Goal: Communication & Community: Answer question/provide support

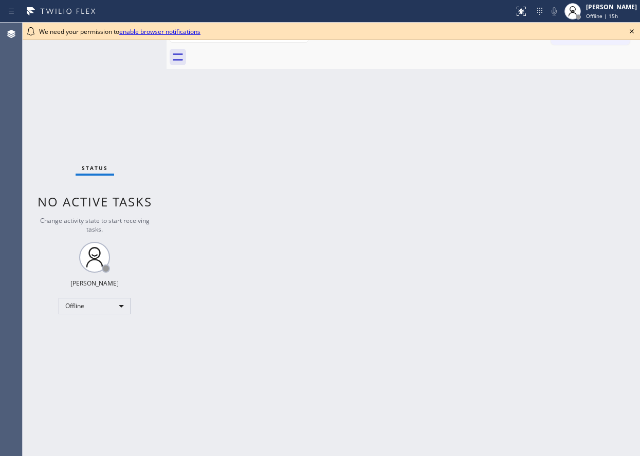
click at [634, 30] on icon at bounding box center [632, 31] width 12 height 12
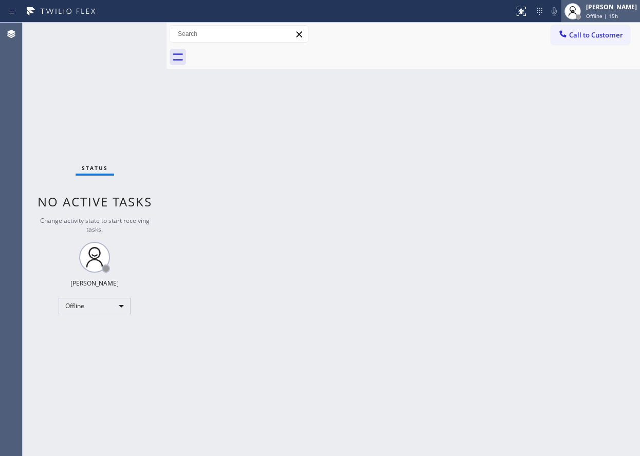
click at [618, 12] on span "Offline | 15h" at bounding box center [602, 15] width 32 height 7
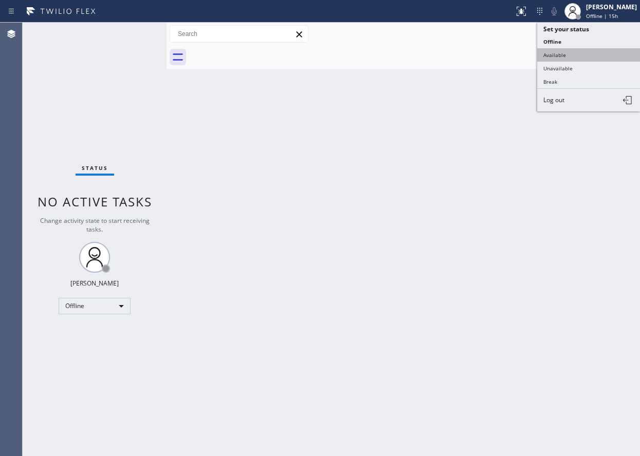
click at [562, 54] on button "Available" at bounding box center [588, 54] width 103 height 13
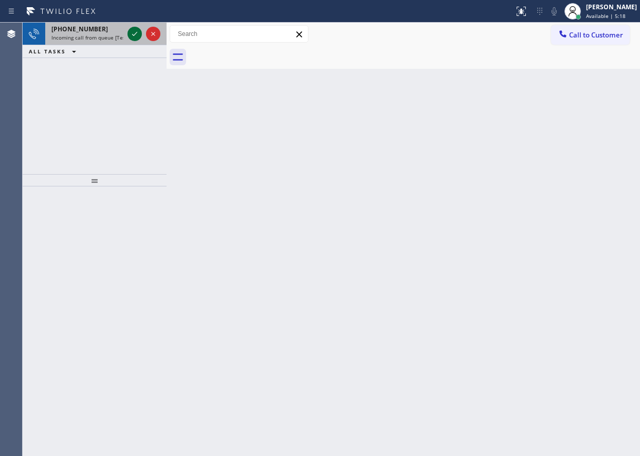
click at [134, 29] on icon at bounding box center [135, 34] width 12 height 12
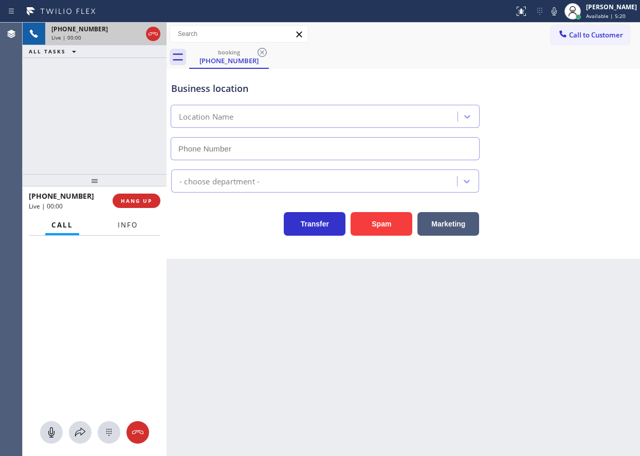
type input "[PHONE_NUMBER]"
click at [138, 223] on button "Info" at bounding box center [128, 225] width 32 height 20
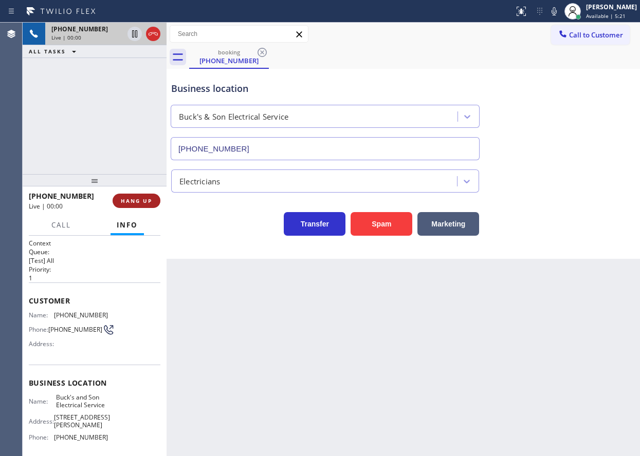
click at [139, 203] on span "HANG UP" at bounding box center [136, 200] width 31 height 7
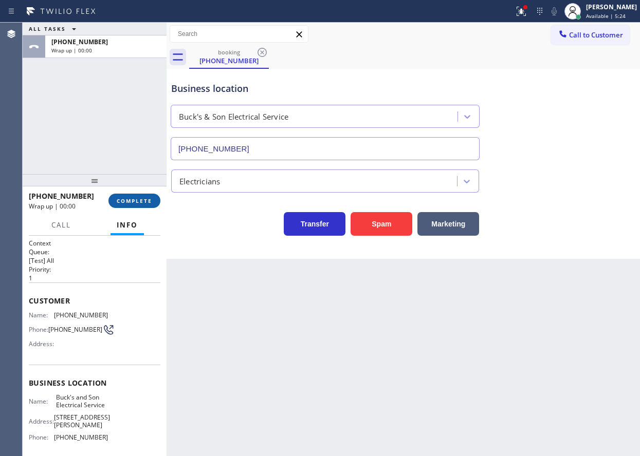
click at [158, 202] on button "COMPLETE" at bounding box center [134, 201] width 52 height 14
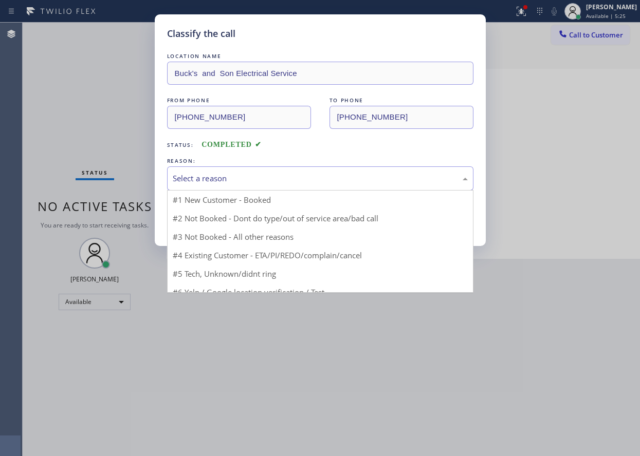
click at [282, 184] on div "Select a reason" at bounding box center [320, 179] width 295 height 12
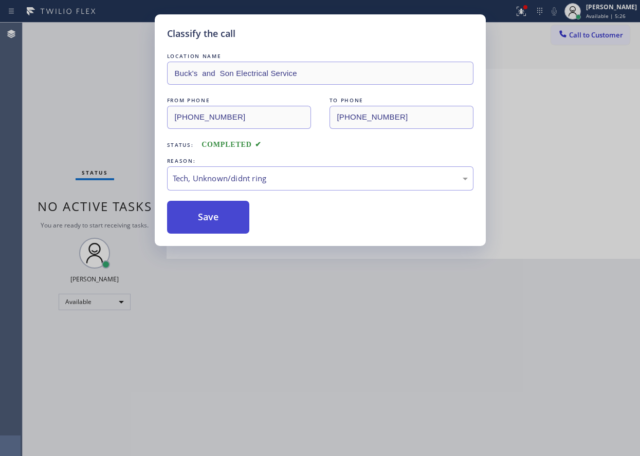
click at [235, 218] on button "Save" at bounding box center [208, 217] width 83 height 33
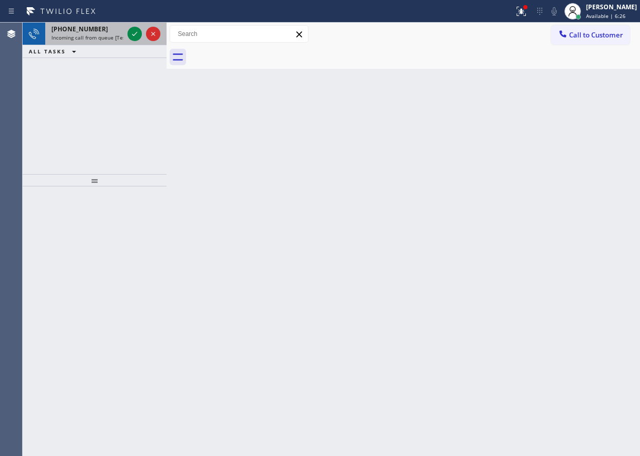
click at [117, 32] on div "+16097757113" at bounding box center [87, 29] width 72 height 9
click at [108, 31] on div "+16097757113" at bounding box center [87, 29] width 72 height 9
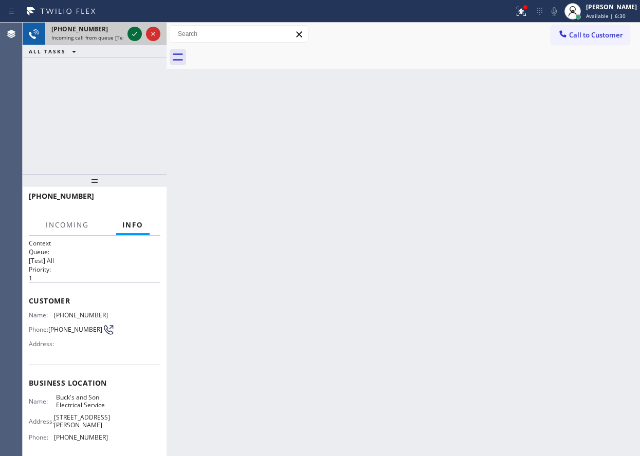
click at [130, 34] on icon at bounding box center [135, 34] width 12 height 12
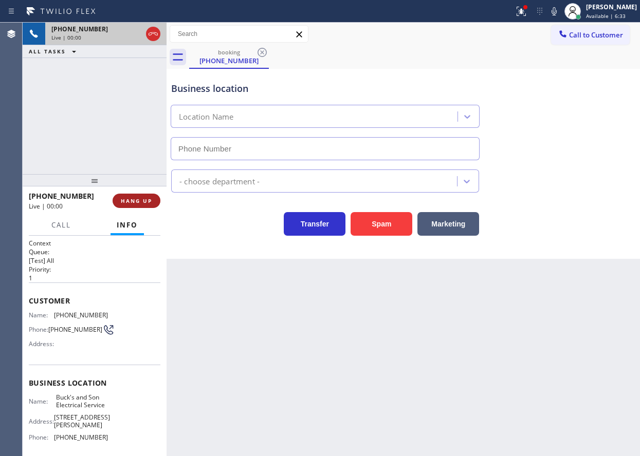
type input "[PHONE_NUMBER]"
click at [137, 206] on button "HANG UP" at bounding box center [137, 201] width 48 height 14
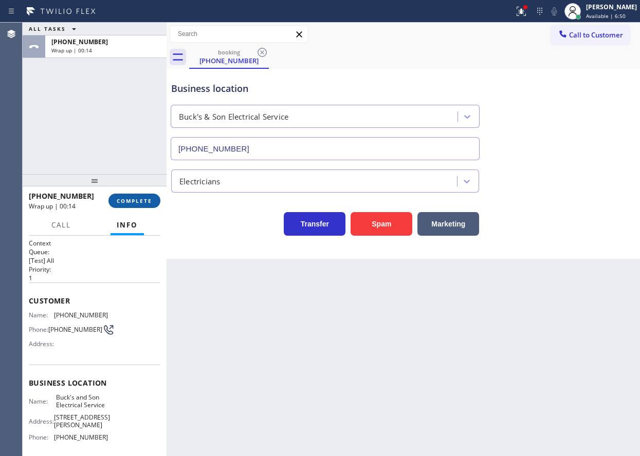
click at [137, 206] on button "COMPLETE" at bounding box center [134, 201] width 52 height 14
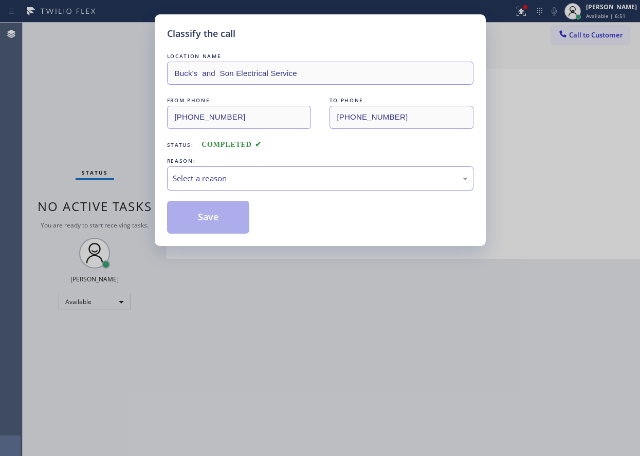
click at [258, 185] on div "Select a reason" at bounding box center [320, 179] width 306 height 24
click at [231, 226] on button "Save" at bounding box center [208, 217] width 83 height 33
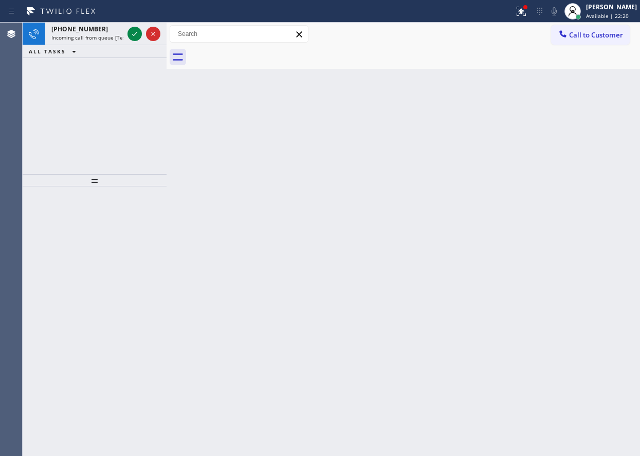
click at [610, 158] on div "Back to Dashboard Change Sender ID Customers Technicians Select a contact Outbo…" at bounding box center [403, 240] width 473 height 434
click at [130, 26] on div at bounding box center [143, 34] width 37 height 23
click at [131, 29] on icon at bounding box center [135, 34] width 12 height 12
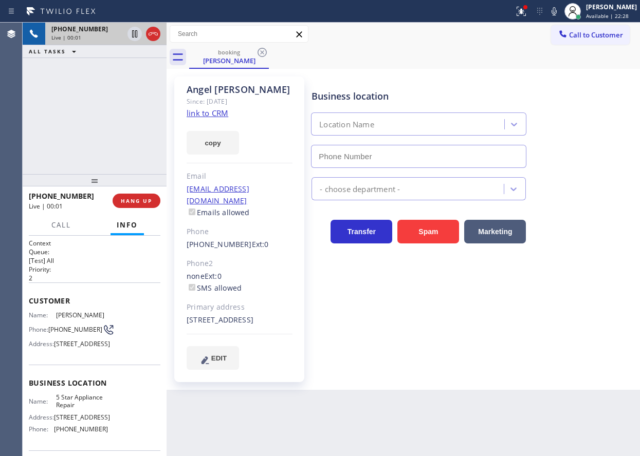
type input "[PHONE_NUMBER]"
click at [65, 410] on span "5 Star Appliance Repair" at bounding box center [81, 402] width 51 height 16
copy span "5 Star Appliance Repair"
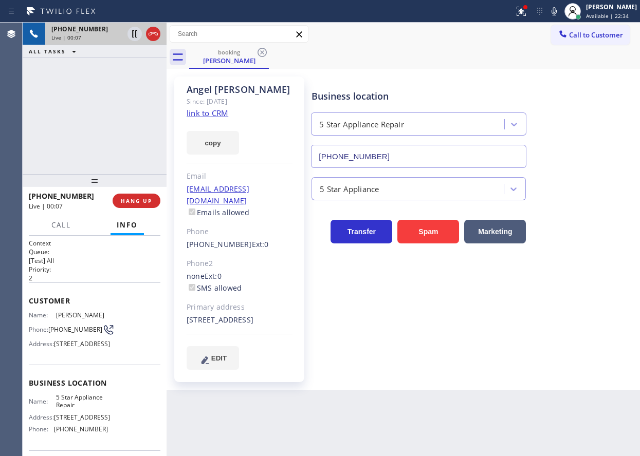
click at [454, 156] on input "[PHONE_NUMBER]" at bounding box center [418, 156] width 215 height 23
click at [212, 113] on link "link to CRM" at bounding box center [208, 113] width 42 height 10
click at [527, 14] on icon at bounding box center [521, 11] width 12 height 12
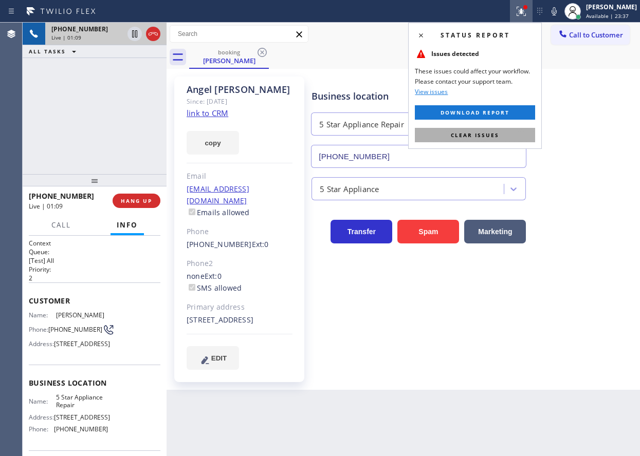
click at [519, 136] on button "Clear issues" at bounding box center [475, 135] width 120 height 14
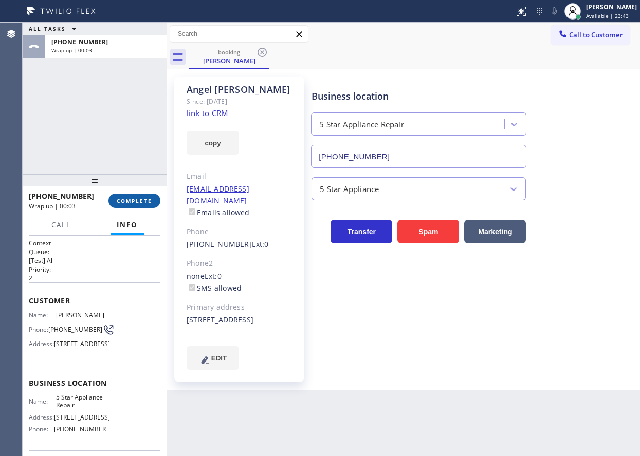
click at [149, 199] on span "COMPLETE" at bounding box center [134, 200] width 35 height 7
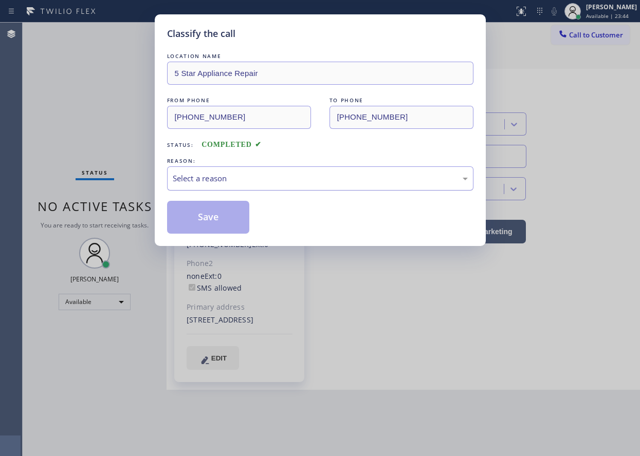
click at [297, 186] on div "Select a reason" at bounding box center [320, 179] width 306 height 24
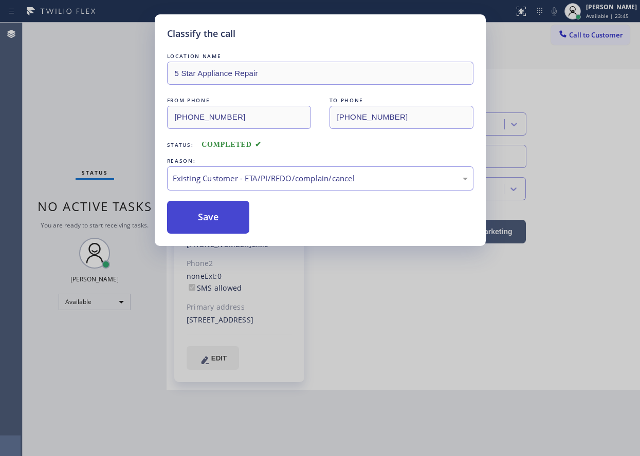
click at [212, 221] on button "Save" at bounding box center [208, 217] width 83 height 33
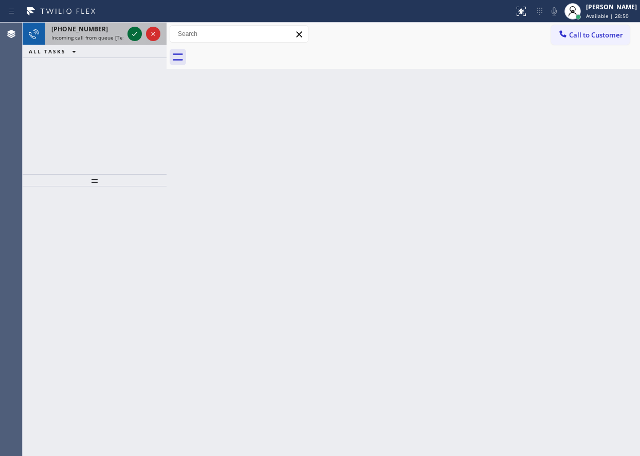
click at [134, 33] on icon at bounding box center [135, 34] width 12 height 12
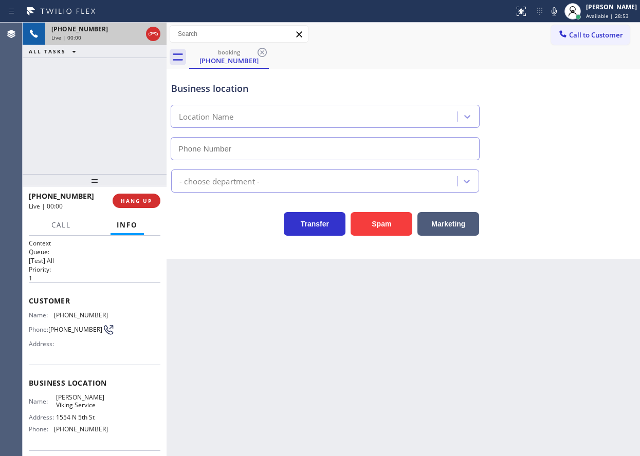
type input "(215) 876-2714"
click at [598, 33] on span "Call to Customer" at bounding box center [596, 34] width 54 height 9
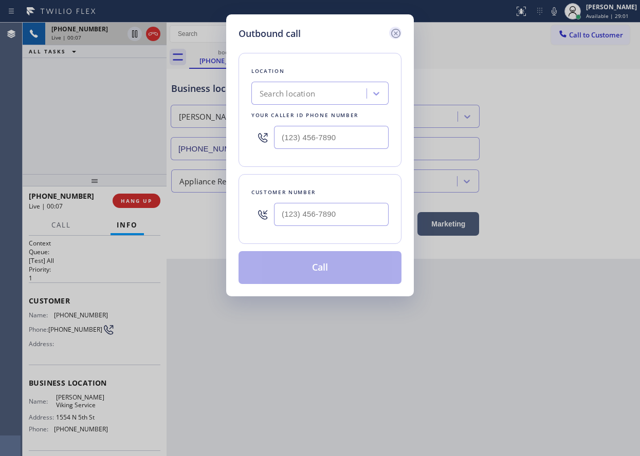
click at [393, 34] on icon at bounding box center [396, 33] width 12 height 12
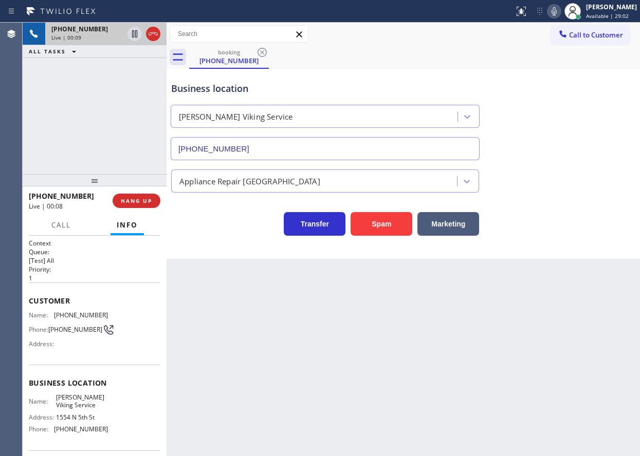
click at [558, 8] on icon at bounding box center [554, 11] width 12 height 12
click at [560, 13] on icon at bounding box center [554, 11] width 12 height 12
click at [385, 225] on button "Spam" at bounding box center [382, 224] width 62 height 24
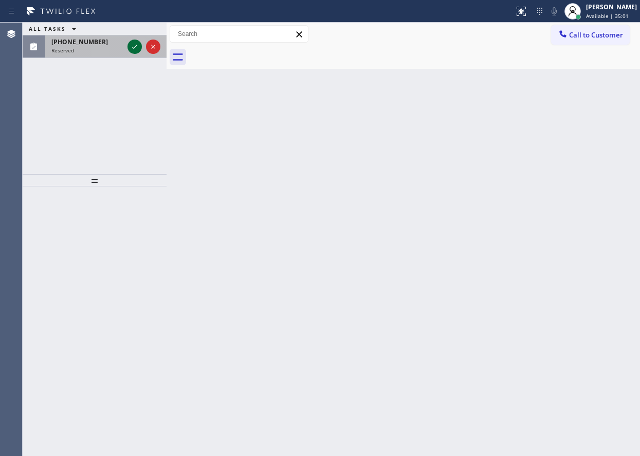
click at [136, 51] on icon at bounding box center [135, 47] width 12 height 12
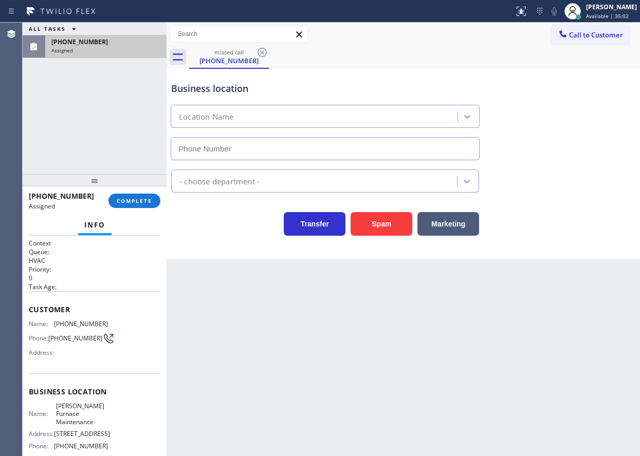
type input "[PHONE_NUMBER]"
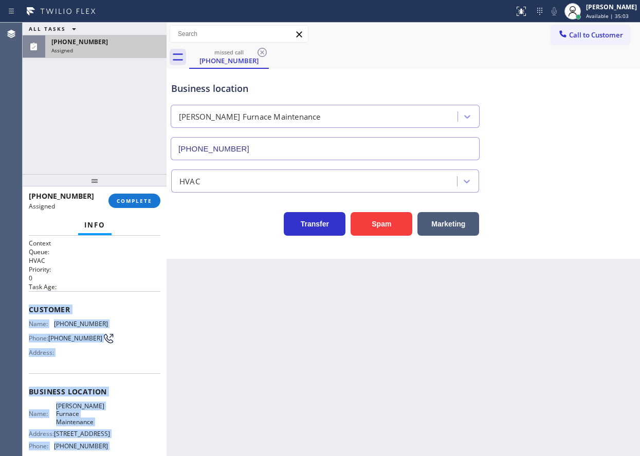
scroll to position [96, 0]
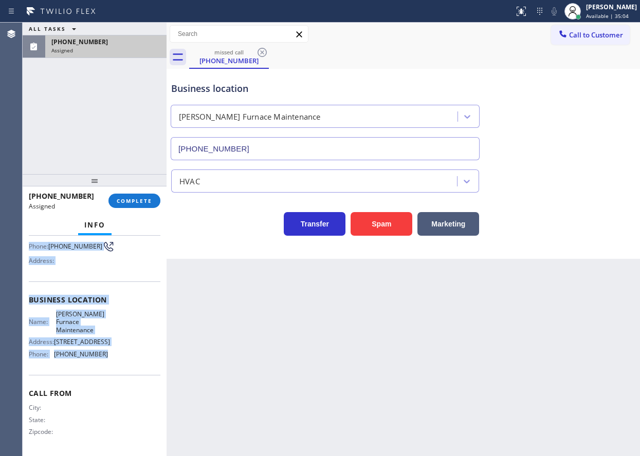
drag, startPoint x: 30, startPoint y: 310, endPoint x: 133, endPoint y: 350, distance: 110.5
click at [133, 350] on div "Context Queue: HVAC Priority: 0 Task Age: Customer Name: (863) 766-1997 Phone: …" at bounding box center [95, 300] width 132 height 306
copy div "Customer Name: (863) 766-1997 Phone: (863) 766-1997 Address: Business location …"
click at [135, 204] on span "COMPLETE" at bounding box center [134, 200] width 35 height 7
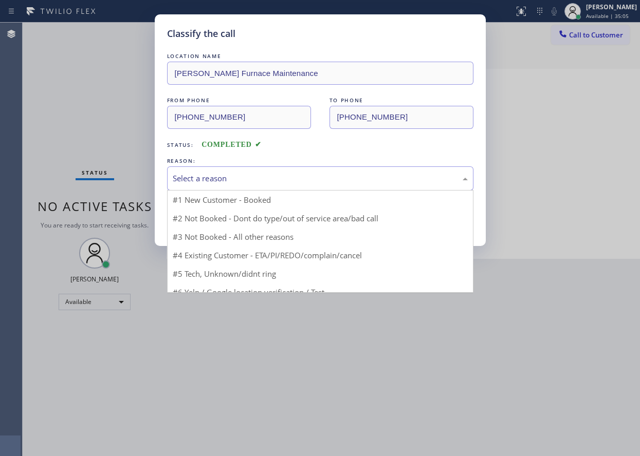
click at [242, 185] on div "Select a reason" at bounding box center [320, 179] width 306 height 24
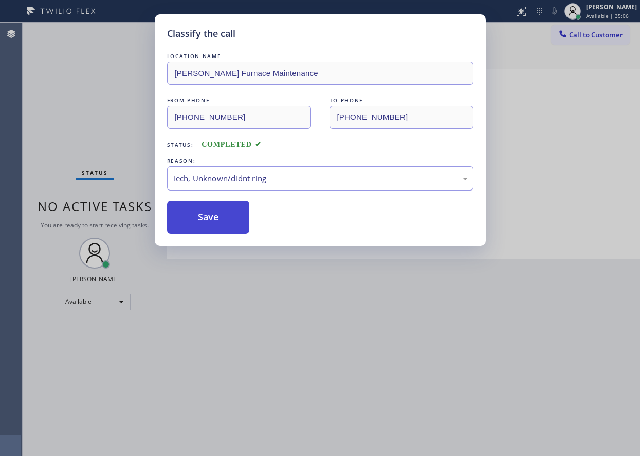
click at [216, 223] on button "Save" at bounding box center [208, 217] width 83 height 33
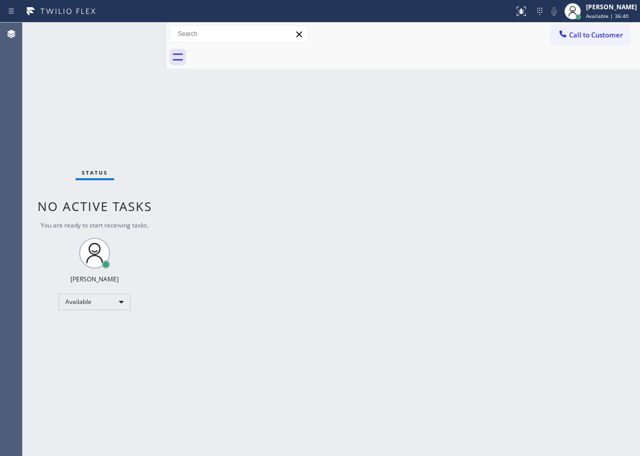
click at [571, 248] on div "Back to Dashboard Change Sender ID Customers Technicians Select a contact Outbo…" at bounding box center [403, 240] width 473 height 434
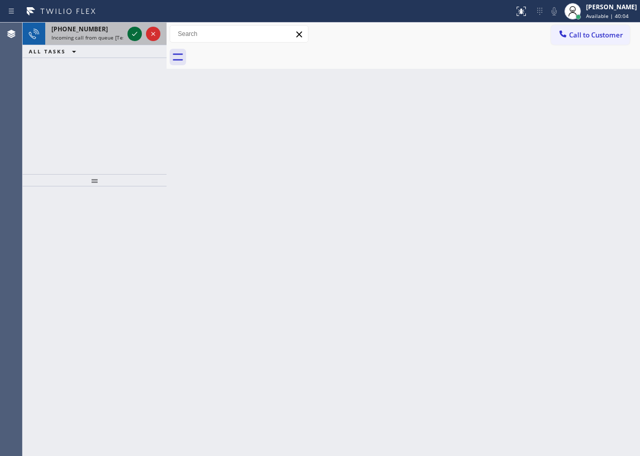
click at [136, 32] on icon at bounding box center [135, 34] width 12 height 12
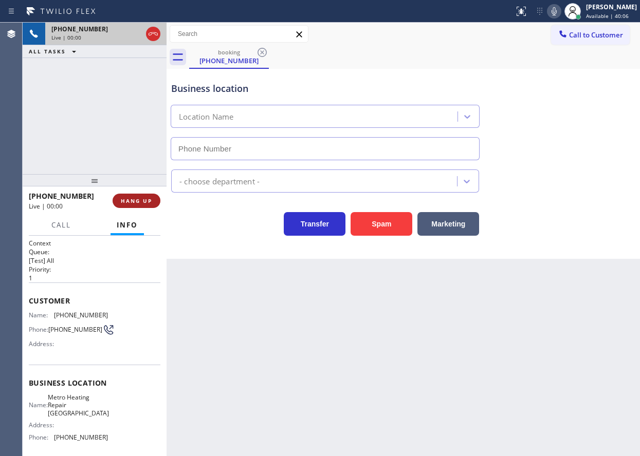
type input "[PHONE_NUMBER]"
click at [132, 206] on button "HANG UP" at bounding box center [137, 201] width 48 height 14
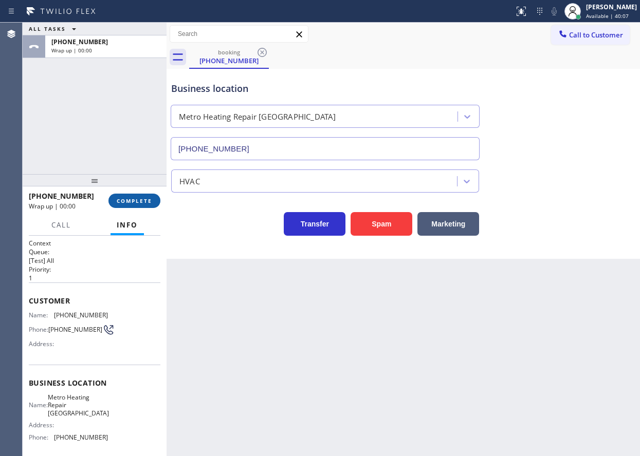
click at [134, 203] on span "COMPLETE" at bounding box center [134, 200] width 35 height 7
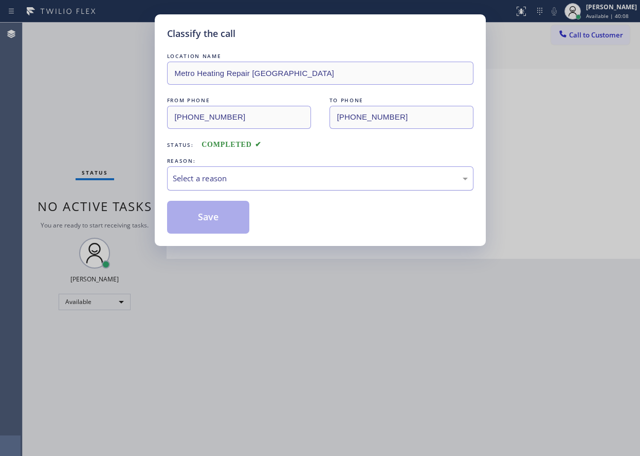
click at [271, 176] on div "Select a reason" at bounding box center [320, 179] width 295 height 12
click at [216, 218] on button "Save" at bounding box center [208, 217] width 83 height 33
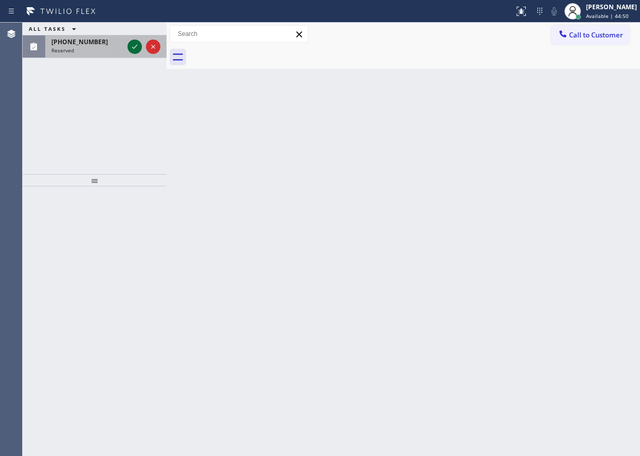
click at [137, 46] on icon at bounding box center [135, 47] width 12 height 12
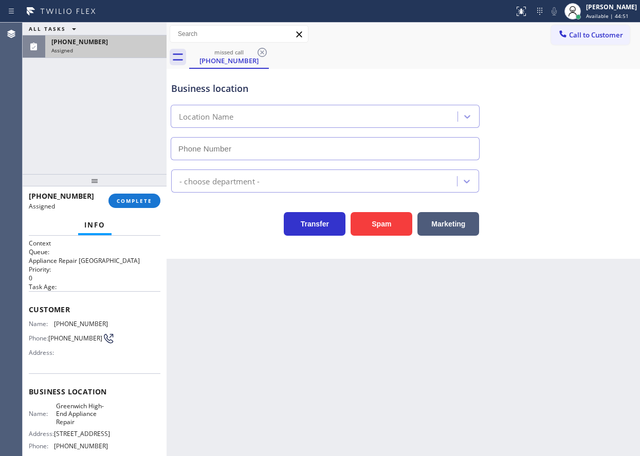
type input "[PHONE_NUMBER]"
click at [62, 373] on div "Customer Name: (516) 604-3417 Phone: (516) 604-3417 Address:" at bounding box center [95, 332] width 132 height 82
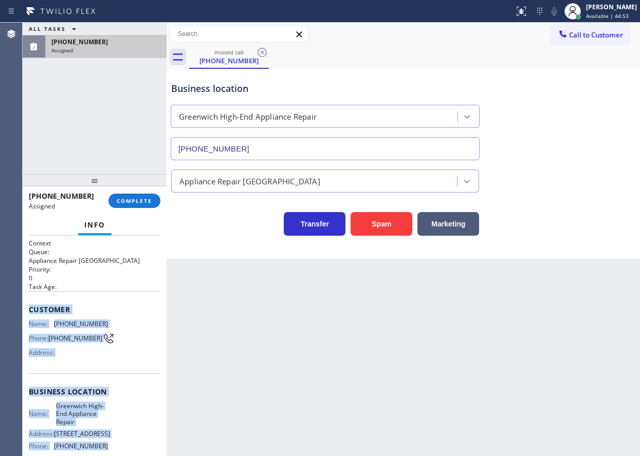
scroll to position [96, 0]
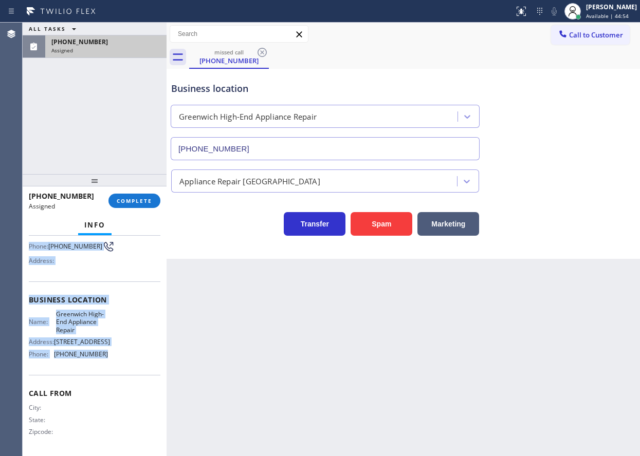
drag, startPoint x: 29, startPoint y: 307, endPoint x: 122, endPoint y: 372, distance: 112.9
click at [122, 372] on div "Context Queue: Appliance Repair High End Priority: 0 Task Age: Customer Name: (…" at bounding box center [95, 300] width 132 height 306
copy div "Customer Name: (516) 604-3417 Phone: (516) 604-3417 Address: Business location …"
click at [145, 198] on span "COMPLETE" at bounding box center [134, 200] width 35 height 7
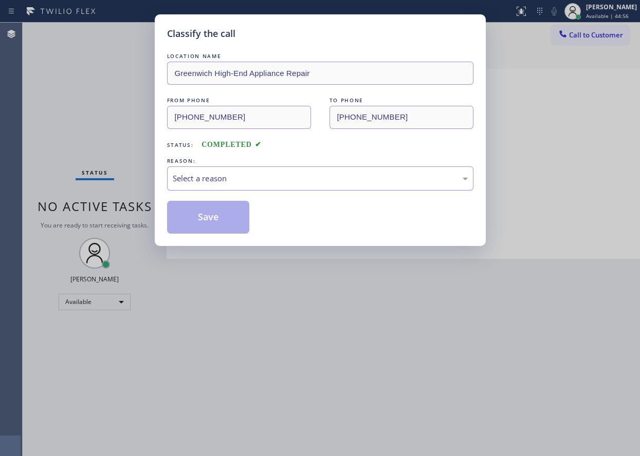
click at [275, 177] on div "Select a reason" at bounding box center [320, 179] width 295 height 12
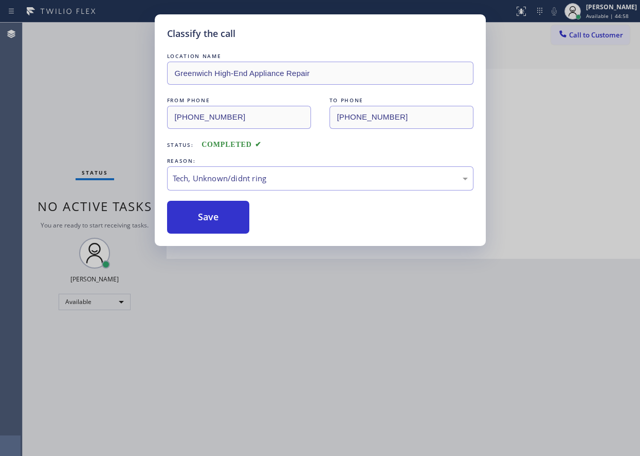
drag, startPoint x: 217, startPoint y: 256, endPoint x: 218, endPoint y: 237, distance: 19.0
click at [218, 222] on button "Save" at bounding box center [208, 217] width 83 height 33
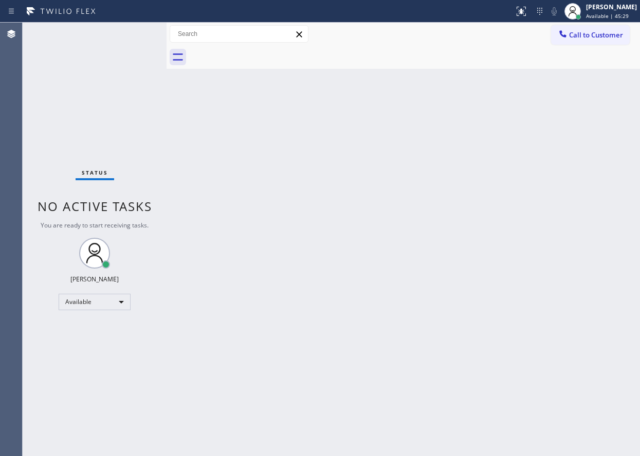
drag, startPoint x: 619, startPoint y: 21, endPoint x: 591, endPoint y: 60, distance: 47.9
click at [619, 21] on div "Paula Arnado Available | 45:29" at bounding box center [600, 11] width 79 height 23
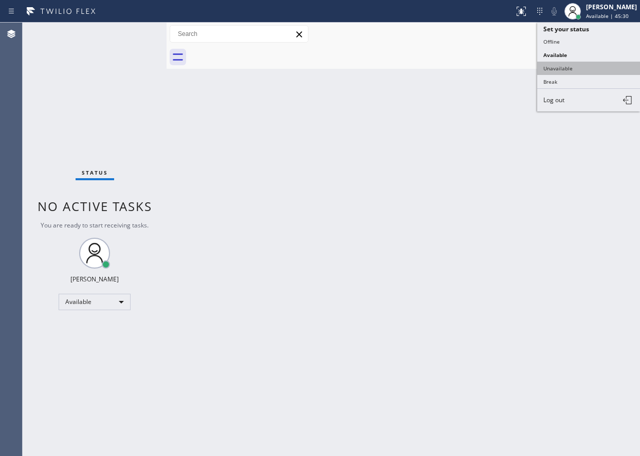
click at [565, 67] on button "Unavailable" at bounding box center [588, 68] width 103 height 13
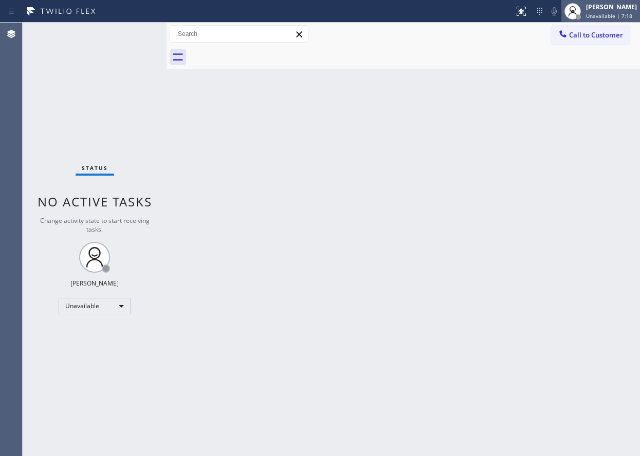
click at [630, 17] on span "Unavailable | 7:18" at bounding box center [609, 15] width 46 height 7
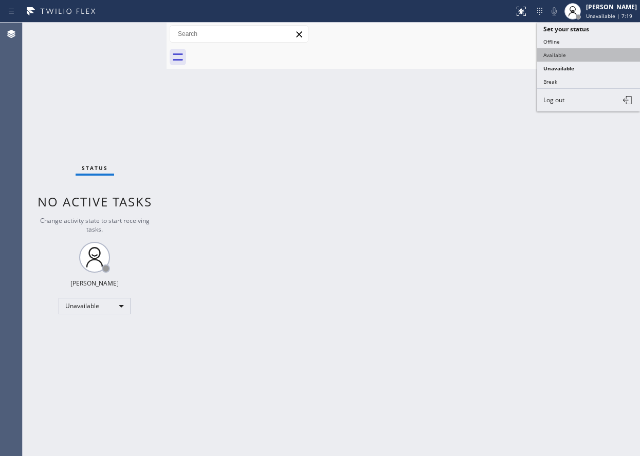
click at [611, 57] on button "Available" at bounding box center [588, 54] width 103 height 13
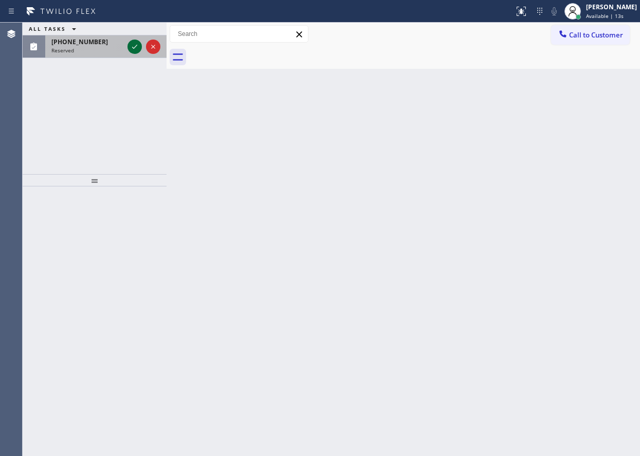
click at [134, 45] on icon at bounding box center [135, 47] width 12 height 12
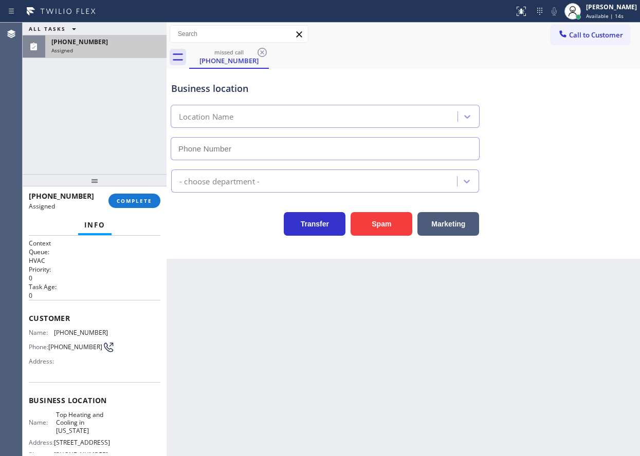
type input "[PHONE_NUMBER]"
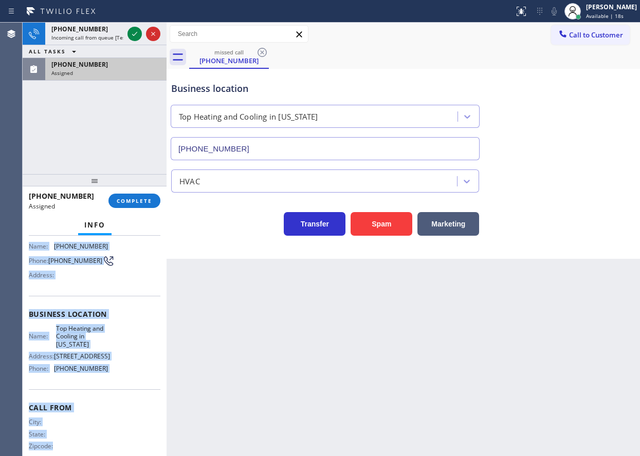
scroll to position [104, 0]
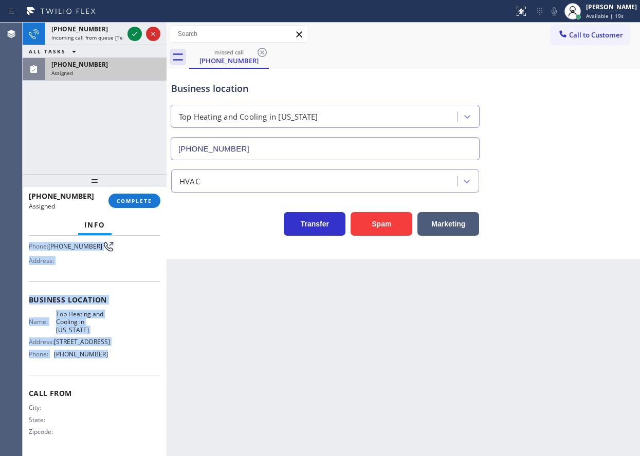
drag, startPoint x: 29, startPoint y: 316, endPoint x: 144, endPoint y: 356, distance: 121.9
click at [144, 356] on div "Context Queue: HVAC Priority: 0 Task Age: 1 minute(s) Customer Name: (551) 282-…" at bounding box center [95, 295] width 132 height 315
copy div "Customer Name: (551) 282-1782 Phone: (551) 282-1782 Address: Business location …"
drag, startPoint x: 154, startPoint y: 198, endPoint x: 185, endPoint y: 187, distance: 32.7
click at [154, 198] on button "COMPLETE" at bounding box center [134, 201] width 52 height 14
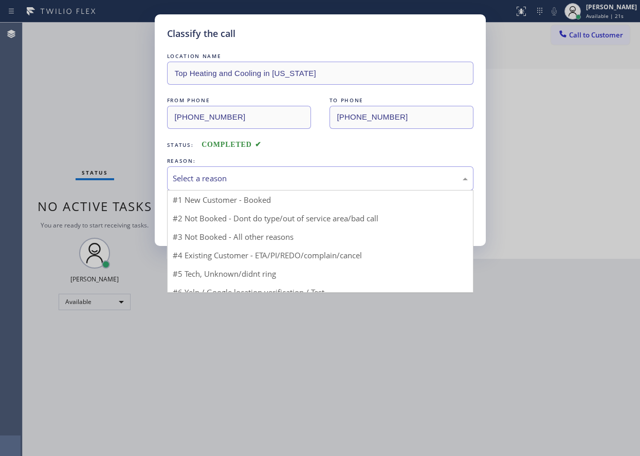
click at [243, 179] on div "Select a reason" at bounding box center [320, 179] width 295 height 12
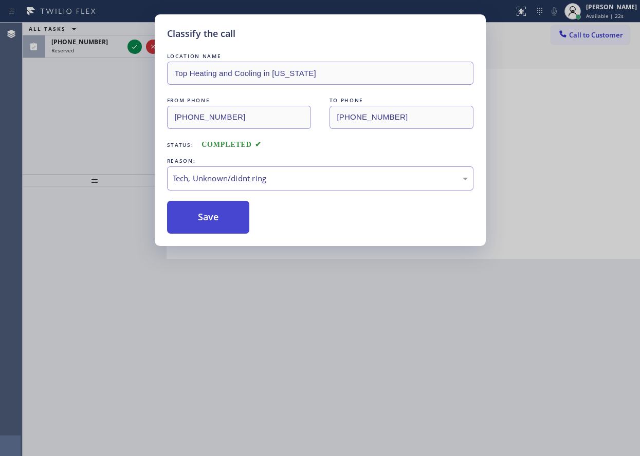
click at [218, 215] on button "Save" at bounding box center [208, 217] width 83 height 33
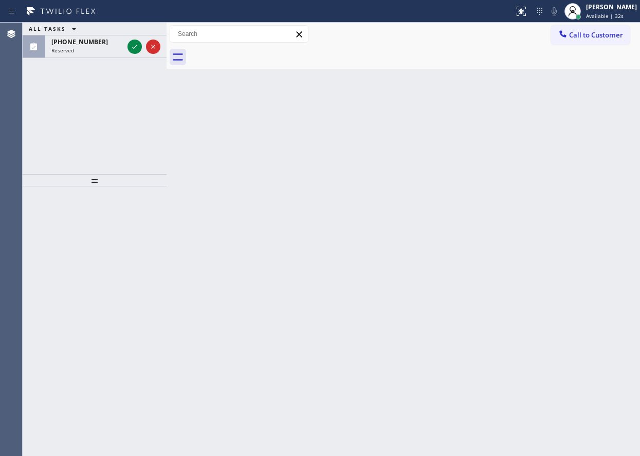
click at [570, 177] on div "Back to Dashboard Change Sender ID Customers Technicians Select a contact Outbo…" at bounding box center [403, 240] width 473 height 434
click at [133, 45] on icon at bounding box center [135, 47] width 12 height 12
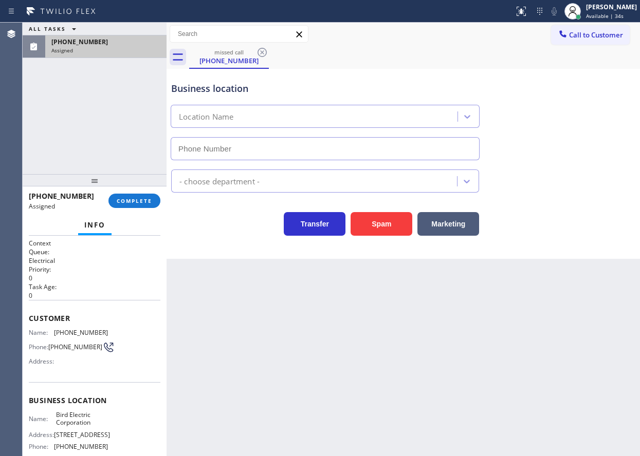
type input "[PHONE_NUMBER]"
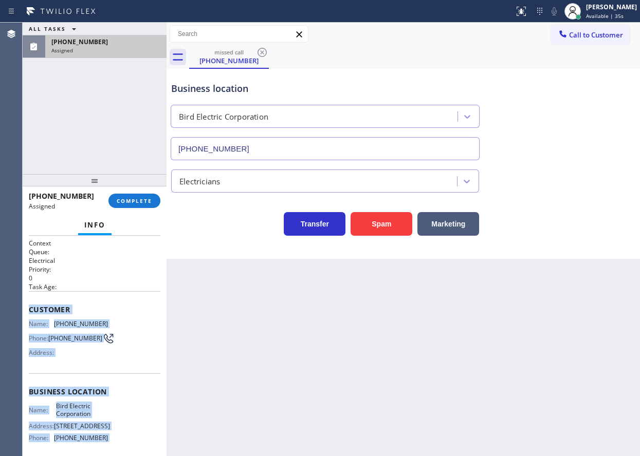
scroll to position [119, 0]
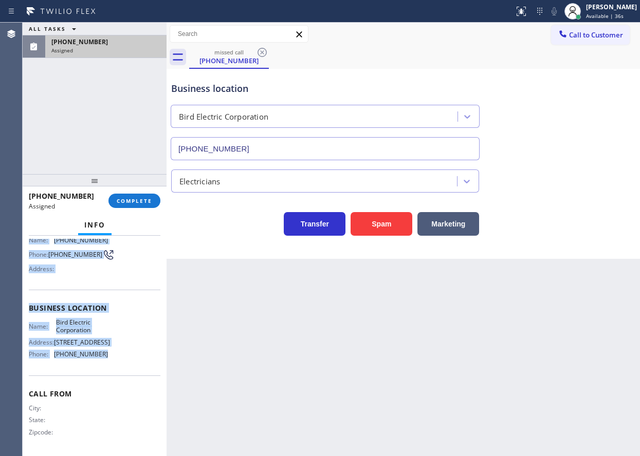
drag, startPoint x: 29, startPoint y: 310, endPoint x: 132, endPoint y: 370, distance: 118.7
click at [132, 370] on div "Context Queue: Electrical Priority: 0 Task Age: Customer Name: (864) 476-0228 P…" at bounding box center [95, 304] width 132 height 298
copy div "Customer Name: (864) 476-0228 Phone: (864) 476-0228 Address: Business location …"
click at [531, 72] on div "Business location Bird Electric Corporation (253) 364-5534" at bounding box center [403, 113] width 468 height 93
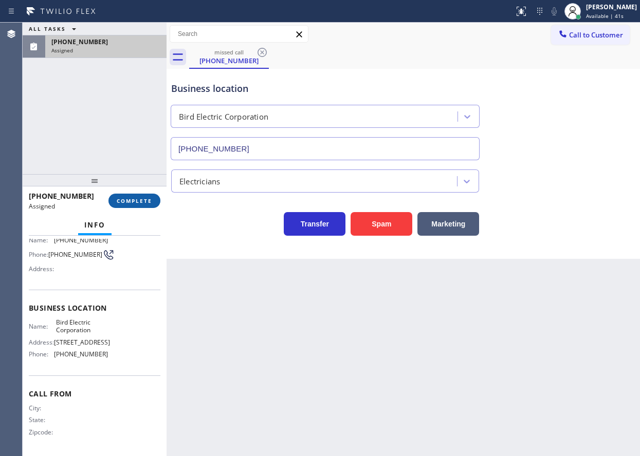
click at [149, 202] on span "COMPLETE" at bounding box center [134, 200] width 35 height 7
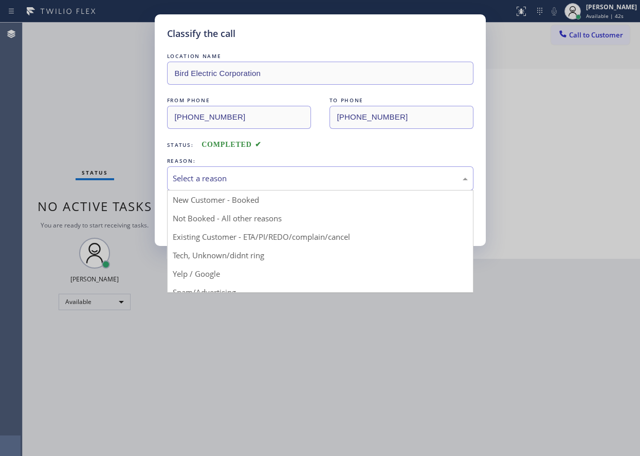
click at [234, 181] on div "Select a reason" at bounding box center [320, 179] width 295 height 12
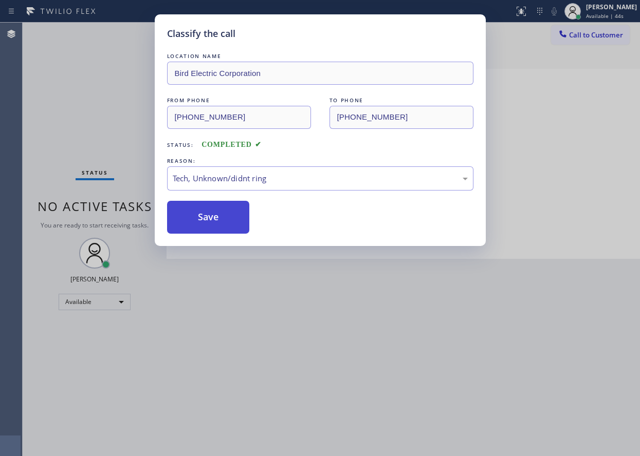
click at [208, 221] on button "Save" at bounding box center [208, 217] width 83 height 33
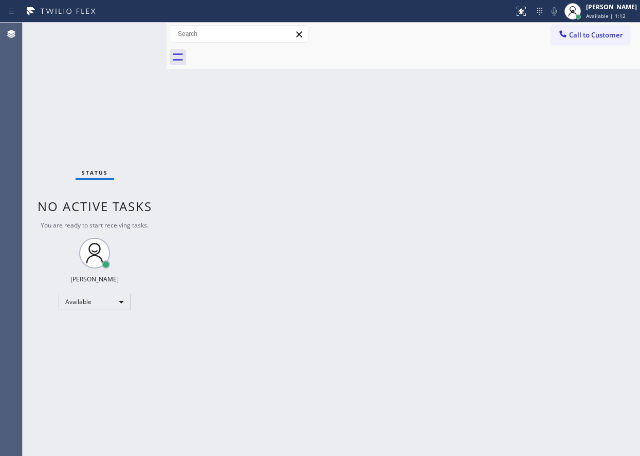
click at [605, 210] on div "Back to Dashboard Change Sender ID Customers Technicians Select a contact Outbo…" at bounding box center [403, 240] width 473 height 434
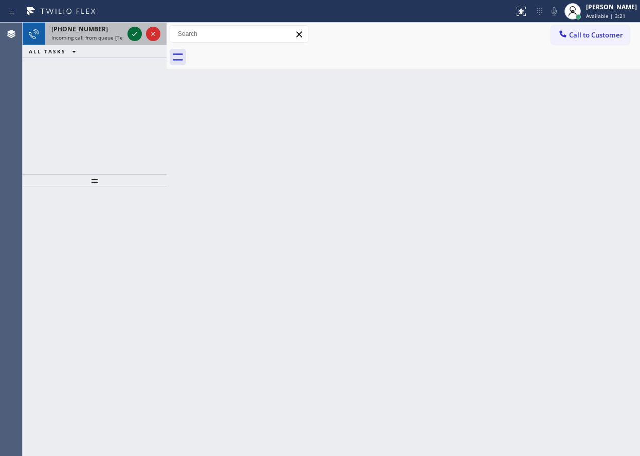
click at [136, 36] on icon at bounding box center [135, 34] width 12 height 12
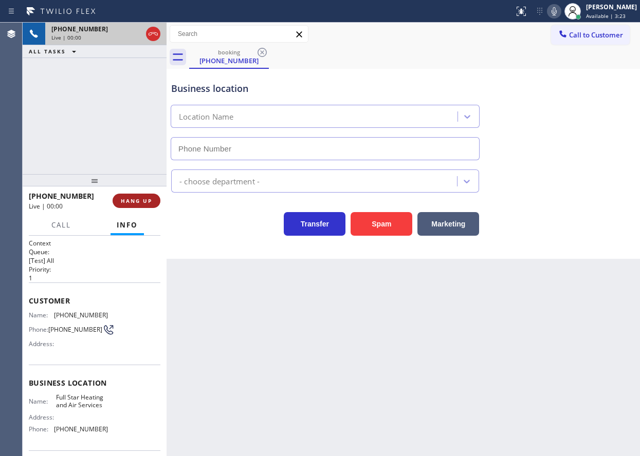
type input "[PHONE_NUMBER]"
click at [140, 205] on button "HANG UP" at bounding box center [137, 201] width 48 height 14
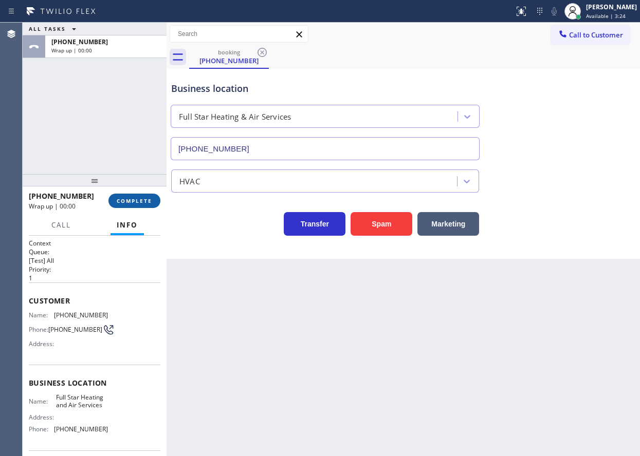
click at [141, 205] on span "COMPLETE" at bounding box center [134, 200] width 35 height 7
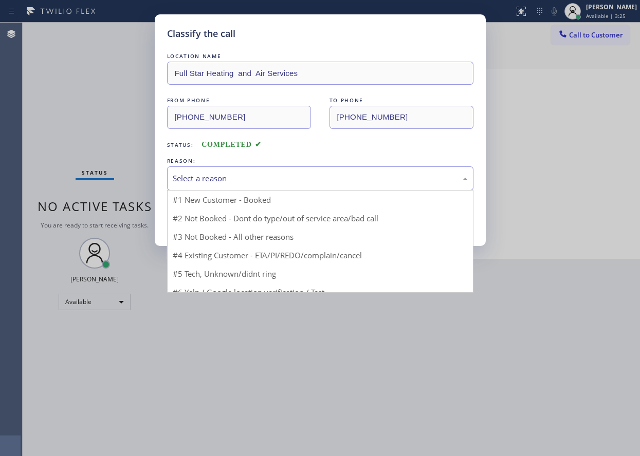
click at [269, 173] on div "Select a reason" at bounding box center [320, 179] width 295 height 12
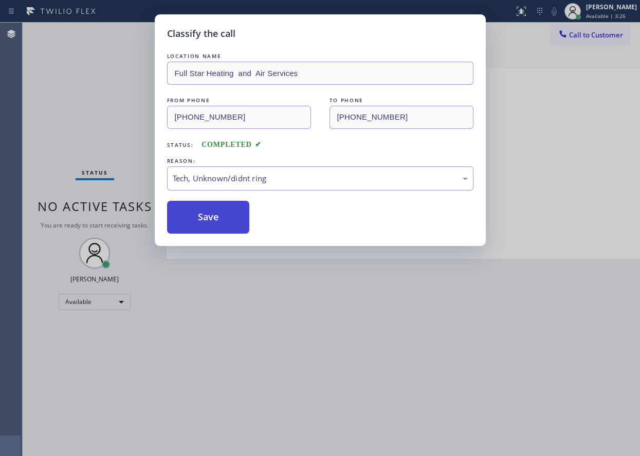
click at [231, 226] on button "Save" at bounding box center [208, 217] width 83 height 33
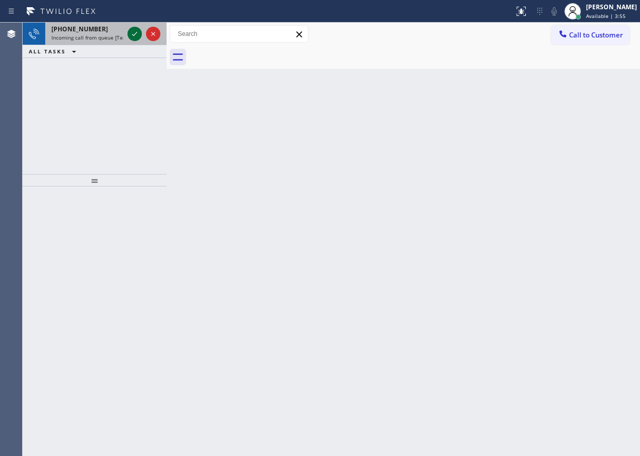
click at [133, 34] on icon at bounding box center [135, 34] width 12 height 12
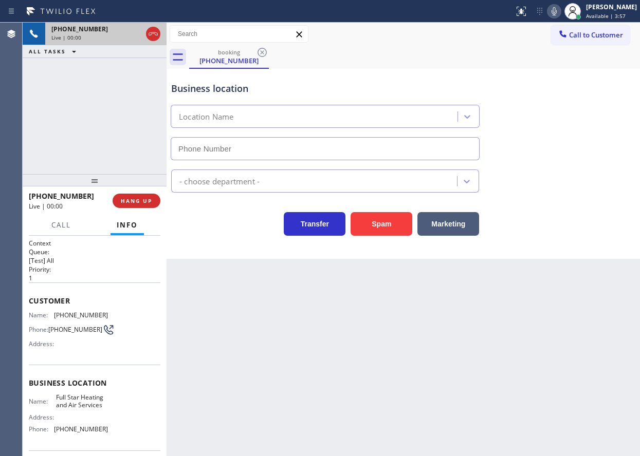
type input "[PHONE_NUMBER]"
click at [85, 395] on div "Business location Name: Full Star Heating and Air Services Address: Phone: (855…" at bounding box center [95, 408] width 132 height 86
click at [85, 400] on span "Full Star Heating and Air Services" at bounding box center [81, 402] width 51 height 16
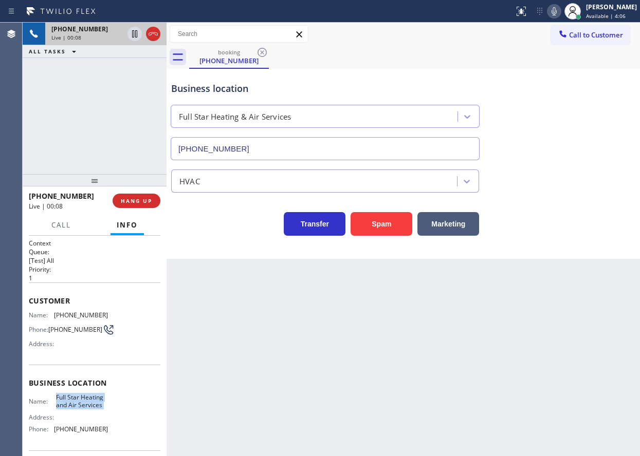
click at [85, 400] on span "Full Star Heating and Air Services" at bounding box center [81, 402] width 51 height 16
click at [313, 145] on input "[PHONE_NUMBER]" at bounding box center [325, 148] width 309 height 23
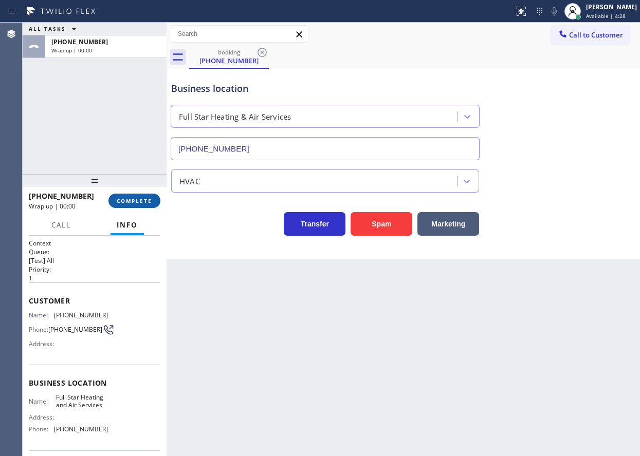
click at [143, 206] on button "COMPLETE" at bounding box center [134, 201] width 52 height 14
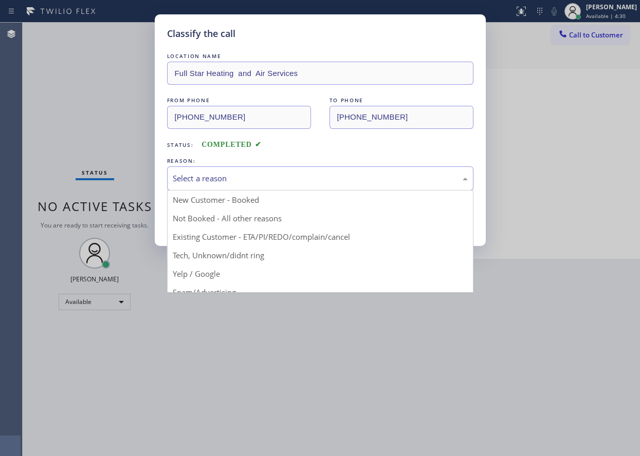
click at [295, 184] on div "Select a reason" at bounding box center [320, 179] width 295 height 12
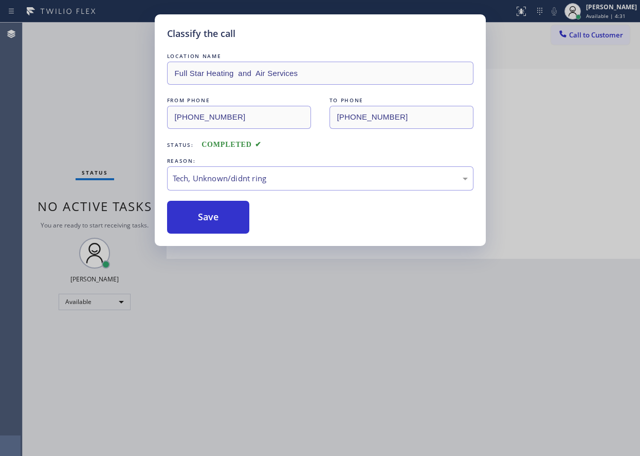
drag, startPoint x: 227, startPoint y: 228, endPoint x: 474, endPoint y: 209, distance: 247.4
click at [228, 228] on button "Save" at bounding box center [208, 217] width 83 height 33
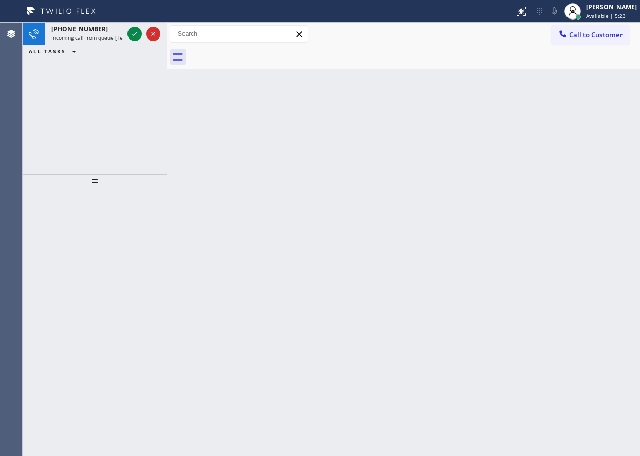
drag, startPoint x: 574, startPoint y: 192, endPoint x: 534, endPoint y: 192, distance: 39.6
click at [574, 192] on div "Back to Dashboard Change Sender ID Customers Technicians Select a contact Outbo…" at bounding box center [403, 240] width 473 height 434
click at [132, 39] on icon at bounding box center [135, 34] width 12 height 12
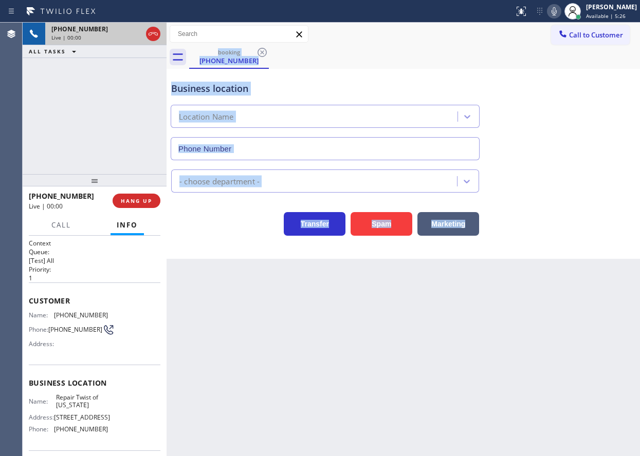
type input "[PHONE_NUMBER]"
click at [261, 314] on div "Back to Dashboard Change Sender ID Customers Technicians Select a contact Outbo…" at bounding box center [403, 240] width 473 height 434
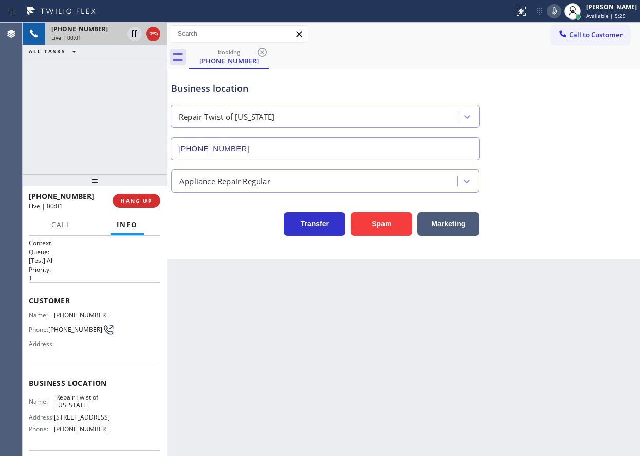
click at [67, 407] on span "Repair Twist of [US_STATE]" at bounding box center [81, 402] width 51 height 16
copy span "Repair Twist of [US_STATE]"
click at [273, 150] on input "[PHONE_NUMBER]" at bounding box center [325, 148] width 309 height 23
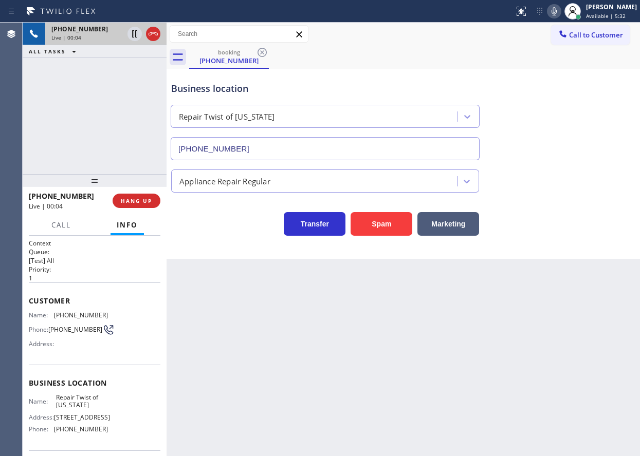
click at [273, 150] on input "[PHONE_NUMBER]" at bounding box center [325, 148] width 309 height 23
click at [68, 313] on span "[PHONE_NUMBER]" at bounding box center [81, 316] width 54 height 8
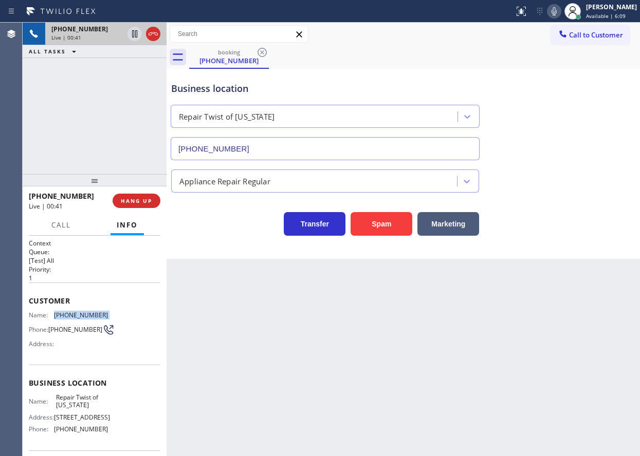
copy span "[PHONE_NUMBER]"
click at [136, 68] on icon at bounding box center [135, 69] width 12 height 12
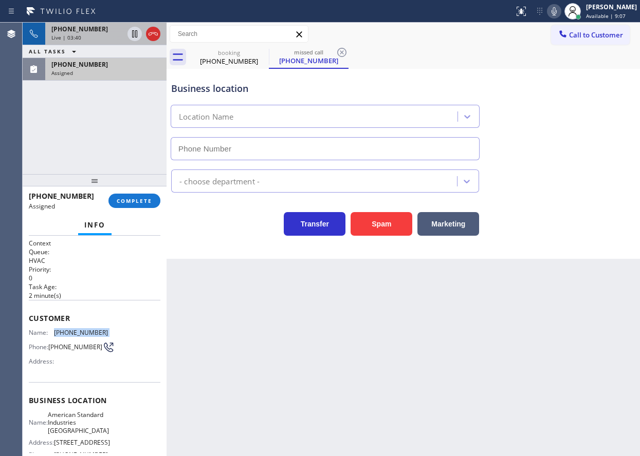
type input "[PHONE_NUMBER]"
drag, startPoint x: 52, startPoint y: 343, endPoint x: 48, endPoint y: 327, distance: 15.8
click at [52, 343] on span "[PHONE_NUMBER]" at bounding box center [75, 347] width 54 height 8
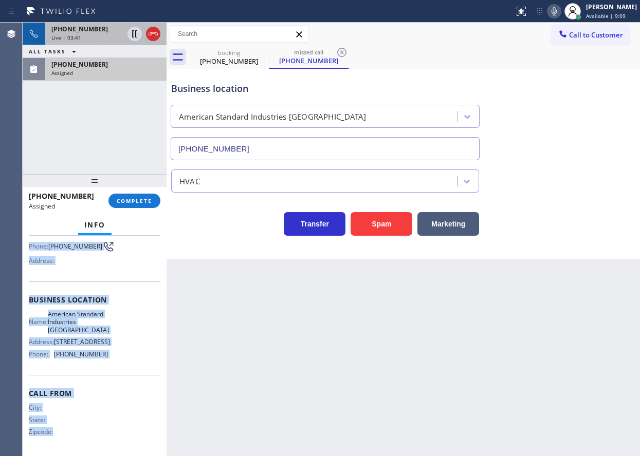
scroll to position [120, 0]
drag, startPoint x: 48, startPoint y: 349, endPoint x: 115, endPoint y: 352, distance: 66.4
click at [115, 352] on div "Context Queue: HVAC Priority: 0 Task Age: 2 minute(s) Customer Name: (407) 289-…" at bounding box center [95, 346] width 144 height 221
copy div "Customer Name: (407) 289-0974 Phone: (407) 289-0974 Address: Business location …"
click at [148, 206] on button "COMPLETE" at bounding box center [134, 201] width 52 height 14
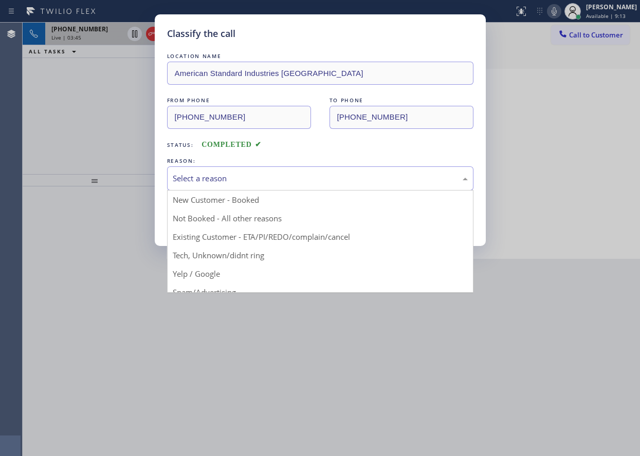
click at [270, 184] on div "Select a reason" at bounding box center [320, 179] width 295 height 12
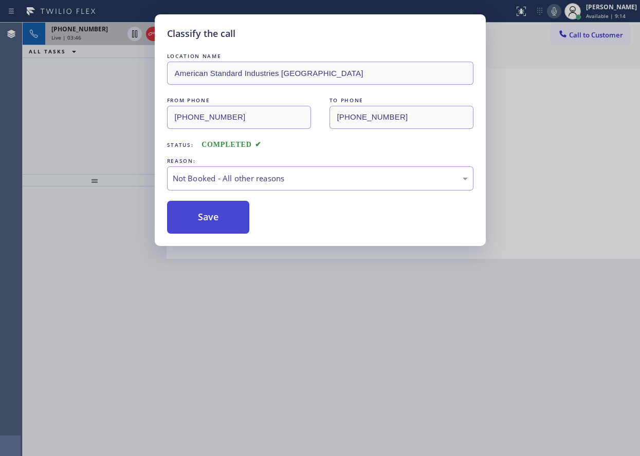
click at [226, 219] on button "Save" at bounding box center [208, 217] width 83 height 33
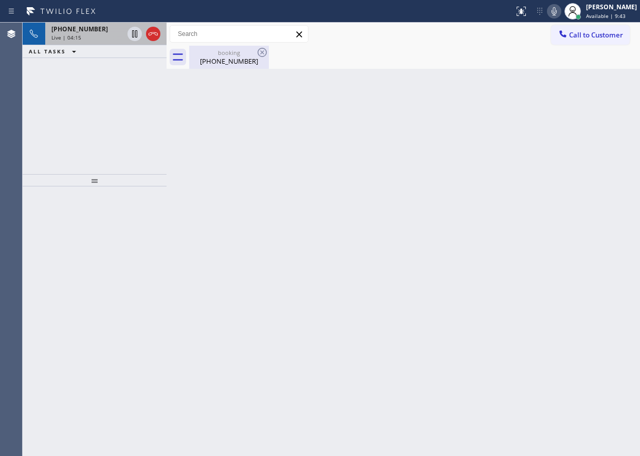
click at [230, 52] on div "booking" at bounding box center [229, 53] width 78 height 8
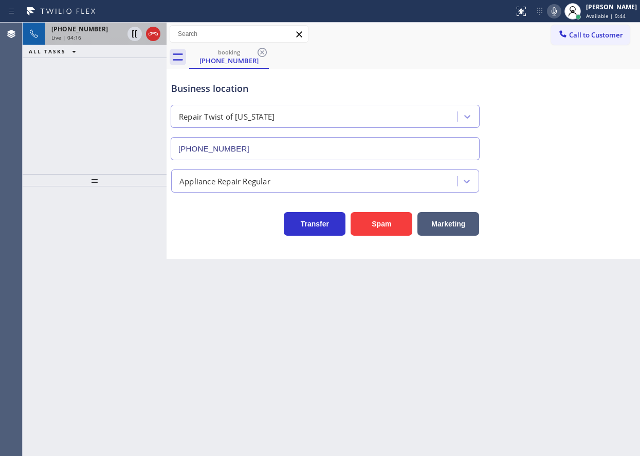
click at [87, 38] on div "Live | 04:16" at bounding box center [87, 37] width 72 height 7
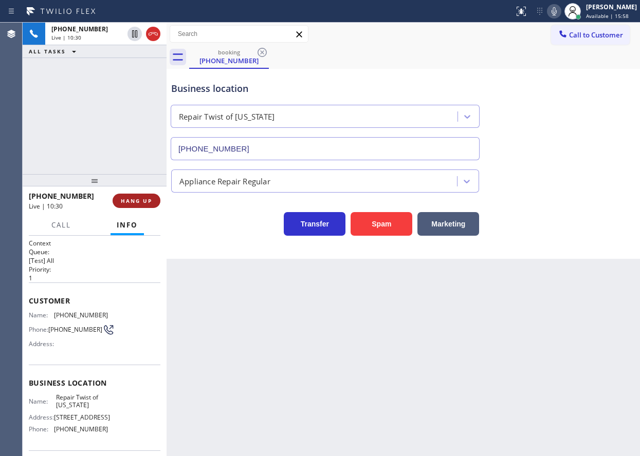
click at [147, 203] on span "HANG UP" at bounding box center [136, 200] width 31 height 7
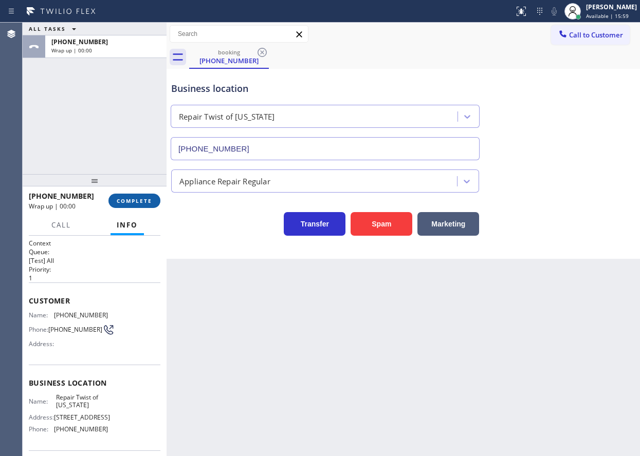
click at [147, 203] on span "COMPLETE" at bounding box center [134, 200] width 35 height 7
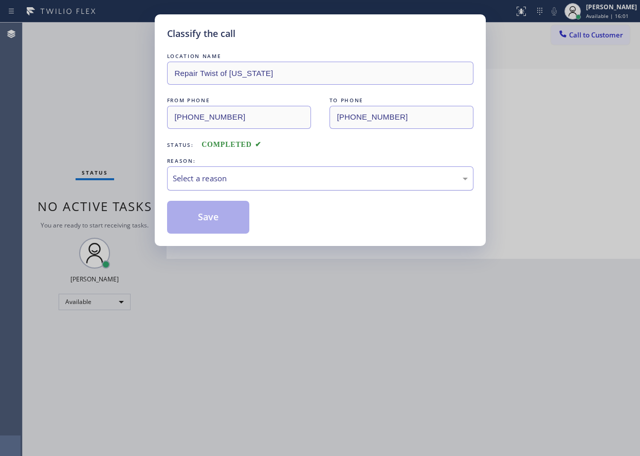
click at [229, 185] on div "Select a reason" at bounding box center [320, 179] width 306 height 24
click at [207, 218] on button "Save" at bounding box center [208, 217] width 83 height 33
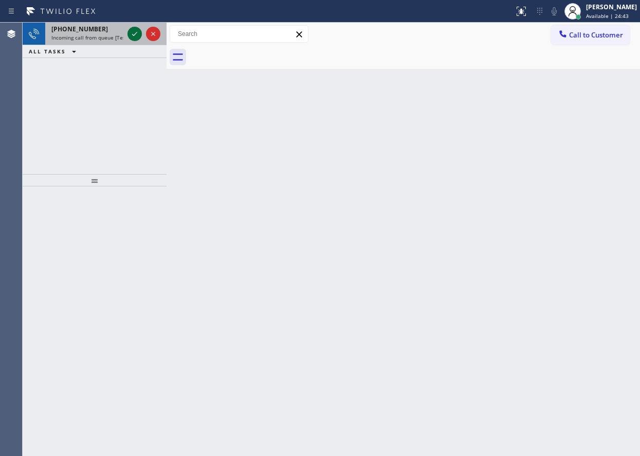
click at [133, 29] on icon at bounding box center [135, 34] width 12 height 12
click at [133, 34] on icon at bounding box center [135, 34] width 12 height 12
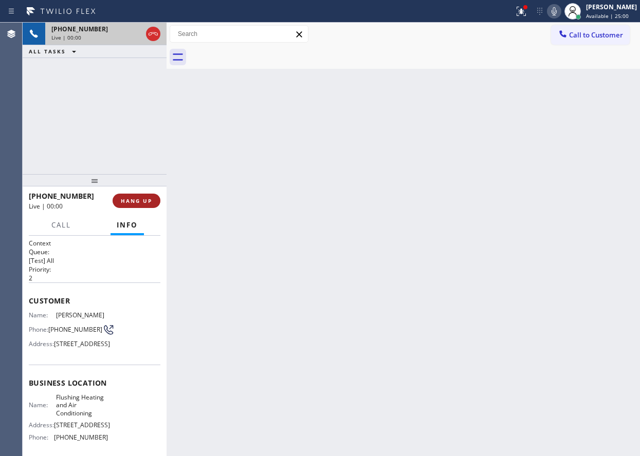
drag, startPoint x: 151, startPoint y: 191, endPoint x: 149, endPoint y: 206, distance: 15.5
click at [150, 198] on div "+19173595859 Live | 00:00 HANG UP" at bounding box center [95, 201] width 132 height 27
click at [149, 206] on button "HANG UP" at bounding box center [137, 201] width 48 height 14
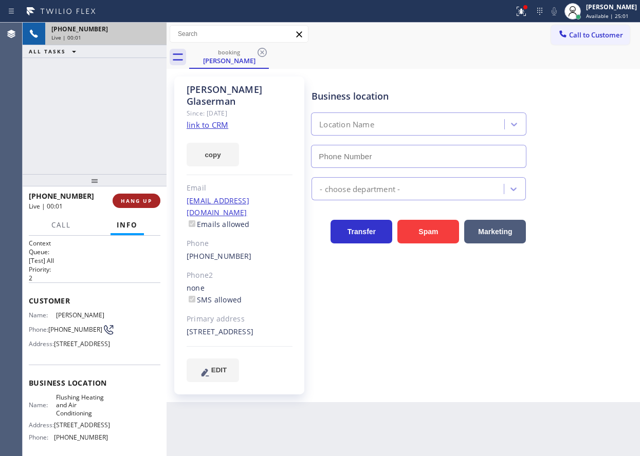
type input "[PHONE_NUMBER]"
click at [149, 205] on span "HANG UP" at bounding box center [136, 200] width 31 height 7
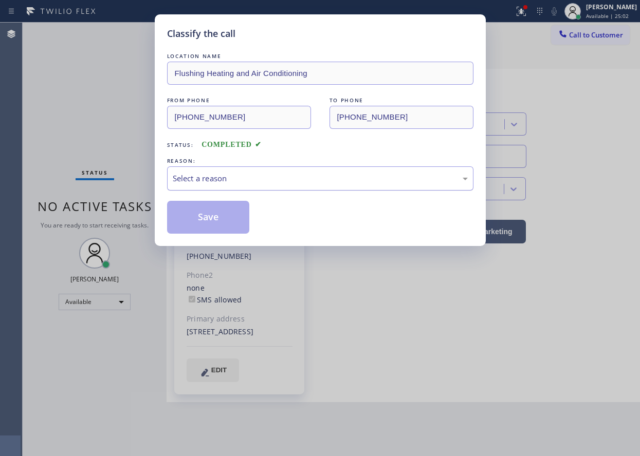
click at [250, 173] on div "Select a reason" at bounding box center [320, 179] width 295 height 12
click at [220, 211] on button "Save" at bounding box center [208, 217] width 83 height 33
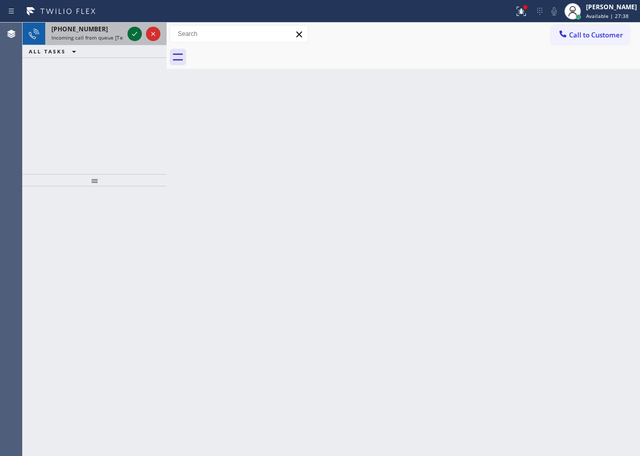
click at [131, 35] on icon at bounding box center [135, 34] width 12 height 12
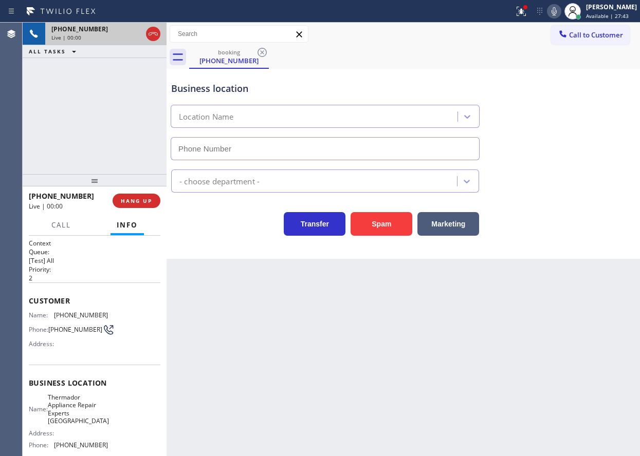
type input "(215) 774-5647"
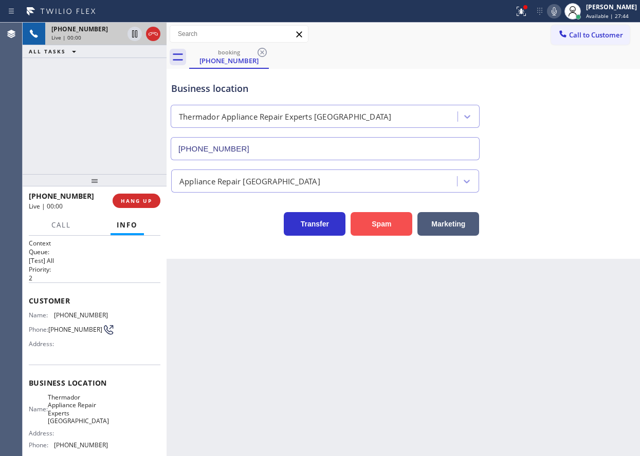
click at [383, 226] on button "Spam" at bounding box center [382, 224] width 62 height 24
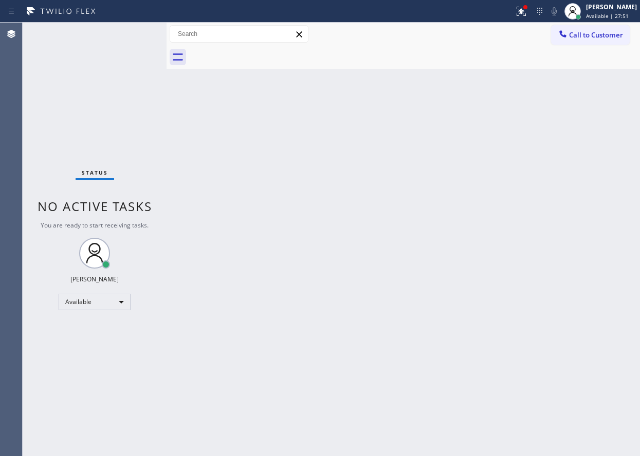
drag, startPoint x: 551, startPoint y: 149, endPoint x: 493, endPoint y: 114, distance: 66.9
click at [551, 149] on div "Back to Dashboard Change Sender ID Customers Technicians Select a contact Outbo…" at bounding box center [403, 240] width 473 height 434
click at [574, 249] on div "Back to Dashboard Change Sender ID Customers Technicians Select a contact Outbo…" at bounding box center [403, 240] width 473 height 434
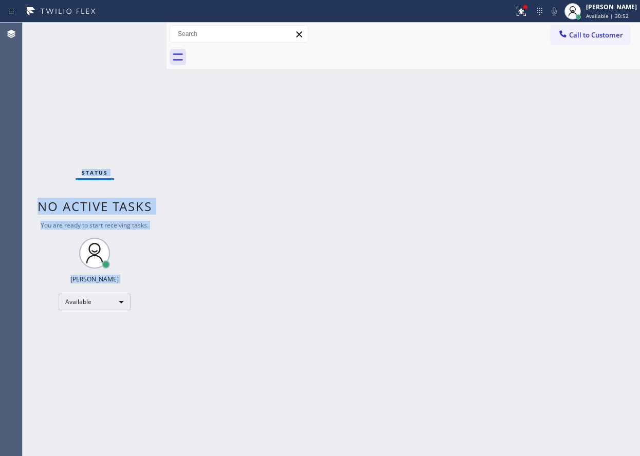
click at [135, 30] on div "Status No active tasks You are ready to start receiving tasks. [PERSON_NAME] Av…" at bounding box center [95, 240] width 144 height 434
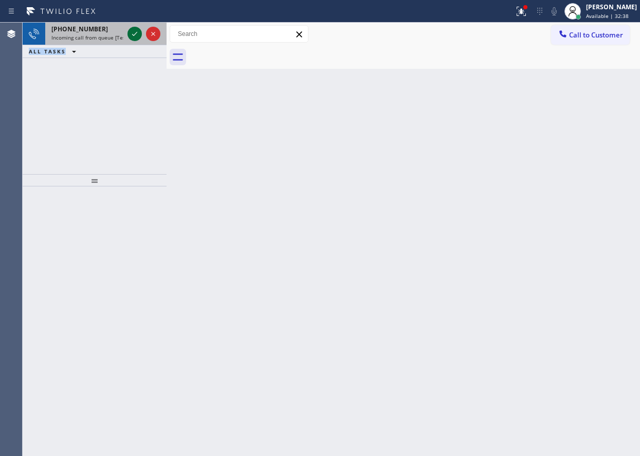
click at [134, 33] on icon at bounding box center [135, 34] width 12 height 12
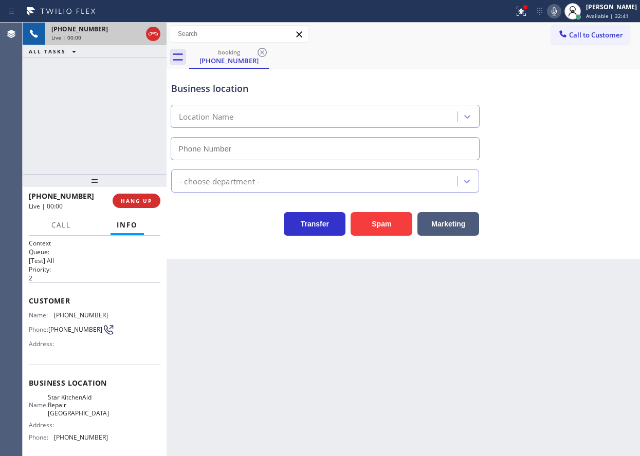
type input "(215) 867-6595"
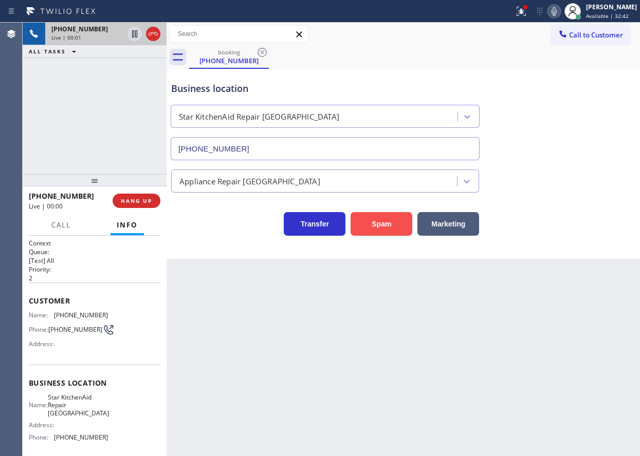
click at [386, 227] on button "Spam" at bounding box center [382, 224] width 62 height 24
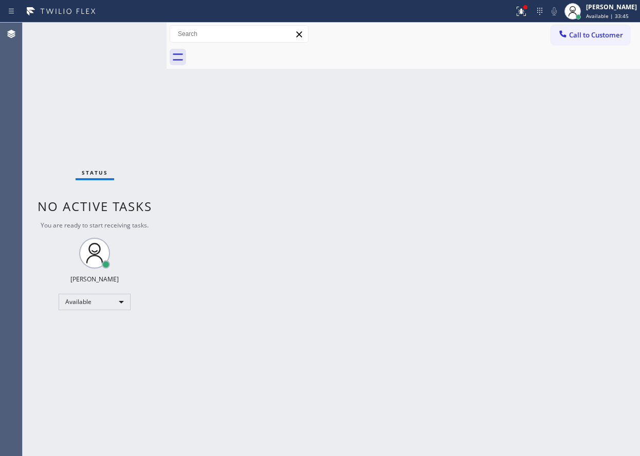
click at [589, 160] on div "Back to Dashboard Change Sender ID Customers Technicians Select a contact Outbo…" at bounding box center [403, 240] width 473 height 434
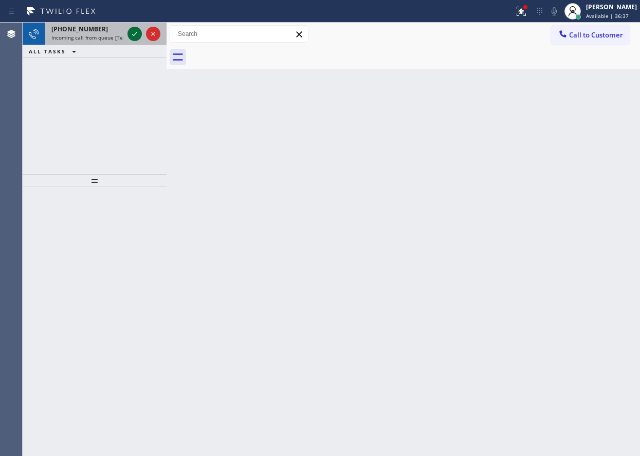
click at [138, 34] on icon at bounding box center [135, 34] width 12 height 12
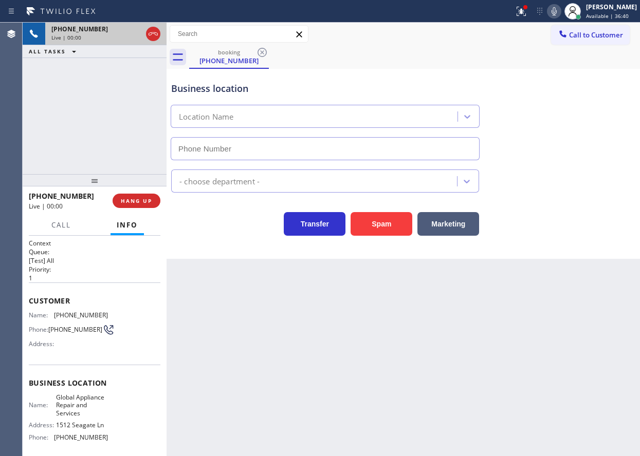
type input "[PHONE_NUMBER]"
click at [74, 415] on span "Global Appliance Repair and Services" at bounding box center [81, 406] width 51 height 24
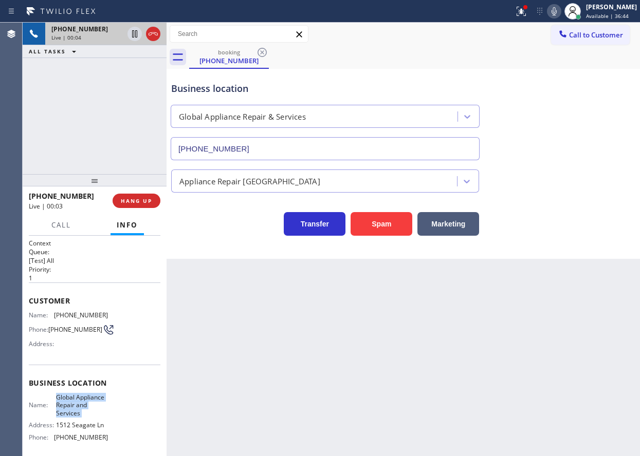
click at [74, 415] on span "Global Appliance Repair and Services" at bounding box center [81, 406] width 51 height 24
copy span "Global Appliance Repair and Services"
click at [276, 151] on input "[PHONE_NUMBER]" at bounding box center [325, 148] width 309 height 23
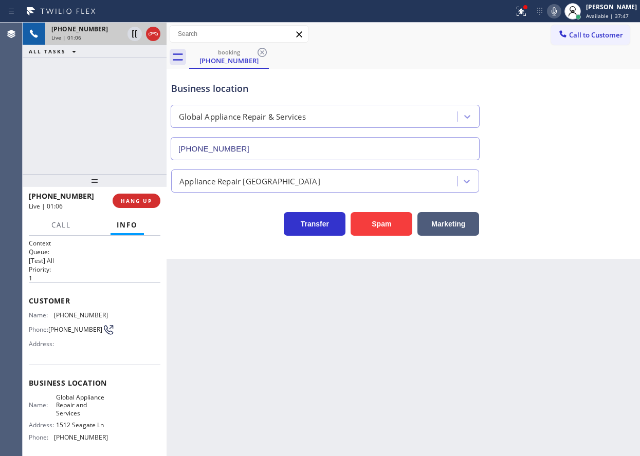
click at [77, 316] on span "[PHONE_NUMBER]" at bounding box center [81, 316] width 54 height 8
copy span "[PHONE_NUMBER]"
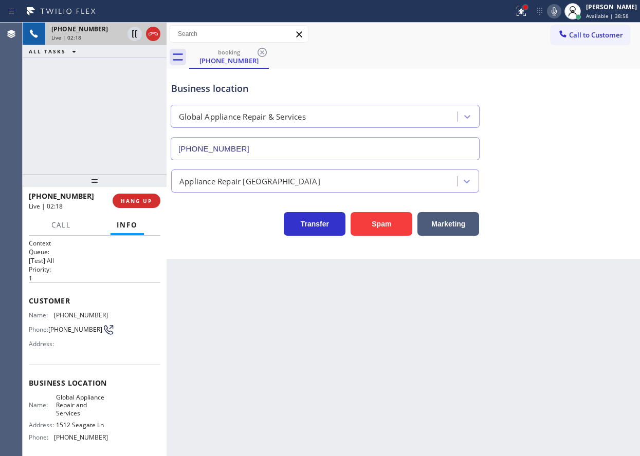
click at [527, 8] on div at bounding box center [525, 7] width 4 height 4
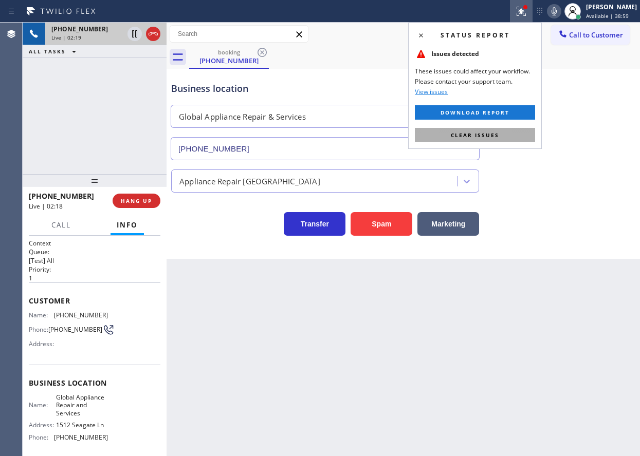
click at [512, 136] on button "Clear issues" at bounding box center [475, 135] width 120 height 14
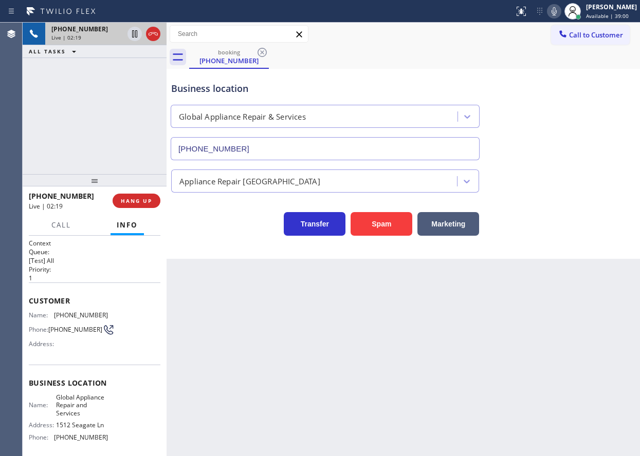
click at [560, 9] on icon at bounding box center [554, 11] width 12 height 12
click at [560, 13] on icon at bounding box center [554, 11] width 12 height 12
click at [135, 29] on icon at bounding box center [135, 34] width 12 height 12
click at [543, 148] on div "Business location Global Appliance Repair & Services (281) 843-5546" at bounding box center [403, 113] width 468 height 93
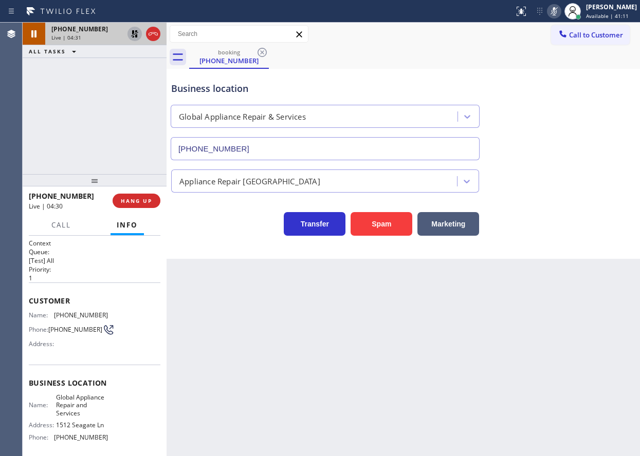
click at [130, 34] on icon at bounding box center [135, 34] width 12 height 12
click at [557, 12] on icon at bounding box center [554, 11] width 5 height 8
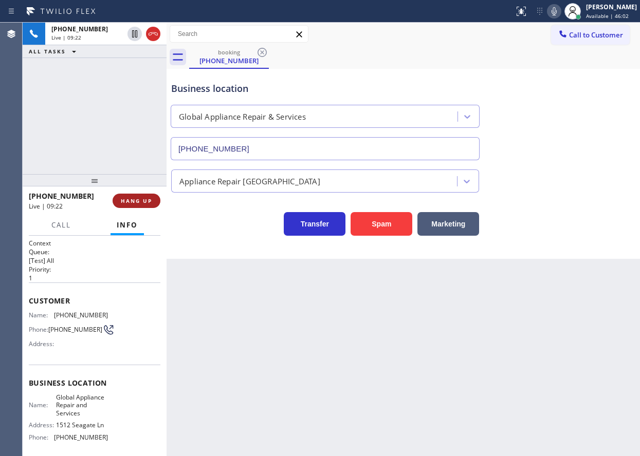
click at [145, 195] on button "HANG UP" at bounding box center [137, 201] width 48 height 14
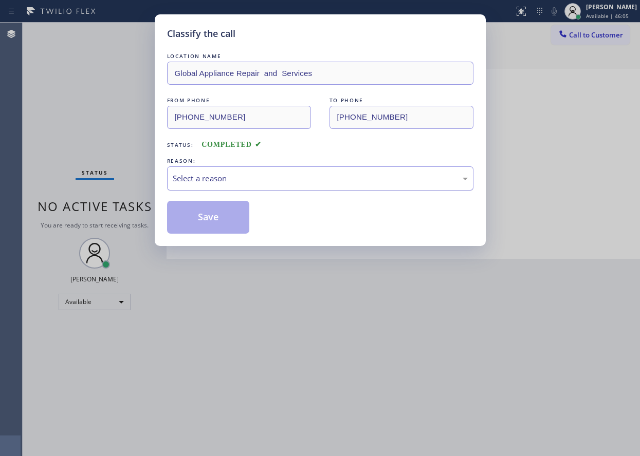
click at [254, 180] on div "Select a reason" at bounding box center [320, 179] width 295 height 12
click at [210, 218] on button "Save" at bounding box center [208, 217] width 83 height 33
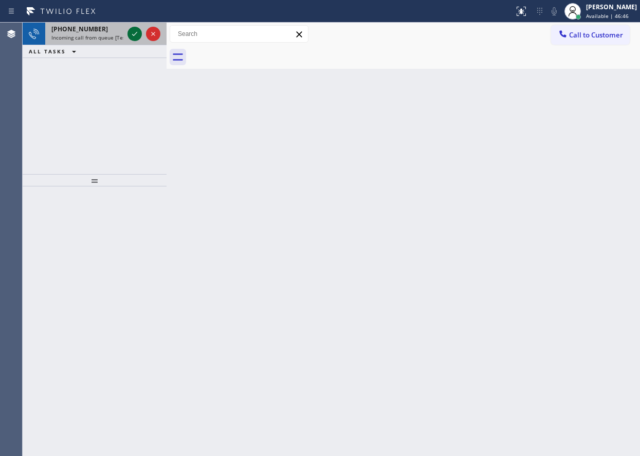
click at [134, 35] on icon at bounding box center [134, 34] width 5 height 4
click at [566, 141] on div "Back to Dashboard Change Sender ID Customers Technicians Select a contact Outbo…" at bounding box center [403, 240] width 473 height 434
click at [135, 35] on icon at bounding box center [134, 34] width 5 height 4
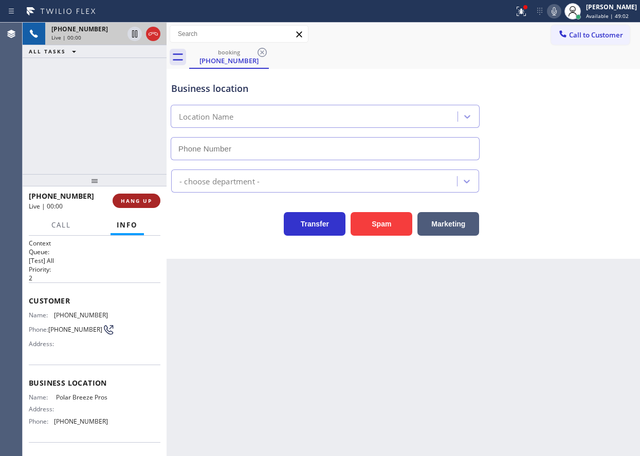
type input "(561) 336-6473"
click at [404, 226] on button "Spam" at bounding box center [382, 224] width 62 height 24
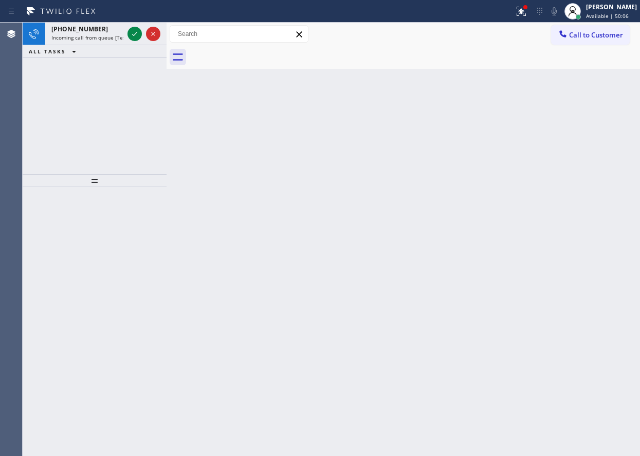
drag, startPoint x: 578, startPoint y: 131, endPoint x: 362, endPoint y: 93, distance: 218.6
click at [578, 131] on div "Back to Dashboard Change Sender ID Customers Technicians Select a contact Outbo…" at bounding box center [403, 240] width 473 height 434
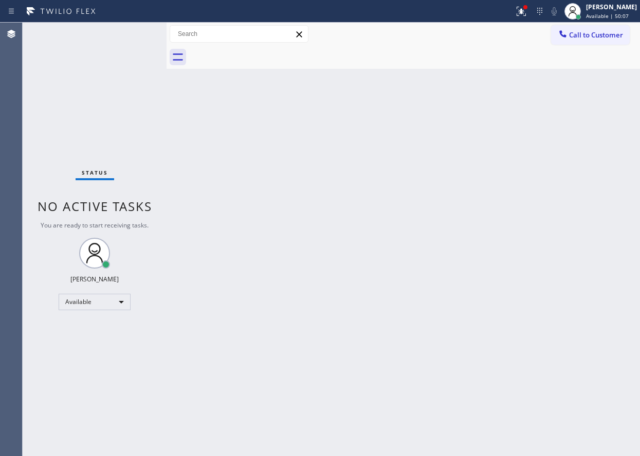
click at [132, 34] on div "Status No active tasks You are ready to start receiving tasks. [PERSON_NAME] Av…" at bounding box center [95, 240] width 144 height 434
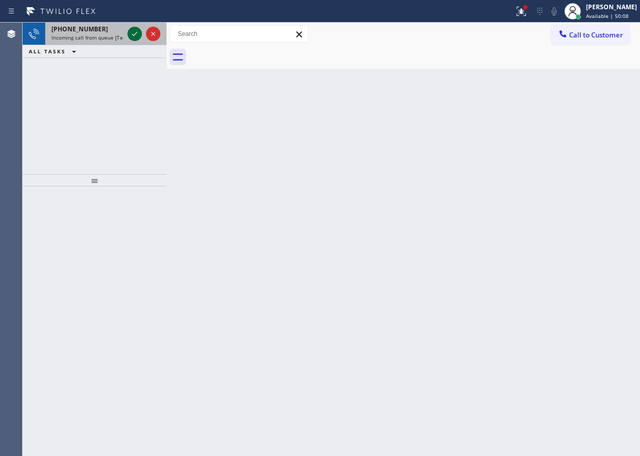
click at [136, 34] on icon at bounding box center [135, 34] width 12 height 12
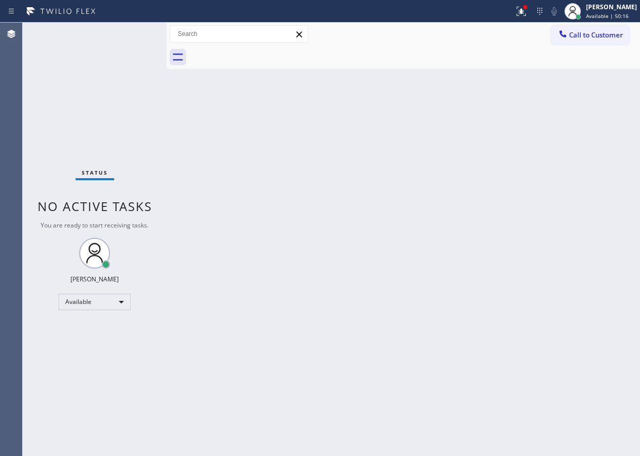
drag, startPoint x: 557, startPoint y: 129, endPoint x: 510, endPoint y: 129, distance: 46.3
click at [557, 129] on div "Back to Dashboard Change Sender ID Customers Technicians Select a contact Outbo…" at bounding box center [403, 240] width 473 height 434
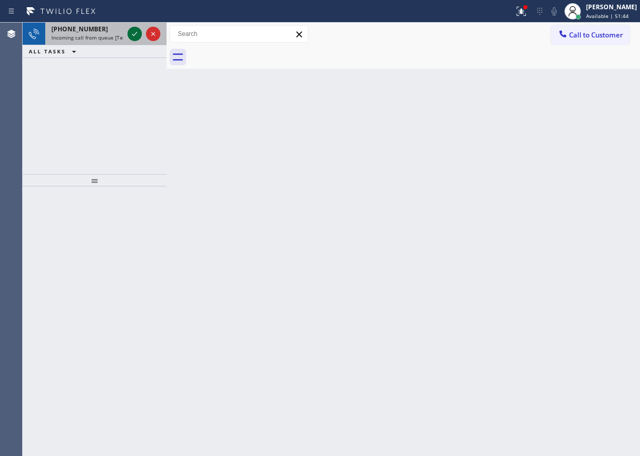
click at [135, 36] on icon at bounding box center [135, 34] width 12 height 12
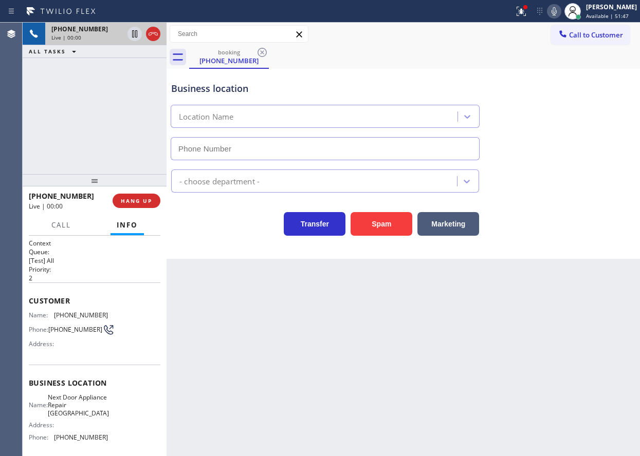
type input "[PHONE_NUMBER]"
click at [95, 404] on span "Next Door Appliance Repair [GEOGRAPHIC_DATA]" at bounding box center [78, 406] width 61 height 24
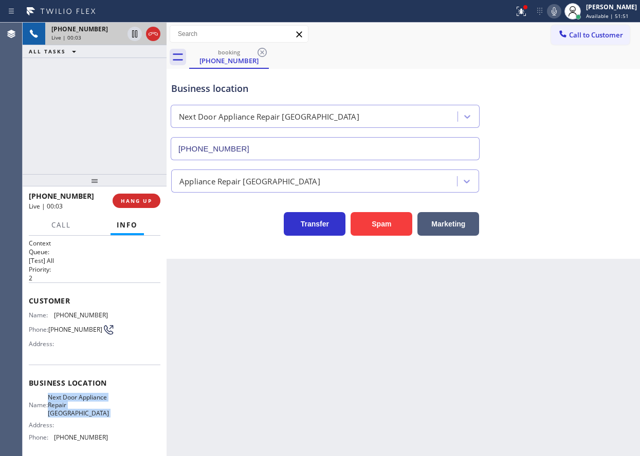
click at [95, 404] on span "Next Door Appliance Repair [GEOGRAPHIC_DATA]" at bounding box center [78, 406] width 61 height 24
click at [349, 151] on input "[PHONE_NUMBER]" at bounding box center [325, 148] width 309 height 23
drag, startPoint x: 532, startPoint y: 19, endPoint x: 529, endPoint y: 39, distance: 20.2
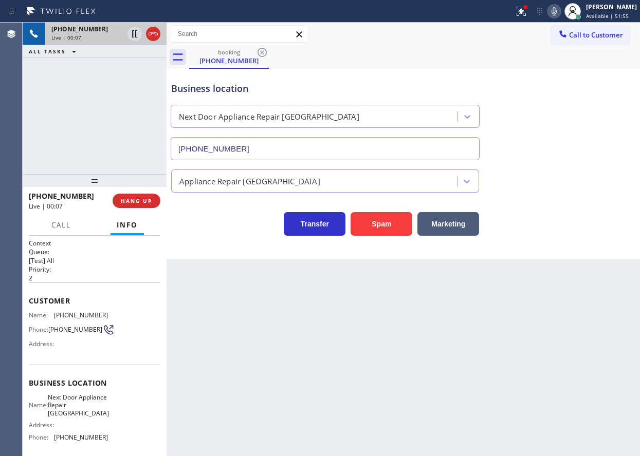
click at [532, 19] on button at bounding box center [521, 11] width 23 height 23
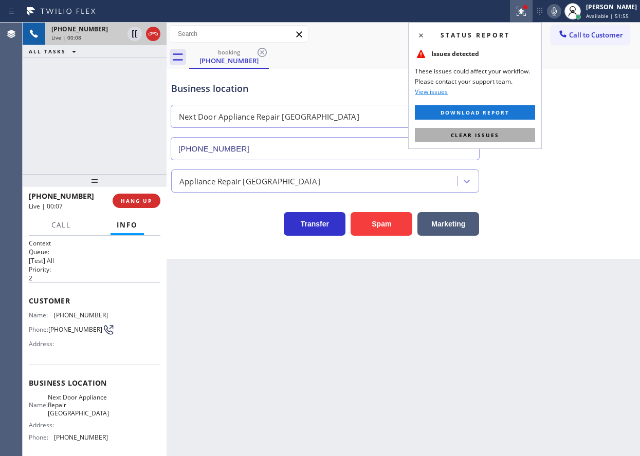
click at [517, 138] on button "Clear issues" at bounding box center [475, 135] width 120 height 14
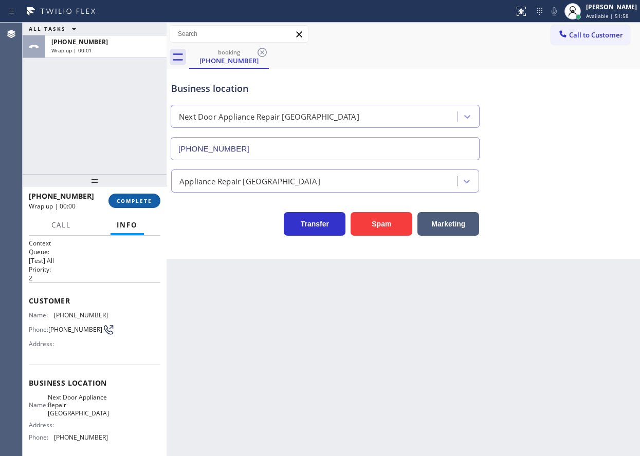
click at [148, 198] on span "COMPLETE" at bounding box center [134, 200] width 35 height 7
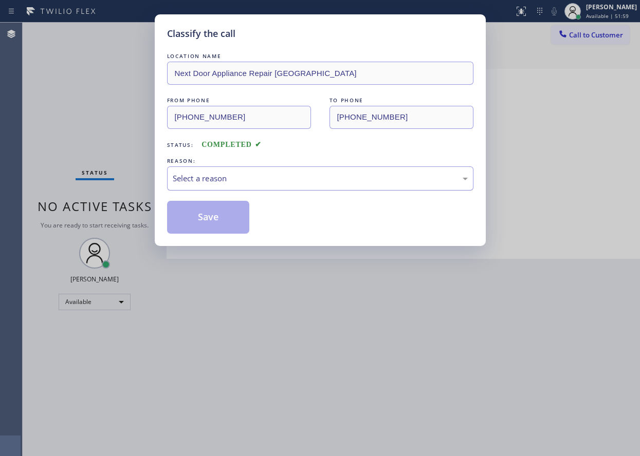
click at [223, 173] on div "Select a reason" at bounding box center [320, 179] width 295 height 12
click at [214, 222] on button "Save" at bounding box center [208, 217] width 83 height 33
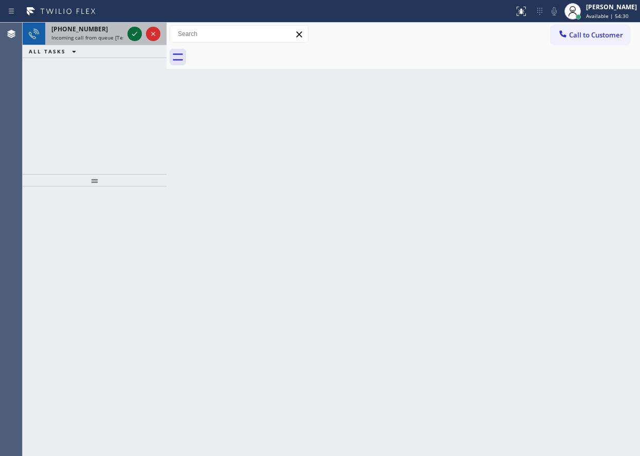
click at [133, 38] on icon at bounding box center [135, 34] width 12 height 12
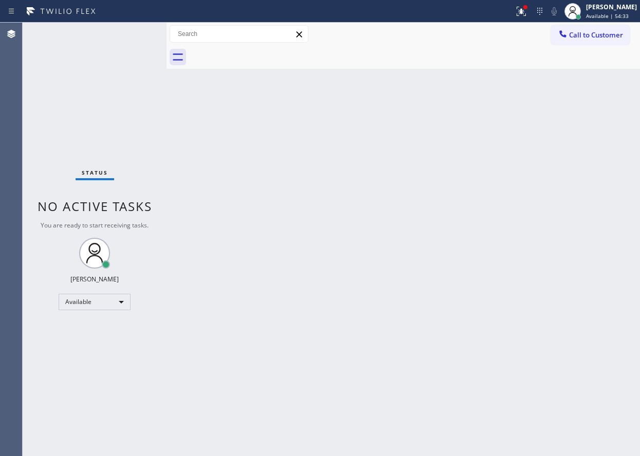
click at [141, 30] on div "Status No active tasks You are ready to start receiving tasks. [PERSON_NAME] Av…" at bounding box center [95, 240] width 144 height 434
click at [136, 30] on div "Status No active tasks You are ready to start receiving tasks. [PERSON_NAME] Av…" at bounding box center [95, 240] width 144 height 434
click at [133, 33] on div "Status No active tasks You are ready to start receiving tasks. [PERSON_NAME] Av…" at bounding box center [95, 240] width 144 height 434
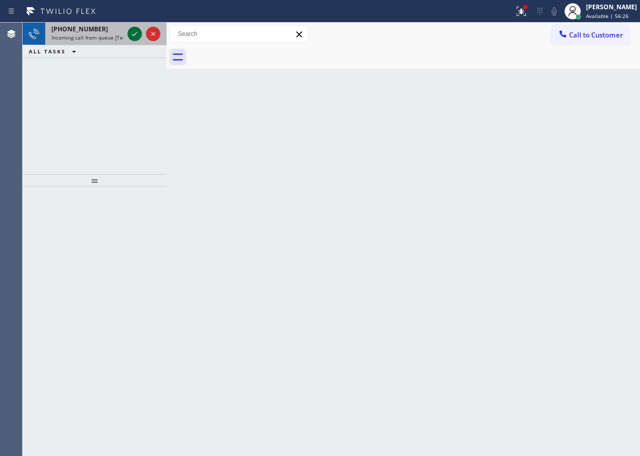
click at [135, 32] on icon at bounding box center [135, 34] width 12 height 12
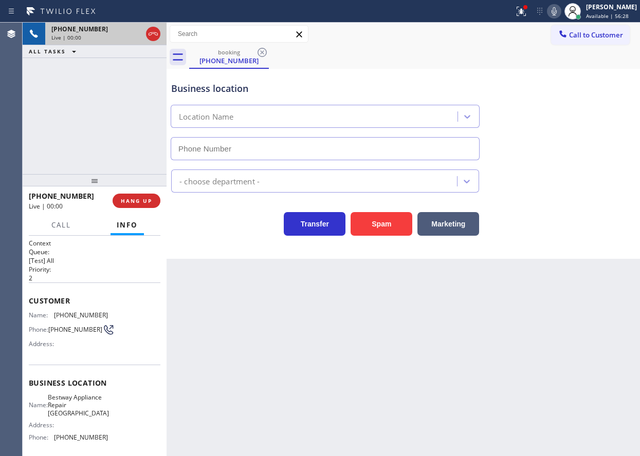
type input "(708) 578-5272"
drag, startPoint x: 371, startPoint y: 216, endPoint x: 307, endPoint y: 188, distance: 69.7
click at [371, 216] on button "Spam" at bounding box center [382, 224] width 62 height 24
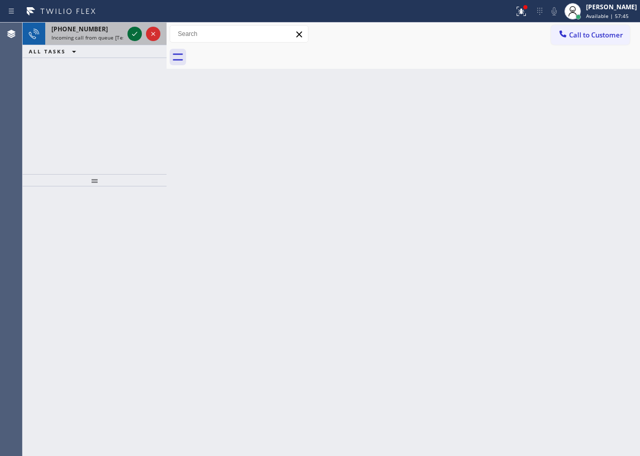
click at [134, 33] on icon at bounding box center [135, 34] width 12 height 12
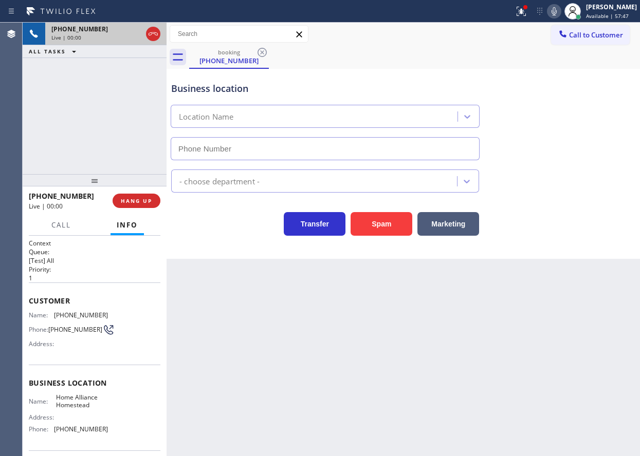
type input "[PHONE_NUMBER]"
click at [106, 398] on div "Name: Home Alliance Homestead Address: Phone: (305) 501-8647" at bounding box center [95, 416] width 132 height 44
click at [100, 402] on span "Home Alliance Homestead" at bounding box center [81, 402] width 51 height 16
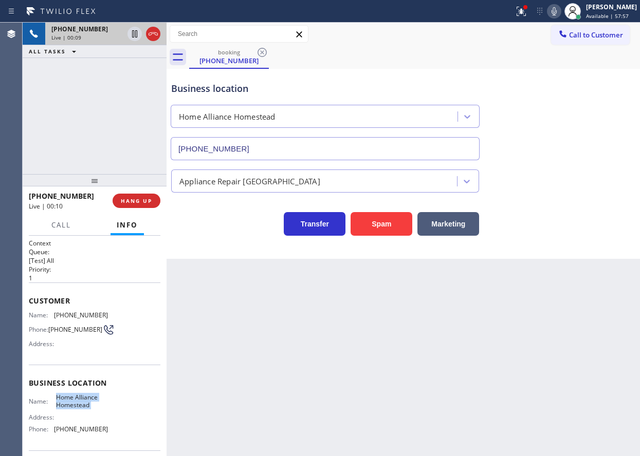
click at [362, 155] on input "[PHONE_NUMBER]" at bounding box center [325, 148] width 309 height 23
click at [88, 313] on span "[PHONE_NUMBER]" at bounding box center [81, 316] width 54 height 8
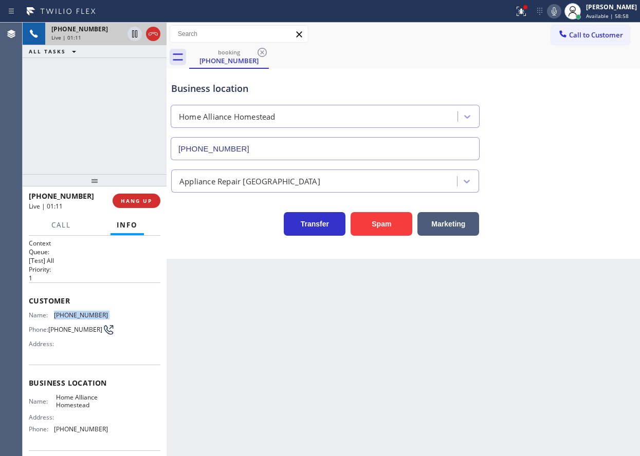
click at [88, 313] on span "[PHONE_NUMBER]" at bounding box center [81, 316] width 54 height 8
drag, startPoint x: 138, startPoint y: 198, endPoint x: 647, endPoint y: 358, distance: 533.3
click at [639, 358] on html "Status report Issue detected This issue could affect your workflow. Please cont…" at bounding box center [320, 228] width 640 height 456
click at [138, 196] on button "HANG UP" at bounding box center [137, 201] width 48 height 14
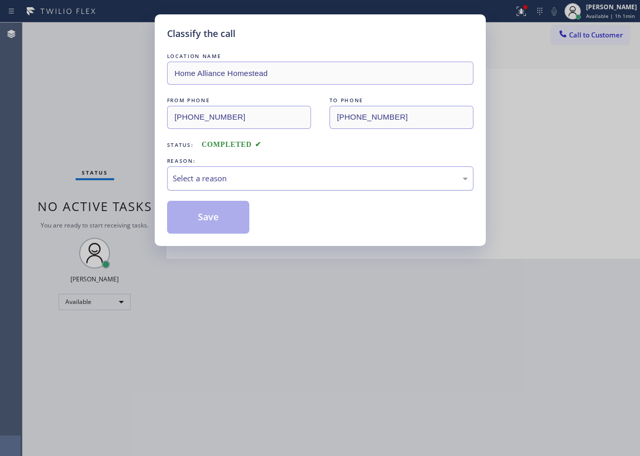
click at [257, 174] on div "Select a reason" at bounding box center [320, 179] width 295 height 12
click at [217, 220] on button "Save" at bounding box center [208, 217] width 83 height 33
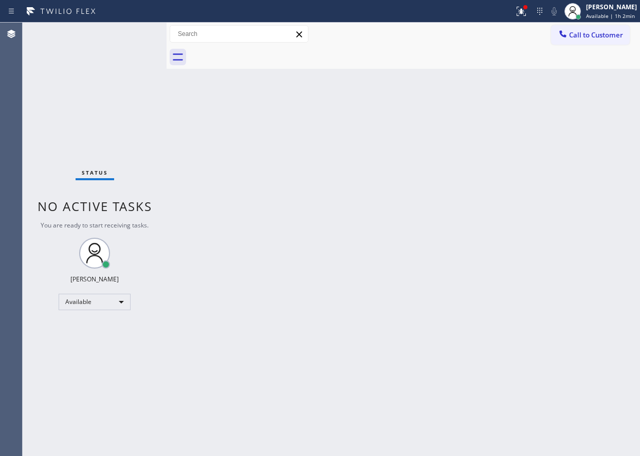
click at [131, 32] on div "Status No active tasks You are ready to start receiving tasks. [PERSON_NAME] Av…" at bounding box center [95, 240] width 144 height 434
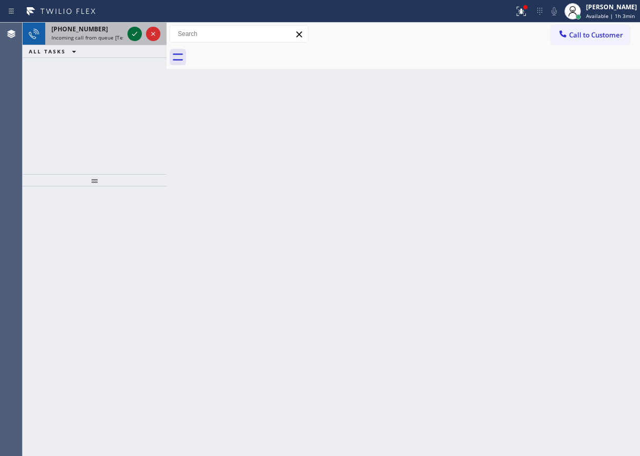
click at [135, 36] on icon at bounding box center [135, 34] width 12 height 12
click at [136, 31] on icon at bounding box center [135, 34] width 12 height 12
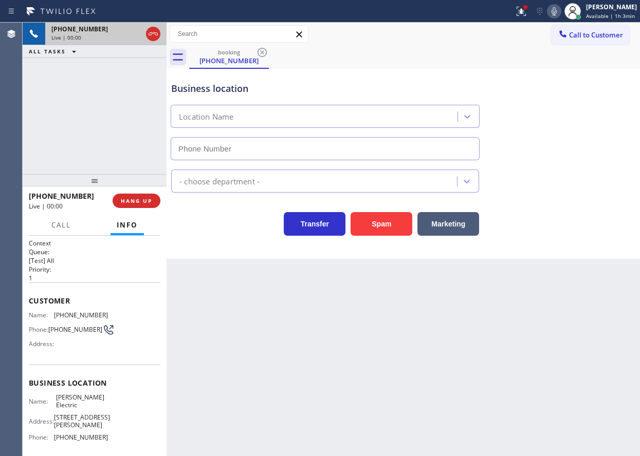
type input "(201) 425-6631"
drag, startPoint x: 395, startPoint y: 228, endPoint x: 407, endPoint y: 202, distance: 29.0
click at [395, 227] on button "Spam" at bounding box center [382, 224] width 62 height 24
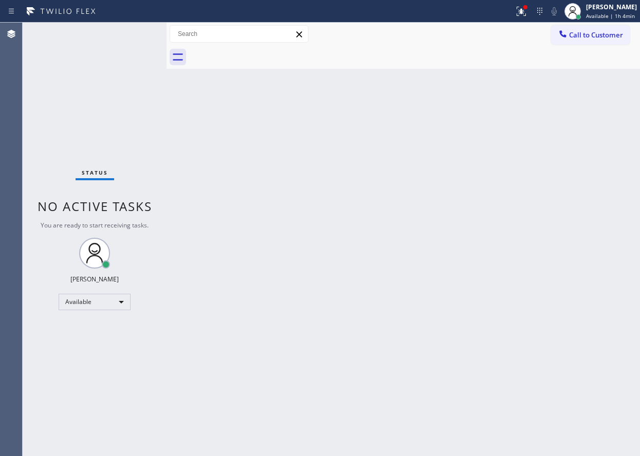
click at [398, 178] on div "Back to Dashboard Change Sender ID Customers Technicians Select a contact Outbo…" at bounding box center [403, 240] width 473 height 434
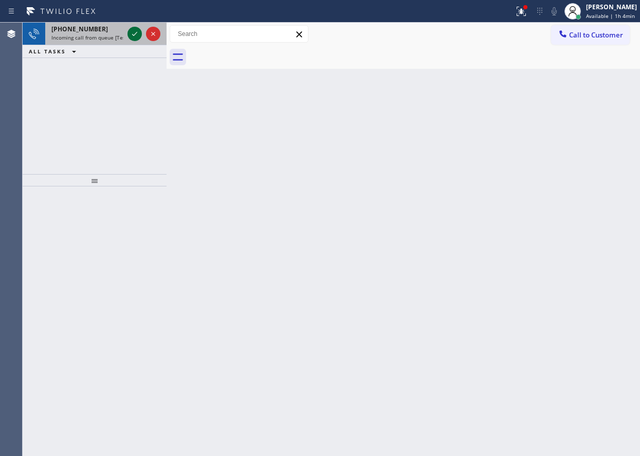
click at [131, 35] on icon at bounding box center [135, 34] width 12 height 12
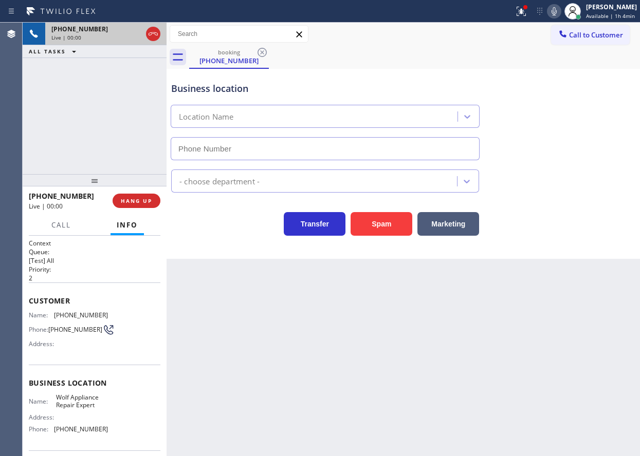
type input "(877) 661-5446"
click at [377, 230] on button "Spam" at bounding box center [382, 224] width 62 height 24
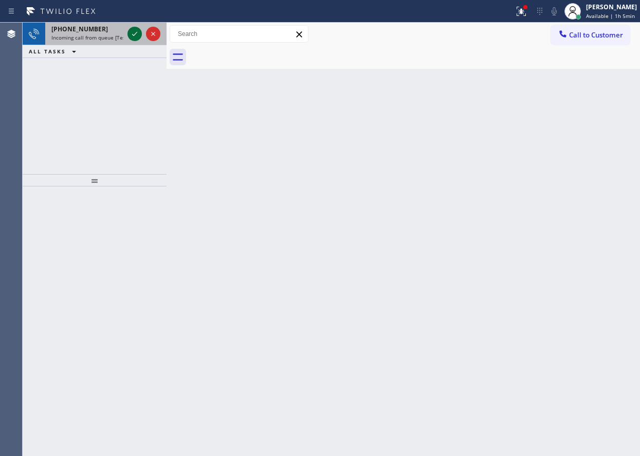
click at [134, 38] on icon at bounding box center [135, 34] width 12 height 12
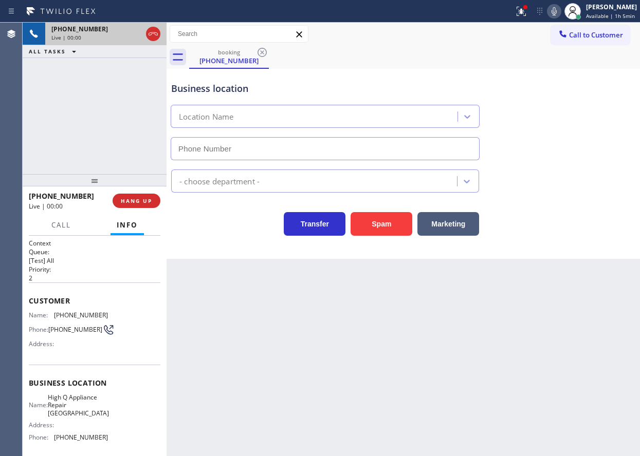
type input "(631) 825-7858"
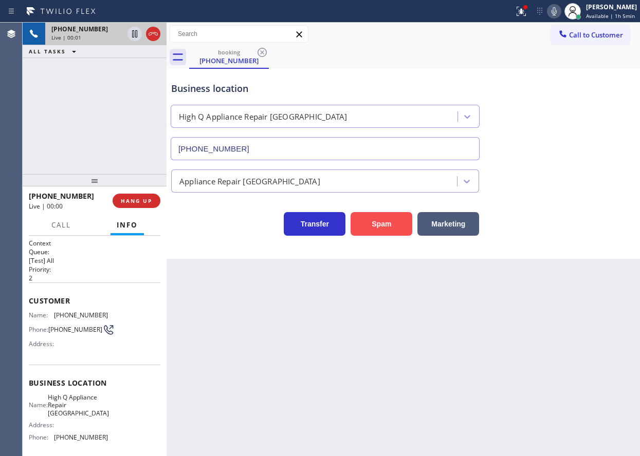
click at [391, 228] on button "Spam" at bounding box center [382, 224] width 62 height 24
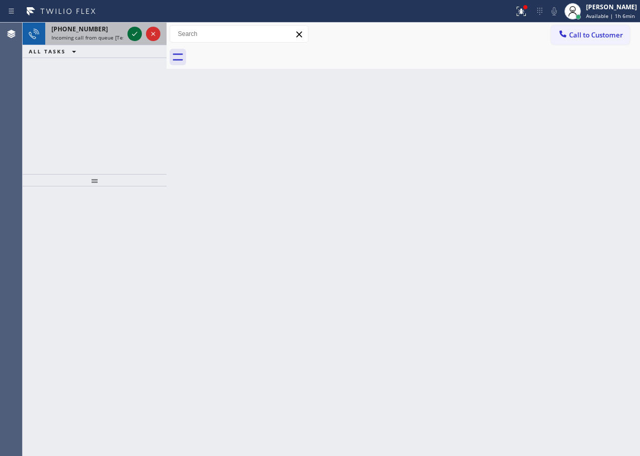
click at [134, 39] on icon at bounding box center [135, 34] width 12 height 12
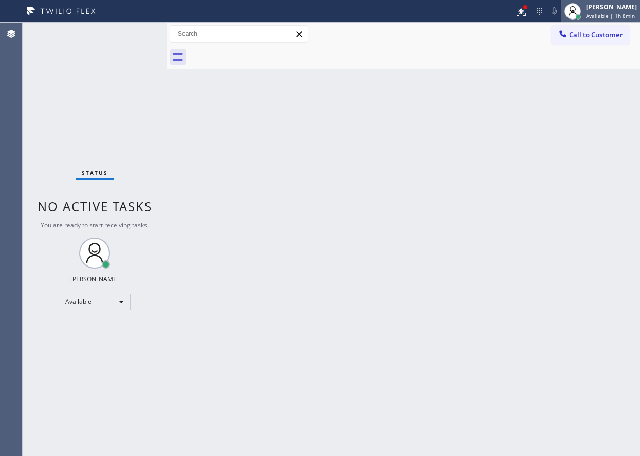
click at [614, 15] on span "Available | 1h 8min" at bounding box center [610, 15] width 49 height 7
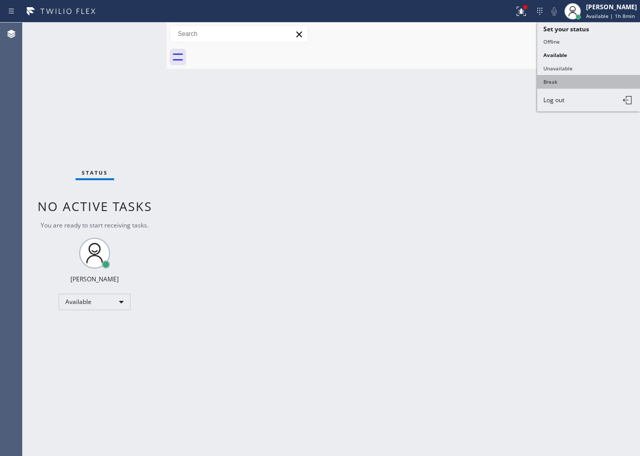
click at [594, 83] on button "Break" at bounding box center [588, 81] width 103 height 13
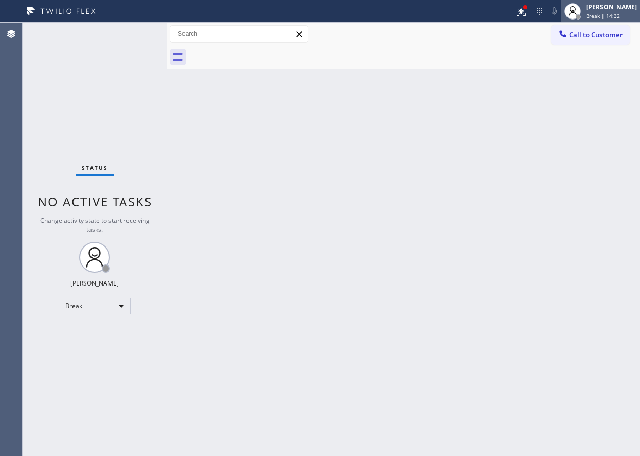
click at [608, 12] on span "Break | 14:32" at bounding box center [603, 15] width 34 height 7
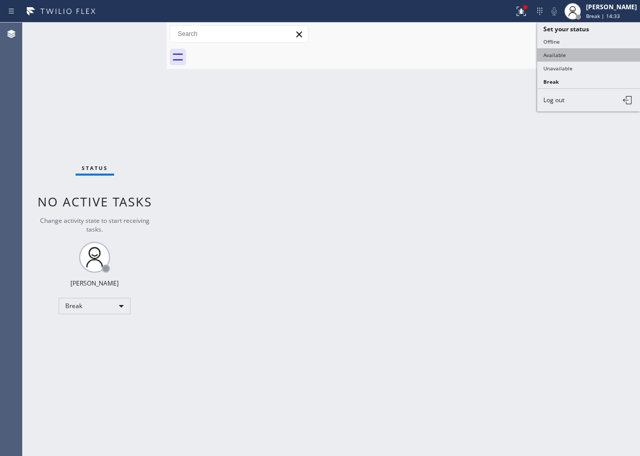
click at [570, 58] on button "Available" at bounding box center [588, 54] width 103 height 13
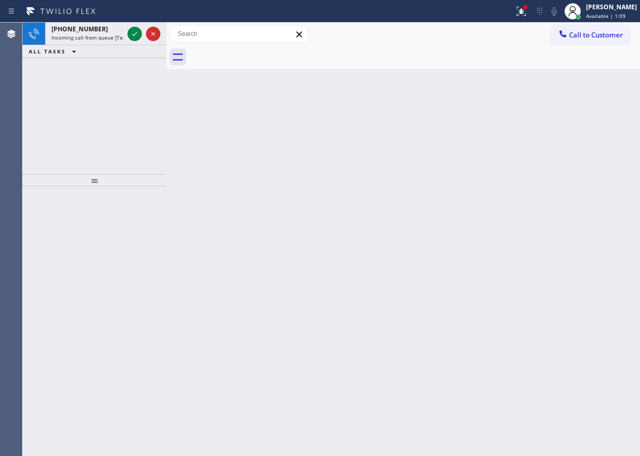
click at [510, 107] on div "Back to Dashboard Change Sender ID Customers Technicians Select a contact Outbo…" at bounding box center [403, 240] width 473 height 434
click at [132, 36] on icon at bounding box center [135, 34] width 12 height 12
click at [132, 35] on icon at bounding box center [135, 34] width 12 height 12
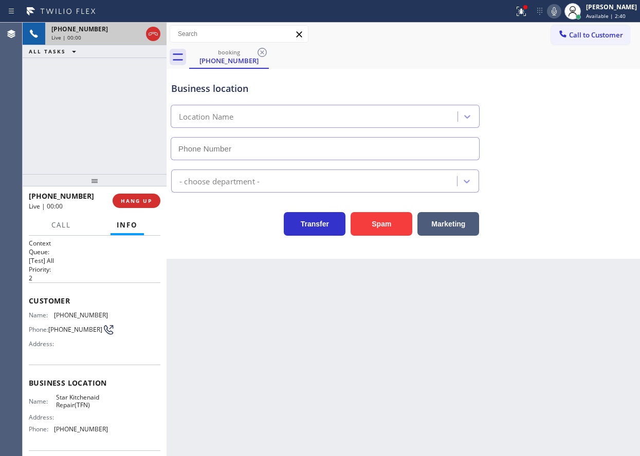
type input "(888) 431-7814"
click at [393, 222] on button "Spam" at bounding box center [382, 224] width 62 height 24
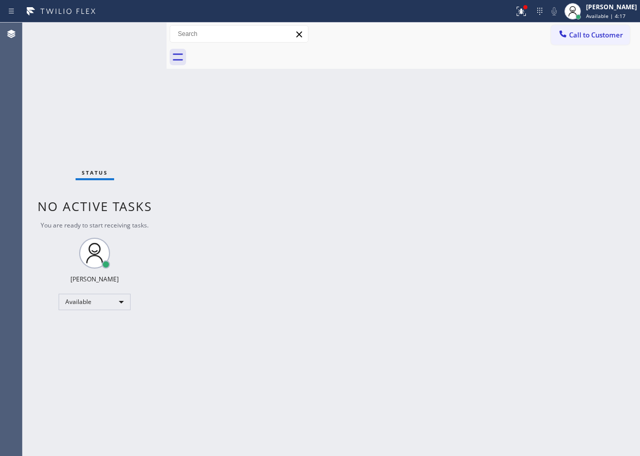
drag, startPoint x: 538, startPoint y: 148, endPoint x: 14, endPoint y: 31, distance: 536.7
click at [538, 148] on div "Back to Dashboard Change Sender ID Customers Technicians Select a contact Outbo…" at bounding box center [403, 240] width 473 height 434
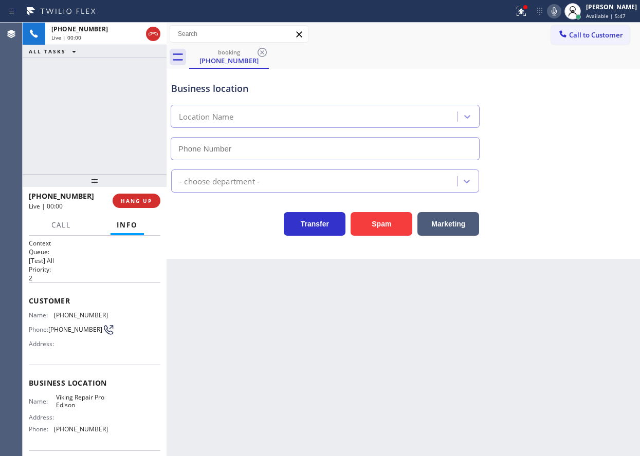
type input "(732) 800-5909"
click at [374, 234] on button "Spam" at bounding box center [382, 224] width 62 height 24
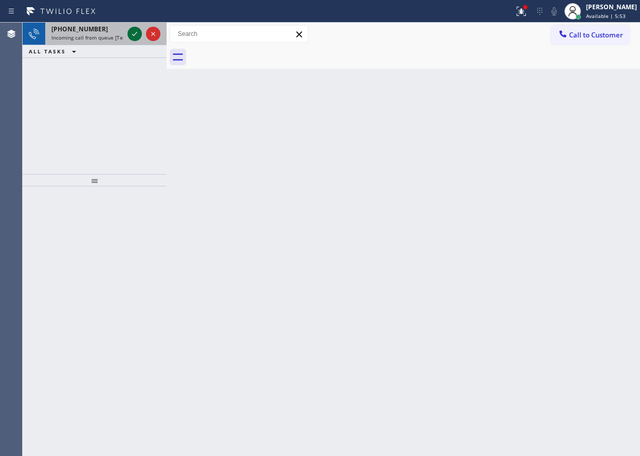
click at [136, 37] on icon at bounding box center [135, 34] width 12 height 12
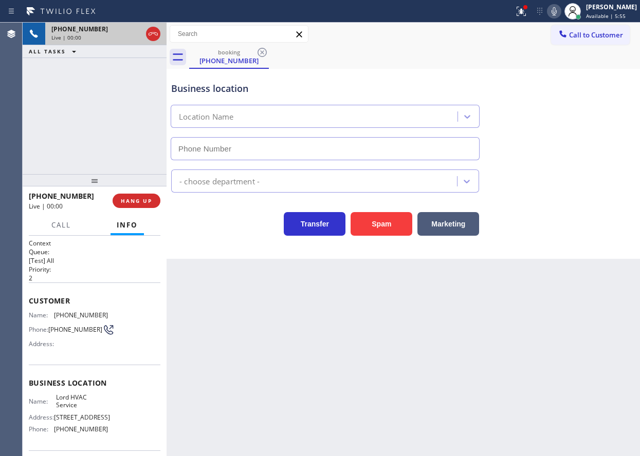
type input "[PHONE_NUMBER]"
click at [114, 203] on button "HANG UP" at bounding box center [137, 201] width 48 height 14
click at [131, 203] on span "HANG UP" at bounding box center [136, 200] width 31 height 7
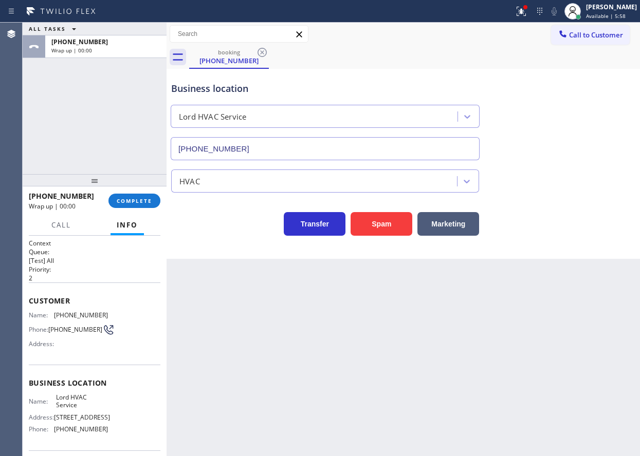
click at [149, 210] on div "+13057208080 Wrap up | 00:00 COMPLETE" at bounding box center [95, 201] width 132 height 27
click at [151, 201] on span "COMPLETE" at bounding box center [134, 200] width 35 height 7
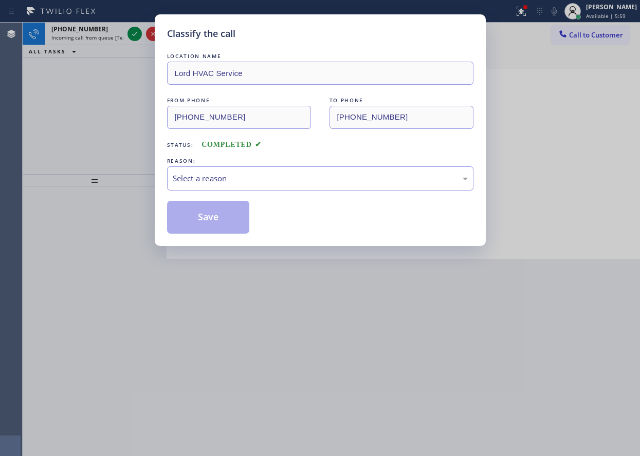
click at [248, 177] on div "Select a reason" at bounding box center [320, 179] width 295 height 12
click at [207, 215] on button "Save" at bounding box center [208, 217] width 83 height 33
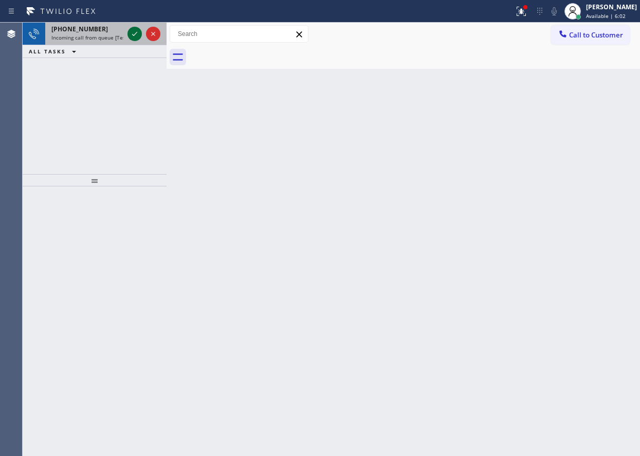
click at [130, 37] on icon at bounding box center [135, 34] width 12 height 12
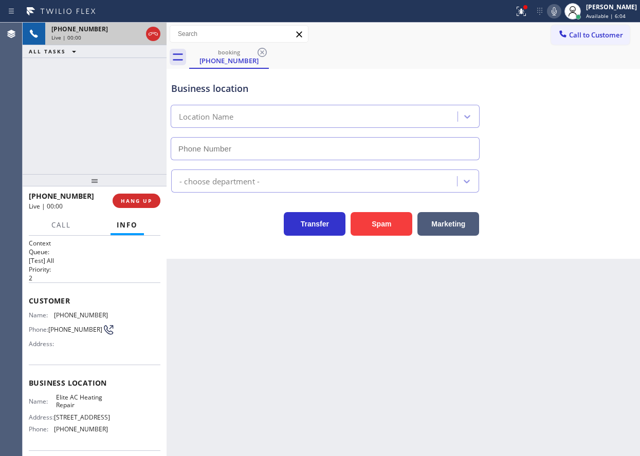
type input "[PHONE_NUMBER]"
click at [129, 200] on span "HANG UP" at bounding box center [136, 200] width 31 height 7
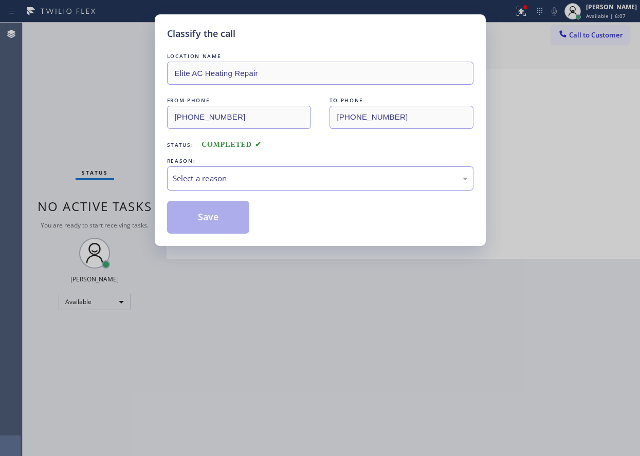
click at [226, 178] on div "Select a reason" at bounding box center [320, 179] width 295 height 12
click at [220, 215] on button "Save" at bounding box center [208, 217] width 83 height 33
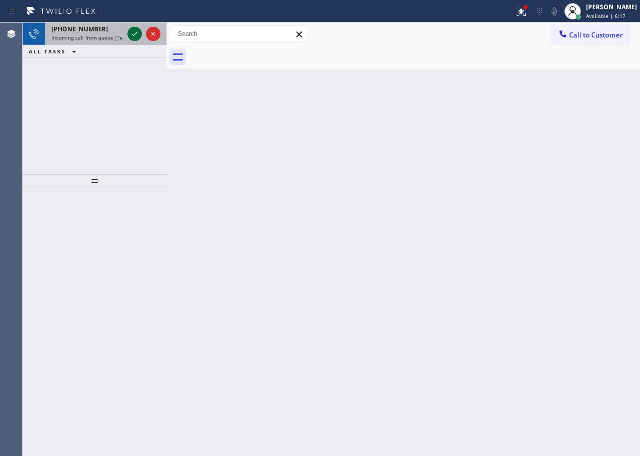
click at [134, 36] on icon at bounding box center [135, 34] width 12 height 12
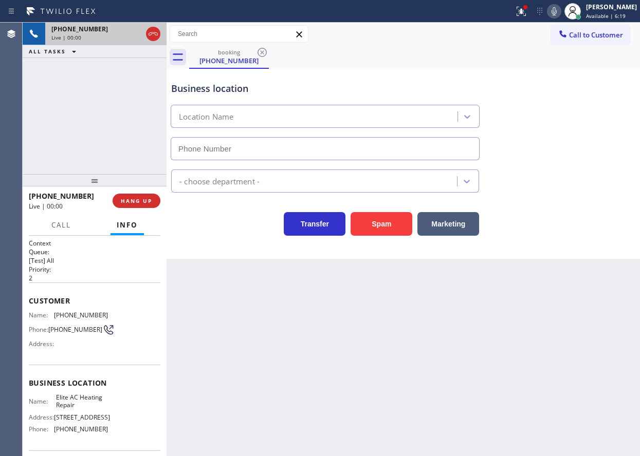
type input "[PHONE_NUMBER]"
click at [125, 200] on span "HANG UP" at bounding box center [136, 200] width 31 height 7
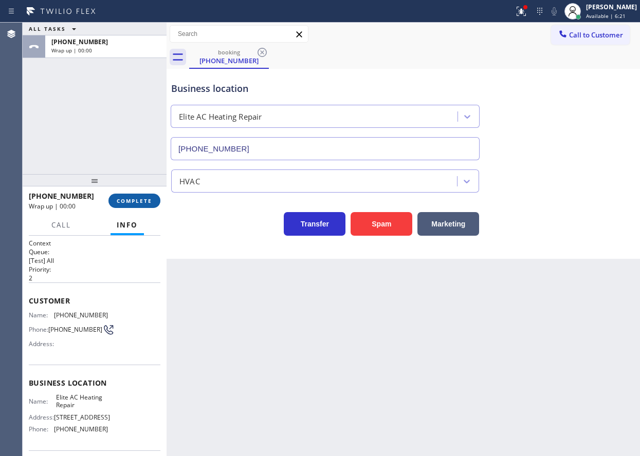
click at [125, 200] on span "COMPLETE" at bounding box center [134, 200] width 35 height 7
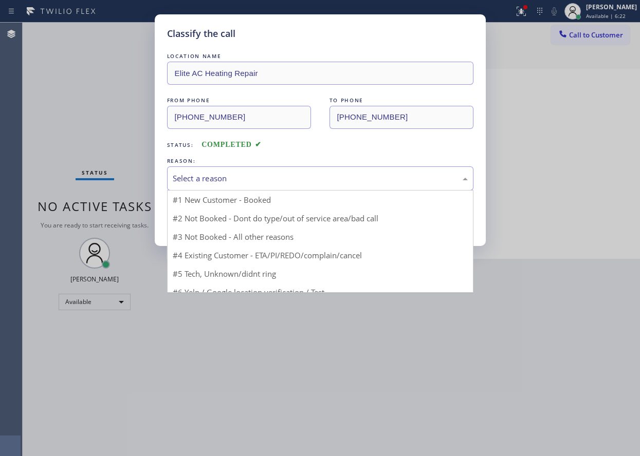
click at [263, 189] on div "Select a reason" at bounding box center [320, 179] width 306 height 24
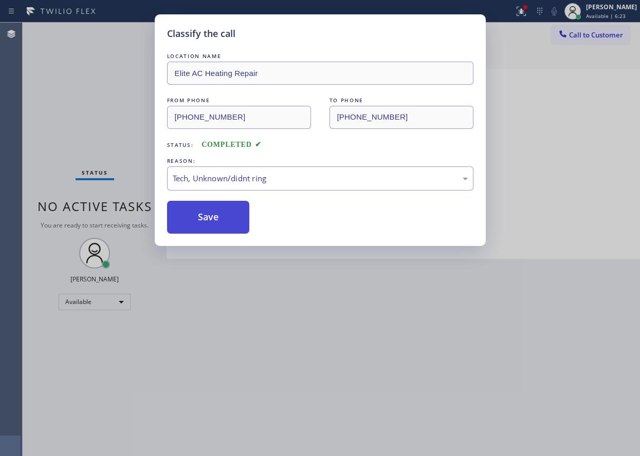
drag, startPoint x: 228, startPoint y: 227, endPoint x: 502, endPoint y: 8, distance: 350.4
click at [230, 225] on button "Save" at bounding box center [208, 217] width 83 height 33
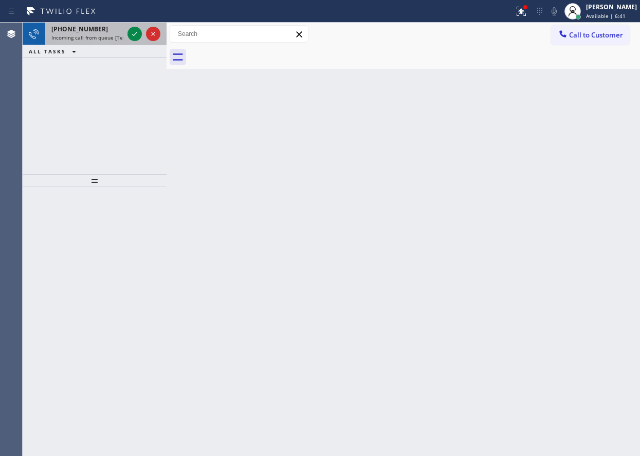
click at [59, 34] on span "Incoming call from queue [Test] All" at bounding box center [93, 37] width 85 height 7
click at [134, 35] on icon at bounding box center [135, 34] width 12 height 12
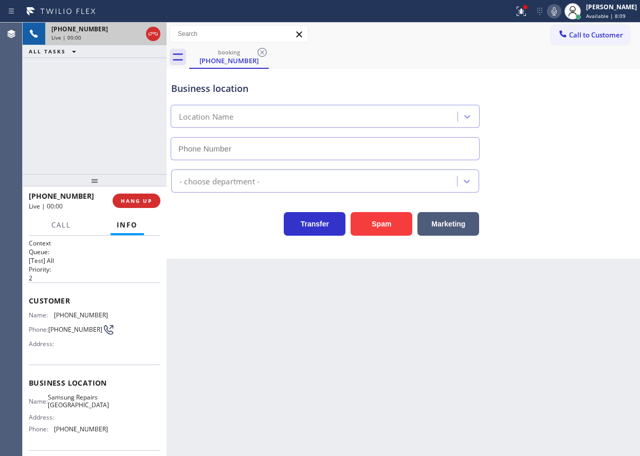
type input "(312) 779-6316"
click at [380, 222] on button "Spam" at bounding box center [382, 224] width 62 height 24
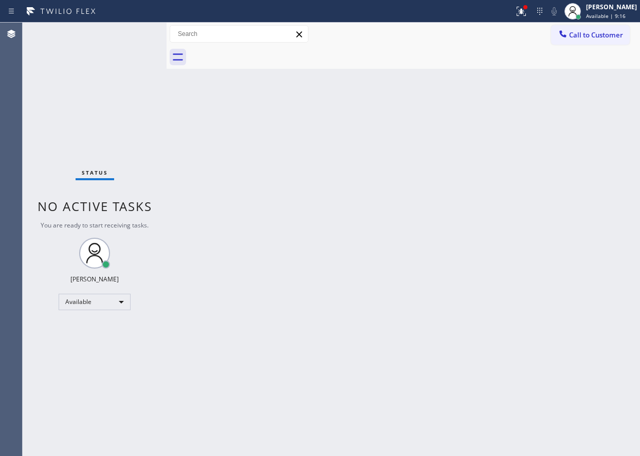
click at [136, 39] on div "Status No active tasks You are ready to start receiving tasks. [PERSON_NAME] Av…" at bounding box center [95, 240] width 144 height 434
click at [271, 207] on div "Back to Dashboard Change Sender ID Customers Technicians Select a contact Outbo…" at bounding box center [403, 240] width 473 height 434
click at [295, 115] on div "Back to Dashboard Change Sender ID Customers Technicians Select a contact Outbo…" at bounding box center [403, 240] width 473 height 434
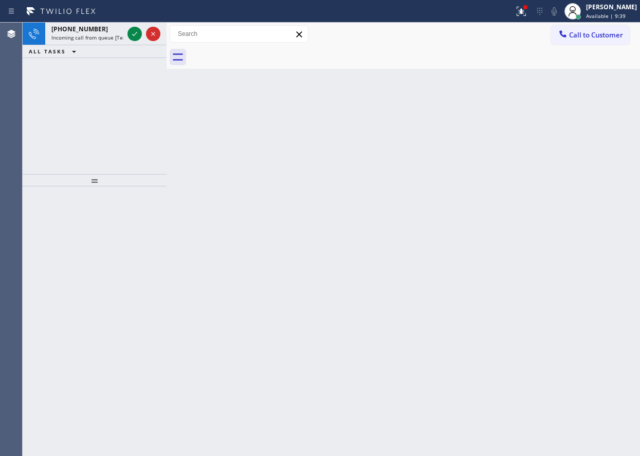
click at [533, 147] on div "Back to Dashboard Change Sender ID Customers Technicians Select a contact Outbo…" at bounding box center [403, 240] width 473 height 434
click at [137, 32] on icon at bounding box center [134, 34] width 5 height 4
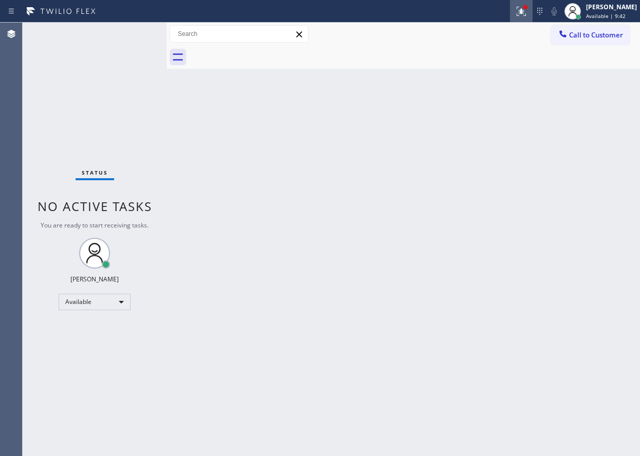
click at [525, 10] on icon at bounding box center [521, 11] width 12 height 12
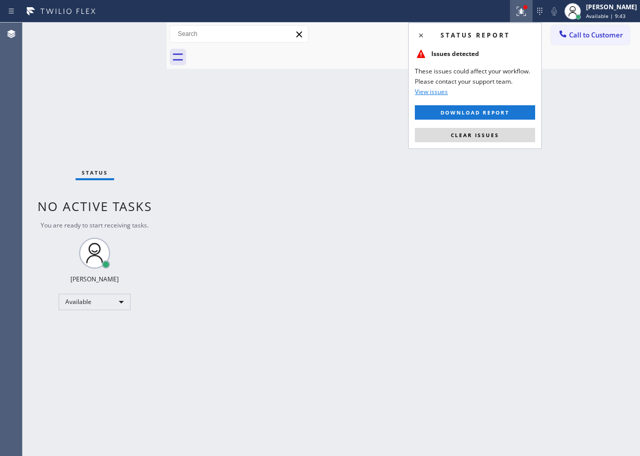
drag, startPoint x: 486, startPoint y: 130, endPoint x: 501, endPoint y: 130, distance: 14.9
click at [485, 130] on button "Clear issues" at bounding box center [475, 135] width 120 height 14
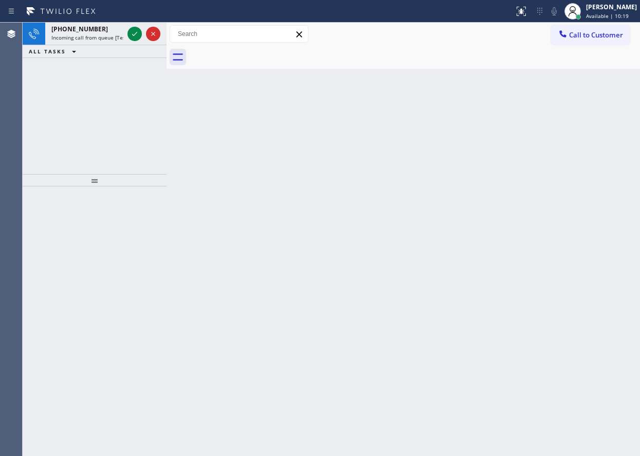
drag, startPoint x: 560, startPoint y: 128, endPoint x: 340, endPoint y: 95, distance: 222.5
click at [560, 128] on div "Back to Dashboard Change Sender ID Customers Technicians Select a contact Outbo…" at bounding box center [403, 240] width 473 height 434
click at [135, 35] on icon at bounding box center [135, 34] width 12 height 12
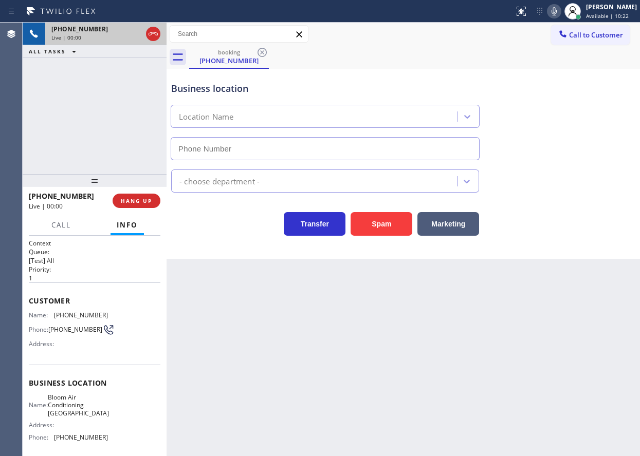
type input "(929) 605-4404"
click at [393, 219] on button "Spam" at bounding box center [382, 224] width 62 height 24
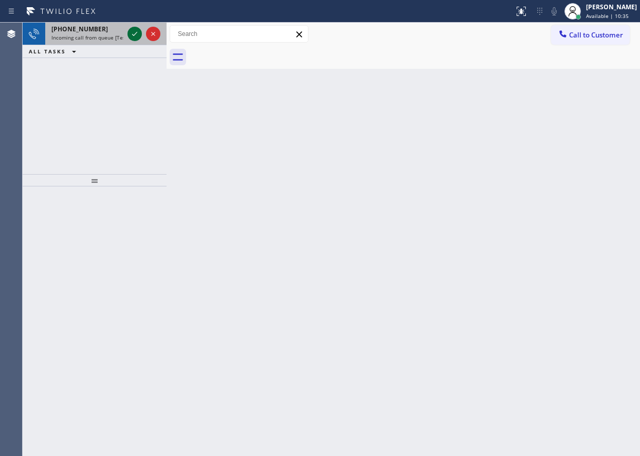
click at [133, 35] on icon at bounding box center [134, 34] width 5 height 4
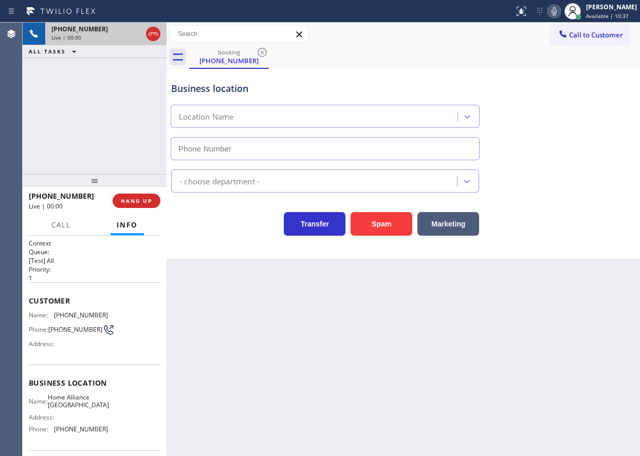
type input "[PHONE_NUMBER]"
click at [86, 409] on span "Home Alliance [GEOGRAPHIC_DATA]" at bounding box center [78, 402] width 61 height 16
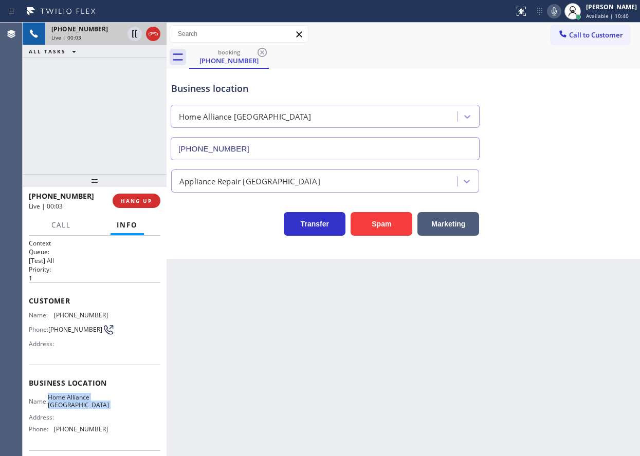
click at [86, 409] on span "Home Alliance [GEOGRAPHIC_DATA]" at bounding box center [78, 402] width 61 height 16
click at [318, 141] on input "[PHONE_NUMBER]" at bounding box center [325, 148] width 309 height 23
click at [74, 321] on div "Name: (202) 702-0186 Phone: (202) 702-0186 Address:" at bounding box center [68, 332] width 79 height 41
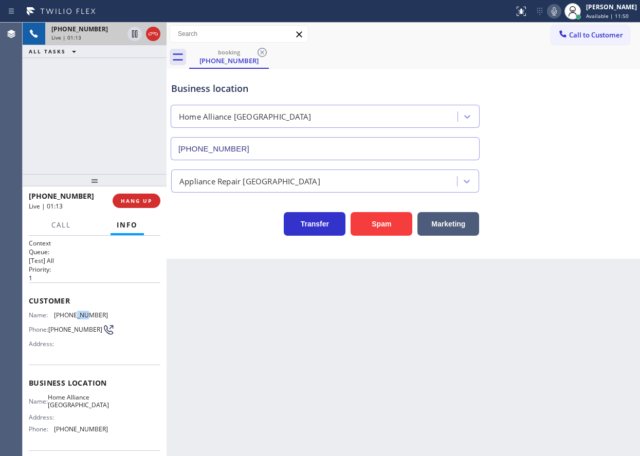
click at [74, 321] on div "Name: (202) 702-0186 Phone: (202) 702-0186 Address:" at bounding box center [68, 332] width 79 height 41
click at [560, 11] on icon at bounding box center [554, 11] width 12 height 12
click at [560, 8] on icon at bounding box center [554, 11] width 12 height 12
click at [51, 227] on span "Call" at bounding box center [61, 225] width 20 height 9
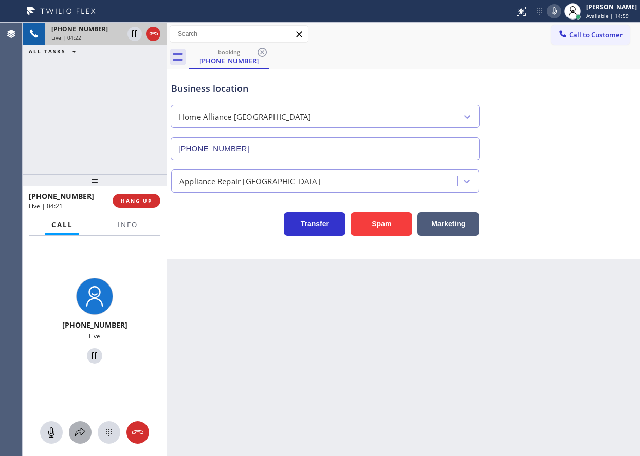
click at [84, 427] on icon at bounding box center [80, 433] width 12 height 12
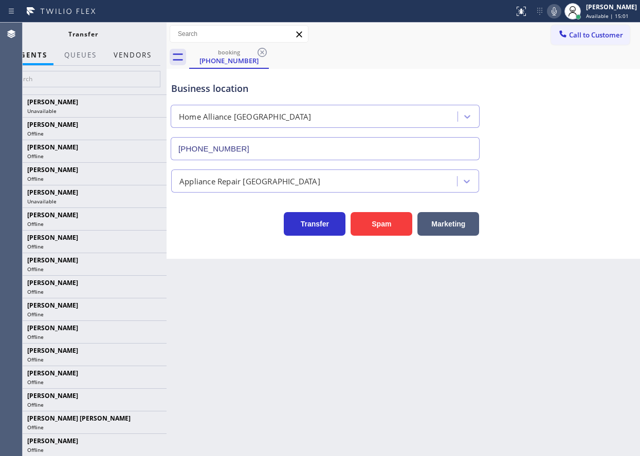
click at [129, 58] on button "Vendors" at bounding box center [132, 55] width 50 height 20
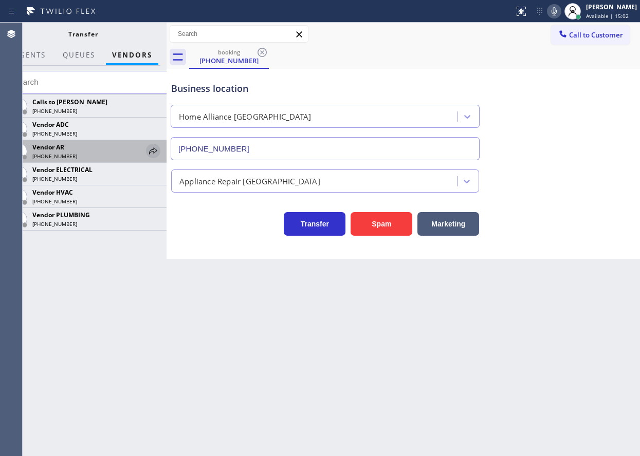
click at [153, 150] on icon at bounding box center [153, 151] width 12 height 12
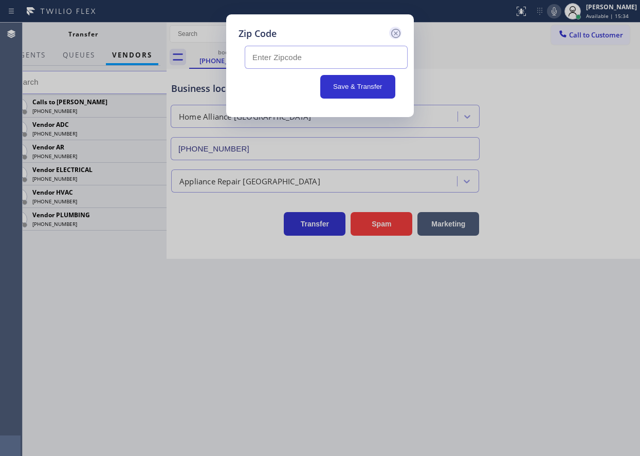
click at [395, 37] on icon at bounding box center [396, 33] width 12 height 12
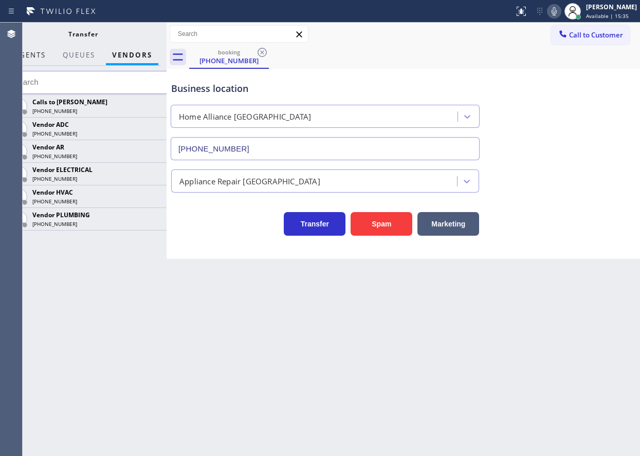
click at [34, 54] on span "AGENTS" at bounding box center [29, 54] width 31 height 9
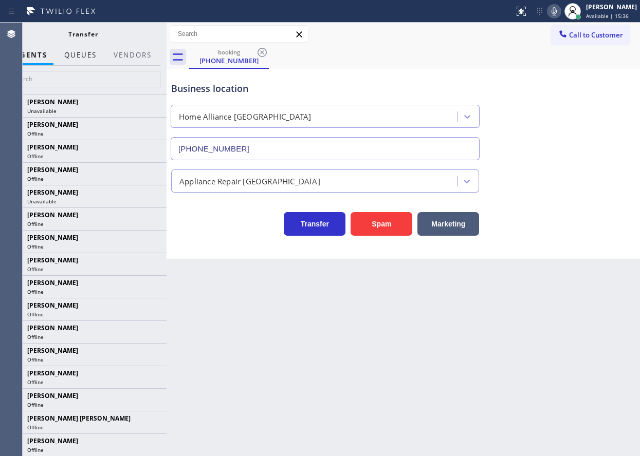
click at [91, 55] on span "QUEUES" at bounding box center [80, 54] width 32 height 9
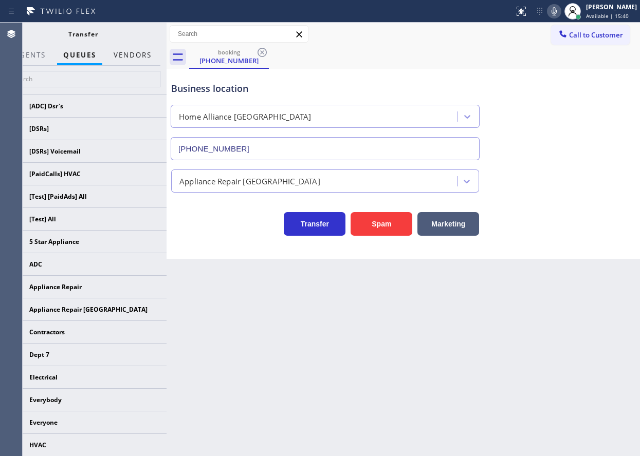
click at [124, 55] on button "Vendors" at bounding box center [132, 55] width 50 height 20
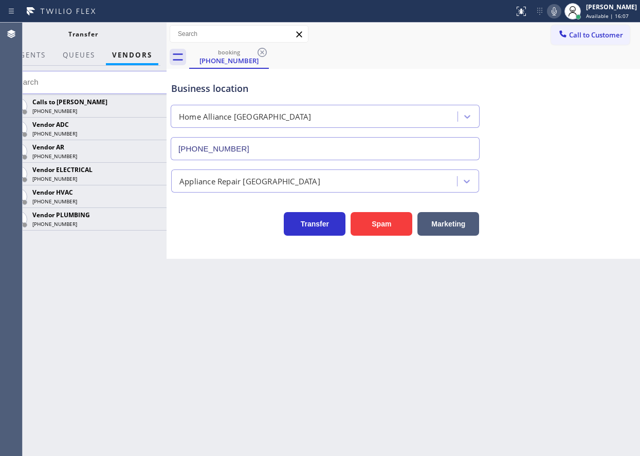
click at [558, 9] on icon at bounding box center [554, 11] width 12 height 12
click at [560, 11] on icon at bounding box center [554, 11] width 12 height 12
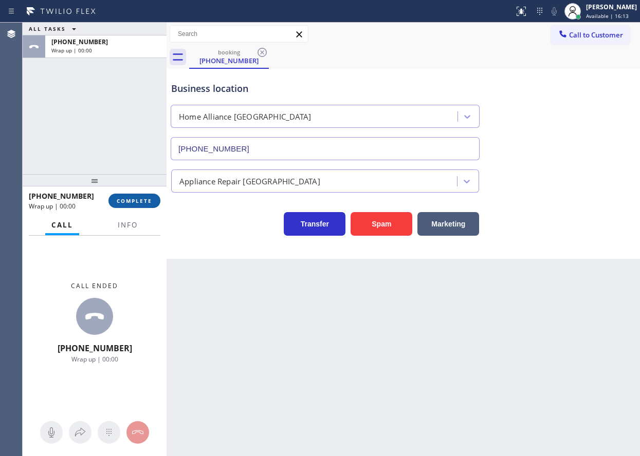
click at [139, 199] on span "COMPLETE" at bounding box center [134, 200] width 35 height 7
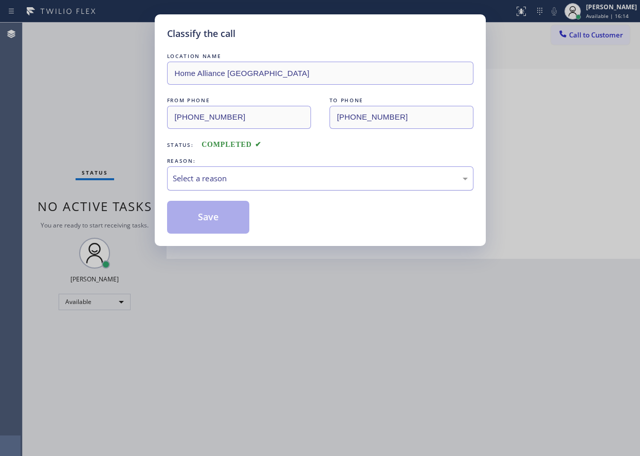
click at [243, 182] on div "Select a reason" at bounding box center [320, 179] width 295 height 12
click at [204, 216] on button "Save" at bounding box center [208, 217] width 83 height 33
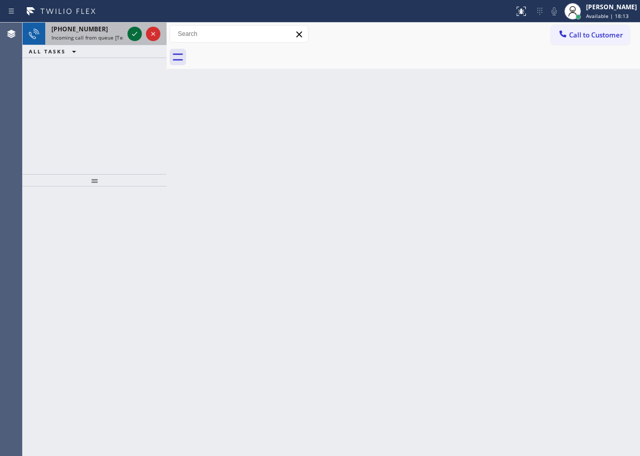
click at [133, 30] on icon at bounding box center [135, 34] width 12 height 12
click at [133, 35] on icon at bounding box center [135, 34] width 12 height 12
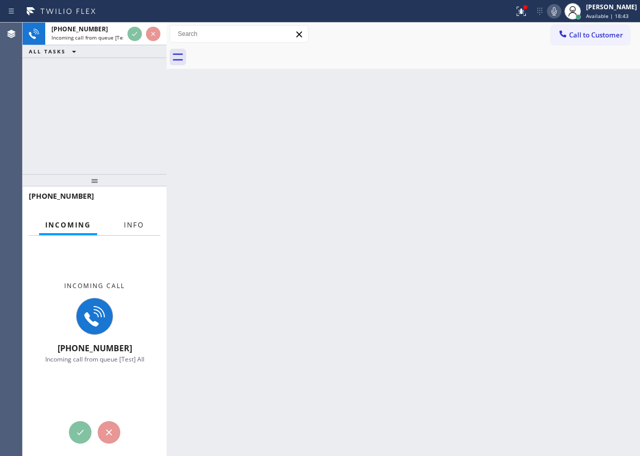
click at [148, 224] on button "Info" at bounding box center [134, 225] width 32 height 20
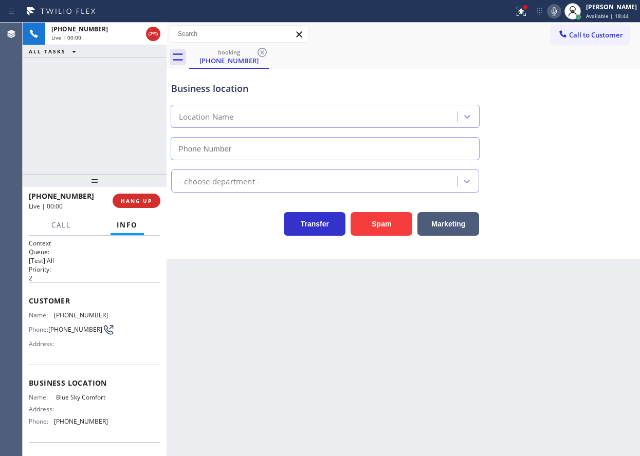
type input "(469) 630-6209"
click at [364, 225] on button "Spam" at bounding box center [382, 224] width 62 height 24
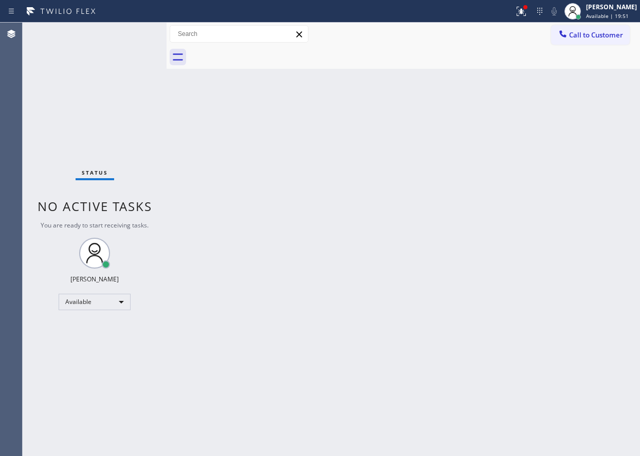
click at [586, 164] on div "Back to Dashboard Change Sender ID Customers Technicians Select a contact Outbo…" at bounding box center [403, 240] width 473 height 434
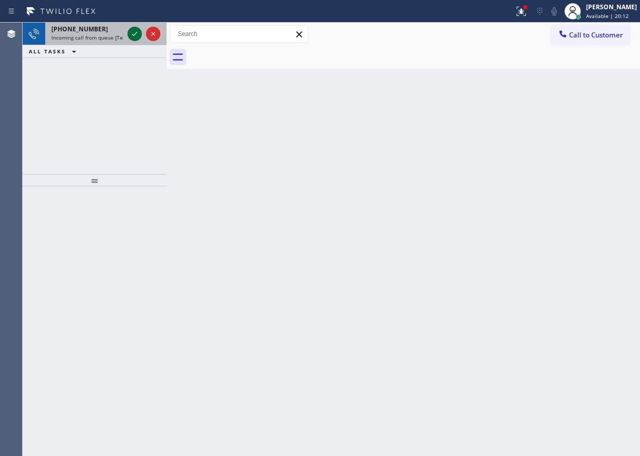
click at [136, 34] on icon at bounding box center [135, 34] width 12 height 12
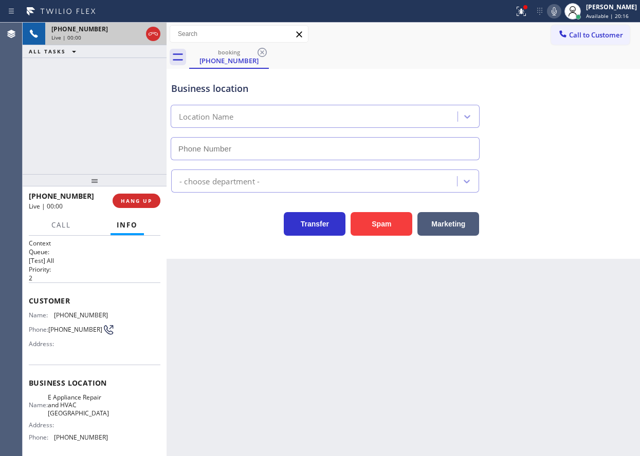
type input "(720) 776-5696"
click at [559, 14] on icon at bounding box center [554, 11] width 12 height 12
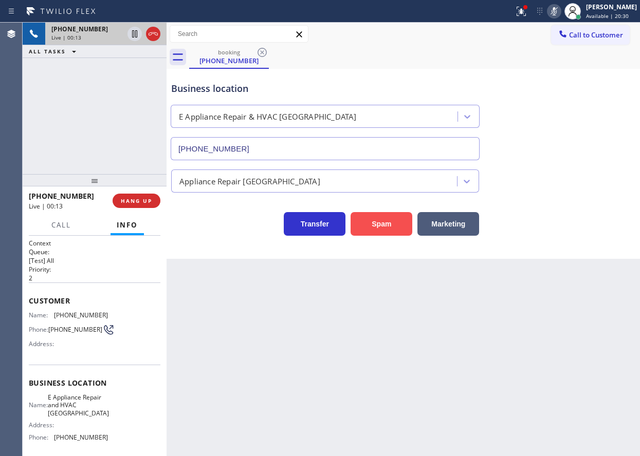
click at [393, 224] on button "Spam" at bounding box center [382, 224] width 62 height 24
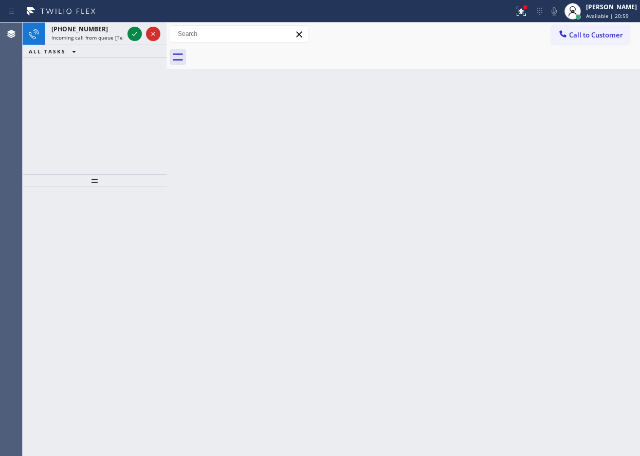
drag, startPoint x: 575, startPoint y: 140, endPoint x: 376, endPoint y: 26, distance: 229.3
click at [575, 140] on div "Back to Dashboard Change Sender ID Customers Technicians Select a contact Outbo…" at bounding box center [403, 240] width 473 height 434
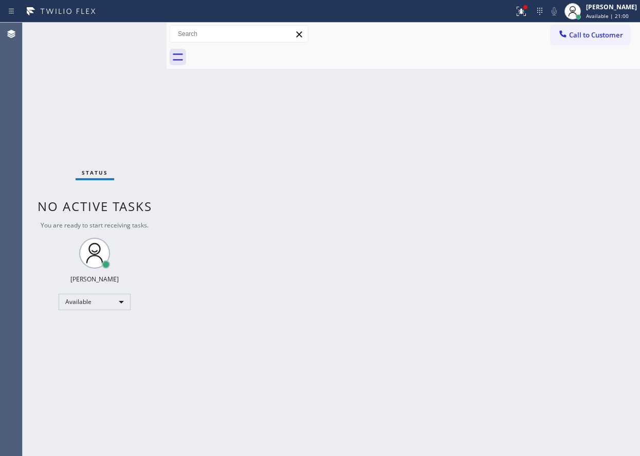
click at [136, 34] on div "Status No active tasks You are ready to start receiving tasks. [PERSON_NAME] Av…" at bounding box center [95, 240] width 144 height 434
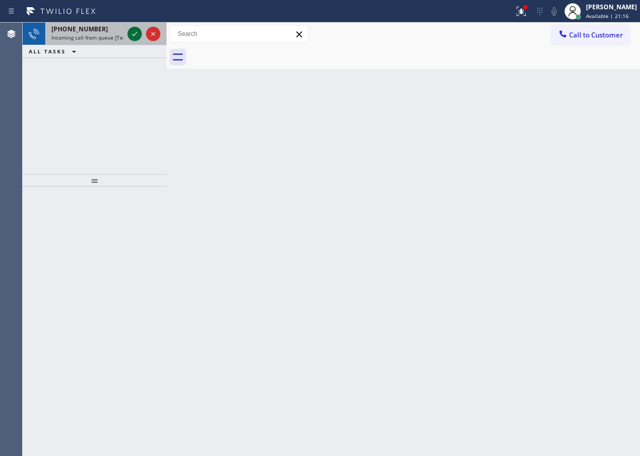
click at [134, 35] on icon at bounding box center [135, 34] width 12 height 12
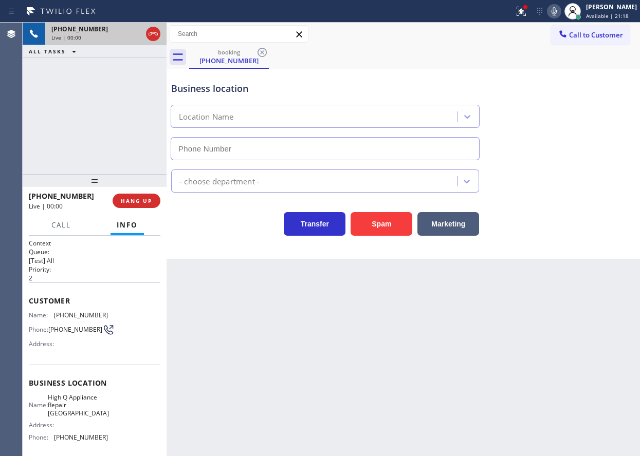
type input "(818) 722-8165"
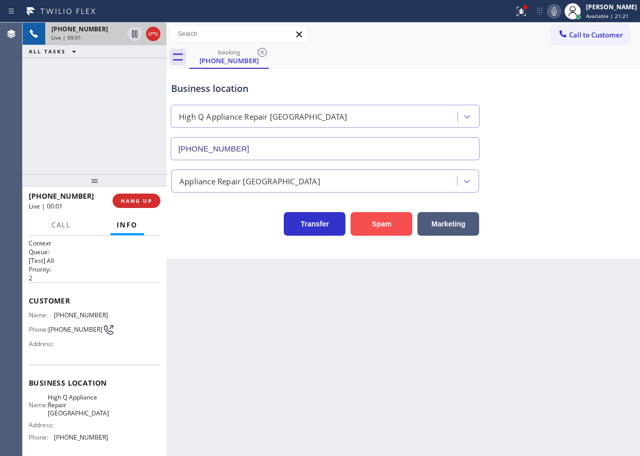
click at [382, 225] on button "Spam" at bounding box center [382, 224] width 62 height 24
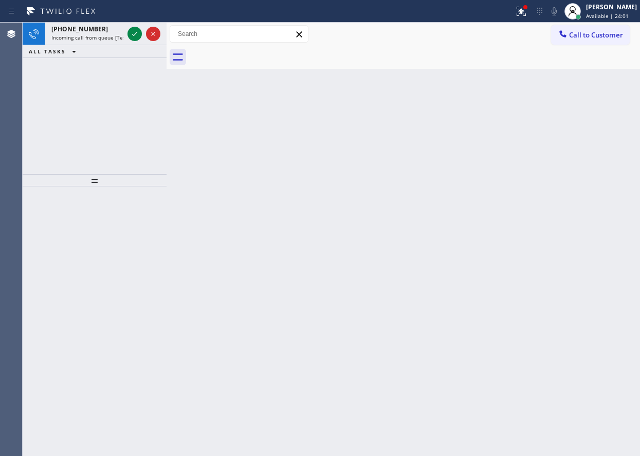
click at [571, 205] on div "Back to Dashboard Change Sender ID Customers Technicians Select a contact Outbo…" at bounding box center [403, 240] width 473 height 434
click at [133, 38] on icon at bounding box center [135, 34] width 12 height 12
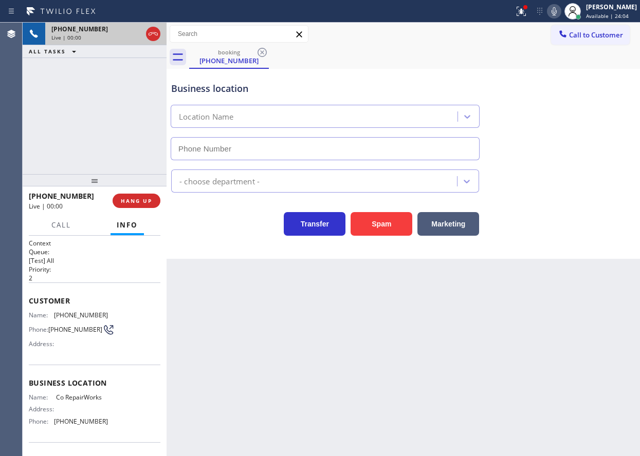
type input "(954) 507-2871"
click at [379, 224] on button "Spam" at bounding box center [382, 224] width 62 height 24
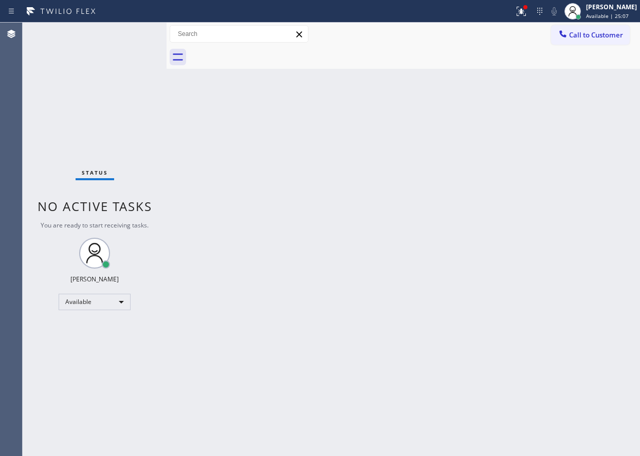
click at [346, 166] on div "Back to Dashboard Change Sender ID Customers Technicians Select a contact Outbo…" at bounding box center [403, 240] width 473 height 434
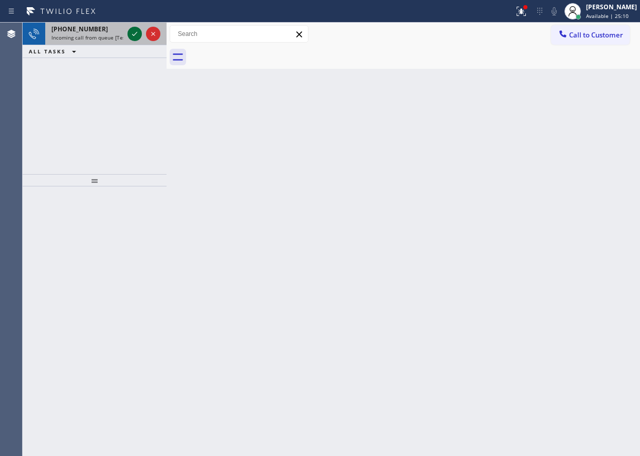
click at [130, 33] on icon at bounding box center [135, 34] width 12 height 12
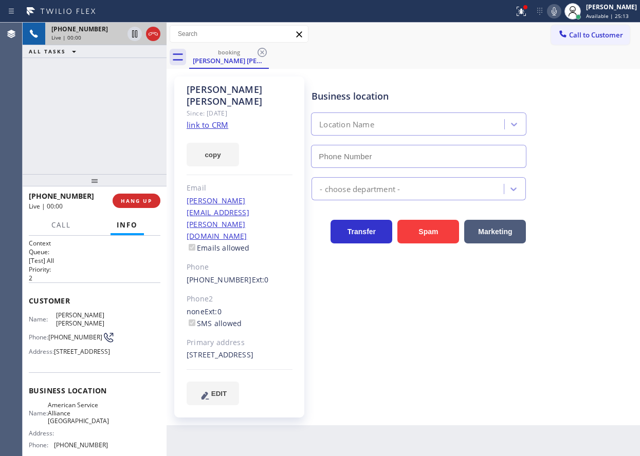
type input "[PHONE_NUMBER]"
click at [211, 120] on link "link to CRM" at bounding box center [208, 125] width 42 height 10
click at [66, 417] on span "American Service Alliance [GEOGRAPHIC_DATA]" at bounding box center [78, 413] width 61 height 24
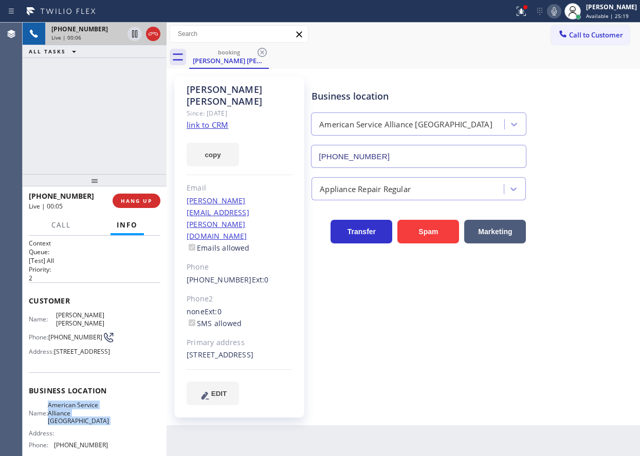
click at [66, 417] on span "American Service Alliance [GEOGRAPHIC_DATA]" at bounding box center [78, 413] width 61 height 24
click at [433, 164] on input "[PHONE_NUMBER]" at bounding box center [418, 156] width 215 height 23
click at [433, 163] on input "[PHONE_NUMBER]" at bounding box center [418, 156] width 215 height 23
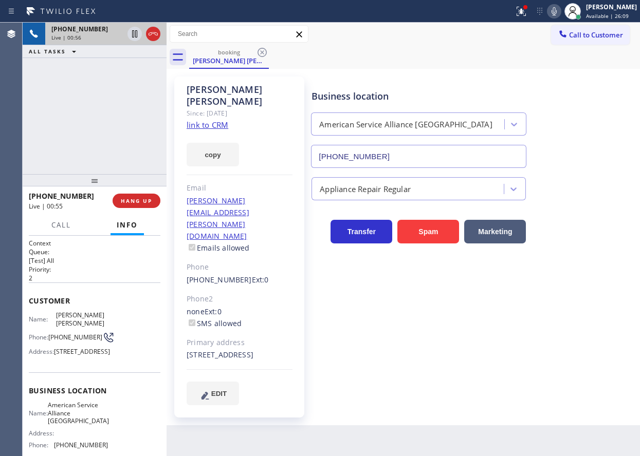
click at [560, 13] on icon at bounding box center [554, 11] width 12 height 12
click at [560, 14] on icon at bounding box center [554, 11] width 12 height 12
click at [202, 92] on div "Jaraj Rudzinski" at bounding box center [240, 96] width 106 height 24
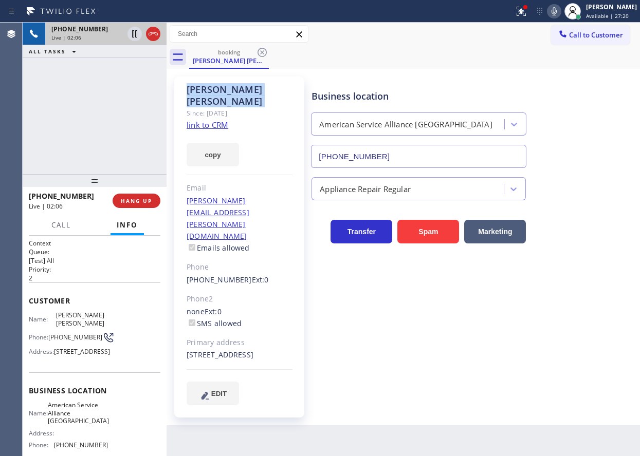
click at [560, 16] on icon at bounding box center [554, 11] width 12 height 12
click at [560, 15] on icon at bounding box center [554, 11] width 12 height 12
click at [132, 197] on button "HANG UP" at bounding box center [137, 201] width 48 height 14
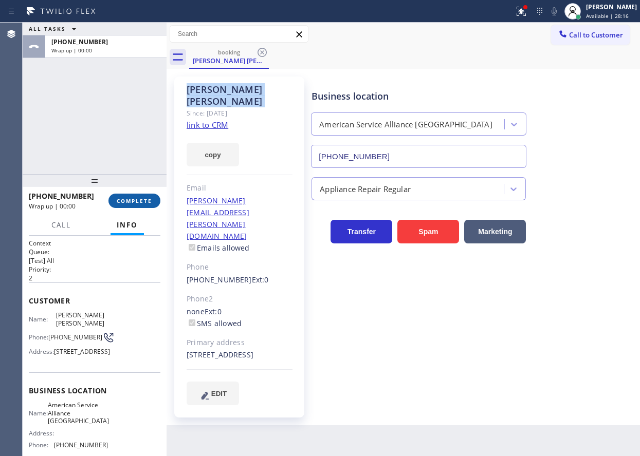
click at [138, 203] on span "COMPLETE" at bounding box center [134, 200] width 35 height 7
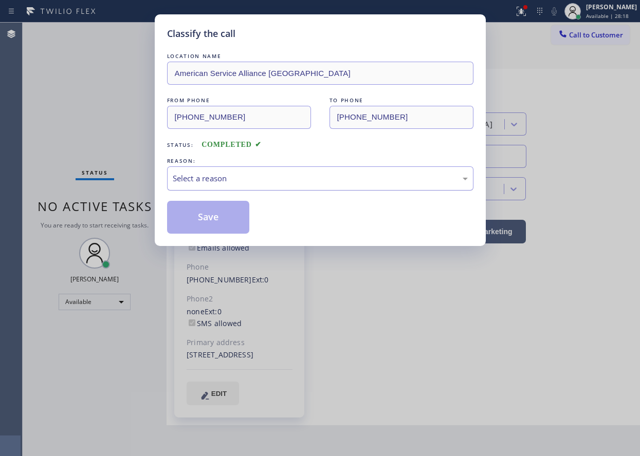
click at [245, 176] on div "Select a reason" at bounding box center [320, 179] width 295 height 12
click at [199, 208] on button "Save" at bounding box center [208, 217] width 83 height 33
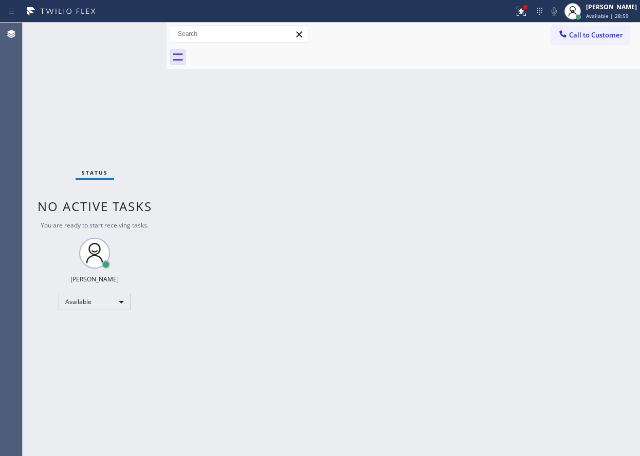
click at [132, 31] on div "Status No active tasks You are ready to start receiving tasks. [PERSON_NAME] Av…" at bounding box center [95, 240] width 144 height 434
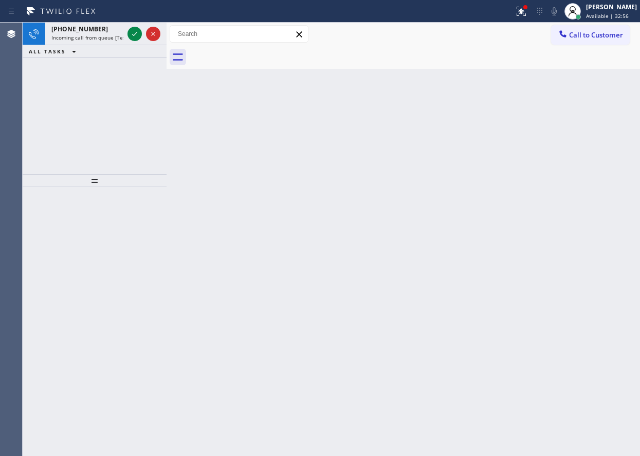
click at [562, 75] on div "Back to Dashboard Change Sender ID Customers Technicians Select a contact Outbo…" at bounding box center [403, 240] width 473 height 434
click at [133, 31] on icon at bounding box center [135, 34] width 12 height 12
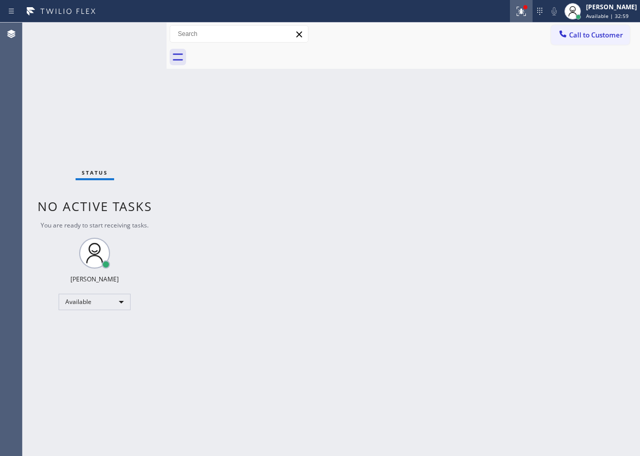
click at [527, 9] on icon at bounding box center [521, 11] width 12 height 12
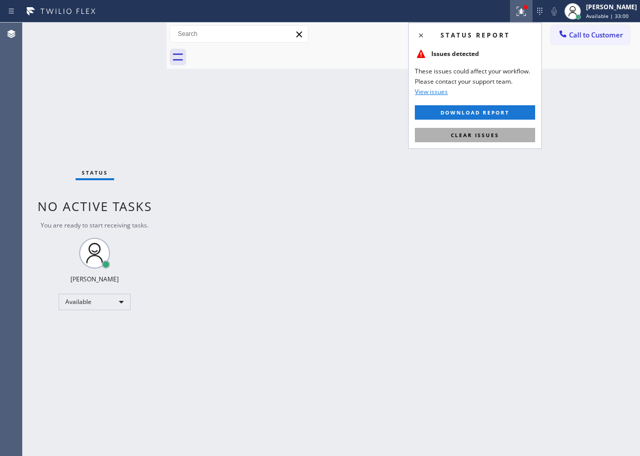
click at [522, 131] on button "Clear issues" at bounding box center [475, 135] width 120 height 14
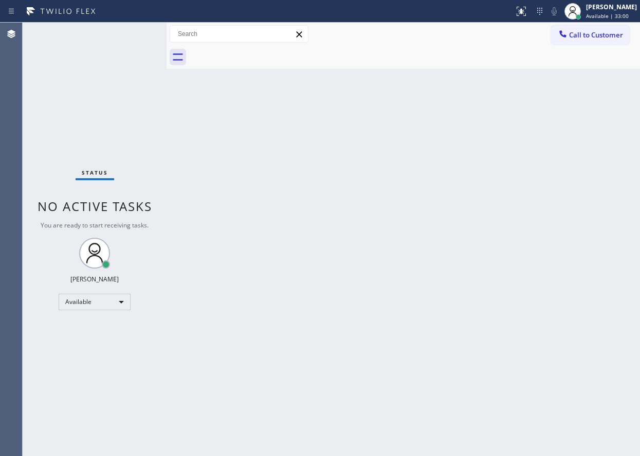
click at [496, 192] on div "Back to Dashboard Change Sender ID Customers Technicians Select a contact Outbo…" at bounding box center [403, 240] width 473 height 434
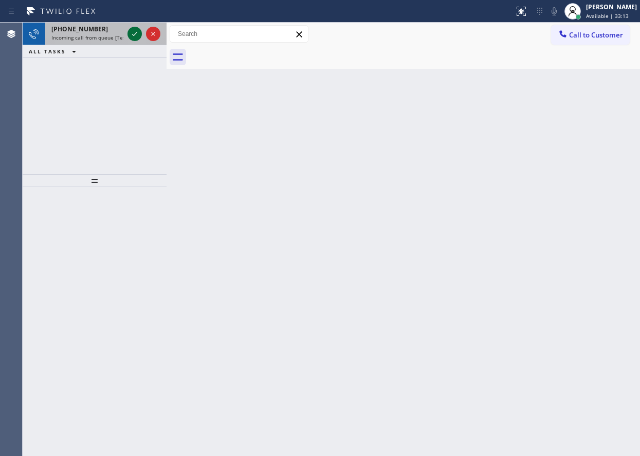
click at [131, 32] on icon at bounding box center [135, 34] width 12 height 12
click at [126, 34] on div at bounding box center [143, 34] width 37 height 23
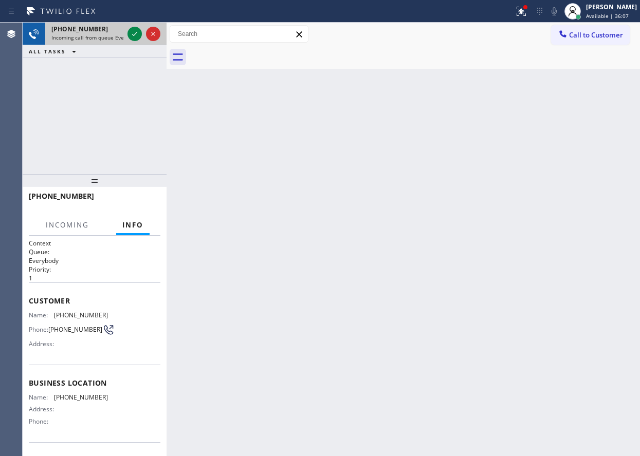
click at [126, 34] on div at bounding box center [143, 34] width 37 height 23
click at [132, 35] on icon at bounding box center [135, 34] width 12 height 12
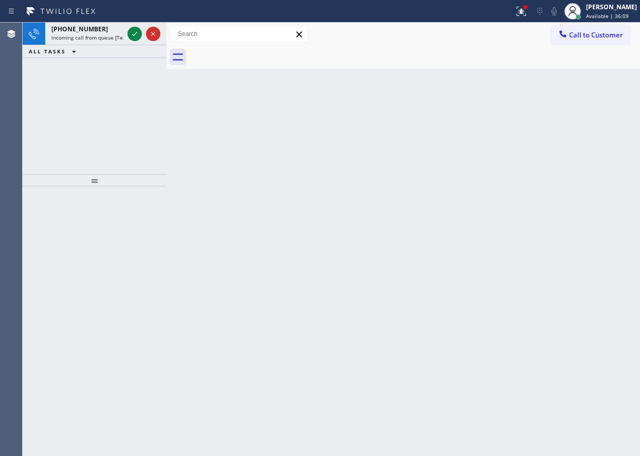
click at [469, 400] on div "Back to Dashboard Change Sender ID Customers Technicians Select a contact Outbo…" at bounding box center [403, 240] width 473 height 434
click at [133, 34] on icon at bounding box center [135, 34] width 12 height 12
drag, startPoint x: 579, startPoint y: 148, endPoint x: 232, endPoint y: 113, distance: 348.2
click at [579, 148] on div "Back to Dashboard Change Sender ID Customers Technicians Select a contact Outbo…" at bounding box center [403, 240] width 473 height 434
click at [133, 32] on icon at bounding box center [135, 34] width 12 height 12
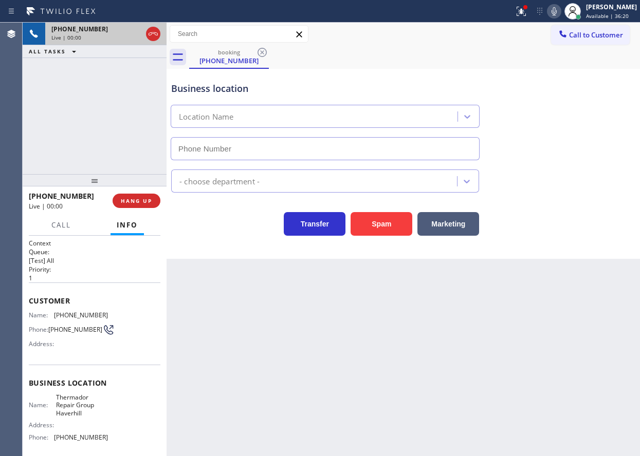
type input "(978) 581-0989"
click at [379, 226] on button "Spam" at bounding box center [382, 224] width 62 height 24
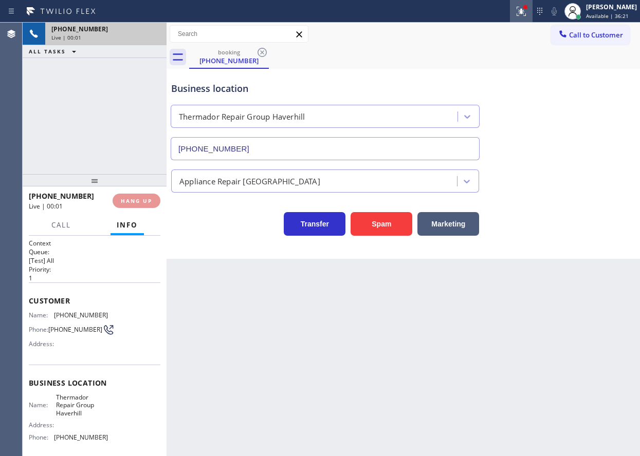
click at [527, 11] on icon at bounding box center [521, 11] width 12 height 12
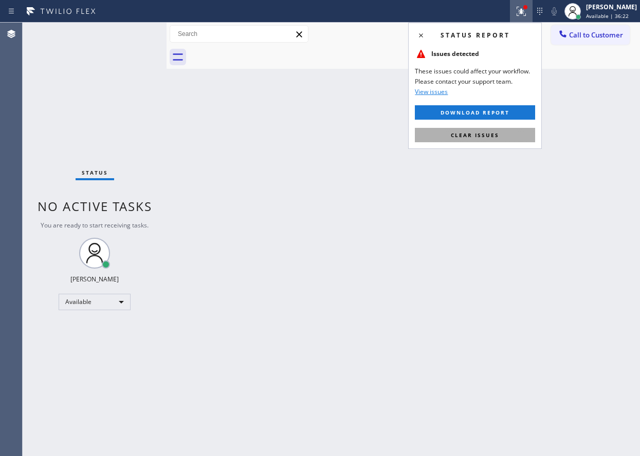
click at [507, 139] on button "Clear issues" at bounding box center [475, 135] width 120 height 14
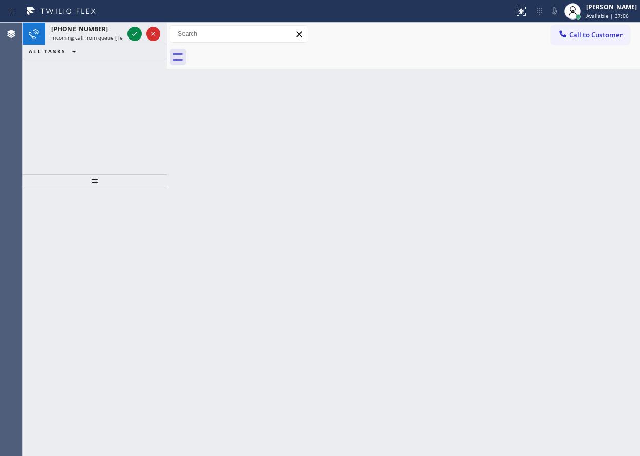
click at [516, 216] on div "Back to Dashboard Change Sender ID Customers Technicians Select a contact Outbo…" at bounding box center [403, 240] width 473 height 434
click at [138, 33] on icon at bounding box center [135, 34] width 12 height 12
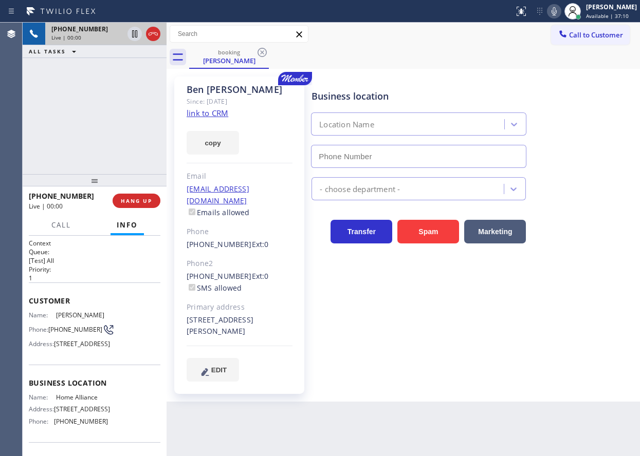
type input "[PHONE_NUMBER]"
click at [223, 115] on link "link to CRM" at bounding box center [208, 113] width 42 height 10
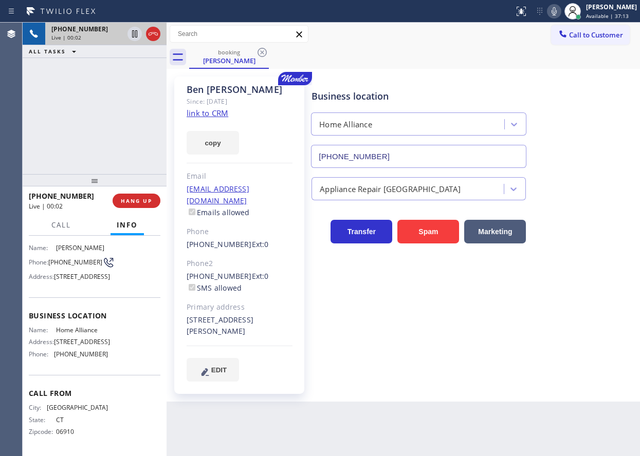
scroll to position [95, 0]
click at [74, 327] on div "Name: Home Alliance Address: 263 W Olive Ave Ste 178 Phone: (877) 777-0796" at bounding box center [68, 344] width 79 height 36
click at [421, 161] on input "[PHONE_NUMBER]" at bounding box center [418, 156] width 215 height 23
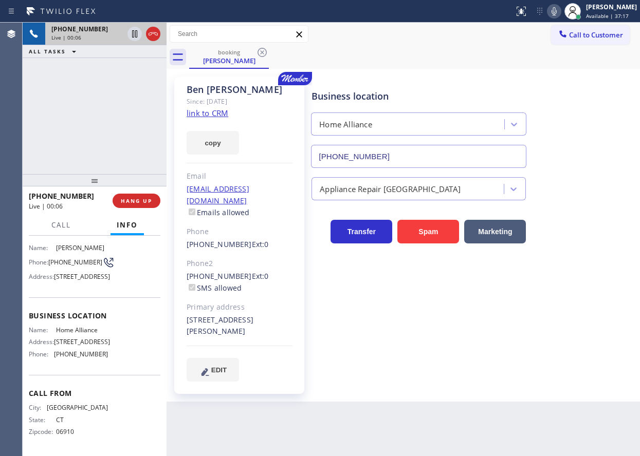
click at [421, 161] on input "[PHONE_NUMBER]" at bounding box center [418, 156] width 215 height 23
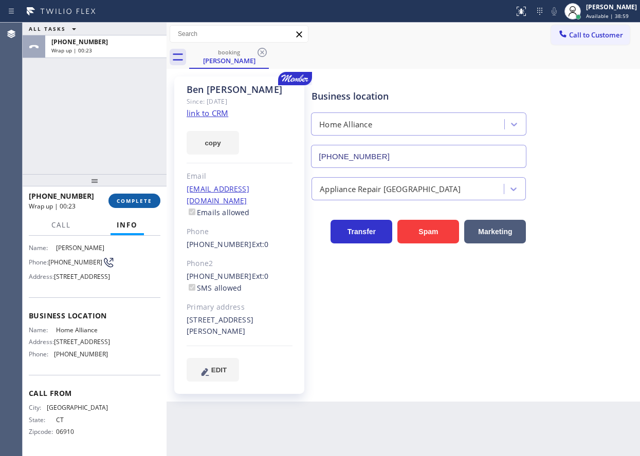
click at [155, 202] on button "COMPLETE" at bounding box center [134, 201] width 52 height 14
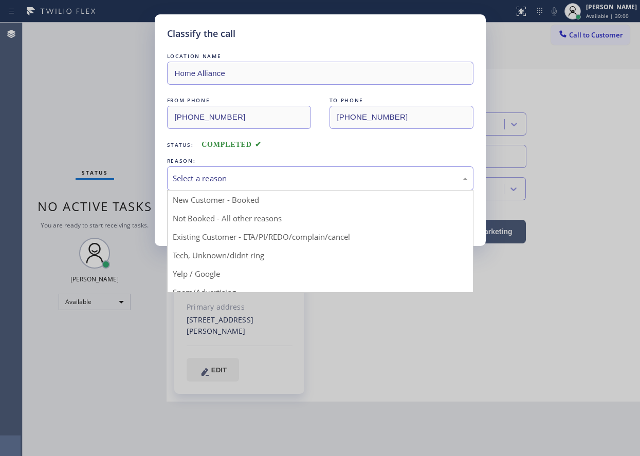
click at [236, 170] on div "Select a reason" at bounding box center [320, 179] width 306 height 24
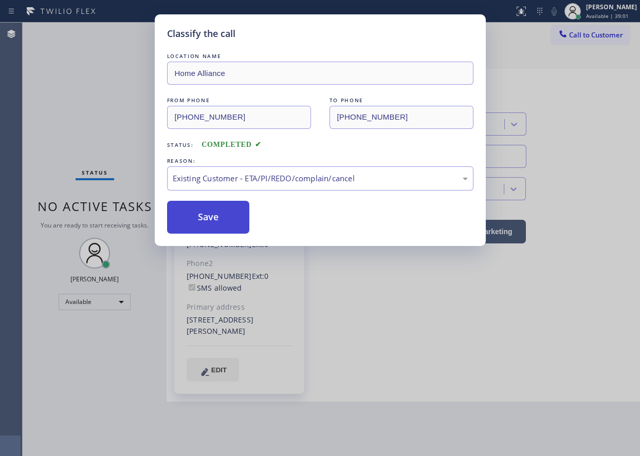
click at [203, 229] on button "Save" at bounding box center [208, 217] width 83 height 33
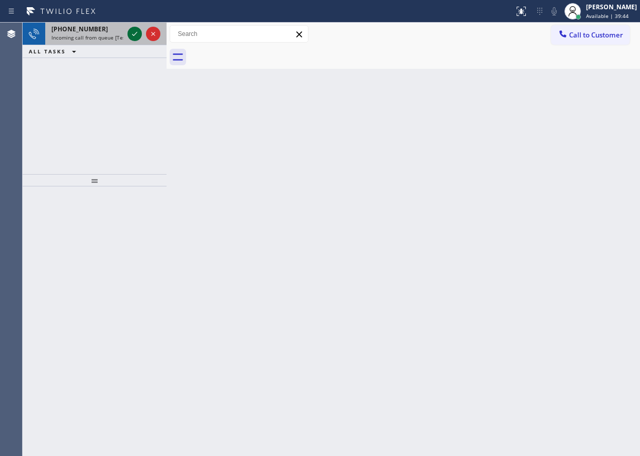
click at [135, 32] on icon at bounding box center [135, 34] width 12 height 12
drag, startPoint x: 130, startPoint y: 39, endPoint x: 134, endPoint y: 34, distance: 6.5
click at [130, 39] on icon at bounding box center [135, 34] width 12 height 12
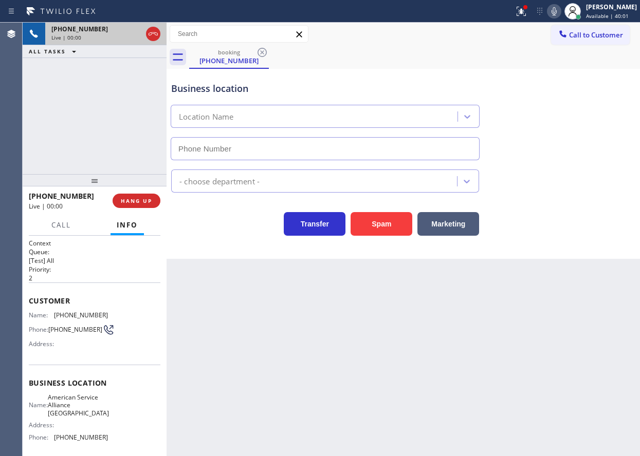
type input "(847) 713-1933"
click at [373, 223] on button "Spam" at bounding box center [382, 224] width 62 height 24
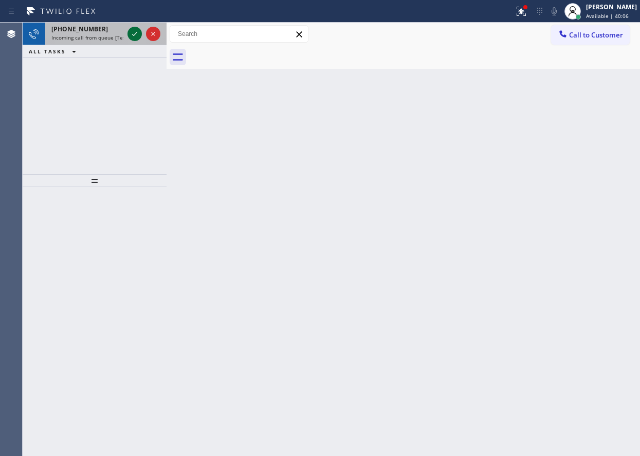
click at [130, 34] on icon at bounding box center [135, 34] width 12 height 12
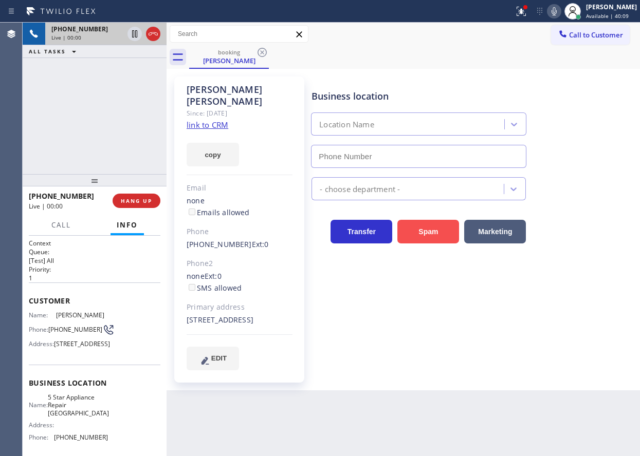
type input "[PHONE_NUMBER]"
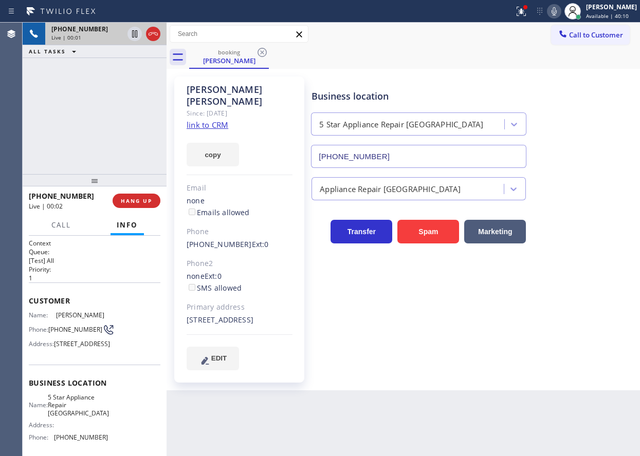
click at [223, 120] on link "link to CRM" at bounding box center [208, 125] width 42 height 10
click at [76, 417] on span "5 Star Appliance Repair [GEOGRAPHIC_DATA]" at bounding box center [78, 406] width 61 height 24
click at [463, 156] on input "[PHONE_NUMBER]" at bounding box center [418, 156] width 215 height 23
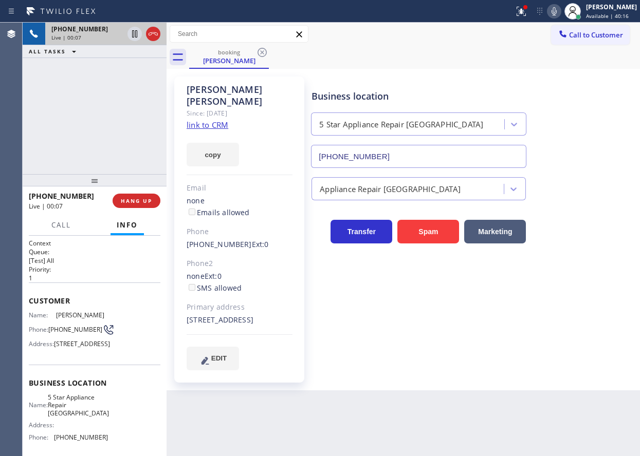
click at [463, 156] on input "[PHONE_NUMBER]" at bounding box center [418, 156] width 215 height 23
click at [66, 332] on span "[PHONE_NUMBER]" at bounding box center [75, 330] width 54 height 8
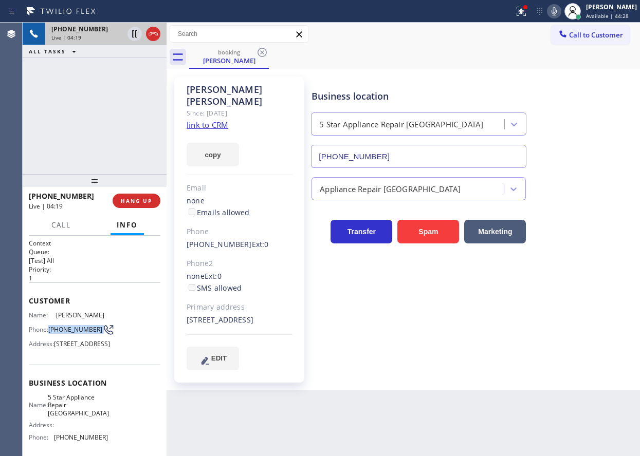
click at [220, 120] on link "link to CRM" at bounding box center [208, 125] width 42 height 10
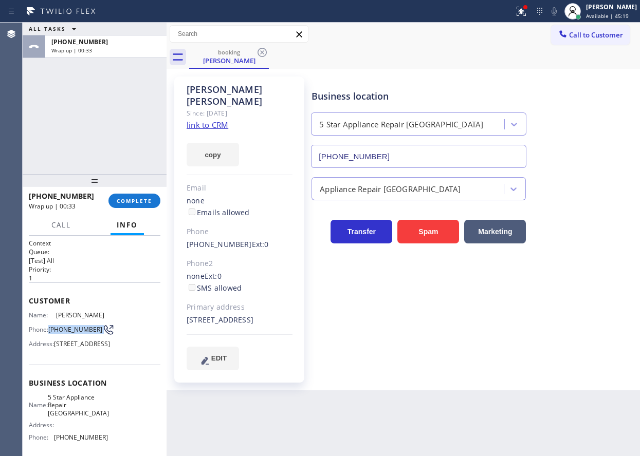
click at [151, 197] on span "COMPLETE" at bounding box center [134, 200] width 35 height 7
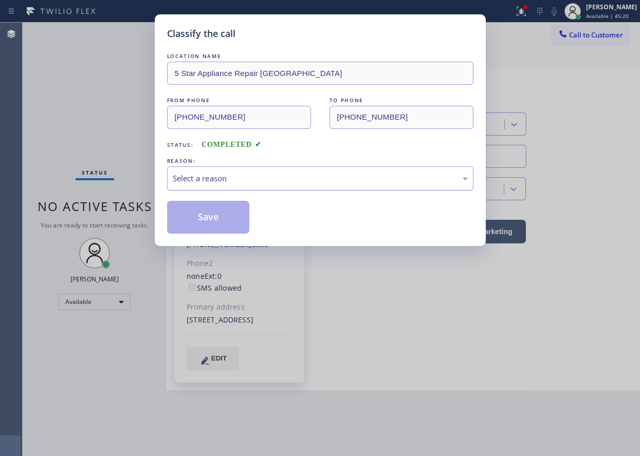
click at [253, 175] on div "Select a reason" at bounding box center [320, 179] width 295 height 12
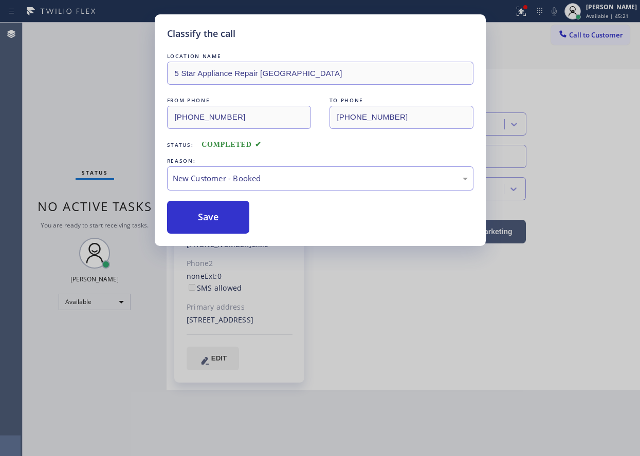
click at [209, 215] on button "Save" at bounding box center [208, 217] width 83 height 33
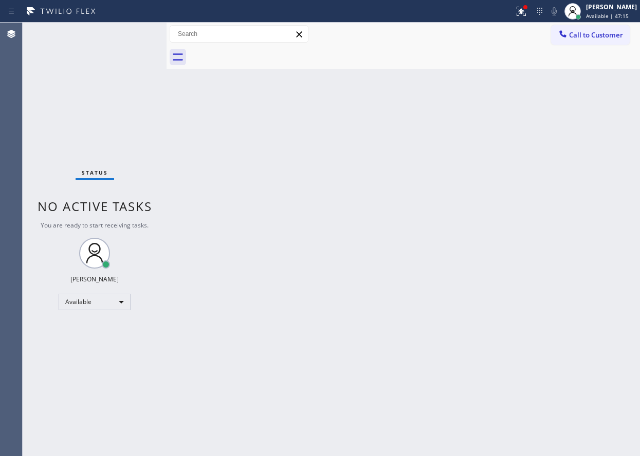
click at [136, 36] on div "Status No active tasks You are ready to start receiving tasks. [PERSON_NAME] Av…" at bounding box center [95, 240] width 144 height 434
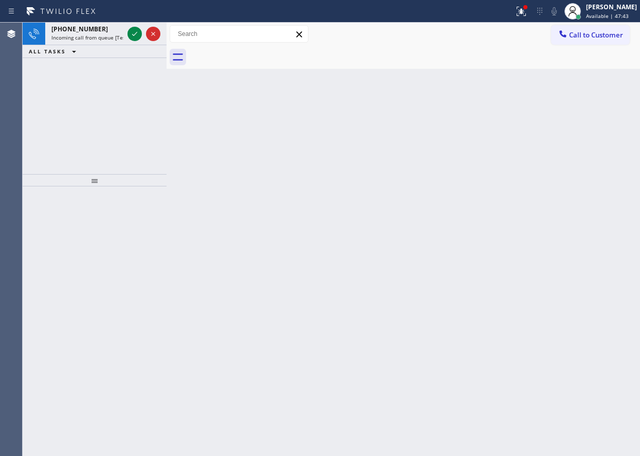
click at [529, 200] on div "Back to Dashboard Change Sender ID Customers Technicians Select a contact Outbo…" at bounding box center [403, 240] width 473 height 434
click at [554, 230] on div "Back to Dashboard Change Sender ID Customers Technicians Select a contact Outbo…" at bounding box center [403, 240] width 473 height 434
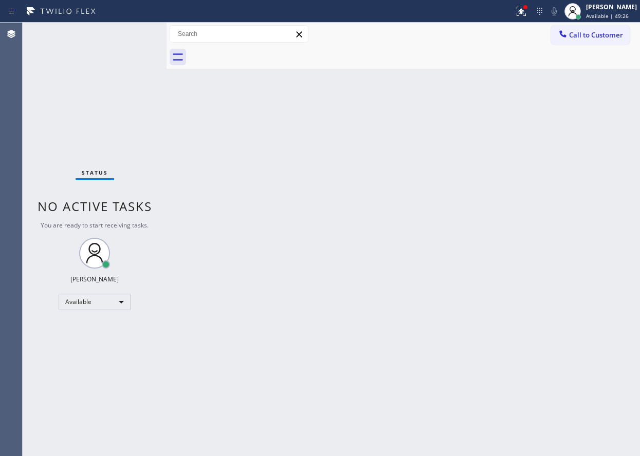
click at [588, 213] on div "Back to Dashboard Change Sender ID Customers Technicians Select a contact Outbo…" at bounding box center [403, 240] width 473 height 434
click at [526, 13] on icon at bounding box center [521, 11] width 9 height 9
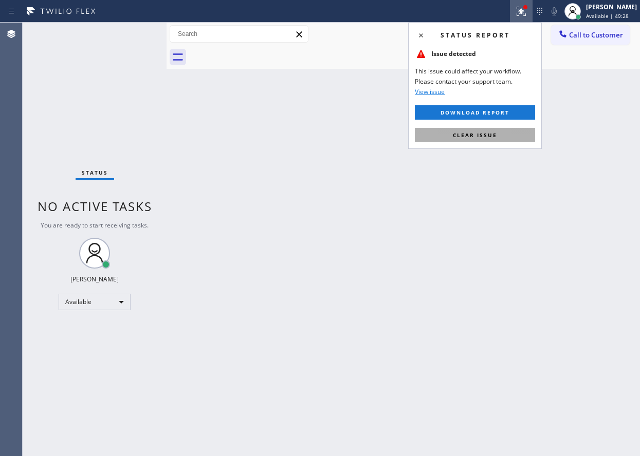
click at [523, 136] on button "Clear issue" at bounding box center [475, 135] width 120 height 14
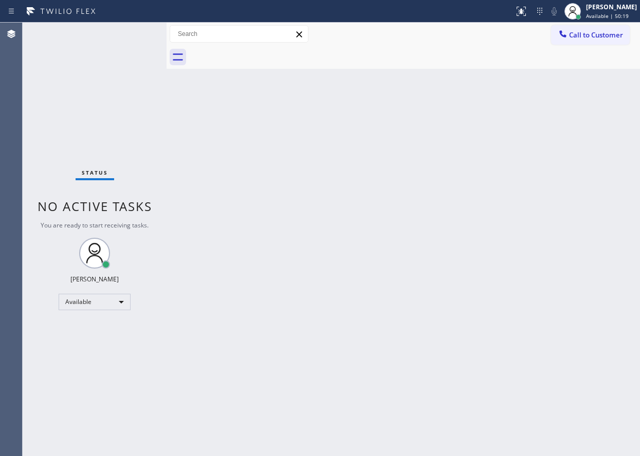
click at [556, 205] on div "Back to Dashboard Change Sender ID Customers Technicians Select a contact Outbo…" at bounding box center [403, 240] width 473 height 434
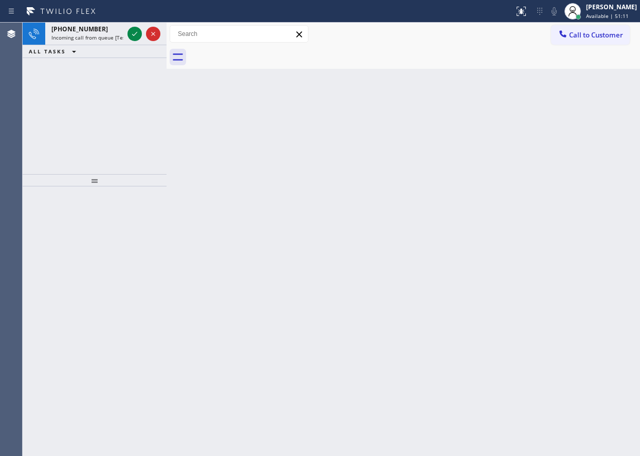
click at [563, 158] on div "Back to Dashboard Change Sender ID Customers Technicians Select a contact Outbo…" at bounding box center [403, 240] width 473 height 434
click at [133, 31] on icon at bounding box center [135, 34] width 12 height 12
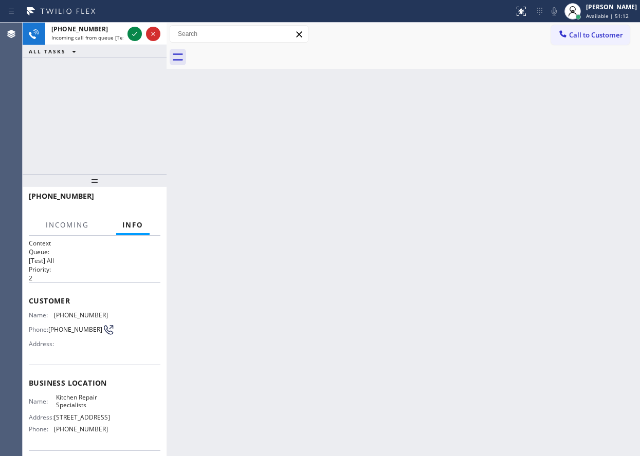
click at [133, 31] on icon at bounding box center [135, 34] width 12 height 12
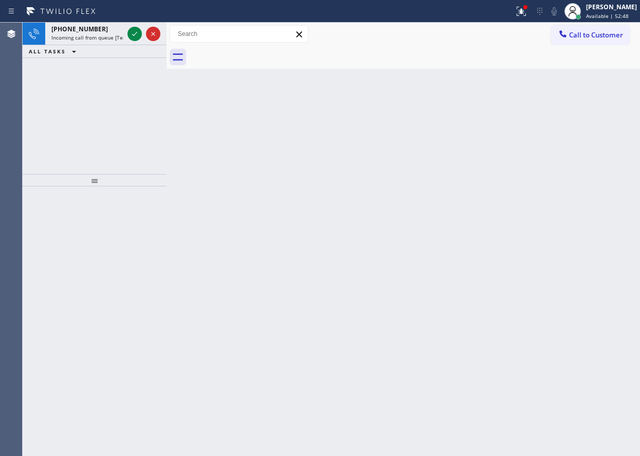
drag, startPoint x: 525, startPoint y: 233, endPoint x: 148, endPoint y: 133, distance: 389.8
click at [525, 232] on div "Back to Dashboard Change Sender ID Customers Technicians Select a contact Outbo…" at bounding box center [403, 240] width 473 height 434
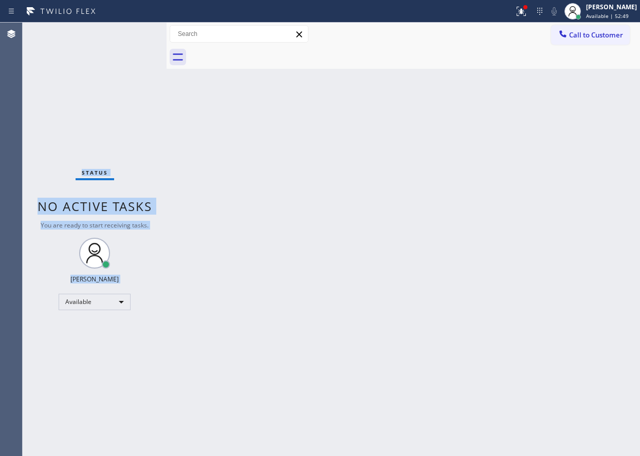
click at [133, 33] on div "Status No active tasks You are ready to start receiving tasks. [PERSON_NAME] Av…" at bounding box center [95, 240] width 144 height 434
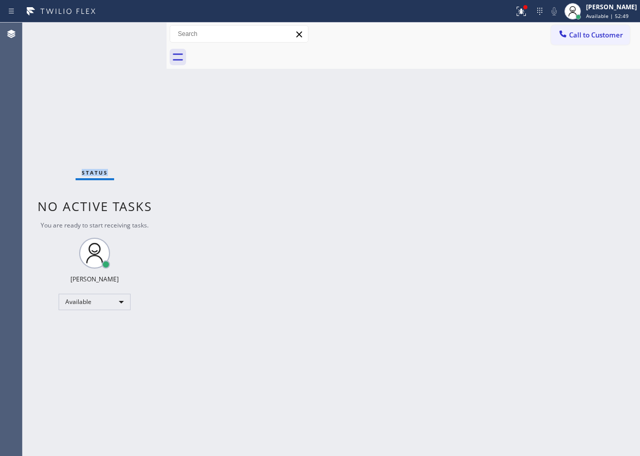
click at [133, 33] on div "Status No active tasks You are ready to start receiving tasks. [PERSON_NAME] Av…" at bounding box center [95, 240] width 144 height 434
click at [620, 152] on div "Back to Dashboard Change Sender ID Customers Technicians Select a contact Outbo…" at bounding box center [403, 240] width 473 height 434
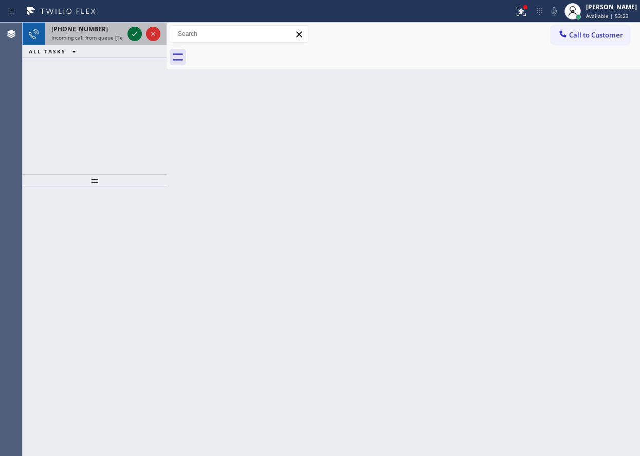
click at [138, 35] on icon at bounding box center [135, 34] width 12 height 12
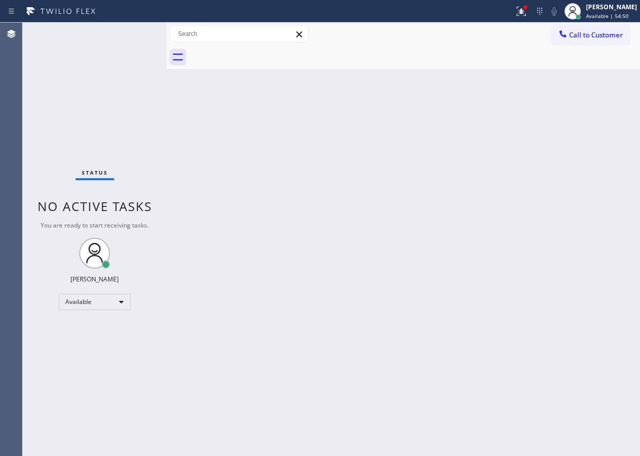
click at [588, 190] on div "Back to Dashboard Change Sender ID Customers Technicians Select a contact Outbo…" at bounding box center [403, 240] width 473 height 434
click at [134, 36] on div "Status No active tasks You are ready to start receiving tasks. [PERSON_NAME] Av…" at bounding box center [95, 240] width 144 height 434
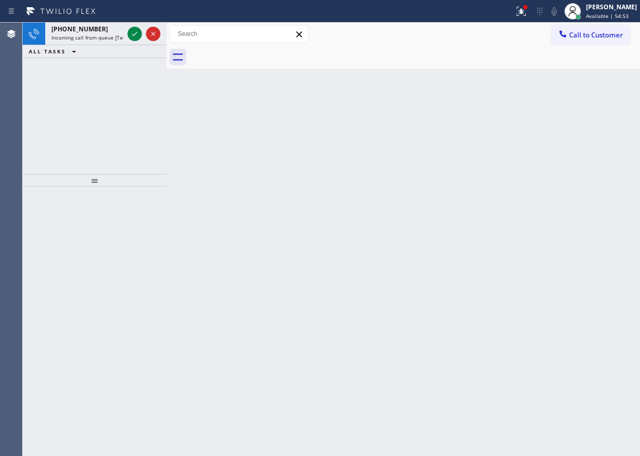
click at [134, 36] on icon at bounding box center [135, 34] width 12 height 12
click at [571, 210] on div "Back to Dashboard Change Sender ID Customers Technicians Select a contact Outbo…" at bounding box center [403, 240] width 473 height 434
click at [131, 35] on icon at bounding box center [135, 34] width 12 height 12
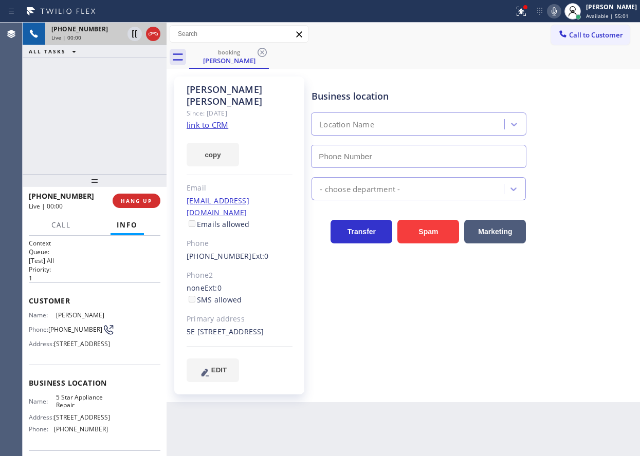
type input "[PHONE_NUMBER]"
click at [216, 120] on link "link to CRM" at bounding box center [208, 125] width 42 height 10
click at [80, 410] on span "5 Star Appliance Repair" at bounding box center [81, 402] width 51 height 16
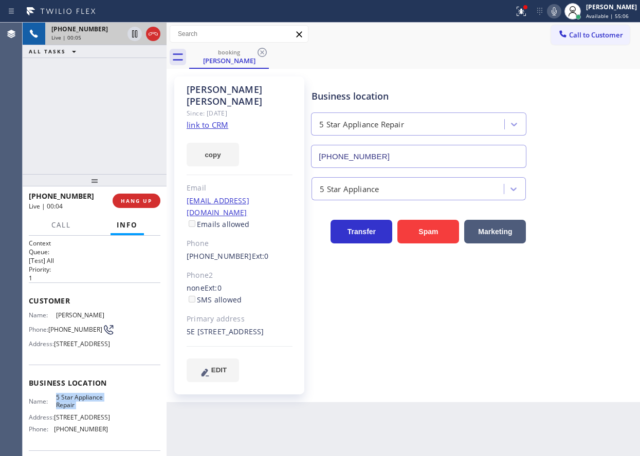
click at [418, 156] on input "[PHONE_NUMBER]" at bounding box center [418, 156] width 215 height 23
click at [132, 34] on icon at bounding box center [135, 34] width 12 height 12
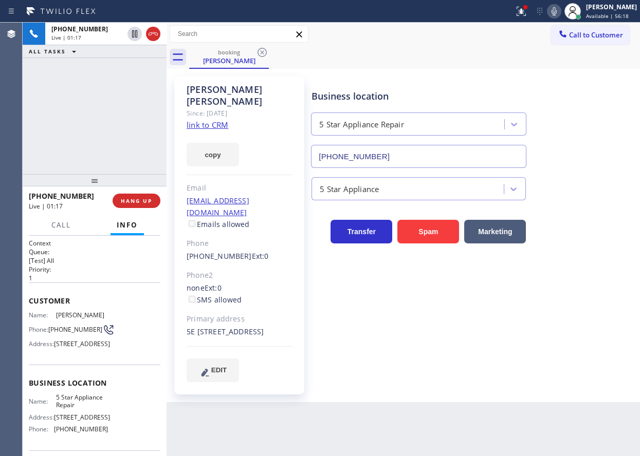
click at [559, 10] on icon at bounding box center [554, 11] width 12 height 12
click at [529, 19] on button at bounding box center [521, 11] width 23 height 23
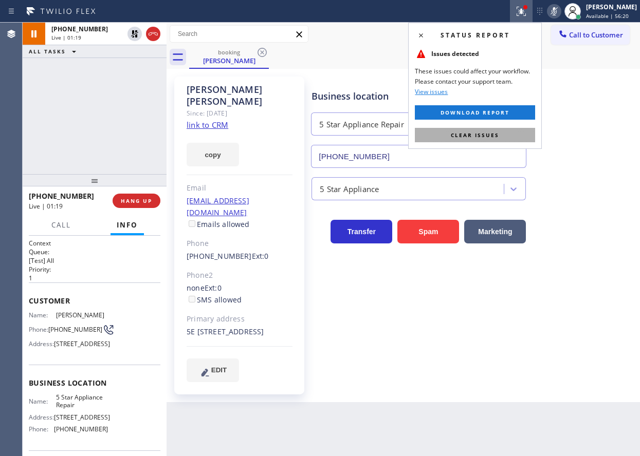
click at [487, 137] on span "Clear issues" at bounding box center [475, 135] width 48 height 7
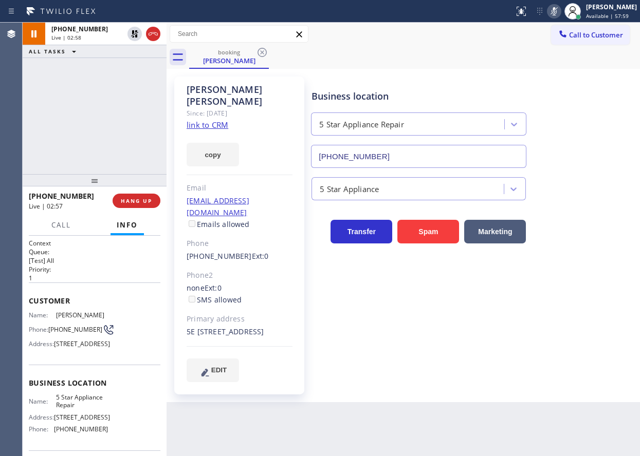
click at [562, 259] on div "Business location 5 Star Appliance Repair (855) 731-4952 5 Star Appliance Trans…" at bounding box center [473, 229] width 328 height 300
click at [133, 30] on icon at bounding box center [134, 33] width 7 height 7
click at [560, 13] on icon at bounding box center [554, 11] width 12 height 12
click at [144, 200] on span "HANG UP" at bounding box center [136, 200] width 31 height 7
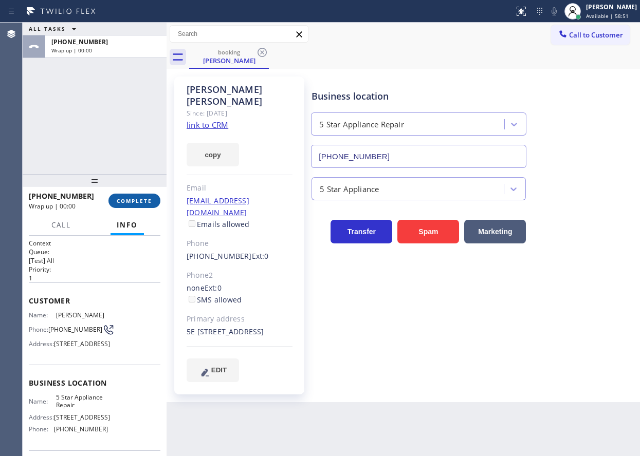
click at [144, 200] on span "COMPLETE" at bounding box center [134, 200] width 35 height 7
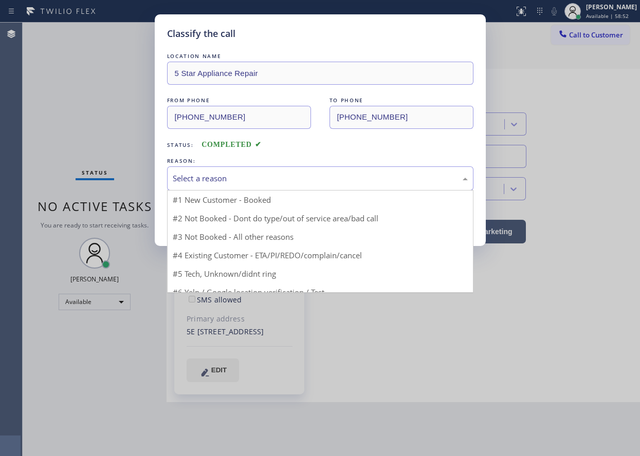
click at [289, 185] on div "Select a reason" at bounding box center [320, 179] width 306 height 24
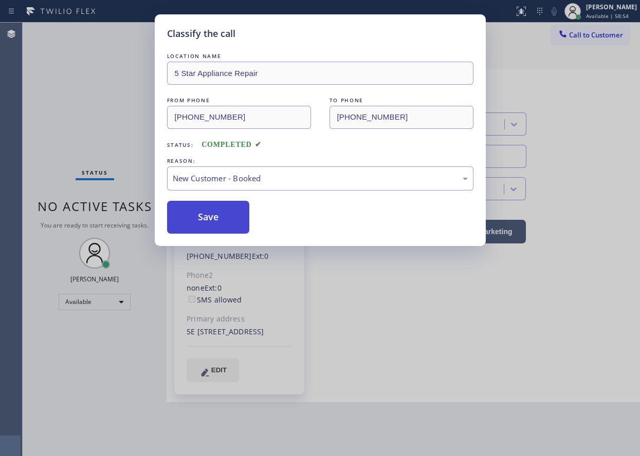
click at [210, 211] on button "Save" at bounding box center [208, 217] width 83 height 33
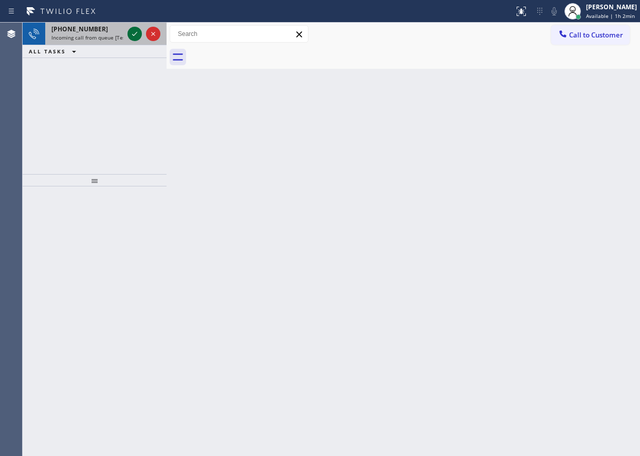
click at [135, 35] on icon at bounding box center [135, 34] width 12 height 12
click at [132, 31] on icon at bounding box center [135, 34] width 12 height 12
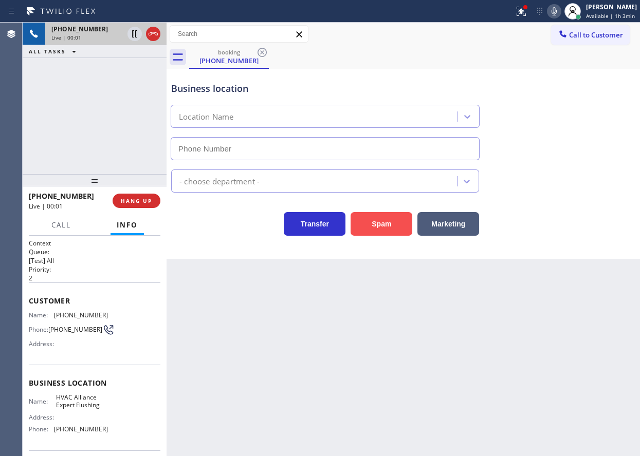
click at [385, 228] on button "Spam" at bounding box center [382, 224] width 62 height 24
click at [384, 213] on button "Spam" at bounding box center [382, 224] width 62 height 24
click at [390, 230] on button "Spam" at bounding box center [382, 224] width 62 height 24
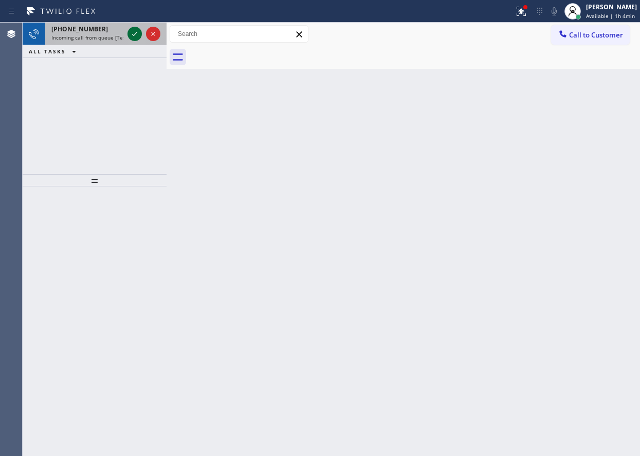
click at [137, 32] on icon at bounding box center [134, 34] width 5 height 4
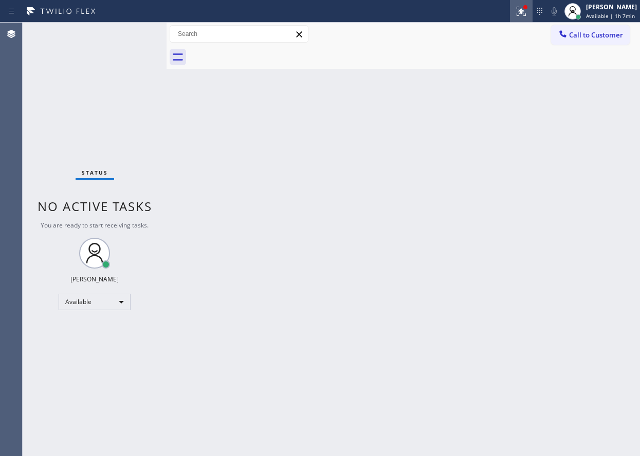
click at [520, 8] on icon at bounding box center [521, 11] width 12 height 12
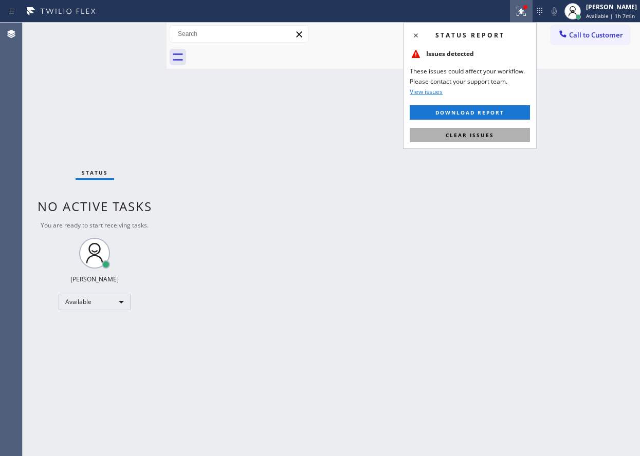
click at [524, 140] on button "Clear issues" at bounding box center [470, 135] width 120 height 14
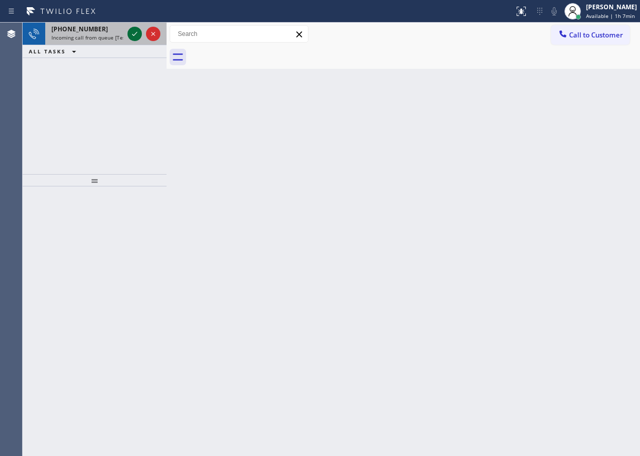
click at [133, 37] on icon at bounding box center [135, 34] width 12 height 12
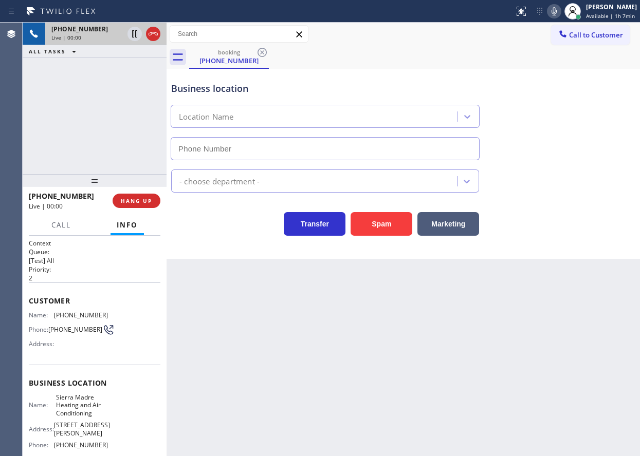
type input "[PHONE_NUMBER]"
click at [125, 200] on span "HANG UP" at bounding box center [136, 200] width 31 height 7
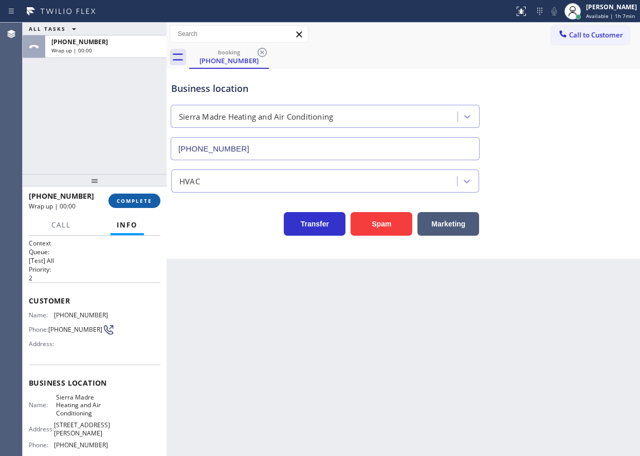
click at [125, 200] on span "COMPLETE" at bounding box center [134, 200] width 35 height 7
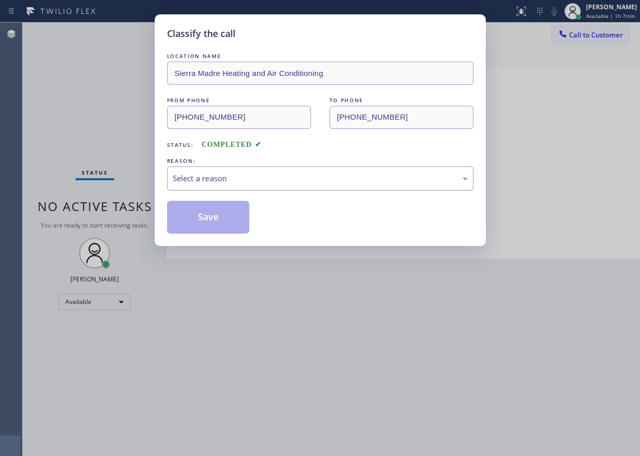
click at [266, 186] on div "Select a reason" at bounding box center [320, 179] width 306 height 24
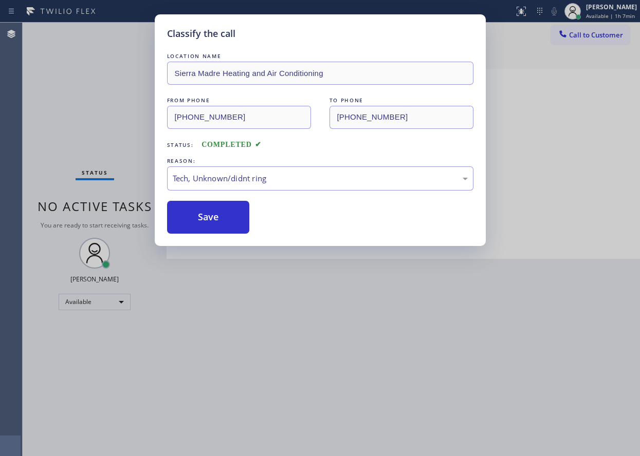
click at [227, 222] on button "Save" at bounding box center [208, 217] width 83 height 33
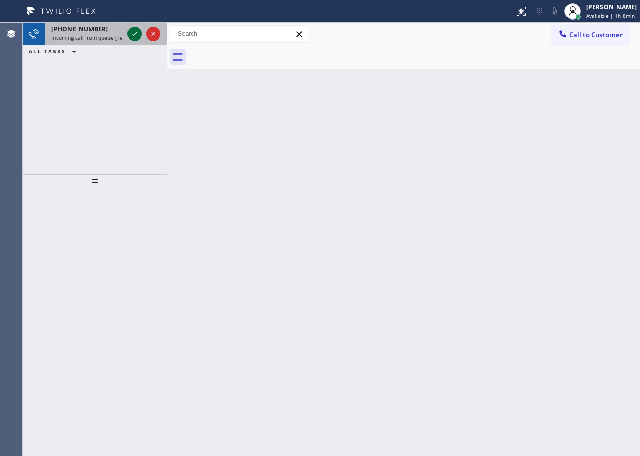
click at [136, 33] on icon at bounding box center [135, 34] width 12 height 12
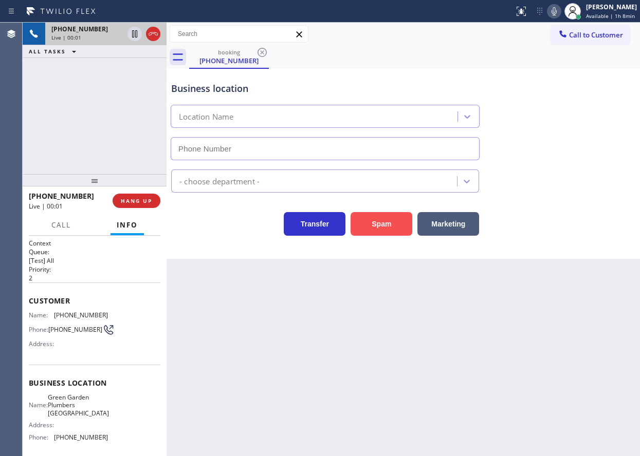
click at [391, 224] on button "Spam" at bounding box center [382, 224] width 62 height 24
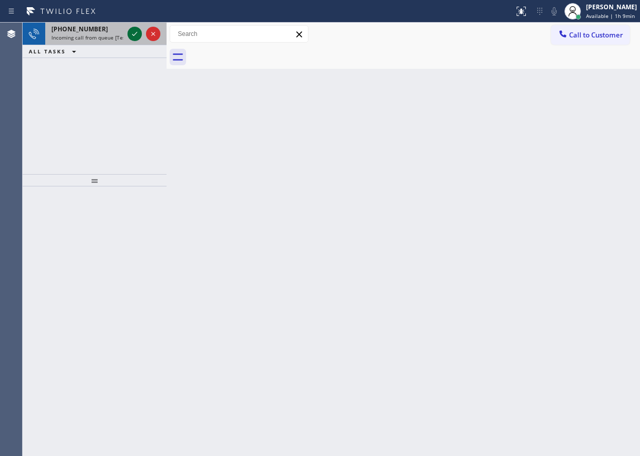
click at [133, 37] on icon at bounding box center [135, 34] width 12 height 12
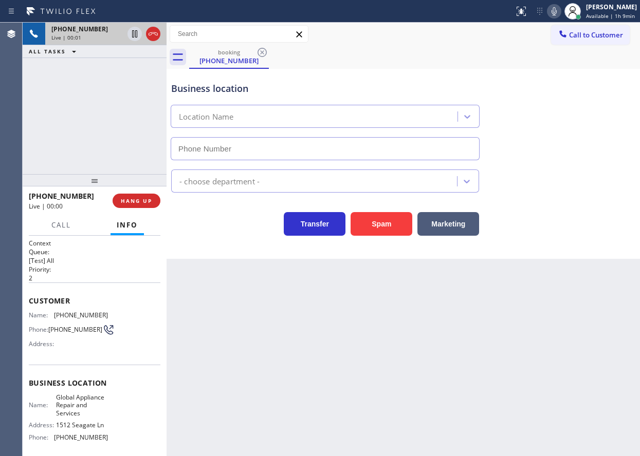
type input "[PHONE_NUMBER]"
click at [93, 401] on span "Global Appliance Repair and Services" at bounding box center [81, 406] width 51 height 24
click at [330, 147] on input "[PHONE_NUMBER]" at bounding box center [325, 148] width 309 height 23
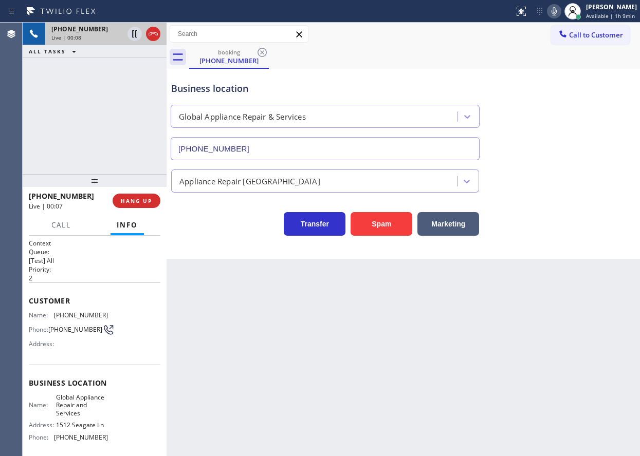
click at [330, 147] on input "[PHONE_NUMBER]" at bounding box center [325, 148] width 309 height 23
click at [59, 317] on span "[PHONE_NUMBER]" at bounding box center [81, 316] width 54 height 8
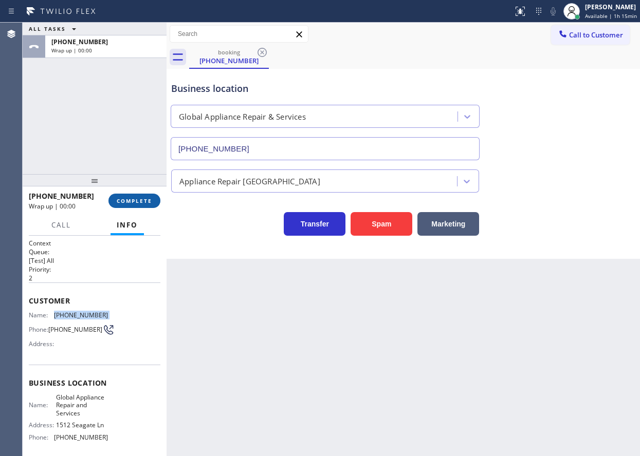
click at [132, 200] on span "COMPLETE" at bounding box center [134, 200] width 35 height 7
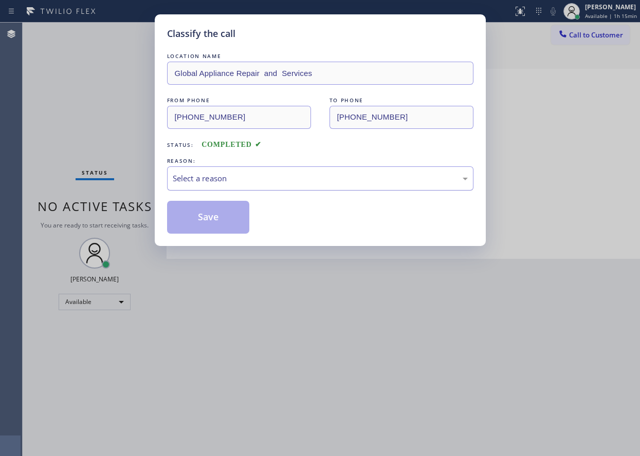
click at [239, 182] on div "Select a reason" at bounding box center [320, 179] width 295 height 12
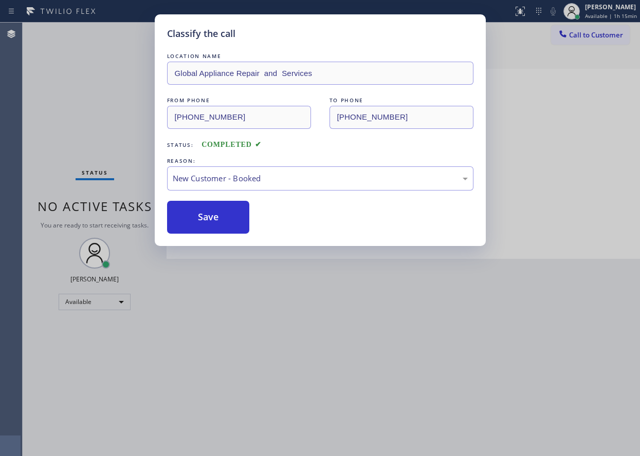
click at [214, 214] on button "Save" at bounding box center [208, 217] width 83 height 33
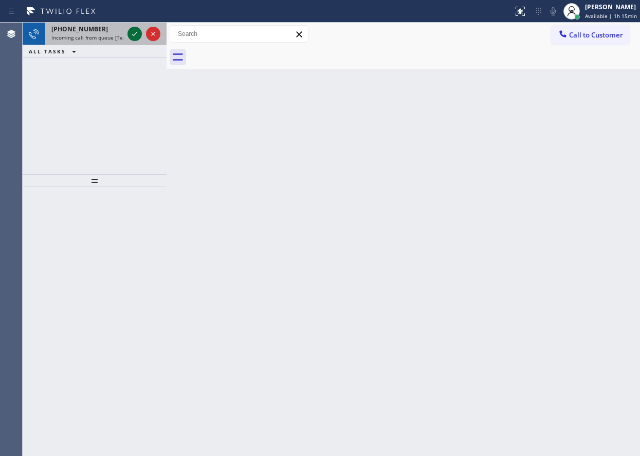
click at [133, 33] on icon at bounding box center [135, 34] width 12 height 12
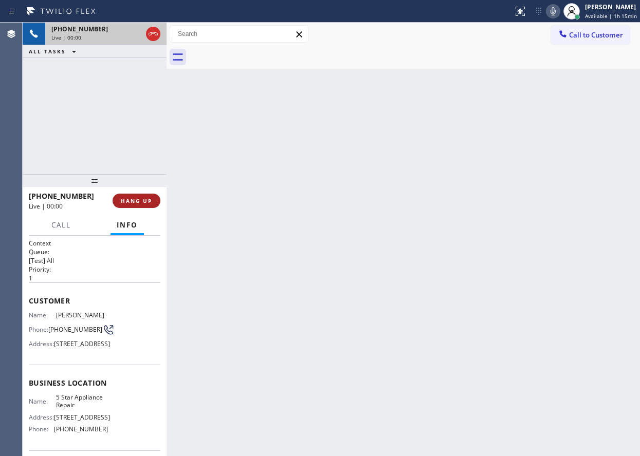
click at [139, 195] on button "HANG UP" at bounding box center [137, 201] width 48 height 14
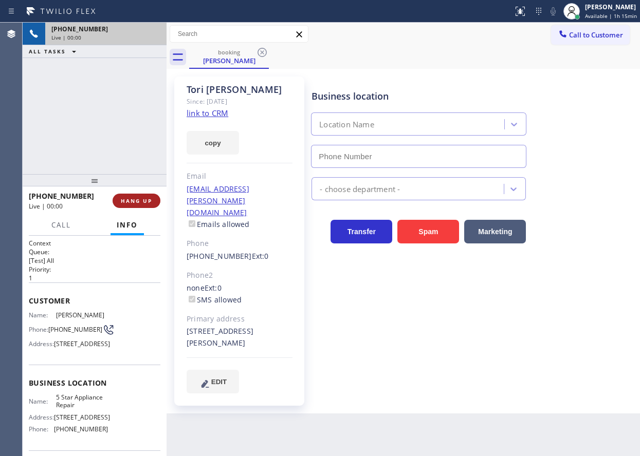
type input "[PHONE_NUMBER]"
click at [139, 197] on span "HANG UP" at bounding box center [136, 200] width 31 height 7
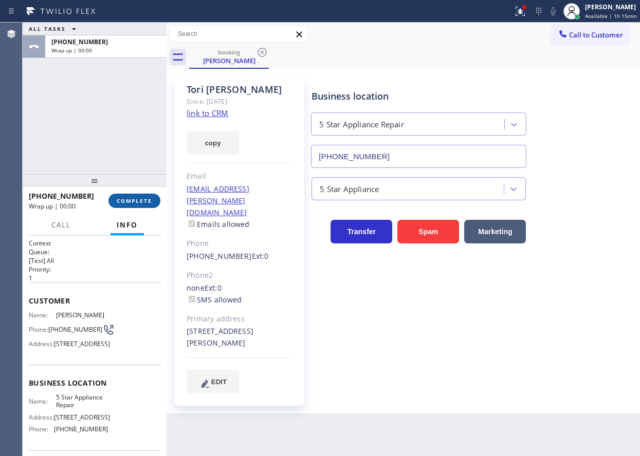
click at [146, 197] on button "COMPLETE" at bounding box center [134, 201] width 52 height 14
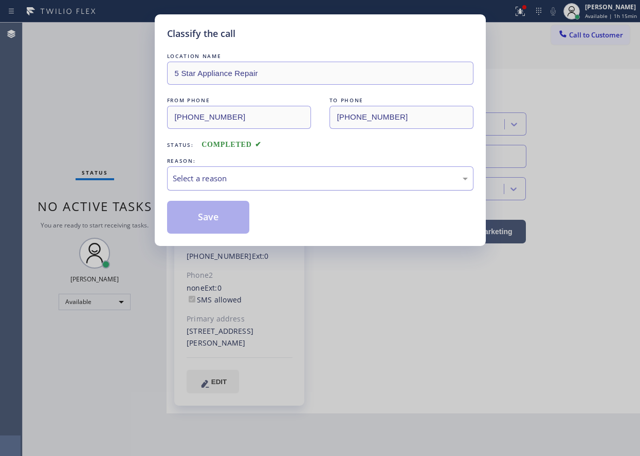
click at [259, 180] on div "Select a reason" at bounding box center [320, 179] width 295 height 12
drag, startPoint x: 229, startPoint y: 218, endPoint x: 410, endPoint y: 20, distance: 268.9
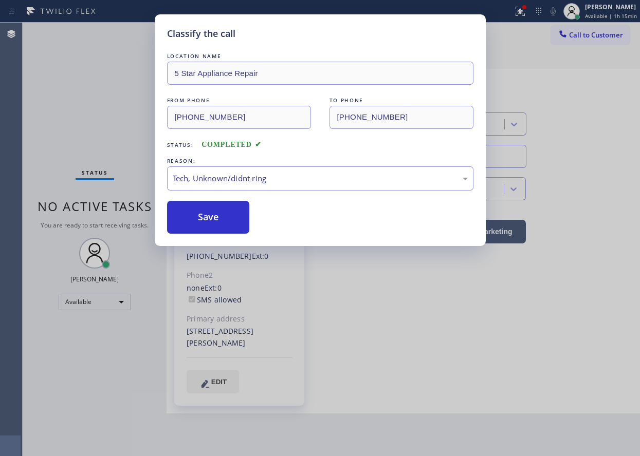
click at [229, 218] on button "Save" at bounding box center [208, 217] width 83 height 33
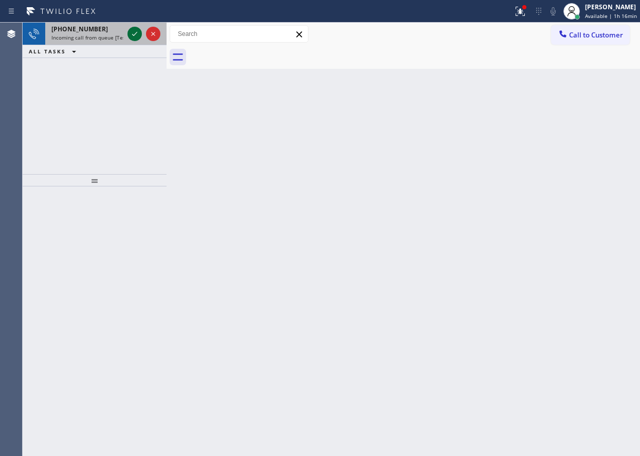
click at [135, 34] on icon at bounding box center [134, 34] width 5 height 4
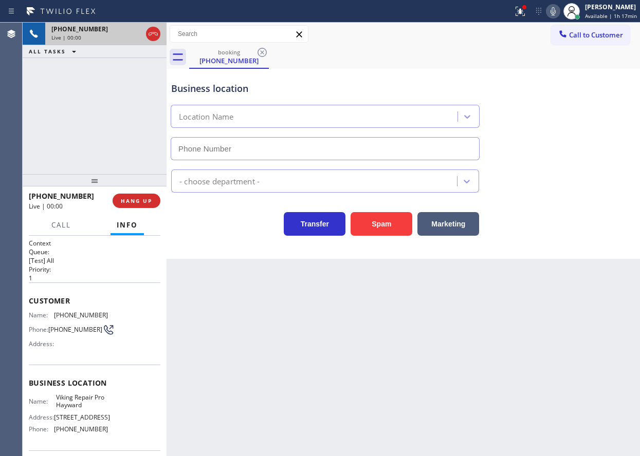
type input "(925) 281-2999"
drag, startPoint x: 387, startPoint y: 228, endPoint x: 458, endPoint y: 7, distance: 232.8
click at [387, 228] on button "Spam" at bounding box center [382, 224] width 62 height 24
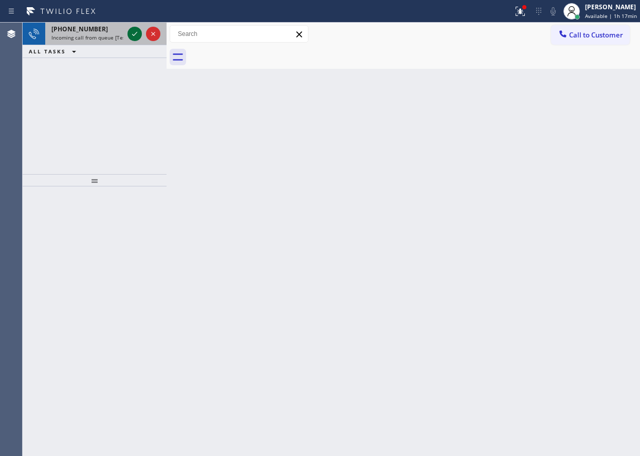
click at [132, 35] on icon at bounding box center [135, 34] width 12 height 12
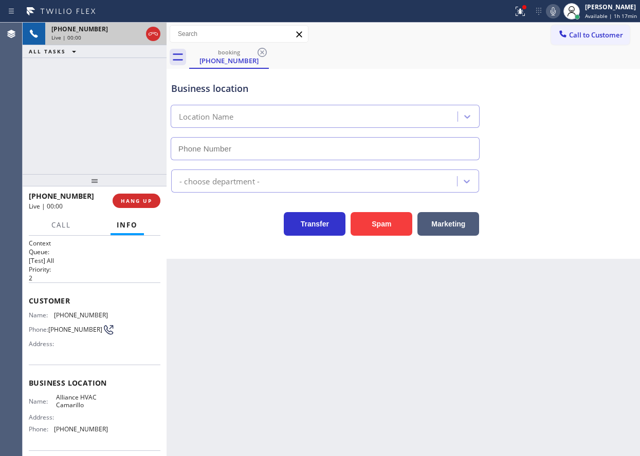
type input "(805) 323-9222"
click at [400, 225] on button "Spam" at bounding box center [382, 224] width 62 height 24
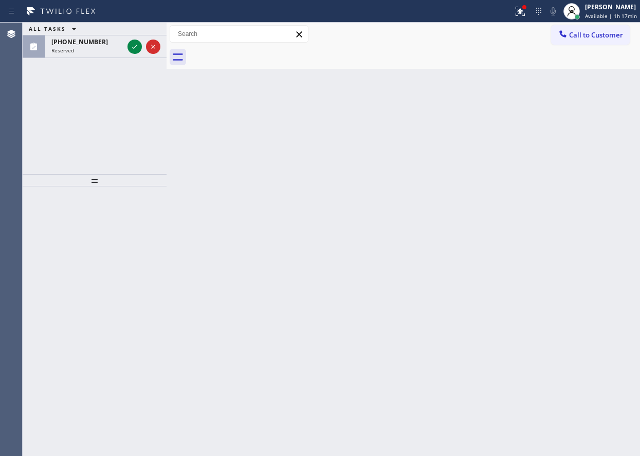
click at [130, 34] on div "ALL TASKS ALL TASKS ACTIVE TASKS TASKS IN WRAP UP (619) 386-9163 Reserved" at bounding box center [95, 40] width 144 height 35
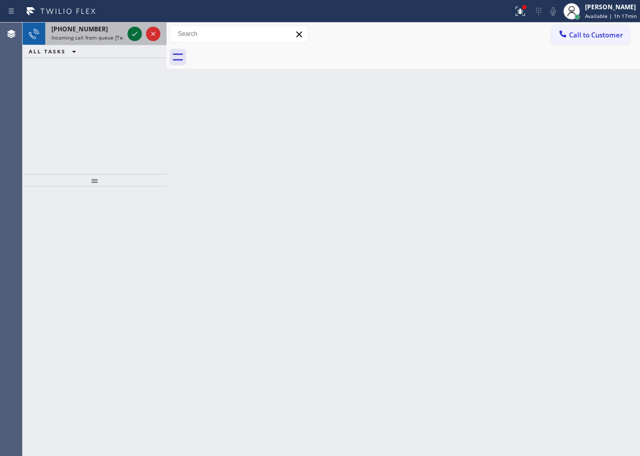
click at [128, 31] on div at bounding box center [134, 34] width 14 height 12
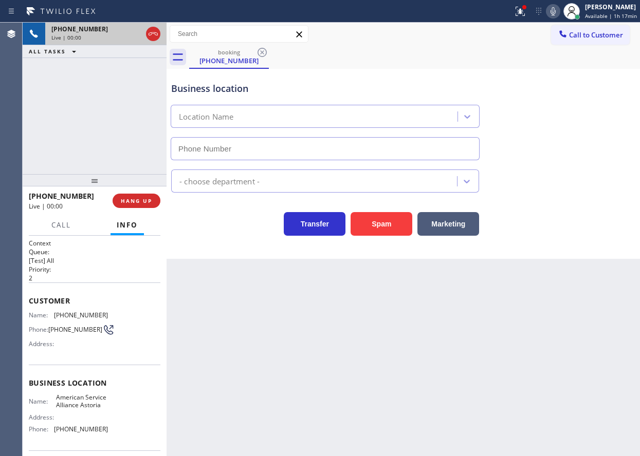
type input "(718) 260-6673"
click at [397, 216] on button "Spam" at bounding box center [382, 224] width 62 height 24
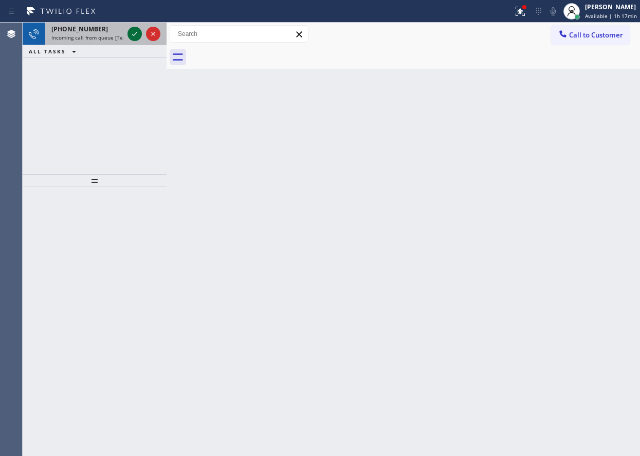
click at [135, 28] on icon at bounding box center [135, 34] width 12 height 12
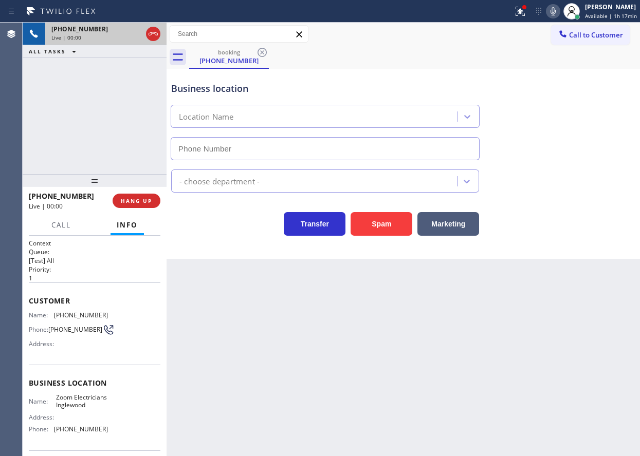
type input "(424) 392-7301"
click at [396, 229] on button "Spam" at bounding box center [382, 224] width 62 height 24
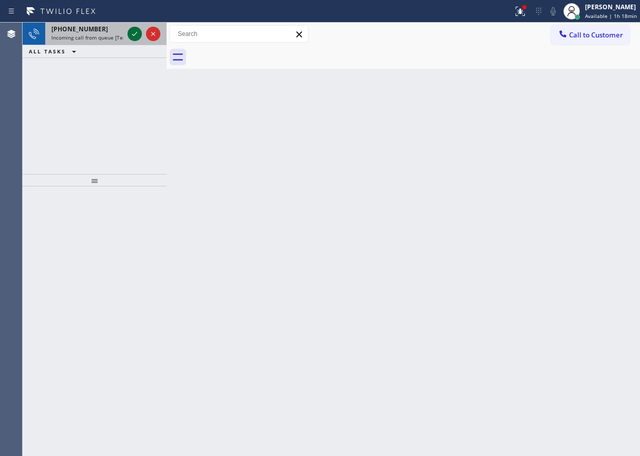
click at [134, 36] on icon at bounding box center [135, 34] width 12 height 12
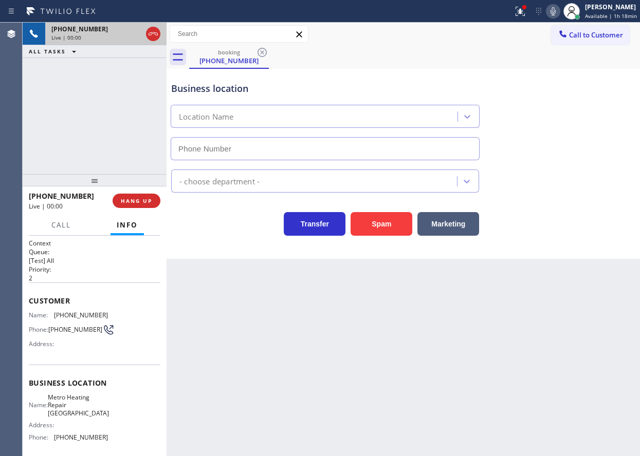
type input "(415) 324-4425"
click at [389, 223] on button "Spam" at bounding box center [382, 224] width 62 height 24
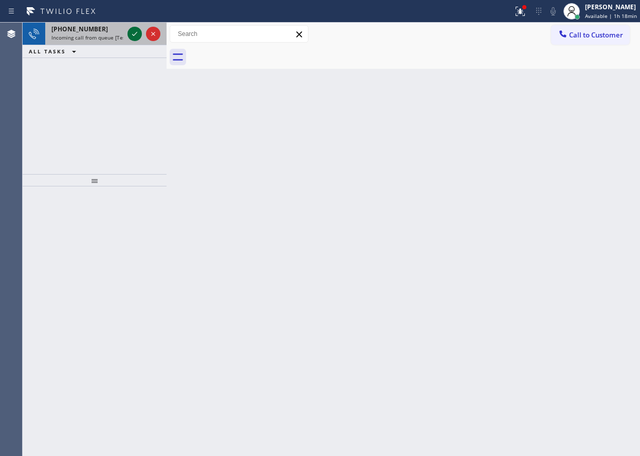
click at [133, 32] on icon at bounding box center [135, 34] width 12 height 12
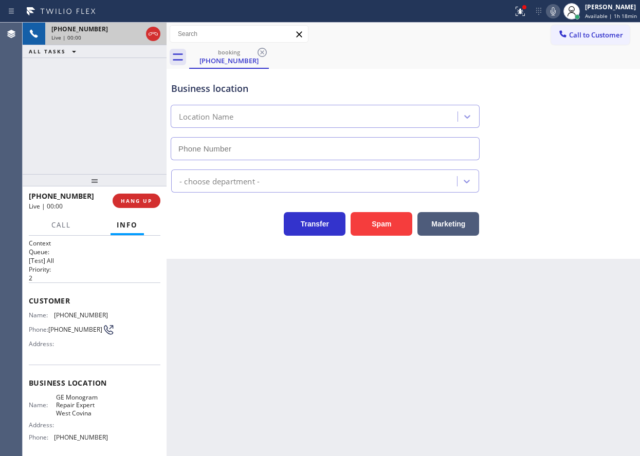
type input "(213) 855-3858"
click at [378, 234] on button "Spam" at bounding box center [382, 224] width 62 height 24
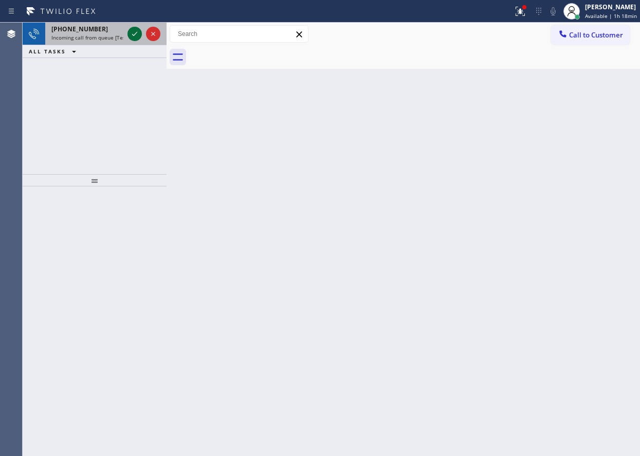
click at [131, 36] on icon at bounding box center [135, 34] width 12 height 12
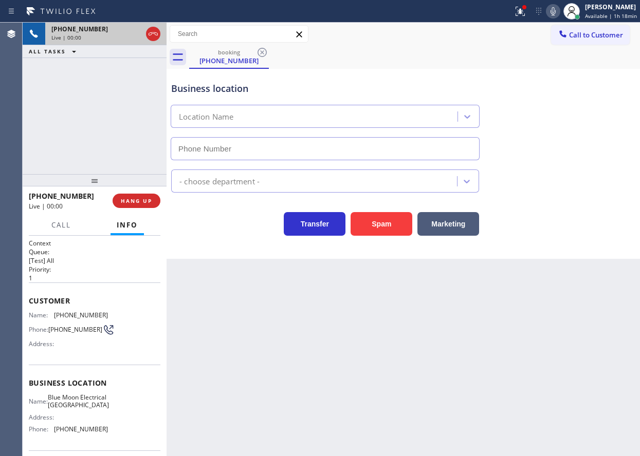
type input "[PHONE_NUMBER]"
click at [131, 199] on span "HANG UP" at bounding box center [136, 200] width 31 height 7
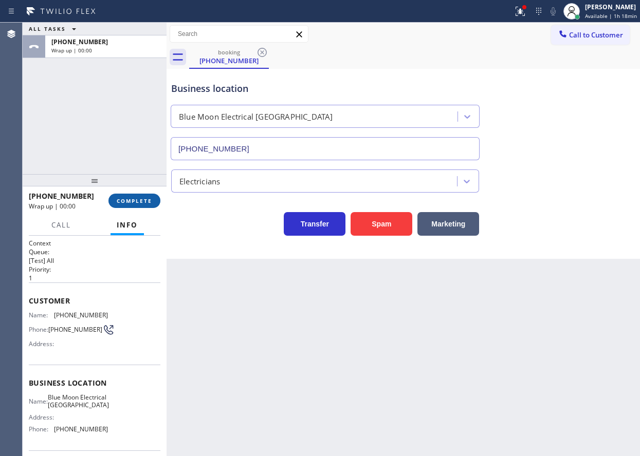
click at [131, 199] on span "COMPLETE" at bounding box center [134, 200] width 35 height 7
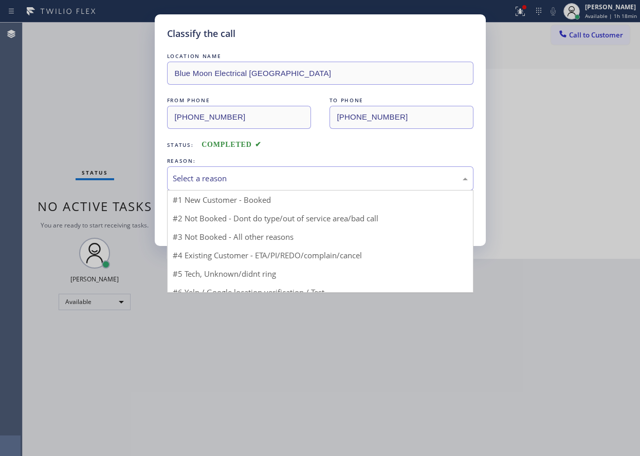
click at [295, 178] on div "Select a reason" at bounding box center [320, 179] width 295 height 12
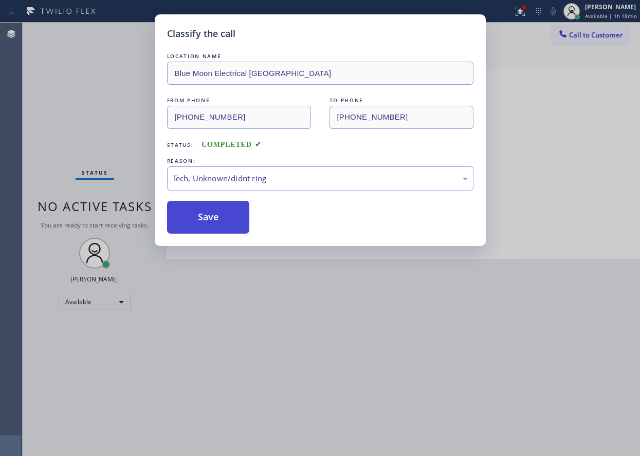
click at [216, 219] on button "Save" at bounding box center [208, 217] width 83 height 33
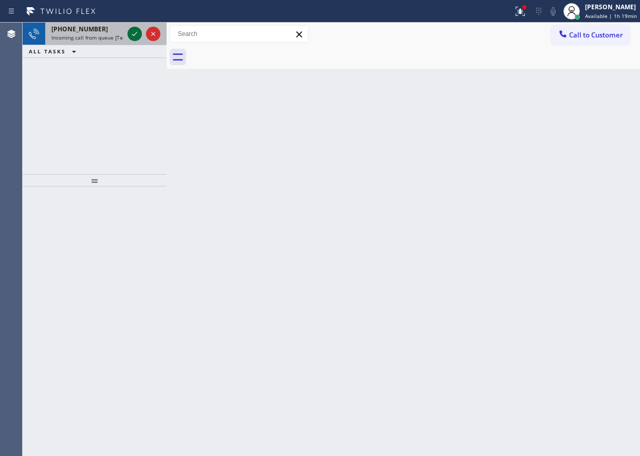
click at [131, 35] on icon at bounding box center [135, 34] width 12 height 12
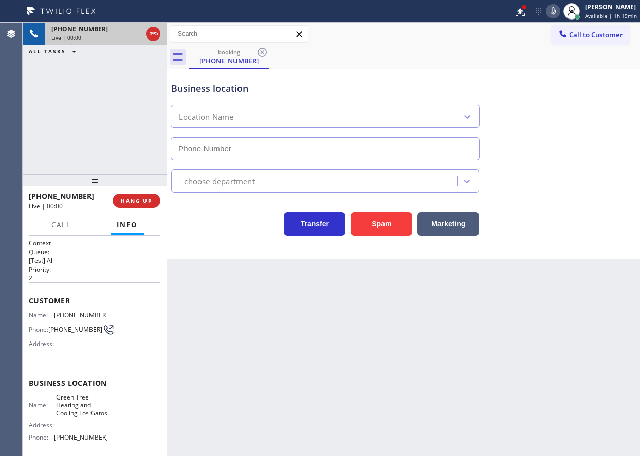
type input "(408) 900-6511"
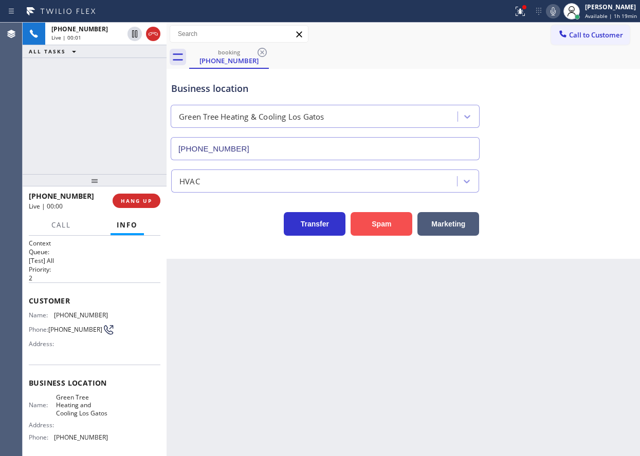
click at [391, 228] on button "Spam" at bounding box center [382, 224] width 62 height 24
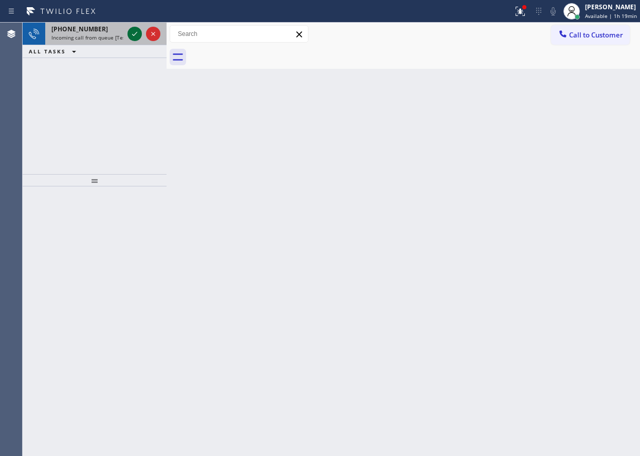
click at [136, 32] on icon at bounding box center [135, 34] width 12 height 12
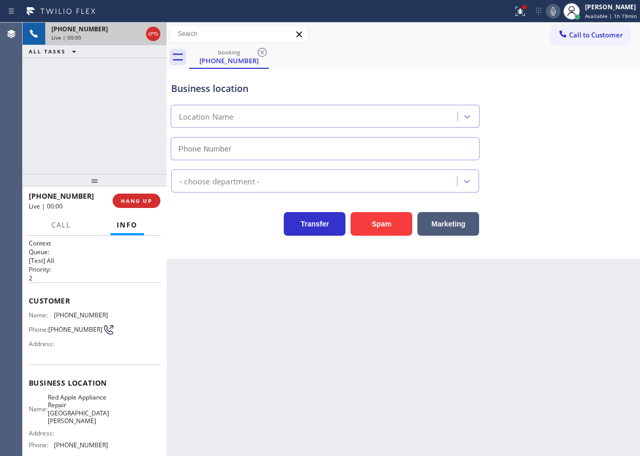
type input "(805) 600-8448"
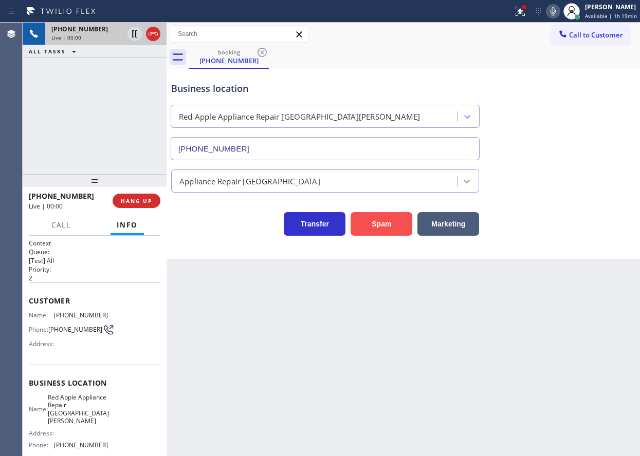
click at [370, 227] on button "Spam" at bounding box center [382, 224] width 62 height 24
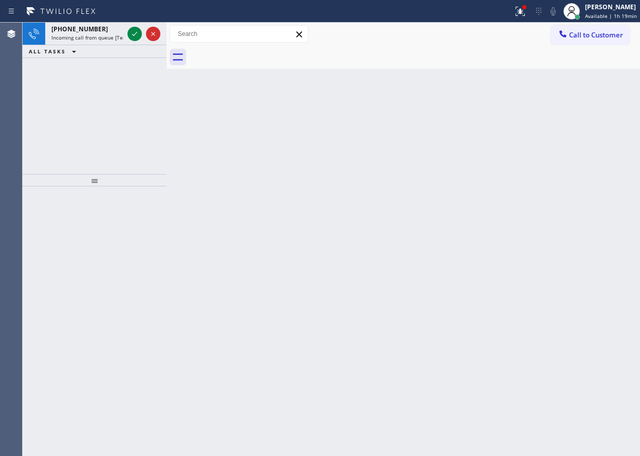
click at [571, 296] on div "Back to Dashboard Change Sender ID Customers Technicians Select a contact Outbo…" at bounding box center [403, 240] width 473 height 434
click at [135, 37] on icon at bounding box center [135, 34] width 12 height 12
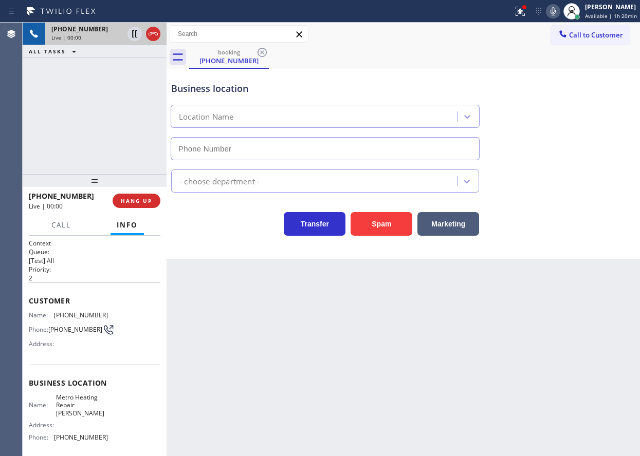
type input "(714) 908-7939"
click at [381, 218] on button "Spam" at bounding box center [382, 224] width 62 height 24
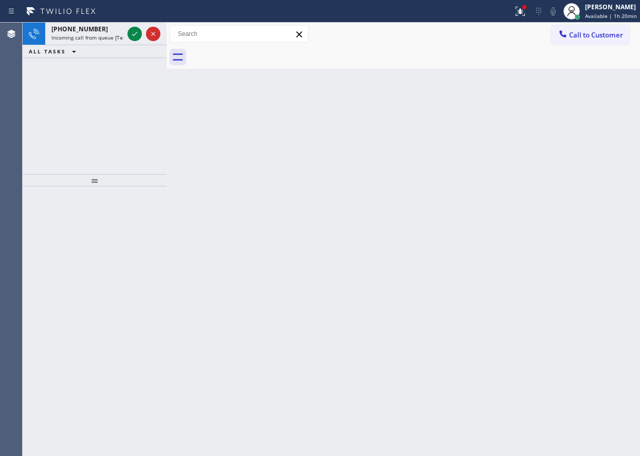
click at [572, 225] on div "Back to Dashboard Change Sender ID Customers Technicians Select a contact Outbo…" at bounding box center [403, 240] width 473 height 434
click at [138, 31] on icon at bounding box center [135, 34] width 12 height 12
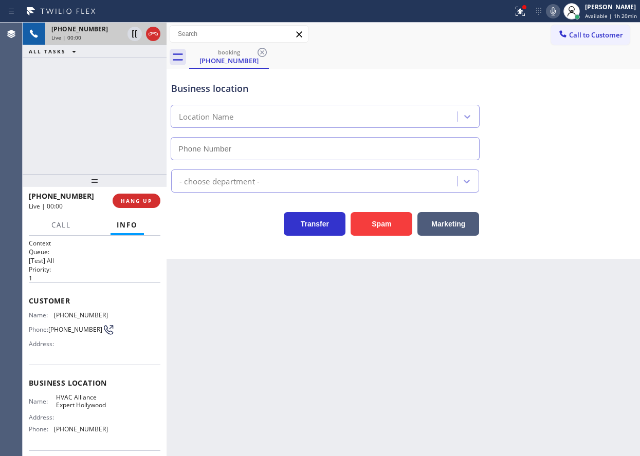
type input "(754) 253-3477"
click at [381, 226] on button "Spam" at bounding box center [382, 224] width 62 height 24
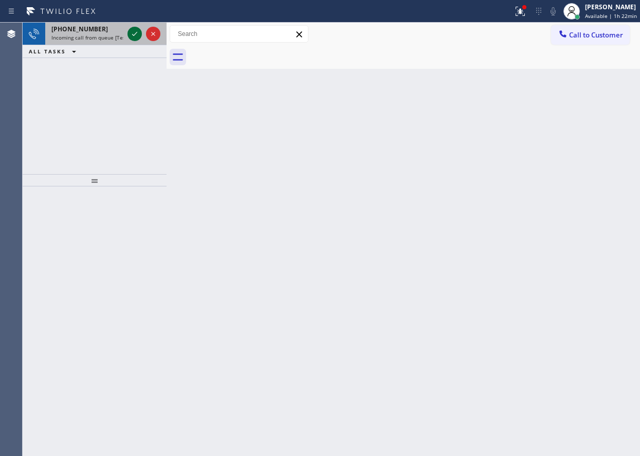
click at [138, 33] on icon at bounding box center [135, 34] width 12 height 12
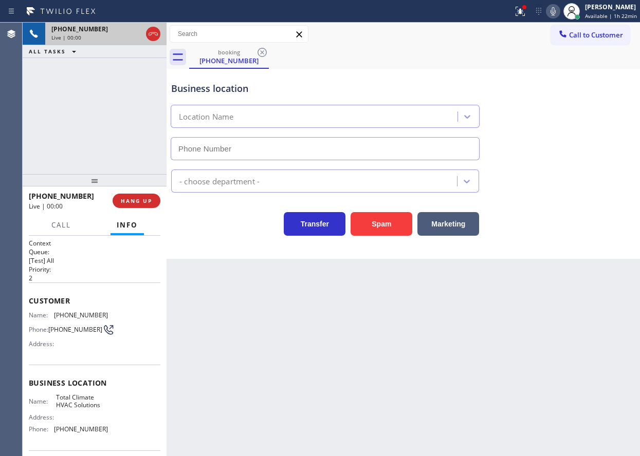
type input "[PHONE_NUMBER]"
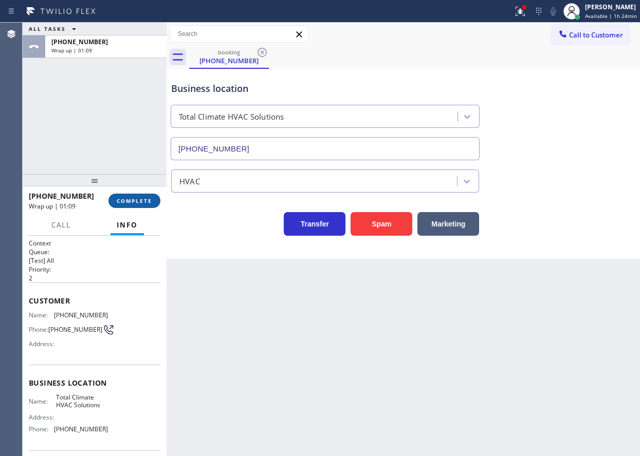
click at [148, 201] on span "COMPLETE" at bounding box center [134, 200] width 35 height 7
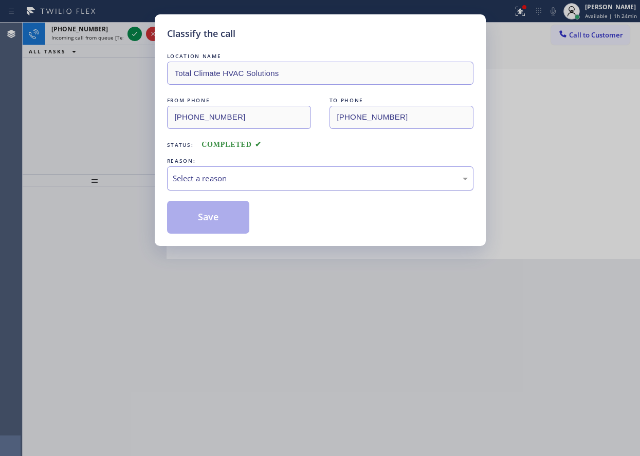
click at [241, 185] on div "Select a reason" at bounding box center [320, 179] width 306 height 24
click at [210, 207] on button "Save" at bounding box center [208, 217] width 83 height 33
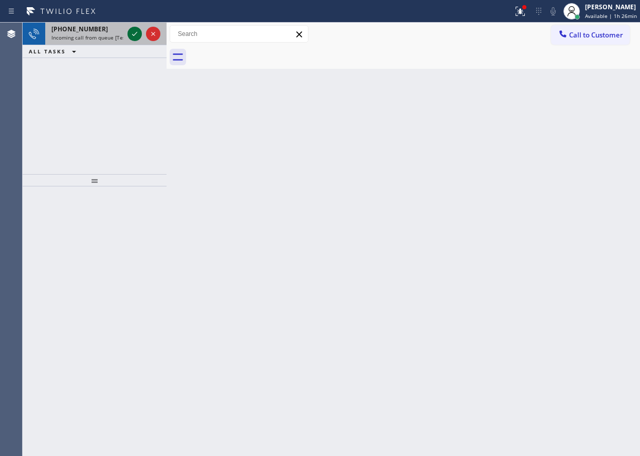
click at [130, 30] on icon at bounding box center [135, 34] width 12 height 12
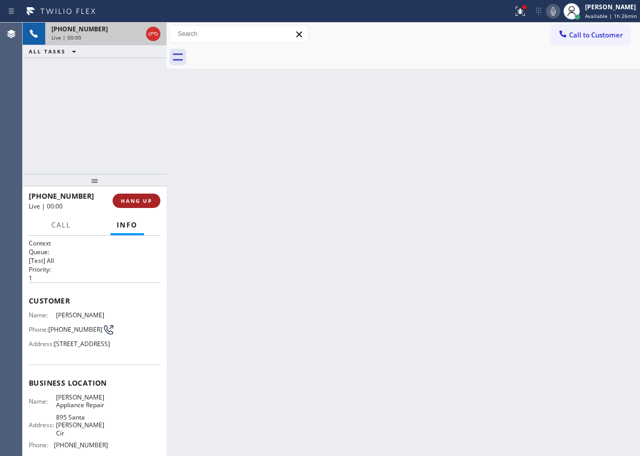
click at [142, 207] on button "HANG UP" at bounding box center [137, 201] width 48 height 14
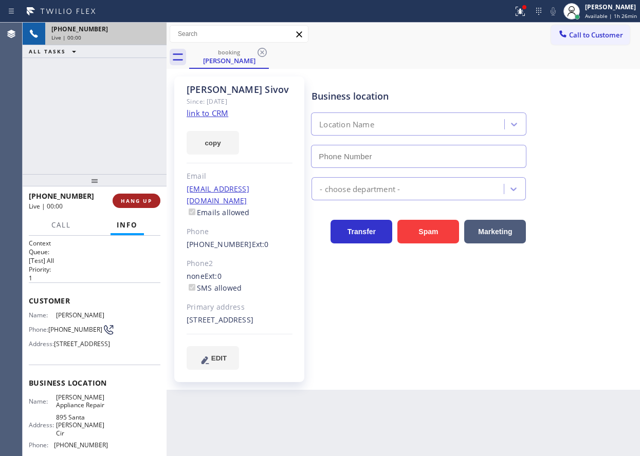
type input "[PHONE_NUMBER]"
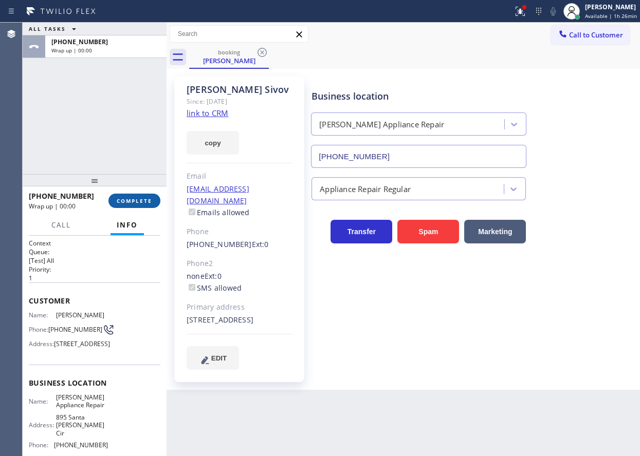
click at [142, 205] on span "COMPLETE" at bounding box center [134, 200] width 35 height 7
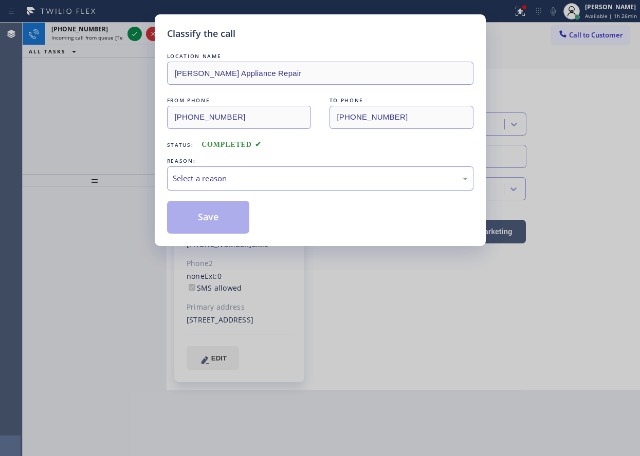
click at [277, 183] on div "Select a reason" at bounding box center [320, 179] width 295 height 12
click at [217, 216] on button "Save" at bounding box center [208, 217] width 83 height 33
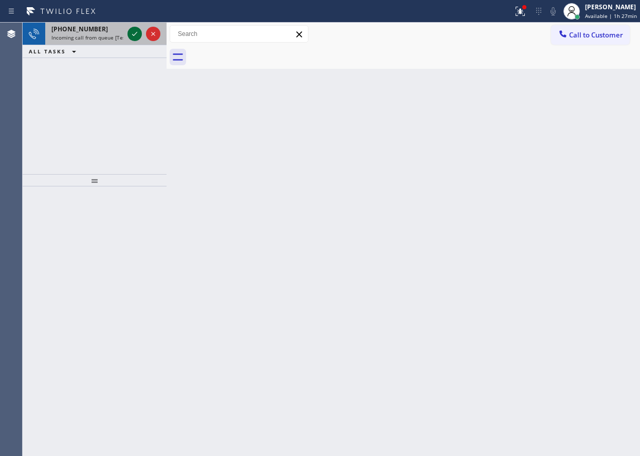
click at [129, 32] on icon at bounding box center [135, 34] width 12 height 12
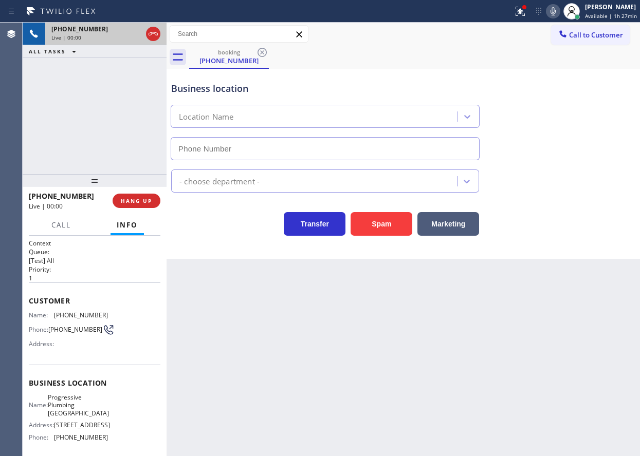
type input "[PHONE_NUMBER]"
click at [144, 204] on span "HANG UP" at bounding box center [136, 200] width 31 height 7
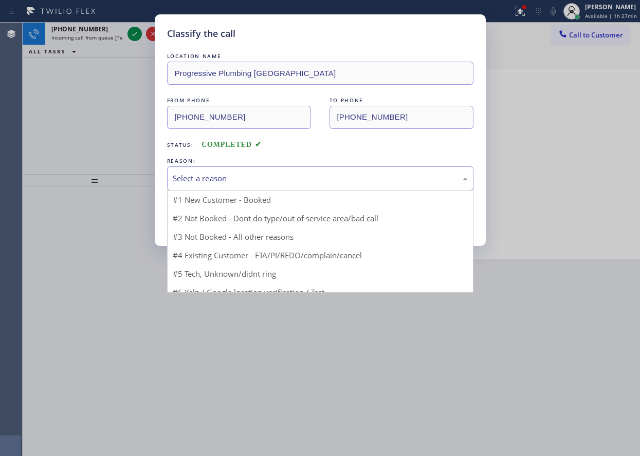
click at [275, 168] on div "Select a reason" at bounding box center [320, 179] width 306 height 24
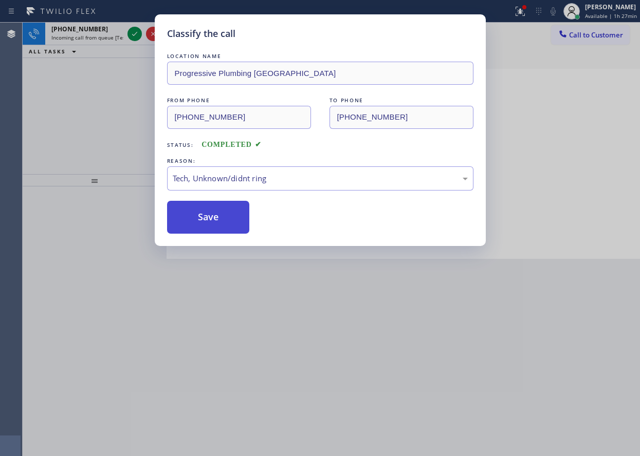
drag, startPoint x: 226, startPoint y: 220, endPoint x: 409, endPoint y: 60, distance: 243.4
click at [226, 219] on button "Save" at bounding box center [208, 217] width 83 height 33
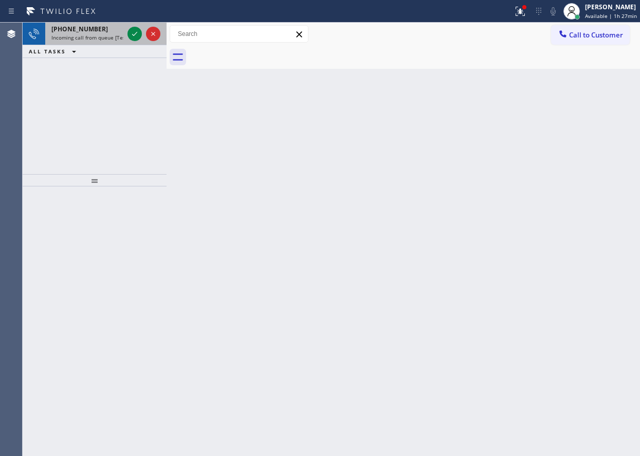
click at [101, 37] on span "Incoming call from queue [Test] All" at bounding box center [93, 37] width 85 height 7
click at [135, 34] on icon at bounding box center [135, 34] width 12 height 12
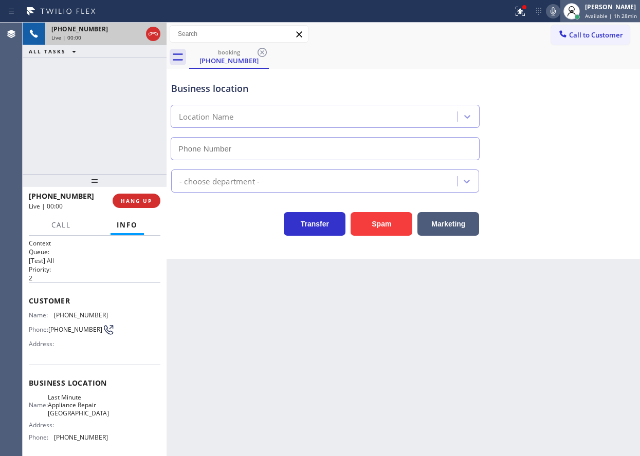
type input "(650) 239-2577"
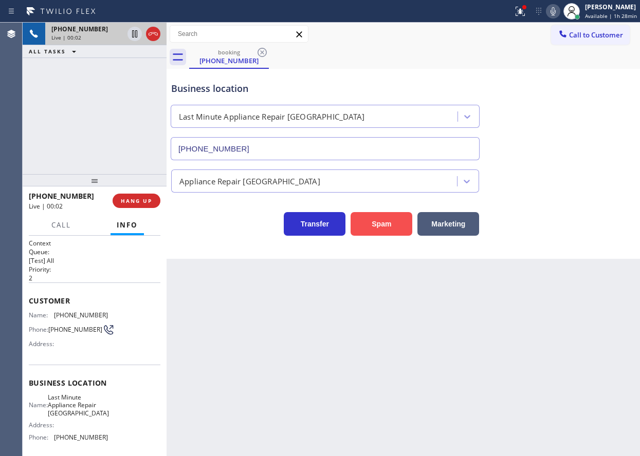
click at [410, 232] on button "Spam" at bounding box center [382, 224] width 62 height 24
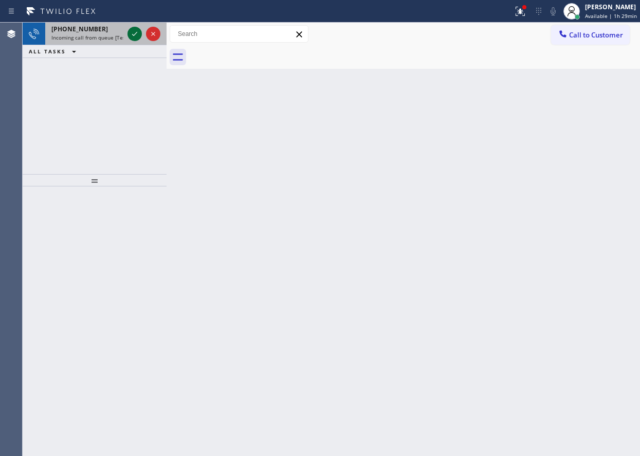
click at [131, 35] on icon at bounding box center [135, 34] width 12 height 12
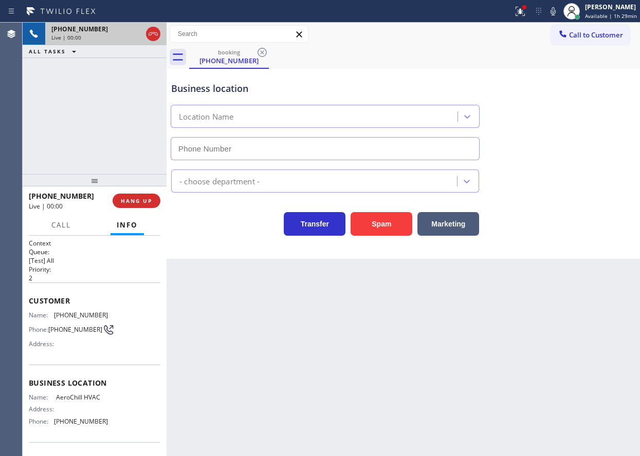
type input "(760) 274-8861"
click at [372, 232] on button "Spam" at bounding box center [382, 224] width 62 height 24
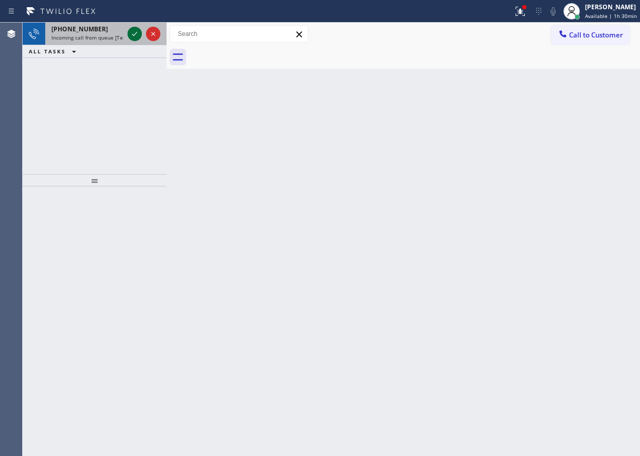
click at [133, 32] on icon at bounding box center [135, 34] width 12 height 12
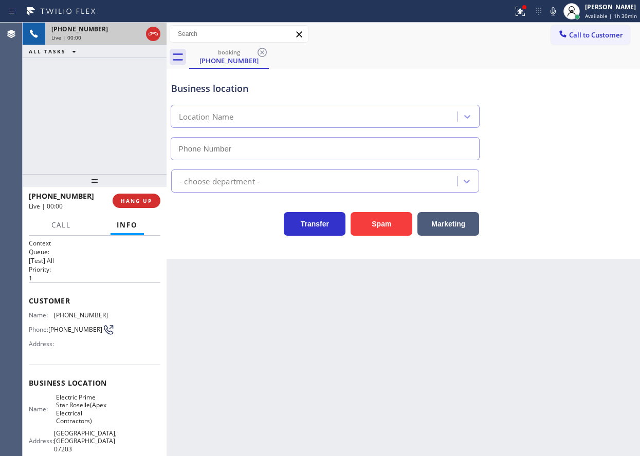
type input "[PHONE_NUMBER]"
click at [373, 230] on button "Spam" at bounding box center [382, 224] width 62 height 24
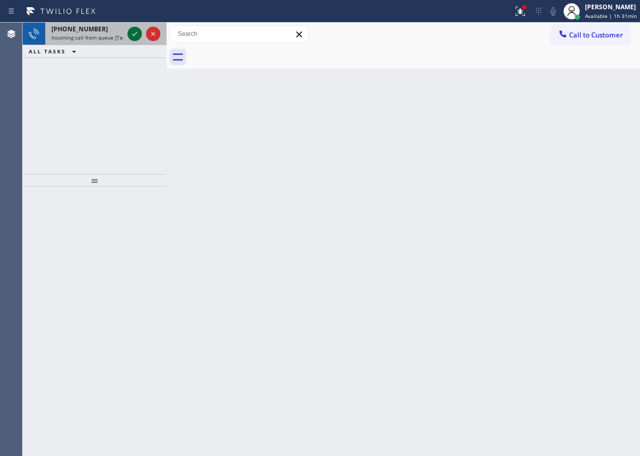
click at [135, 33] on icon at bounding box center [135, 34] width 12 height 12
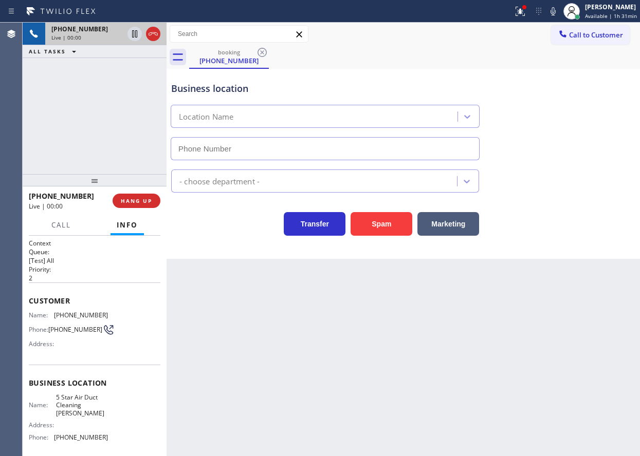
type input "(714) 360-0699"
click at [382, 224] on button "Spam" at bounding box center [382, 224] width 62 height 24
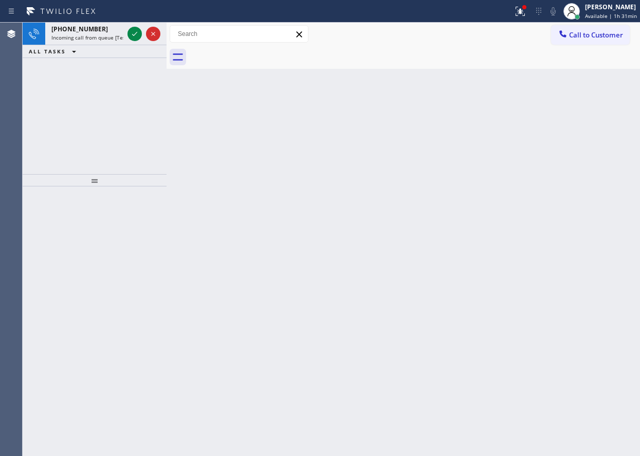
click at [554, 268] on div "Back to Dashboard Change Sender ID Customers Technicians Select a contact Outbo…" at bounding box center [403, 240] width 473 height 434
click at [597, 225] on div "Back to Dashboard Change Sender ID Customers Technicians Select a contact Outbo…" at bounding box center [403, 240] width 473 height 434
click at [135, 36] on icon at bounding box center [135, 34] width 12 height 12
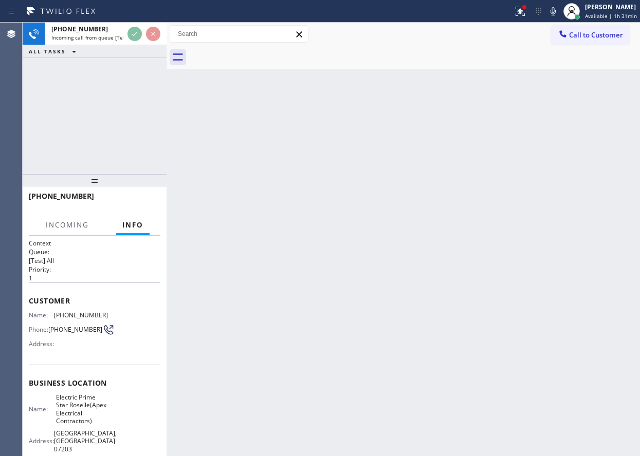
click at [467, 247] on div "Back to Dashboard Change Sender ID Customers Technicians Select a contact Outbo…" at bounding box center [403, 240] width 473 height 434
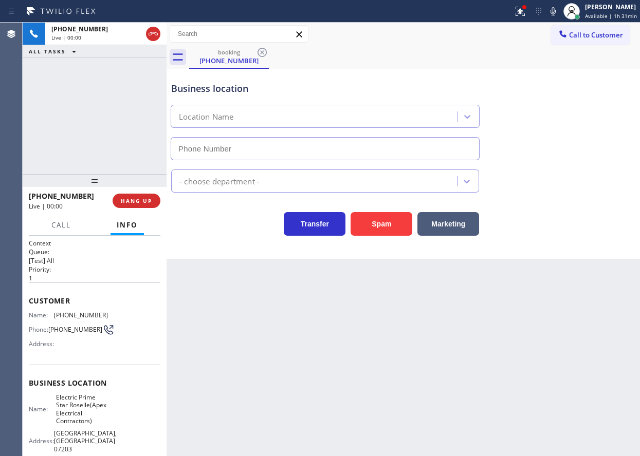
type input "[PHONE_NUMBER]"
click at [134, 200] on span "HANG UP" at bounding box center [136, 200] width 31 height 7
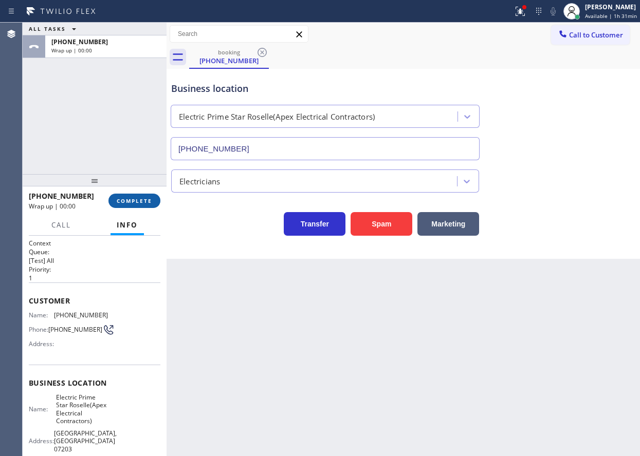
click at [134, 200] on span "COMPLETE" at bounding box center [134, 200] width 35 height 7
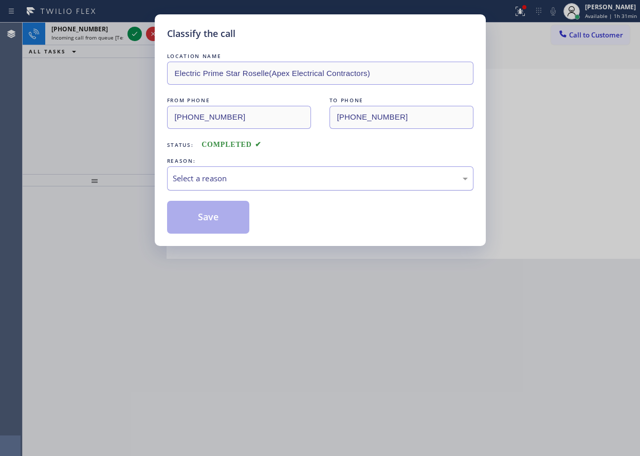
click at [238, 184] on div "Select a reason" at bounding box center [320, 179] width 295 height 12
click at [225, 225] on button "Save" at bounding box center [208, 217] width 83 height 33
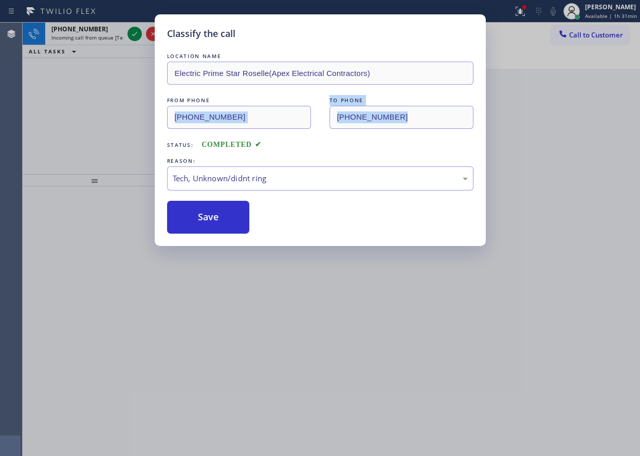
drag, startPoint x: 103, startPoint y: 130, endPoint x: 107, endPoint y: 124, distance: 6.7
click at [107, 126] on div "Classify the call LOCATION NAME Electric Prime Star Roselle(Apex Electrical Con…" at bounding box center [320, 228] width 640 height 456
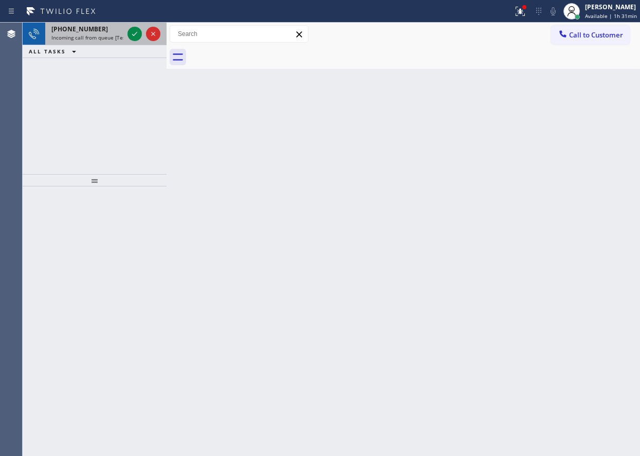
click at [72, 35] on span "Incoming call from queue [Test] All" at bounding box center [93, 37] width 85 height 7
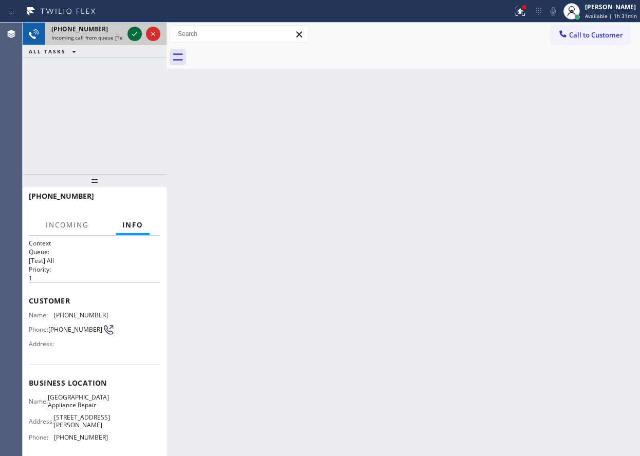
click at [134, 35] on icon at bounding box center [135, 34] width 12 height 12
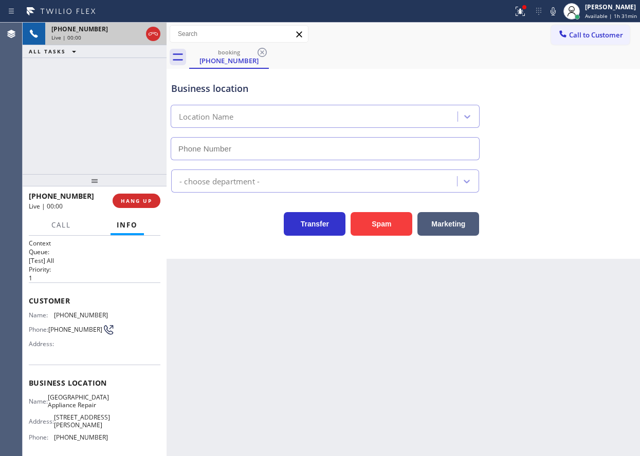
type input "[PHONE_NUMBER]"
click at [91, 396] on div "Business location Name: Calumet Heights Appliance Repair Address: 9019 S Paxton…" at bounding box center [95, 412] width 132 height 94
click at [91, 405] on span "[GEOGRAPHIC_DATA] Appliance Repair" at bounding box center [78, 402] width 61 height 16
click at [91, 404] on span "[GEOGRAPHIC_DATA] Appliance Repair" at bounding box center [78, 402] width 61 height 16
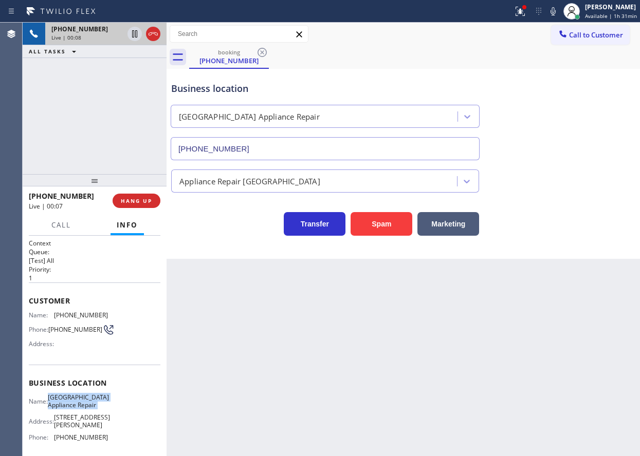
click at [313, 141] on input "[PHONE_NUMBER]" at bounding box center [325, 148] width 309 height 23
click at [536, 105] on div "Business location Calumet Heights Appliance Repair (773) 830-4668" at bounding box center [403, 113] width 468 height 93
click at [59, 318] on span "[PHONE_NUMBER]" at bounding box center [81, 316] width 54 height 8
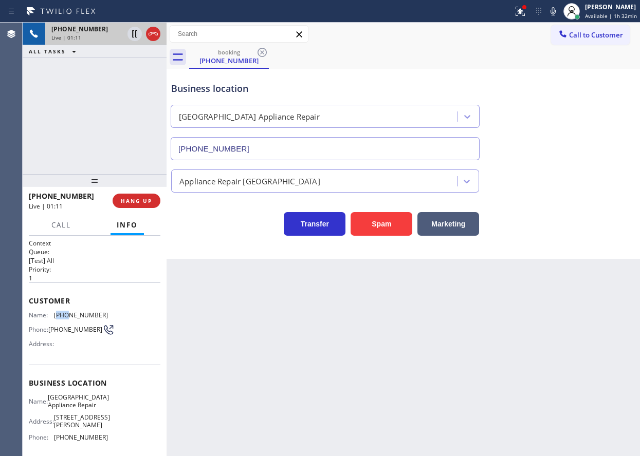
click at [59, 318] on span "[PHONE_NUMBER]" at bounding box center [81, 316] width 54 height 8
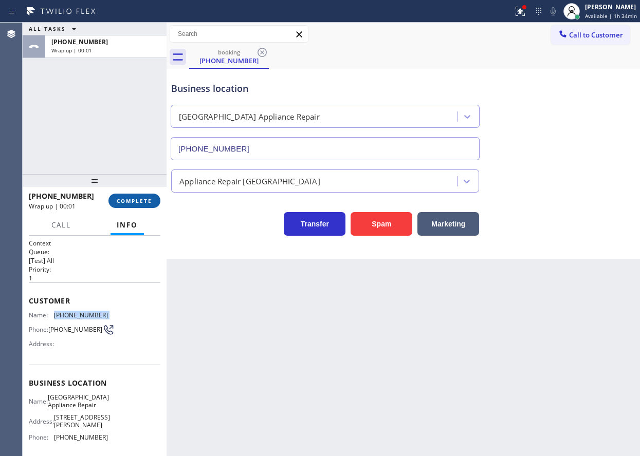
click at [130, 206] on button "COMPLETE" at bounding box center [134, 201] width 52 height 14
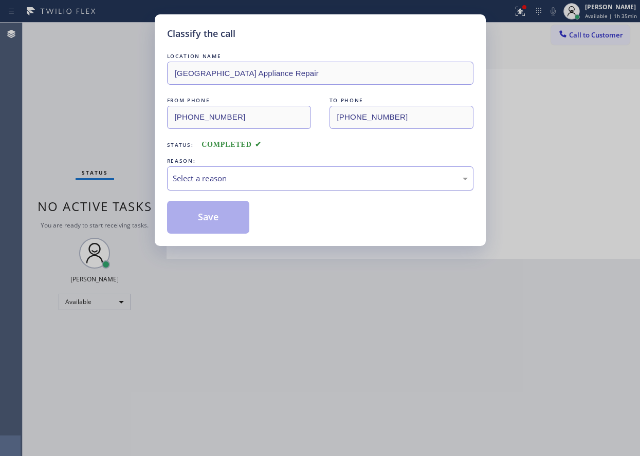
click at [251, 183] on div "Select a reason" at bounding box center [320, 179] width 295 height 12
click at [214, 225] on button "Save" at bounding box center [208, 217] width 83 height 33
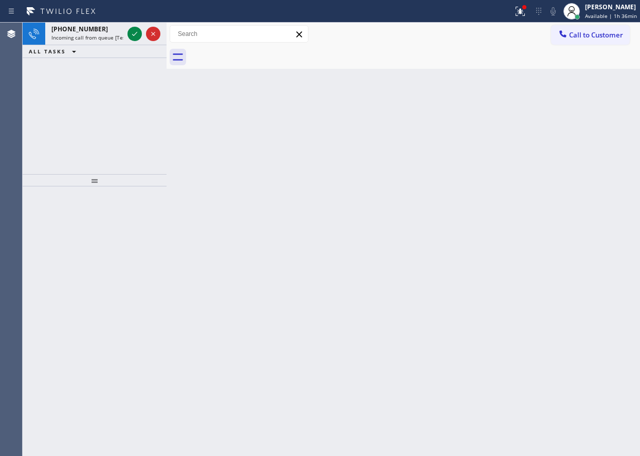
click at [133, 33] on icon at bounding box center [135, 34] width 12 height 12
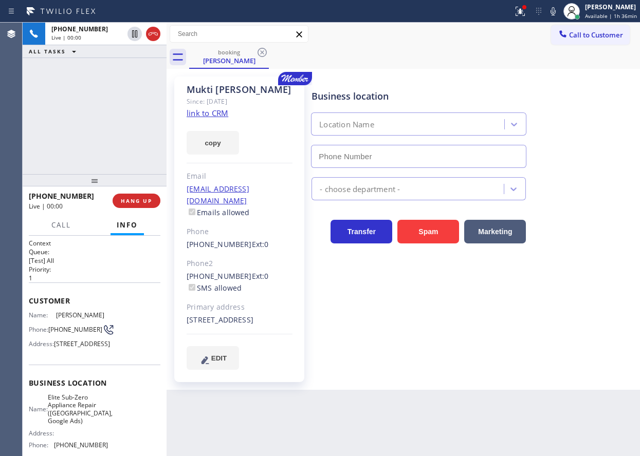
type input "[PHONE_NUMBER]"
click at [86, 420] on span "Elite Sub-Zero Appliance Repair ([GEOGRAPHIC_DATA], Google Ads)" at bounding box center [80, 410] width 65 height 32
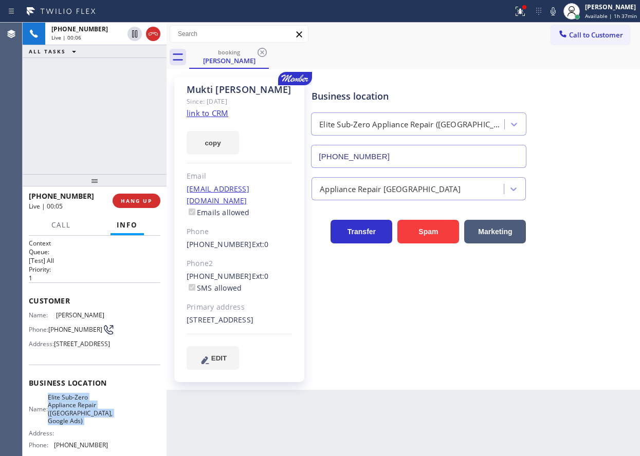
click at [86, 420] on span "Elite Sub-Zero Appliance Repair ([GEOGRAPHIC_DATA], Google Ads)" at bounding box center [80, 410] width 65 height 32
click at [507, 160] on input "[PHONE_NUMBER]" at bounding box center [418, 156] width 215 height 23
click at [216, 117] on link "link to CRM" at bounding box center [208, 113] width 42 height 10
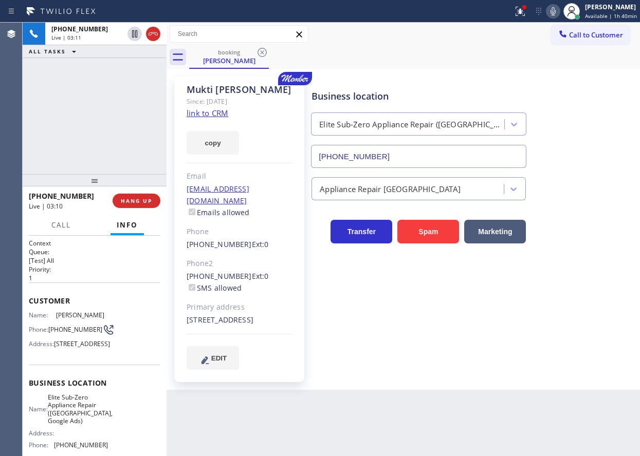
click at [557, 7] on icon at bounding box center [553, 11] width 12 height 12
click at [555, 13] on icon at bounding box center [553, 11] width 5 height 8
click at [142, 201] on span "HANG UP" at bounding box center [136, 200] width 31 height 7
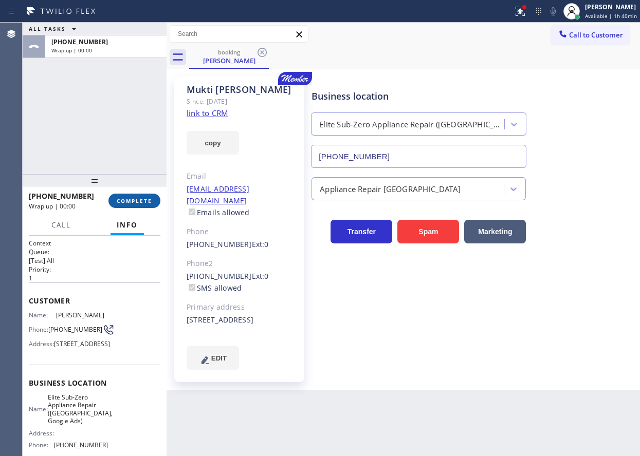
click at [142, 201] on span "COMPLETE" at bounding box center [134, 200] width 35 height 7
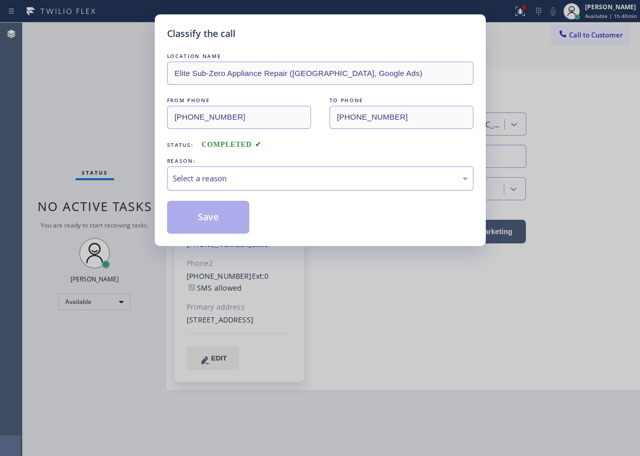
click at [207, 177] on div "Select a reason" at bounding box center [320, 179] width 295 height 12
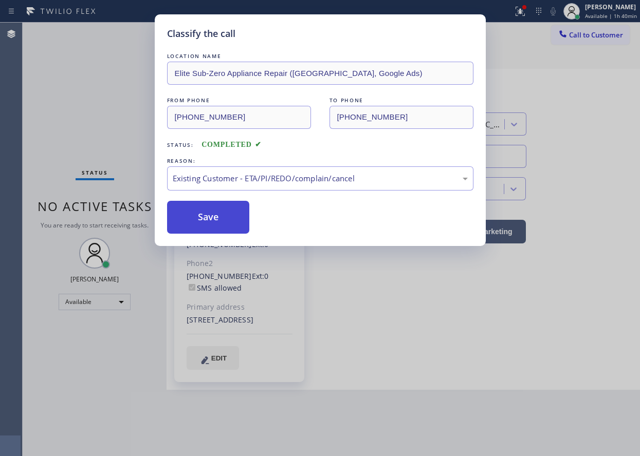
click at [209, 221] on button "Save" at bounding box center [208, 217] width 83 height 33
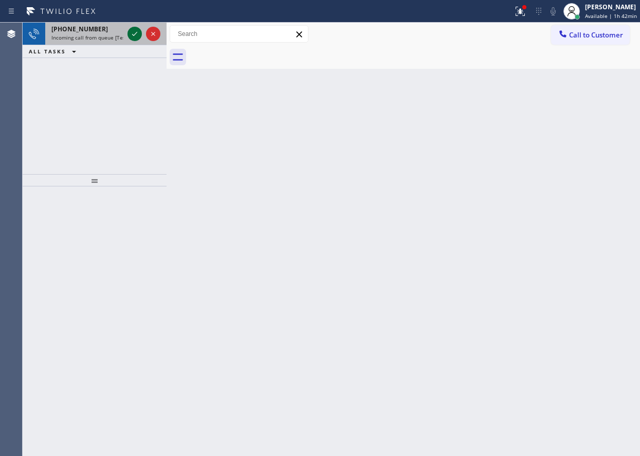
click at [137, 34] on icon at bounding box center [135, 34] width 12 height 12
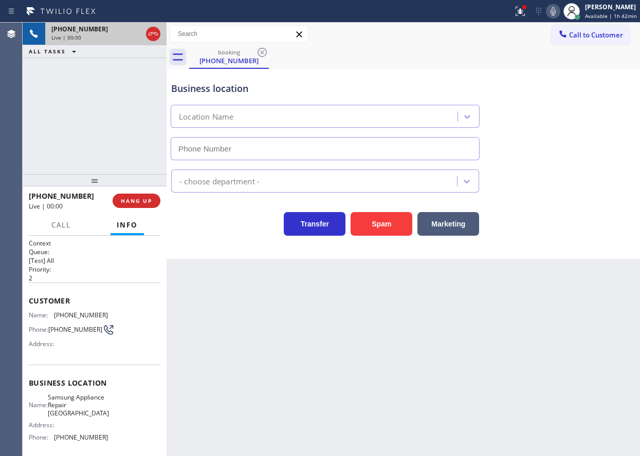
type input "[PHONE_NUMBER]"
click at [528, 324] on div "Back to Dashboard Change Sender ID Customers Technicians Select a contact Outbo…" at bounding box center [403, 240] width 473 height 434
click at [543, 303] on div "Back to Dashboard Change Sender ID Customers Technicians Select a contact Outbo…" at bounding box center [403, 240] width 473 height 434
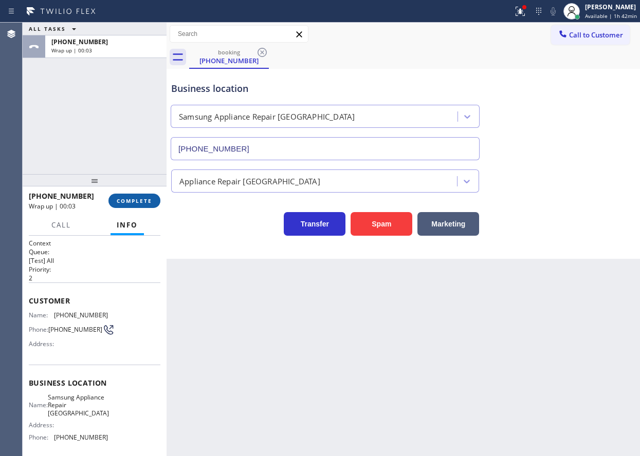
click at [144, 200] on span "COMPLETE" at bounding box center [134, 200] width 35 height 7
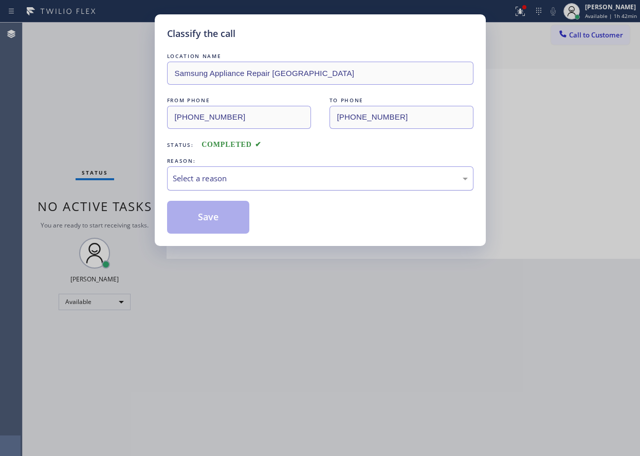
click at [325, 177] on div "Select a reason" at bounding box center [320, 179] width 295 height 12
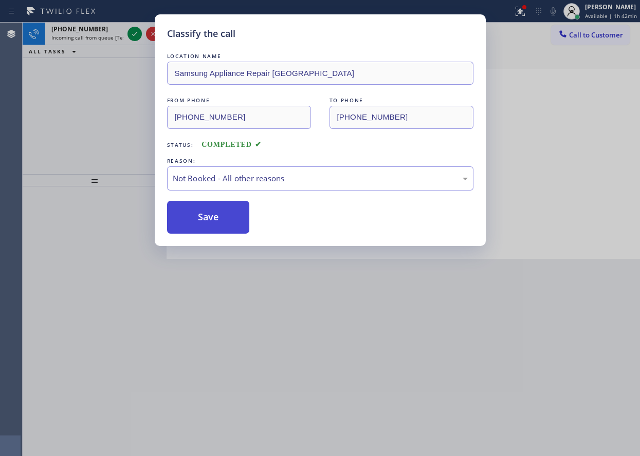
click at [215, 220] on button "Save" at bounding box center [208, 217] width 83 height 33
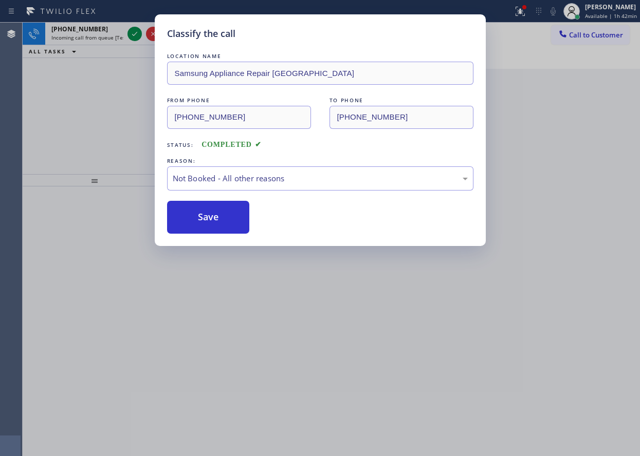
click at [131, 31] on div "Classify the call LOCATION NAME Samsung Appliance Repair Denver FROM PHONE (720…" at bounding box center [320, 228] width 640 height 456
click at [131, 31] on icon at bounding box center [135, 34] width 12 height 12
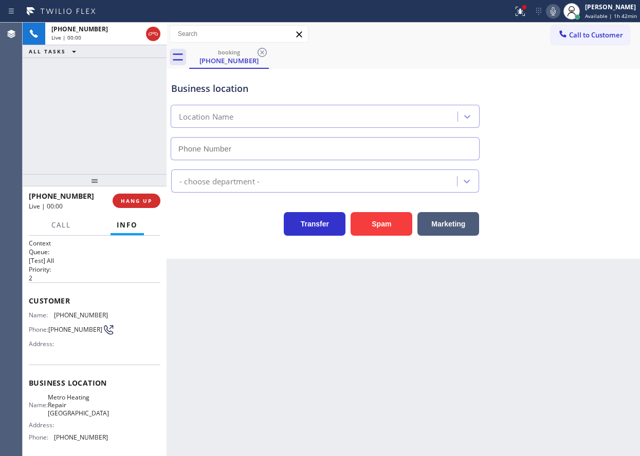
type input "[PHONE_NUMBER]"
click at [146, 205] on span "HANG UP" at bounding box center [136, 200] width 31 height 7
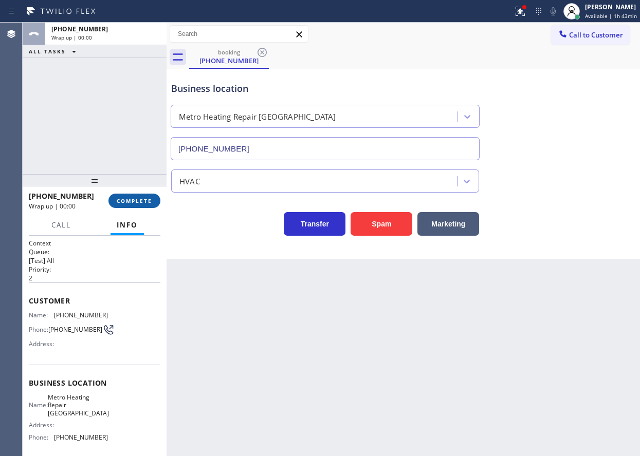
click at [146, 205] on span "COMPLETE" at bounding box center [134, 200] width 35 height 7
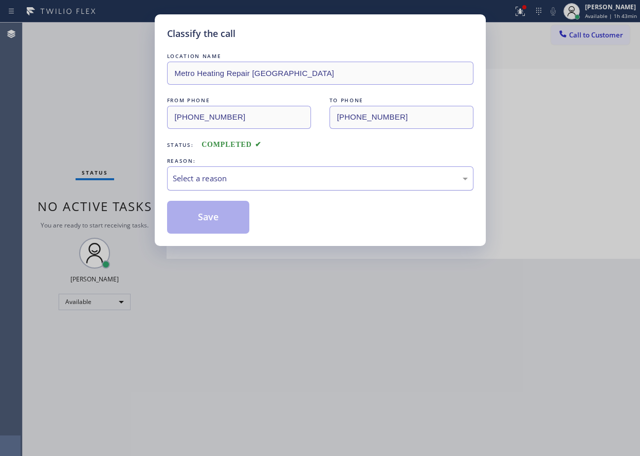
click at [237, 181] on div "Select a reason" at bounding box center [320, 179] width 295 height 12
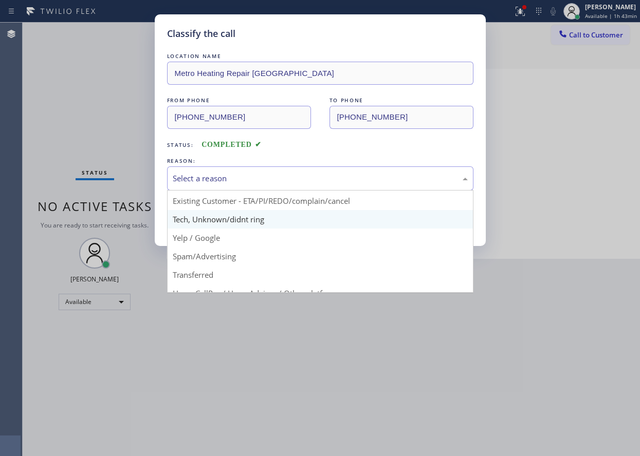
scroll to position [51, 0]
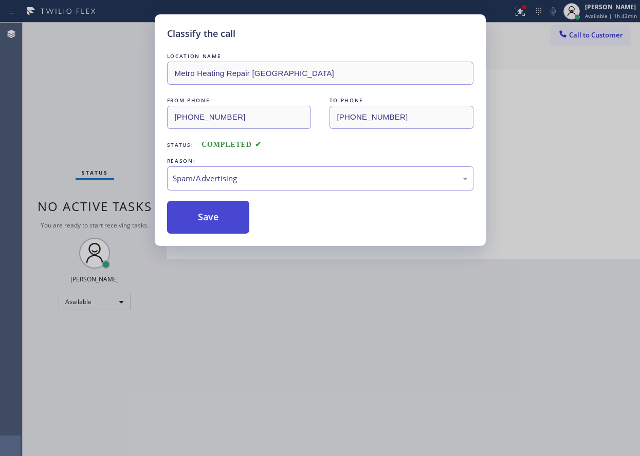
click at [206, 217] on button "Save" at bounding box center [208, 217] width 83 height 33
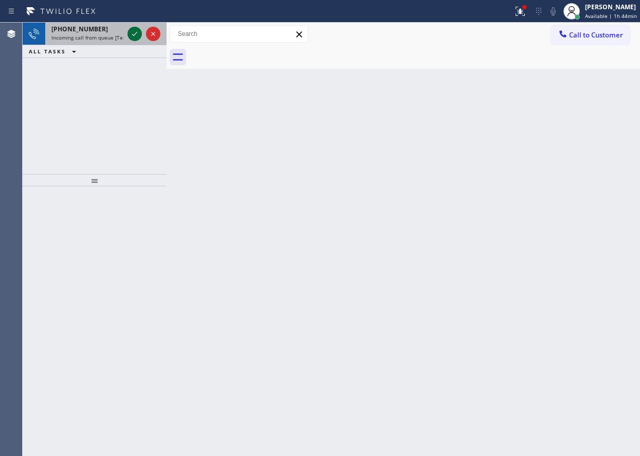
click at [133, 32] on icon at bounding box center [135, 34] width 12 height 12
click at [131, 28] on icon at bounding box center [135, 34] width 12 height 12
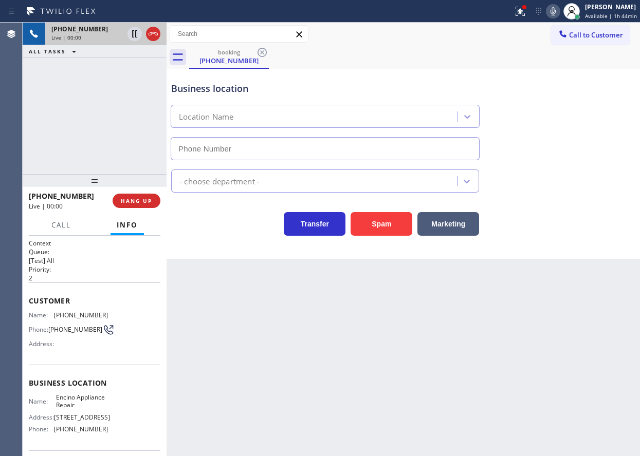
type input "[PHONE_NUMBER]"
click at [78, 407] on span "Encino Appliance Repair" at bounding box center [81, 402] width 51 height 16
click at [279, 147] on input "[PHONE_NUMBER]" at bounding box center [325, 148] width 309 height 23
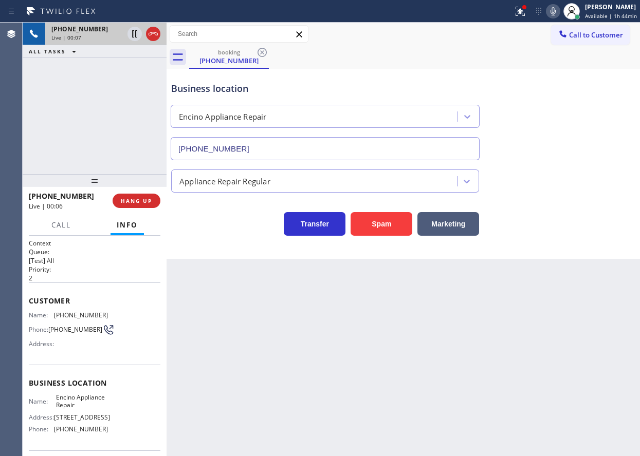
click at [279, 147] on input "[PHONE_NUMBER]" at bounding box center [325, 148] width 309 height 23
click at [553, 8] on icon at bounding box center [553, 11] width 12 height 12
click at [43, 230] on div "Call Info" at bounding box center [95, 225] width 132 height 21
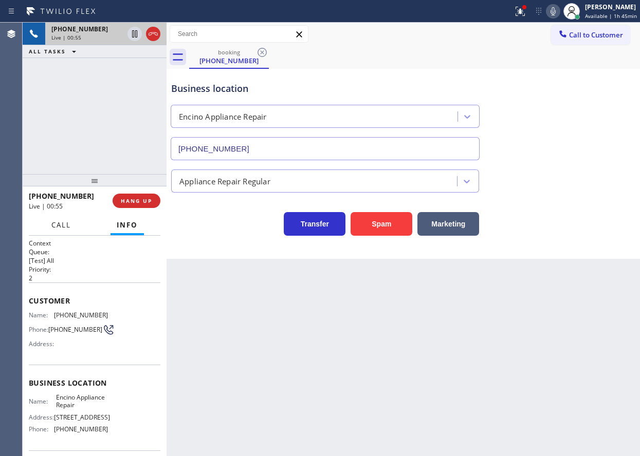
click at [54, 229] on span "Call" at bounding box center [61, 225] width 20 height 9
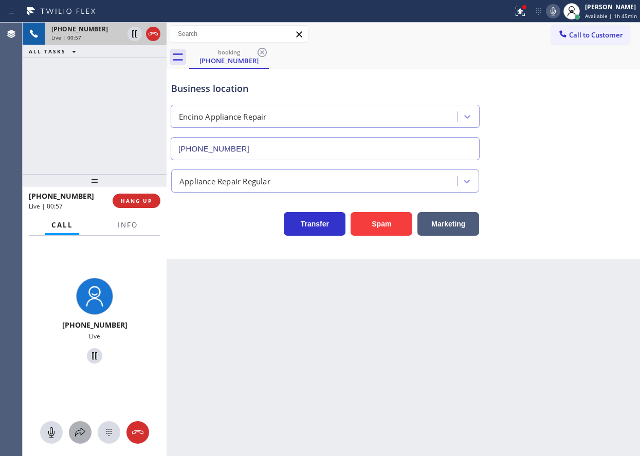
click at [84, 432] on icon at bounding box center [80, 433] width 12 height 12
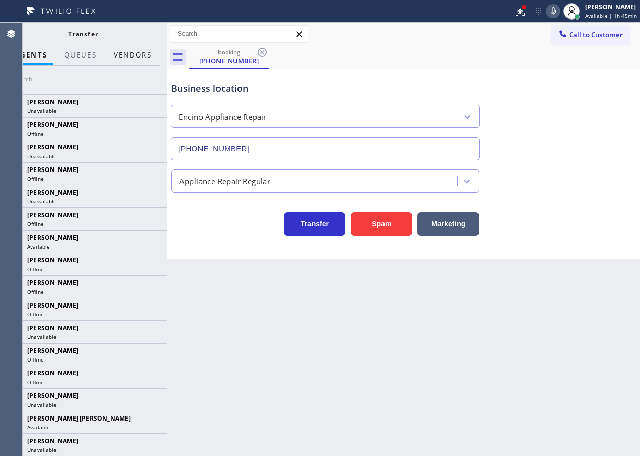
click at [135, 59] on button "Vendors" at bounding box center [132, 55] width 50 height 20
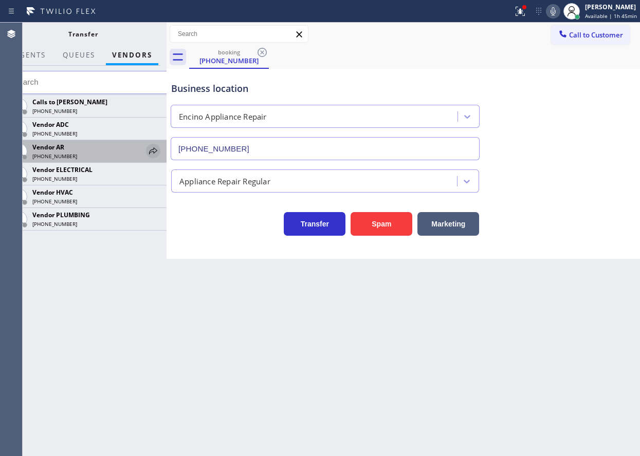
click at [154, 147] on icon at bounding box center [153, 151] width 12 height 12
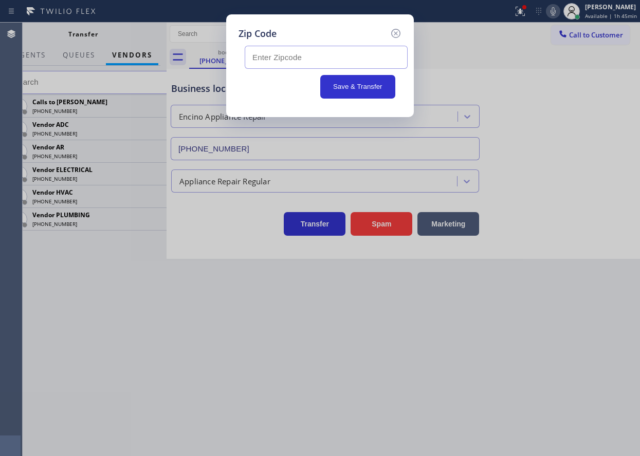
click at [299, 60] on input "text" at bounding box center [326, 57] width 163 height 23
paste input "91436"
type input "91436"
click at [349, 86] on button "Save & Transfer" at bounding box center [358, 87] width 76 height 24
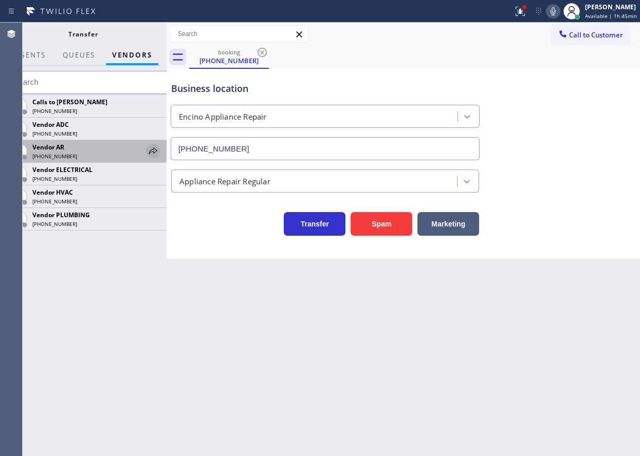
click at [152, 152] on icon at bounding box center [153, 151] width 8 height 7
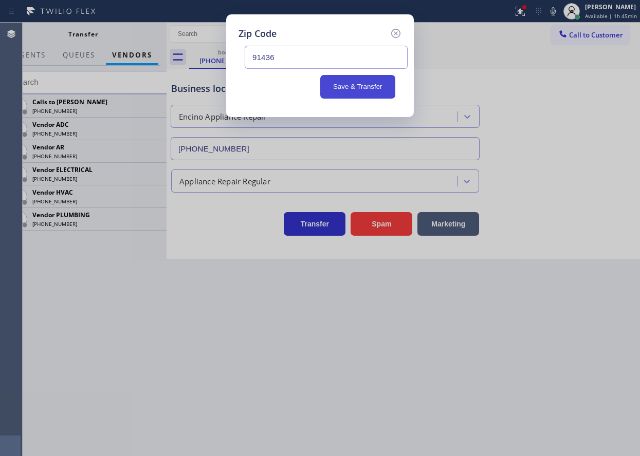
click at [363, 87] on button "Save & Transfer" at bounding box center [358, 87] width 76 height 24
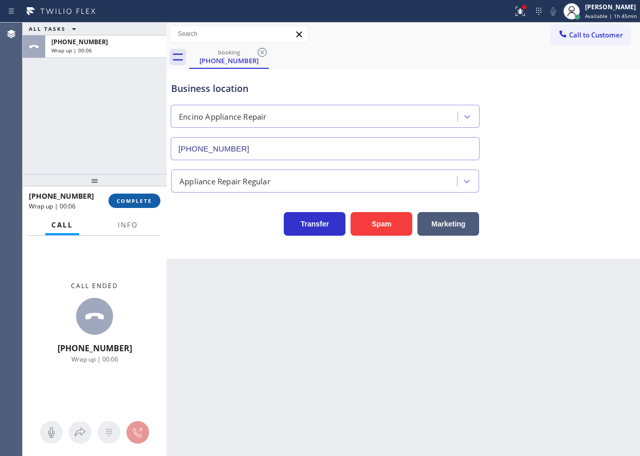
click at [126, 199] on span "COMPLETE" at bounding box center [134, 200] width 35 height 7
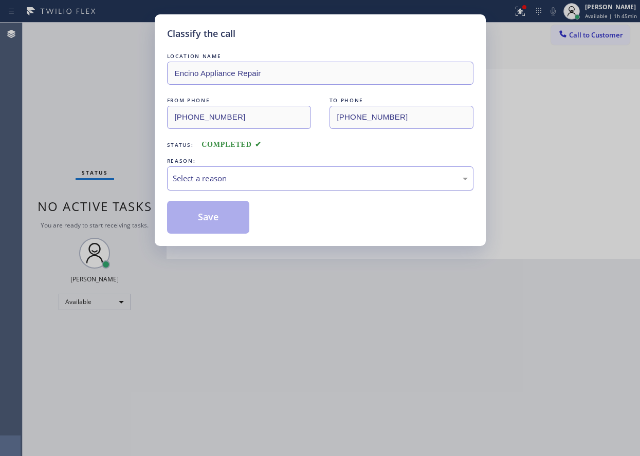
click at [227, 181] on div "Select a reason" at bounding box center [320, 179] width 295 height 12
click at [218, 225] on button "Save" at bounding box center [208, 217] width 83 height 33
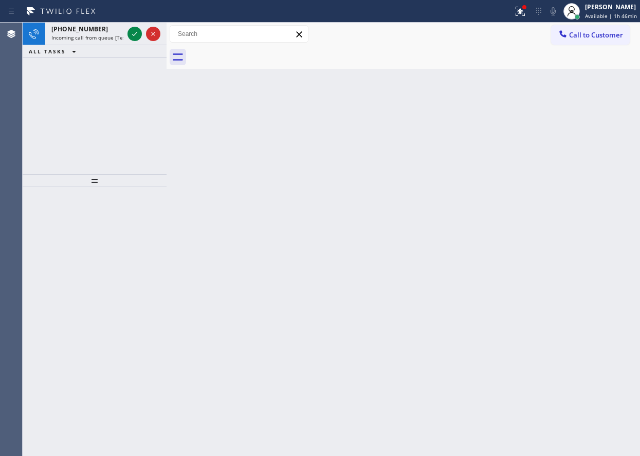
drag, startPoint x: 592, startPoint y: 262, endPoint x: 575, endPoint y: 252, distance: 19.3
click at [592, 261] on div "Back to Dashboard Change Sender ID Customers Technicians Select a contact Outbo…" at bounding box center [403, 240] width 473 height 434
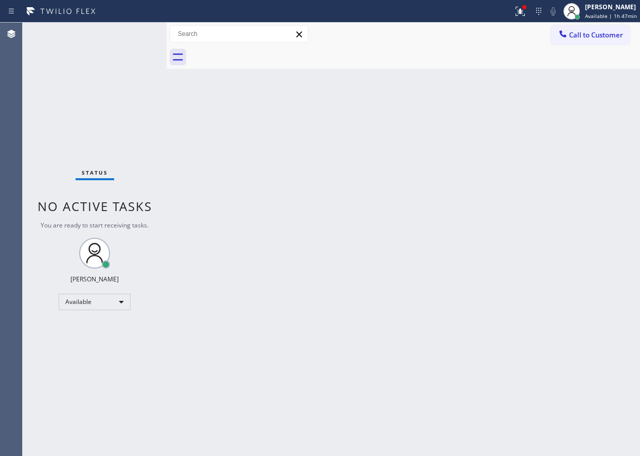
drag, startPoint x: 519, startPoint y: 11, endPoint x: 520, endPoint y: 33, distance: 22.1
click at [519, 11] on icon at bounding box center [520, 11] width 12 height 12
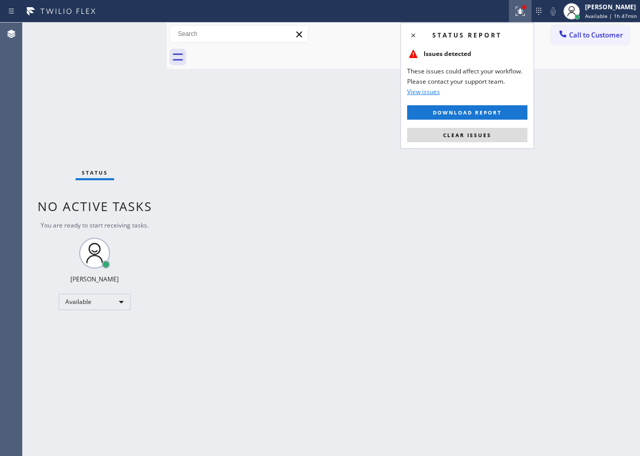
click at [507, 143] on div "Status report Issues detected These issues could affect your workflow. Please c…" at bounding box center [467, 86] width 134 height 126
click at [504, 140] on button "Clear issues" at bounding box center [467, 135] width 120 height 14
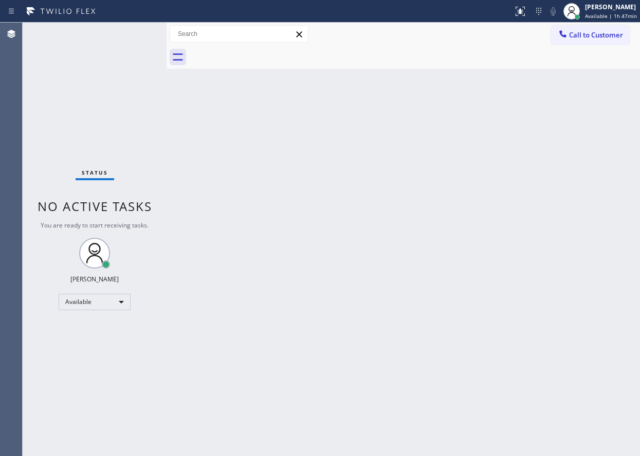
click at [324, 204] on div "Back to Dashboard Change Sender ID Customers Technicians Select a contact Outbo…" at bounding box center [403, 240] width 473 height 434
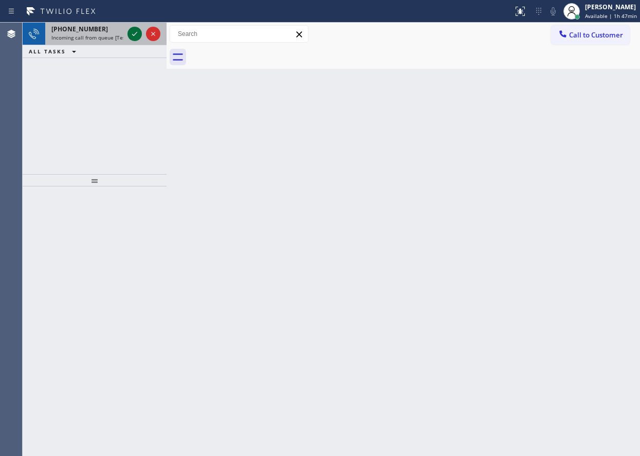
click at [132, 34] on icon at bounding box center [135, 34] width 12 height 12
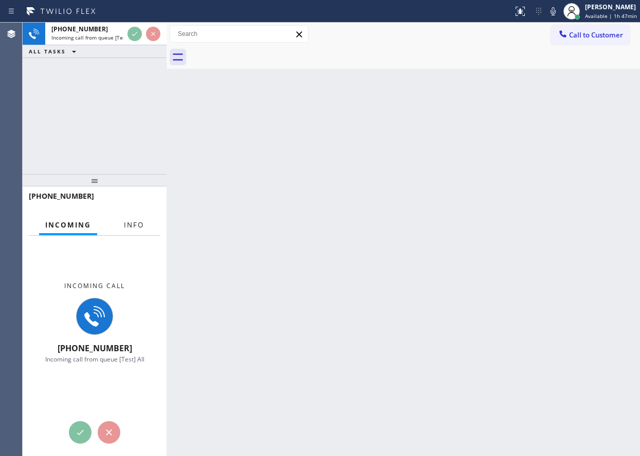
click at [135, 218] on button "Info" at bounding box center [134, 225] width 32 height 20
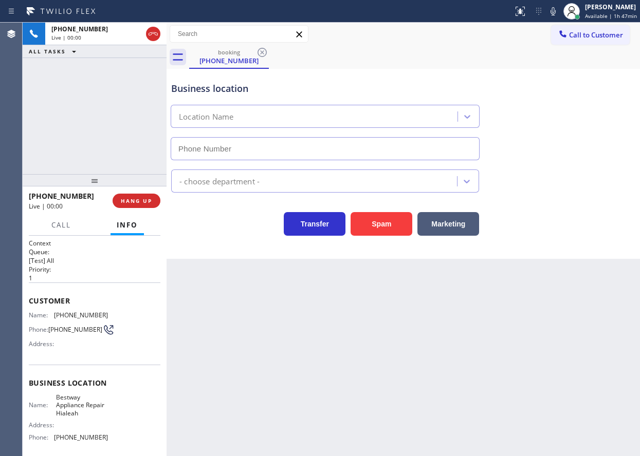
type input "[PHONE_NUMBER]"
click at [389, 220] on button "Spam" at bounding box center [382, 224] width 62 height 24
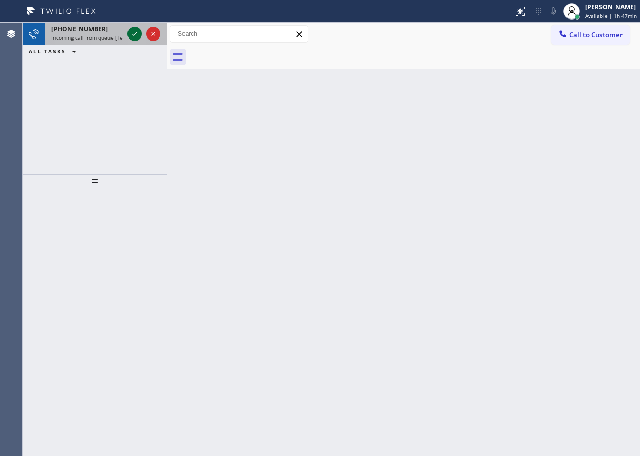
click at [133, 35] on icon at bounding box center [134, 34] width 5 height 4
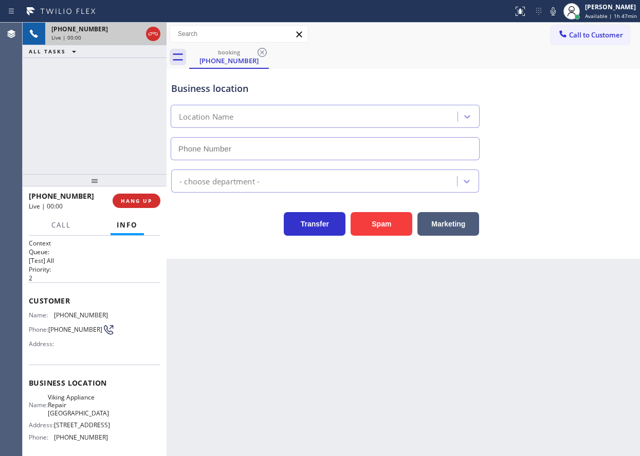
type input "[PHONE_NUMBER]"
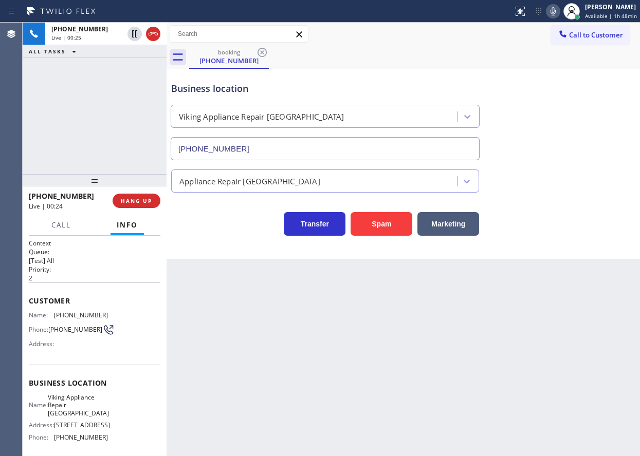
click at [555, 13] on icon at bounding box center [553, 11] width 12 height 12
click at [138, 202] on span "HANG UP" at bounding box center [136, 200] width 31 height 7
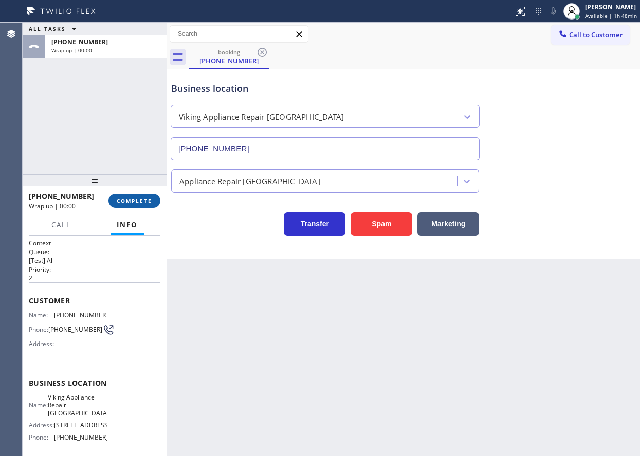
click at [147, 203] on span "COMPLETE" at bounding box center [134, 200] width 35 height 7
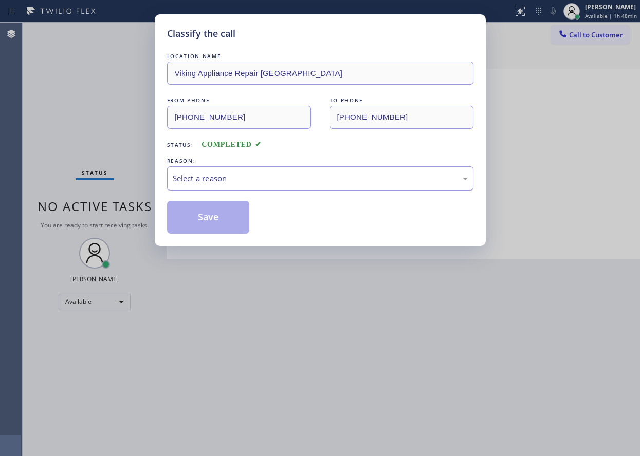
click at [269, 176] on div "Select a reason" at bounding box center [320, 179] width 295 height 12
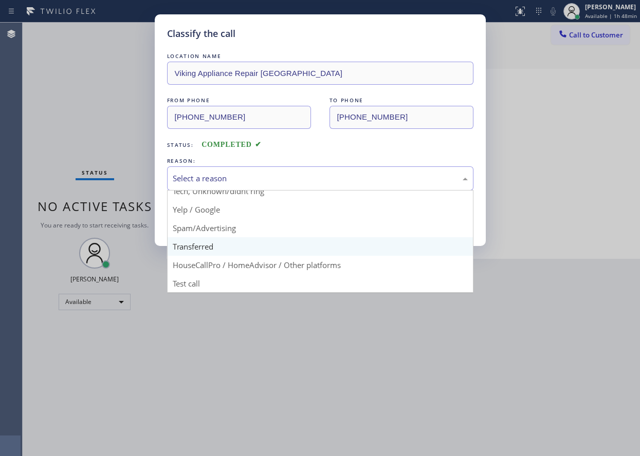
scroll to position [65, 0]
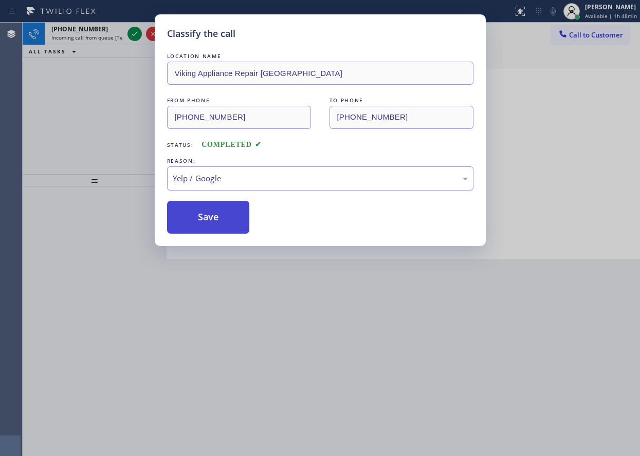
click at [205, 212] on button "Save" at bounding box center [208, 217] width 83 height 33
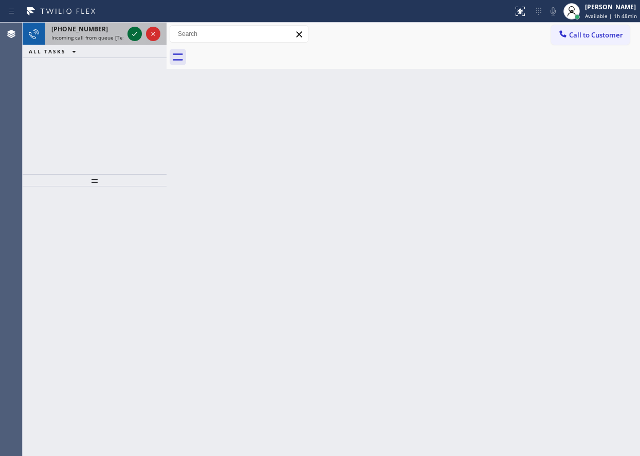
click at [133, 36] on icon at bounding box center [135, 34] width 12 height 12
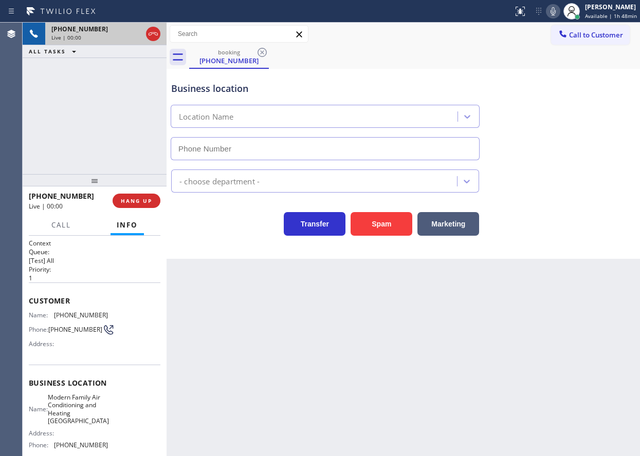
type input "[PHONE_NUMBER]"
click at [554, 9] on icon at bounding box center [553, 11] width 12 height 12
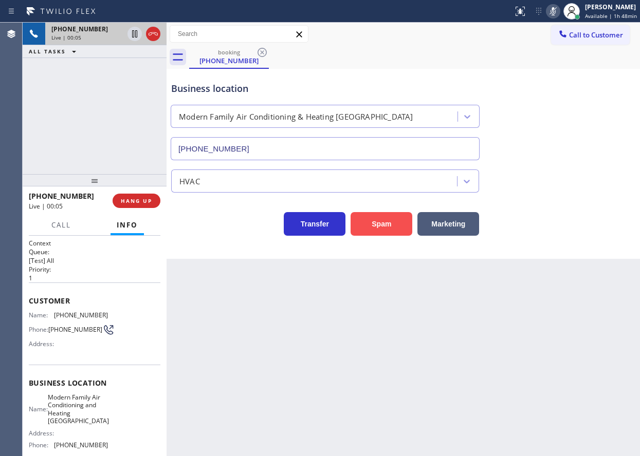
click at [377, 221] on button "Spam" at bounding box center [382, 224] width 62 height 24
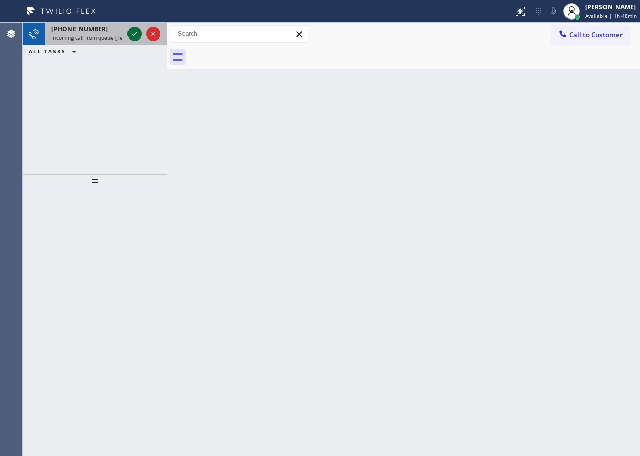
click at [136, 35] on icon at bounding box center [135, 34] width 12 height 12
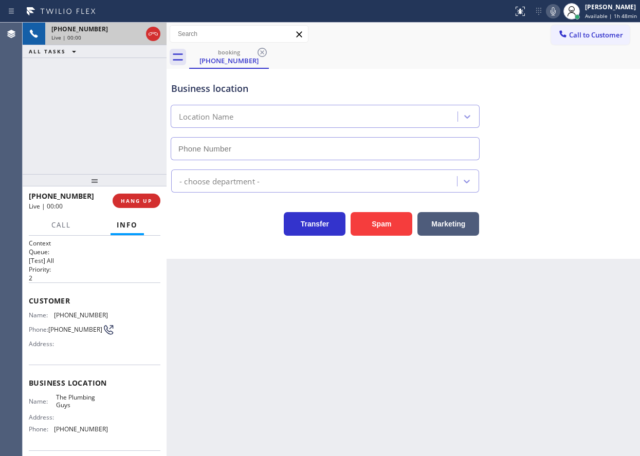
type input "[PHONE_NUMBER]"
click at [400, 230] on button "Spam" at bounding box center [382, 224] width 62 height 24
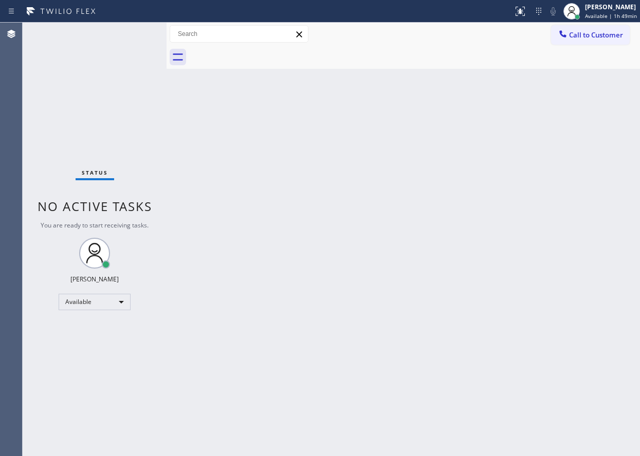
click at [589, 133] on div "Back to Dashboard Change Sender ID Customers Technicians Select a contact Outbo…" at bounding box center [403, 240] width 473 height 434
click at [548, 237] on div "Back to Dashboard Change Sender ID Customers Technicians Select a contact Outbo…" at bounding box center [403, 240] width 473 height 434
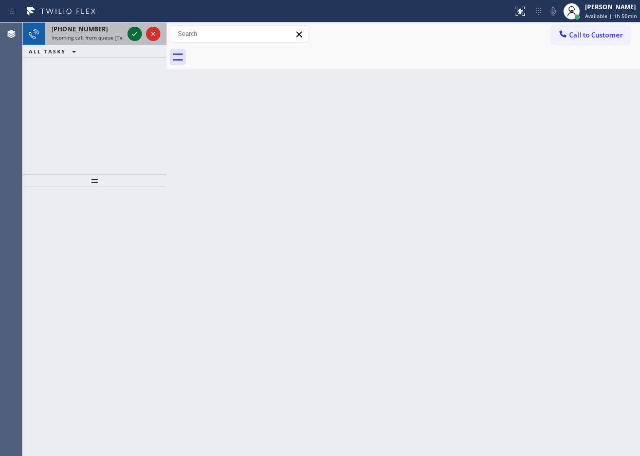
click at [132, 37] on icon at bounding box center [135, 34] width 12 height 12
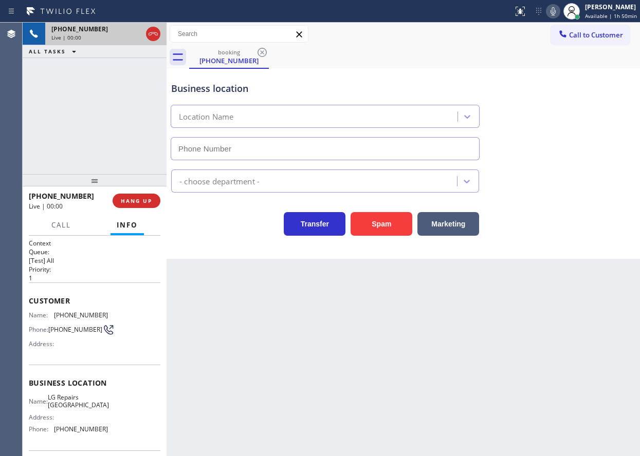
type input "[PHONE_NUMBER]"
click at [72, 405] on span "LG Repairs [GEOGRAPHIC_DATA]" at bounding box center [78, 402] width 61 height 16
copy span "LG Repairs [GEOGRAPHIC_DATA]"
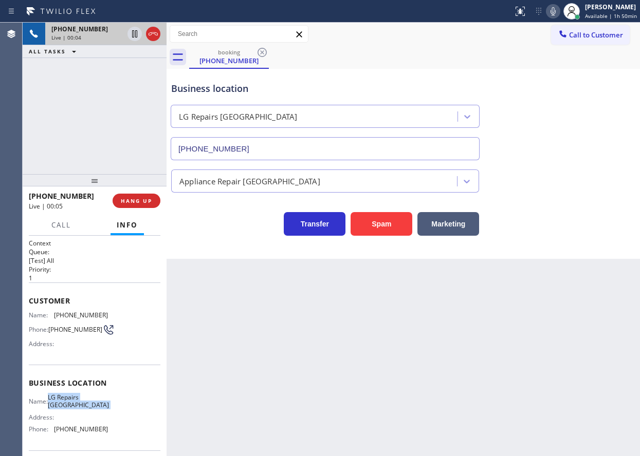
click at [256, 142] on input "[PHONE_NUMBER]" at bounding box center [325, 148] width 309 height 23
click at [79, 309] on div "Customer Name: [PHONE_NUMBER] Phone: [PHONE_NUMBER] Address:" at bounding box center [95, 324] width 132 height 82
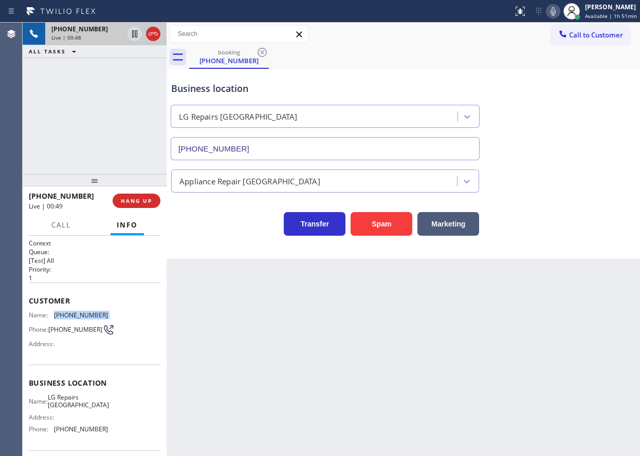
click at [79, 309] on div "Customer Name: [PHONE_NUMBER] Phone: [PHONE_NUMBER] Address:" at bounding box center [95, 324] width 132 height 82
copy span "[PHONE_NUMBER]"
click at [556, 11] on icon at bounding box center [553, 11] width 12 height 12
click at [557, 10] on icon at bounding box center [553, 11] width 12 height 12
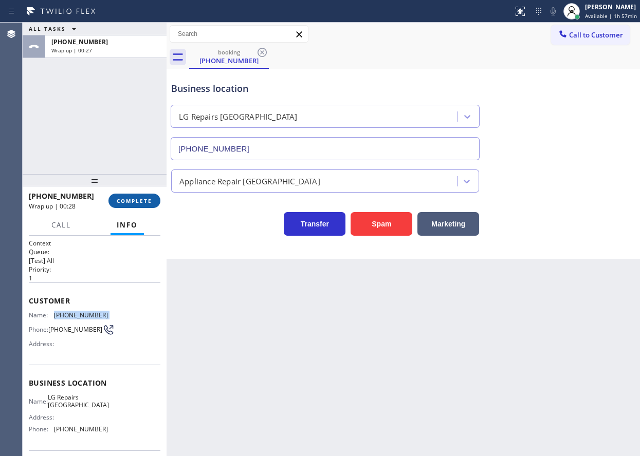
click at [152, 194] on button "COMPLETE" at bounding box center [134, 201] width 52 height 14
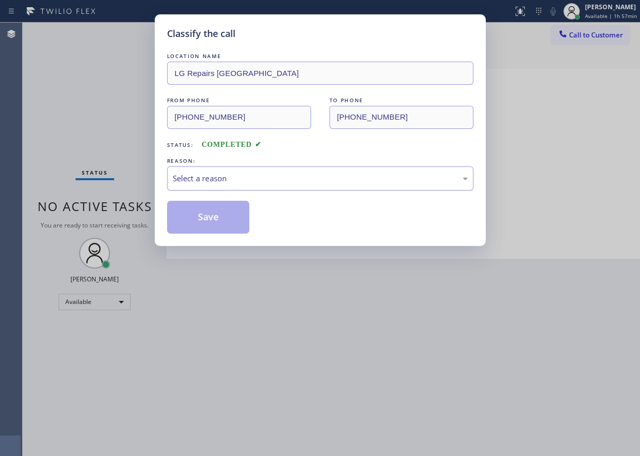
click at [239, 179] on div "Select a reason" at bounding box center [320, 179] width 295 height 12
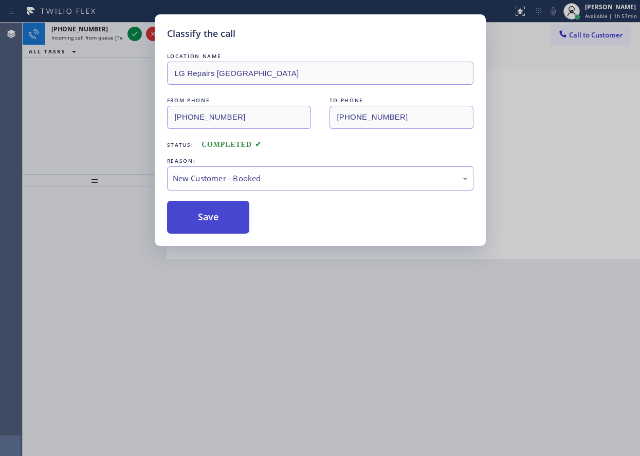
click at [205, 214] on button "Save" at bounding box center [208, 217] width 83 height 33
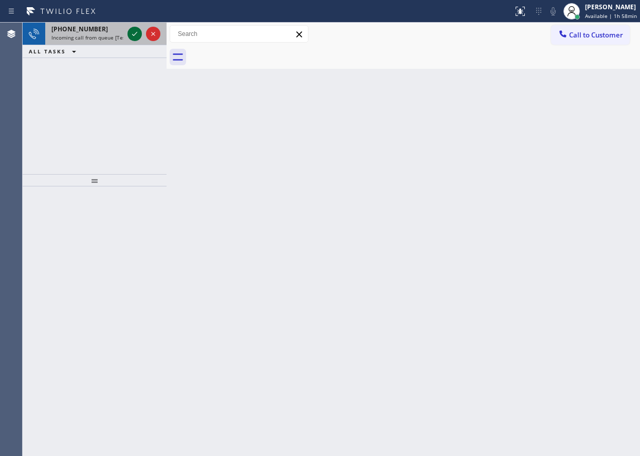
click at [132, 36] on icon at bounding box center [135, 34] width 12 height 12
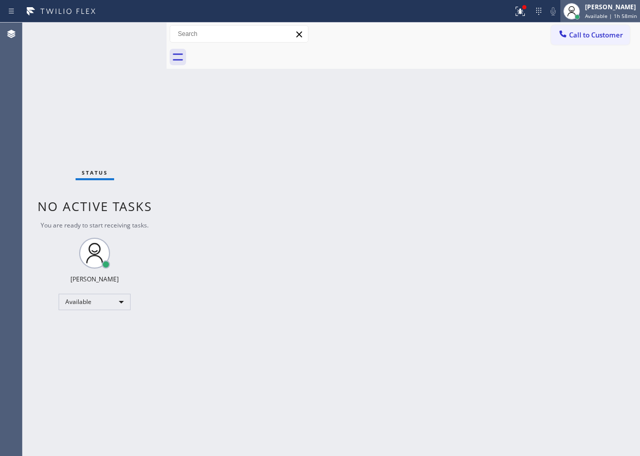
click at [600, 18] on span "Available | 1h 58min" at bounding box center [611, 15] width 52 height 7
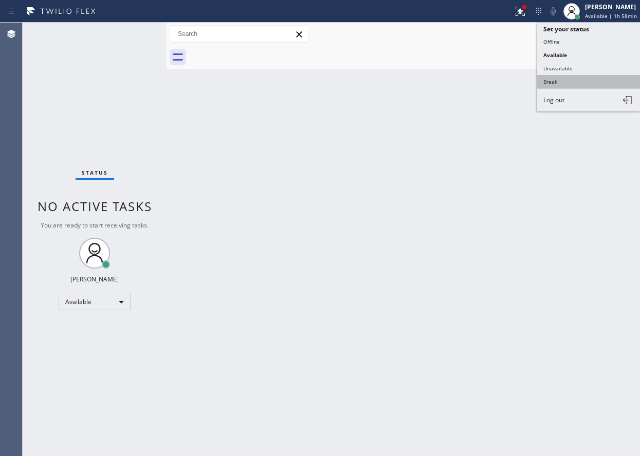
click at [579, 80] on button "Break" at bounding box center [588, 81] width 103 height 13
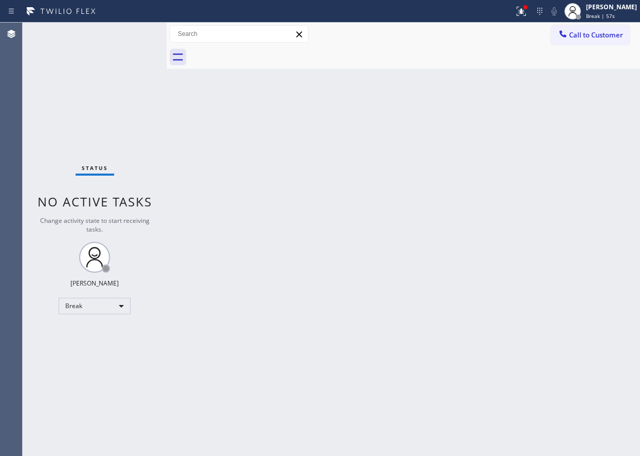
click at [578, 101] on div "Back to Dashboard Change Sender ID Customers Technicians Select a contact Outbo…" at bounding box center [403, 240] width 473 height 434
click at [377, 195] on div "Back to Dashboard Change Sender ID Customers Technicians Select a contact Outbo…" at bounding box center [403, 240] width 473 height 434
click at [585, 177] on div "Back to Dashboard Change Sender ID Customers Technicians Select a contact Outbo…" at bounding box center [403, 240] width 473 height 434
click at [527, 9] on icon at bounding box center [521, 11] width 12 height 12
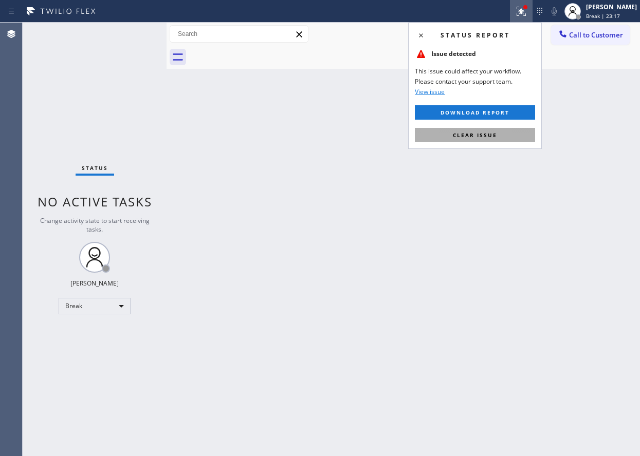
click at [495, 132] on span "Clear issue" at bounding box center [475, 135] width 44 height 7
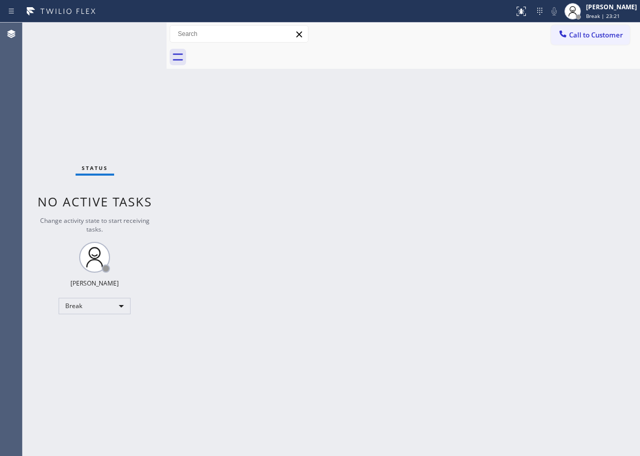
click at [481, 188] on div "Back to Dashboard Change Sender ID Customers Technicians Select a contact Outbo…" at bounding box center [403, 240] width 473 height 434
click at [453, 387] on div "Back to Dashboard Change Sender ID Customers Technicians Select a contact Outbo…" at bounding box center [403, 240] width 473 height 434
click at [617, 16] on span "Break | 56:13" at bounding box center [603, 15] width 34 height 7
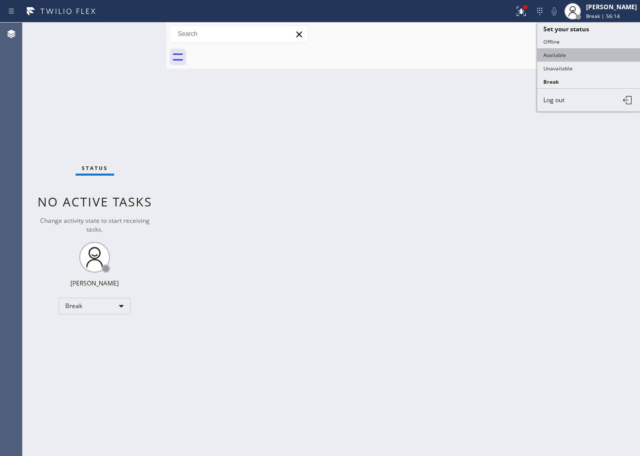
click at [597, 52] on button "Available" at bounding box center [588, 54] width 103 height 13
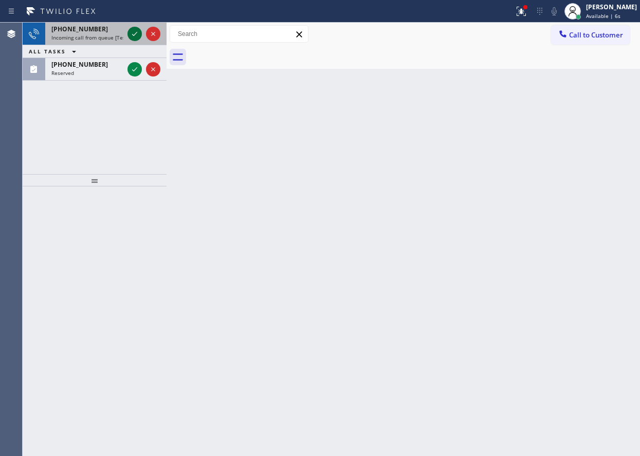
click at [135, 37] on icon at bounding box center [135, 34] width 12 height 12
click at [135, 36] on icon at bounding box center [135, 34] width 12 height 12
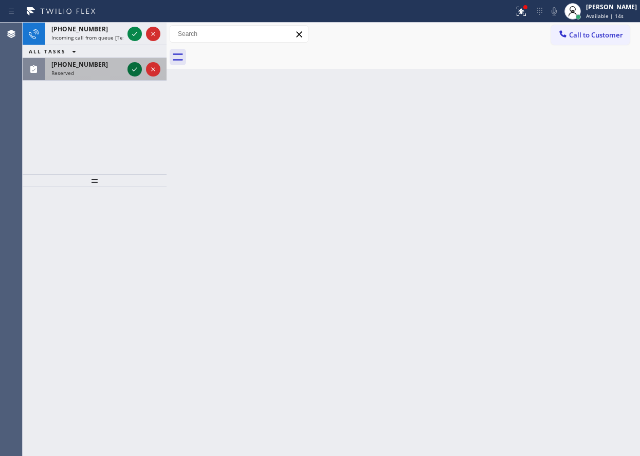
click at [137, 71] on icon at bounding box center [135, 69] width 12 height 12
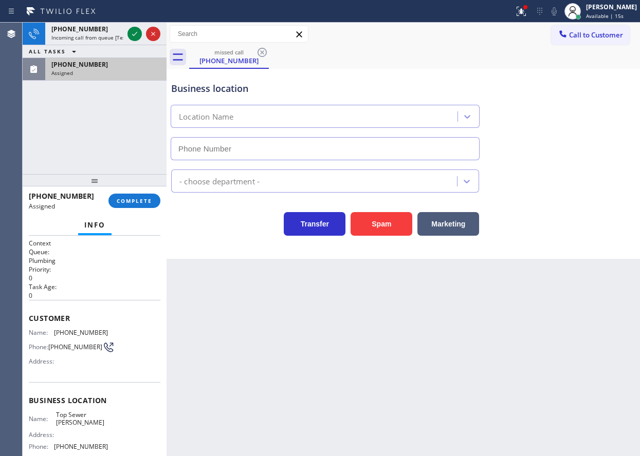
type input "[PHONE_NUMBER]"
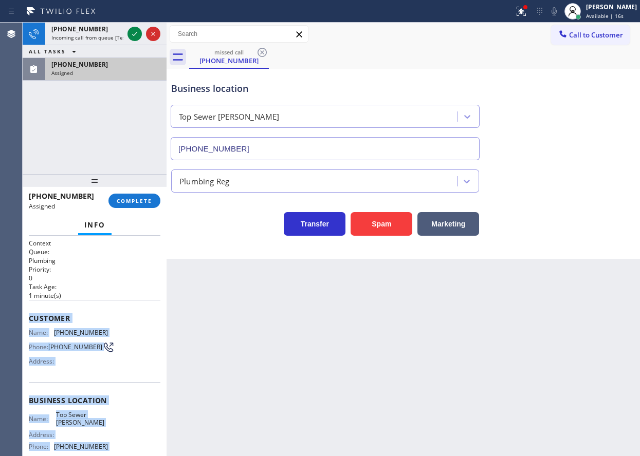
scroll to position [96, 0]
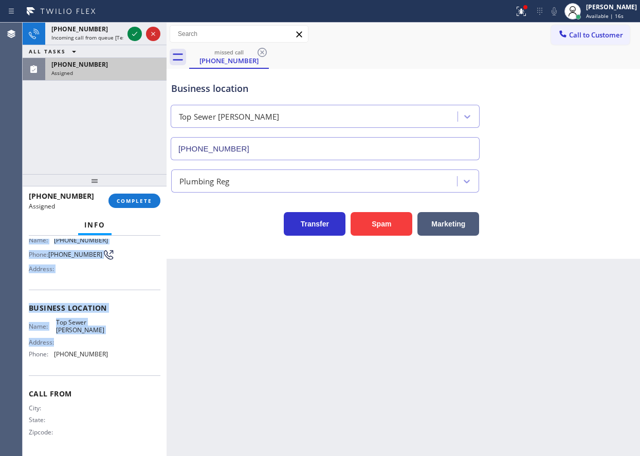
drag, startPoint x: 27, startPoint y: 321, endPoint x: 133, endPoint y: 343, distance: 107.7
click at [133, 343] on div "Context Queue: Plumbing Priority: 0 Task Age: [DEMOGRAPHIC_DATA] minute(s) Cust…" at bounding box center [95, 346] width 144 height 221
click at [118, 321] on div "Name: Top [PERSON_NAME] Address: Phone: [PHONE_NUMBER]" at bounding box center [95, 341] width 132 height 44
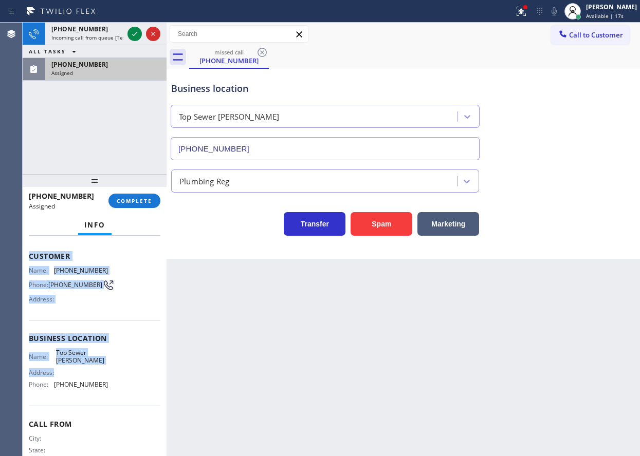
scroll to position [45, 0]
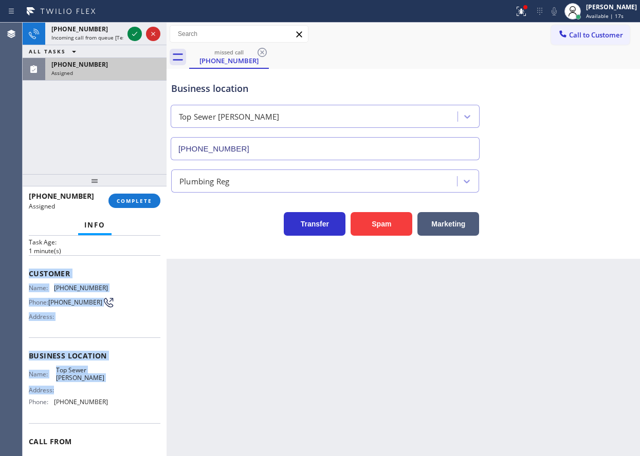
click at [53, 294] on div "Name: [PHONE_NUMBER] Phone: [PHONE_NUMBER] Address:" at bounding box center [68, 304] width 79 height 41
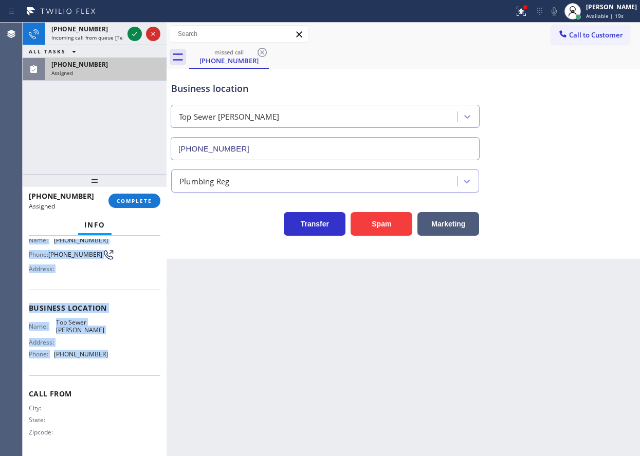
drag, startPoint x: 28, startPoint y: 272, endPoint x: 131, endPoint y: 360, distance: 134.9
click at [131, 360] on div "Context Queue: Plumbing Priority: 0 Task Age: [DEMOGRAPHIC_DATA] minute(s) Cust…" at bounding box center [95, 346] width 144 height 221
copy div "Customer Name: [PHONE_NUMBER] Phone: [PHONE_NUMBER] Address: Business location …"
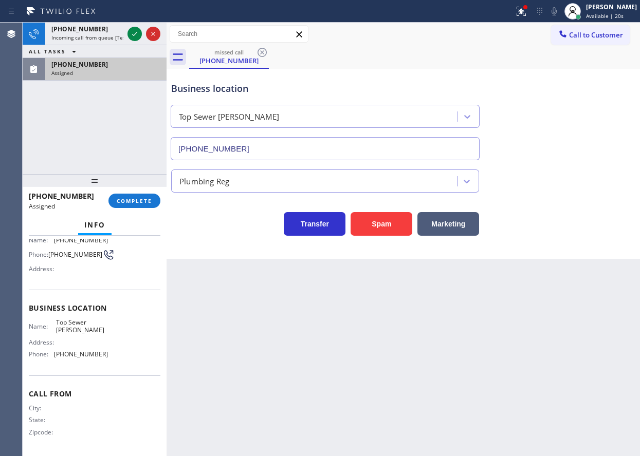
click at [136, 210] on div "[PHONE_NUMBER] Assigned COMPLETE" at bounding box center [95, 201] width 132 height 27
click at [137, 209] on div "[PHONE_NUMBER] Assigned COMPLETE" at bounding box center [95, 201] width 132 height 27
click at [138, 207] on button "COMPLETE" at bounding box center [134, 201] width 52 height 14
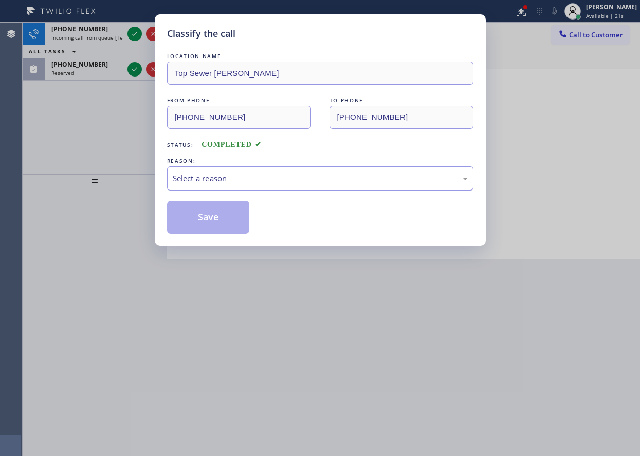
click at [228, 178] on div "Select a reason" at bounding box center [320, 179] width 295 height 12
drag, startPoint x: 217, startPoint y: 259, endPoint x: 217, endPoint y: 230, distance: 28.3
click at [216, 203] on button "Save" at bounding box center [208, 217] width 83 height 33
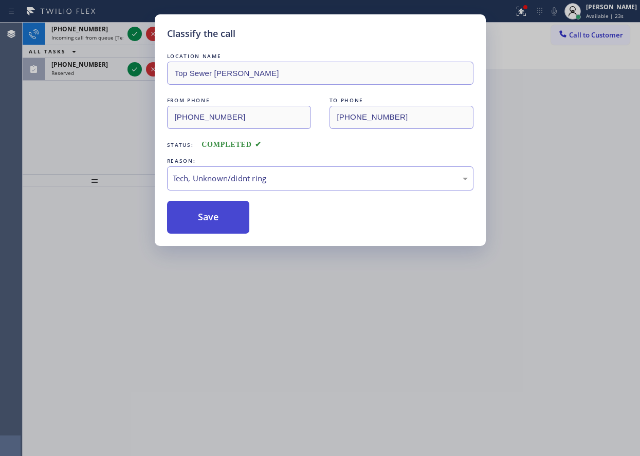
click at [217, 212] on button "Save" at bounding box center [208, 217] width 83 height 33
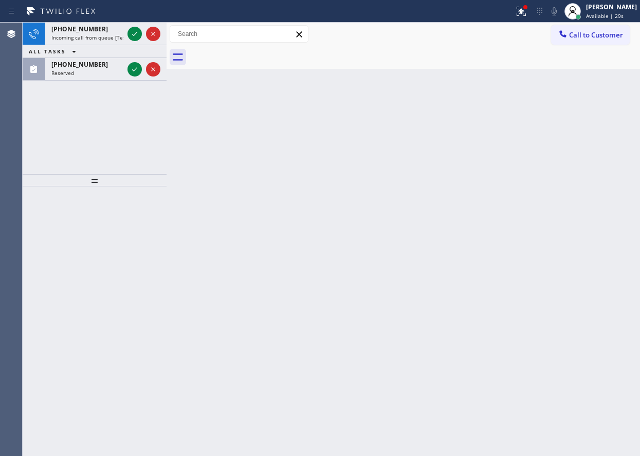
click at [586, 207] on div "Back to Dashboard Change Sender ID Customers Technicians Select a contact Outbo…" at bounding box center [403, 240] width 473 height 434
click at [136, 70] on icon at bounding box center [135, 69] width 12 height 12
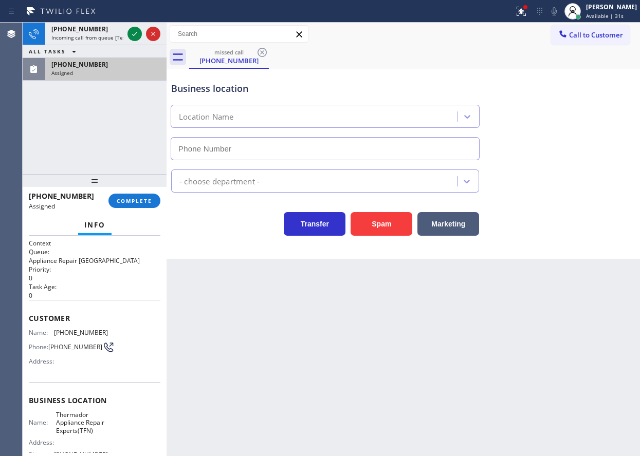
type input "[PHONE_NUMBER]"
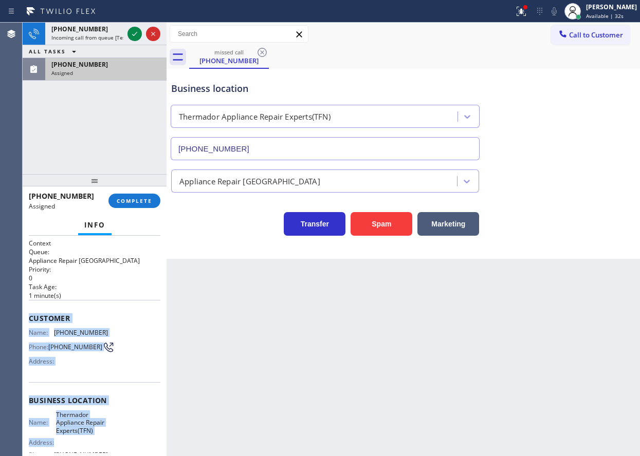
scroll to position [104, 0]
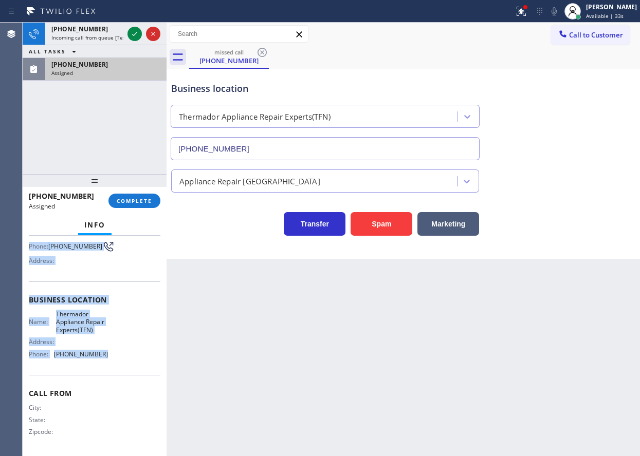
drag, startPoint x: 38, startPoint y: 332, endPoint x: 99, endPoint y: 357, distance: 66.8
click at [99, 357] on div "Context Queue: Appliance Repair High End Priority: 0 Task Age: [DEMOGRAPHIC_DAT…" at bounding box center [95, 346] width 144 height 221
copy div "Customer Name: [PHONE_NUMBER] Phone: [PHONE_NUMBER] Address: Business location …"
click at [139, 203] on span "COMPLETE" at bounding box center [134, 200] width 35 height 7
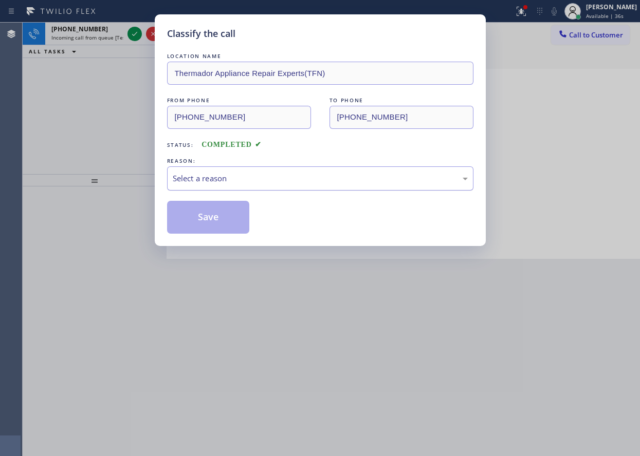
drag, startPoint x: 304, startPoint y: 177, endPoint x: 303, endPoint y: 186, distance: 8.8
click at [304, 179] on div "Select a reason" at bounding box center [320, 179] width 295 height 12
click at [222, 224] on button "Save" at bounding box center [208, 217] width 83 height 33
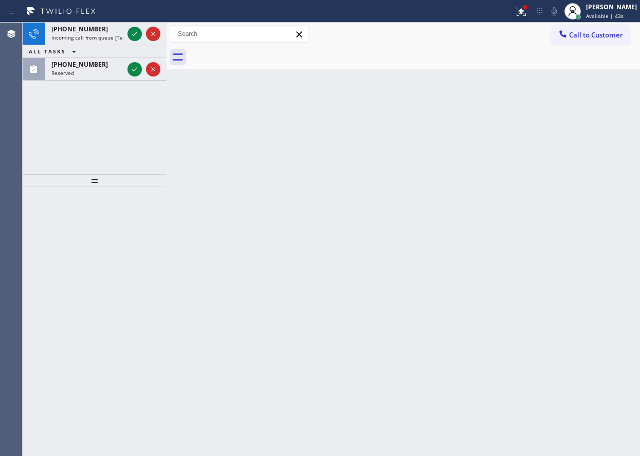
click at [561, 216] on div "Back to Dashboard Change Sender ID Customers Technicians Select a contact Outbo…" at bounding box center [403, 240] width 473 height 434
click at [136, 35] on icon at bounding box center [135, 34] width 12 height 12
click at [135, 36] on icon at bounding box center [135, 34] width 12 height 12
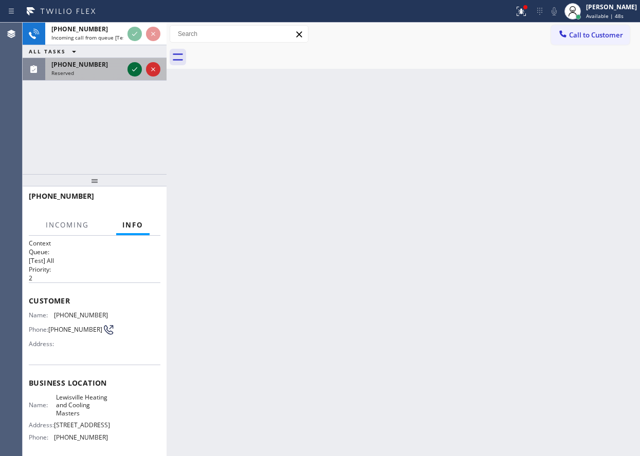
click at [135, 70] on icon at bounding box center [134, 69] width 5 height 4
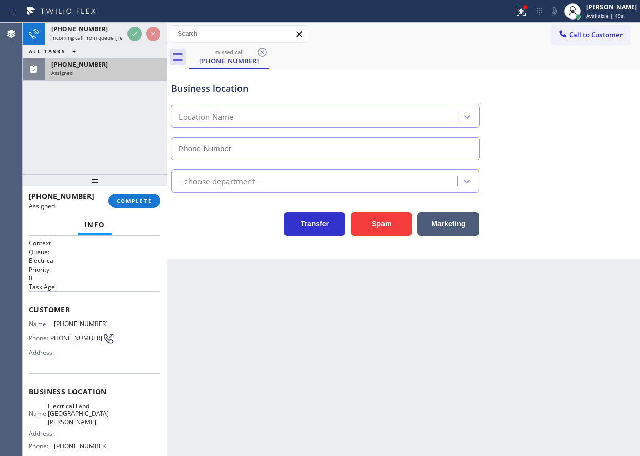
type input "[PHONE_NUMBER]"
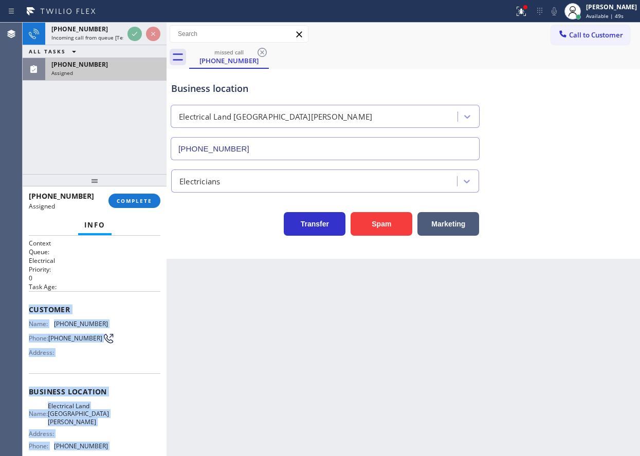
scroll to position [87, 0]
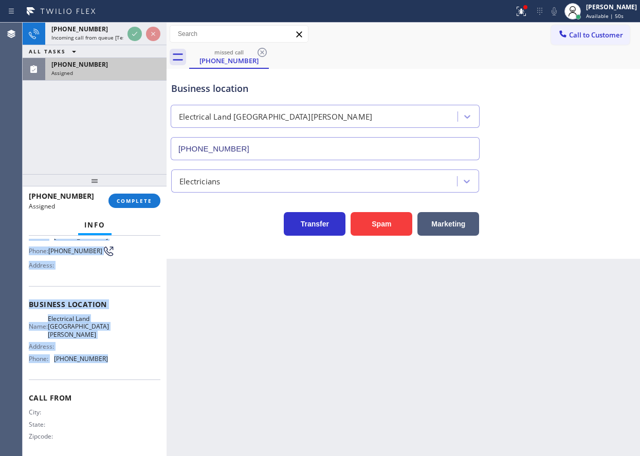
drag, startPoint x: 57, startPoint y: 343, endPoint x: 139, endPoint y: 246, distance: 127.0
click at [101, 370] on div "Context Queue: Electrical Priority: 0 Task Age: Customer Name: [PHONE_NUMBER] P…" at bounding box center [95, 305] width 132 height 306
copy div "Customer Name: [PHONE_NUMBER] Phone: [PHONE_NUMBER] Address: Business location …"
click at [140, 196] on button "COMPLETE" at bounding box center [134, 201] width 52 height 14
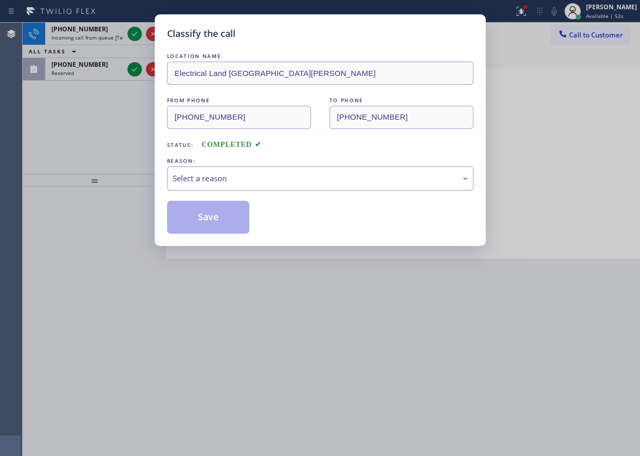
click at [276, 164] on div "REASON:" at bounding box center [320, 161] width 306 height 11
click at [223, 185] on div "Select a reason" at bounding box center [320, 179] width 306 height 24
click at [212, 215] on button "Save" at bounding box center [208, 217] width 83 height 33
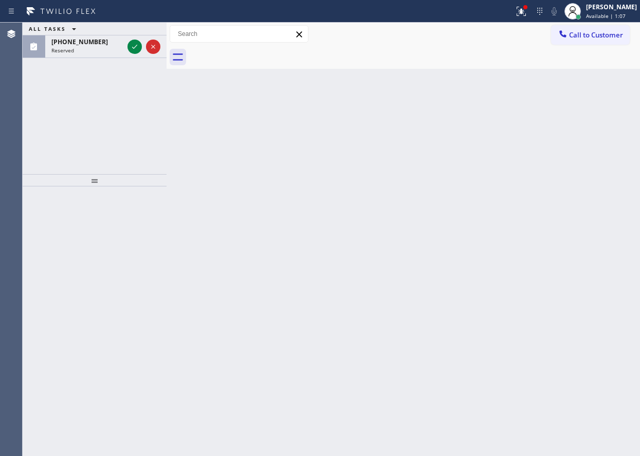
click at [575, 155] on div "Back to Dashboard Change Sender ID Customers Technicians Select a contact Outbo…" at bounding box center [403, 240] width 473 height 434
click at [572, 214] on div "Back to Dashboard Change Sender ID Customers Technicians Select a contact Outbo…" at bounding box center [403, 240] width 473 height 434
click at [135, 46] on icon at bounding box center [135, 47] width 12 height 12
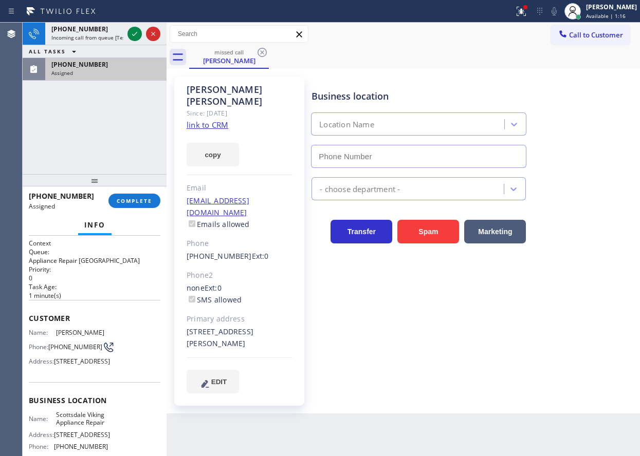
type input "[PHONE_NUMBER]"
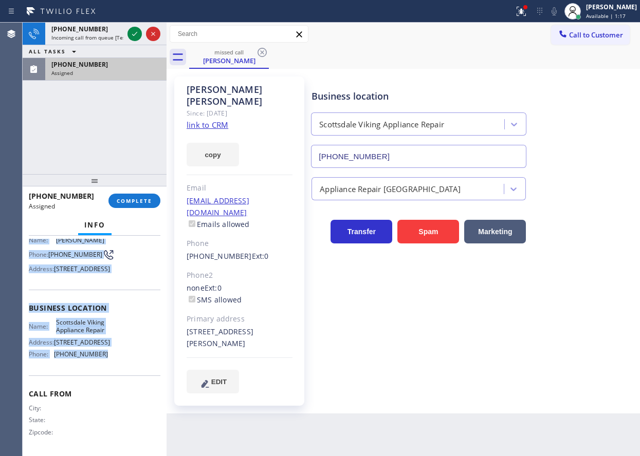
drag, startPoint x: 28, startPoint y: 313, endPoint x: 108, endPoint y: 367, distance: 96.4
click at [108, 367] on div "Context Queue: Appliance Repair High End Priority: 0 Task Age: [DEMOGRAPHIC_DAT…" at bounding box center [95, 346] width 144 height 221
copy div "Customer Name: [PERSON_NAME] Phone: [PHONE_NUMBER] Address: [STREET_ADDRESS] Bu…"
click at [150, 197] on span "COMPLETE" at bounding box center [134, 200] width 35 height 7
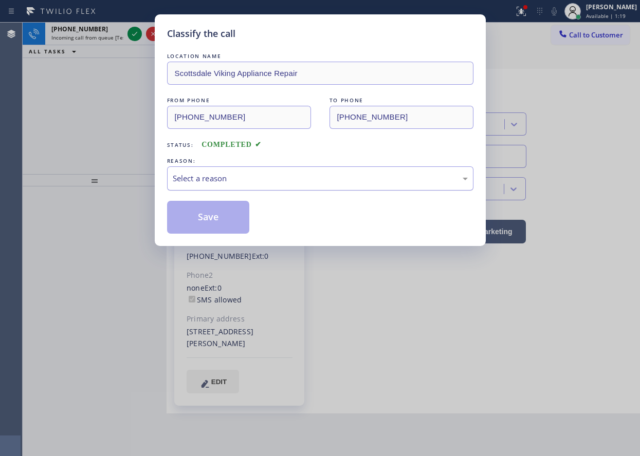
click at [218, 180] on div "Select a reason" at bounding box center [320, 179] width 295 height 12
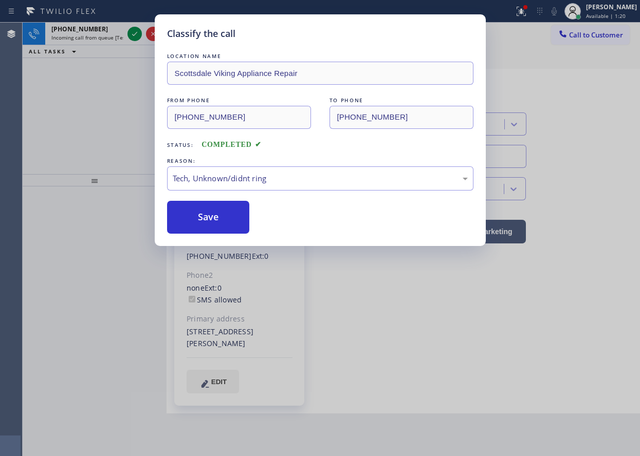
click at [209, 219] on button "Save" at bounding box center [208, 217] width 83 height 33
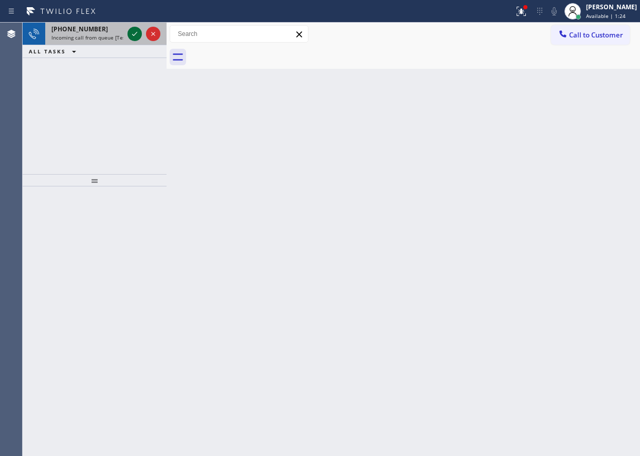
click at [135, 36] on icon at bounding box center [135, 34] width 12 height 12
click at [134, 35] on icon at bounding box center [134, 34] width 5 height 4
click at [134, 34] on icon at bounding box center [135, 34] width 12 height 12
click at [595, 186] on div "Back to Dashboard Change Sender ID Customers Technicians Select a contact Outbo…" at bounding box center [403, 240] width 473 height 434
click at [132, 29] on icon at bounding box center [135, 34] width 12 height 12
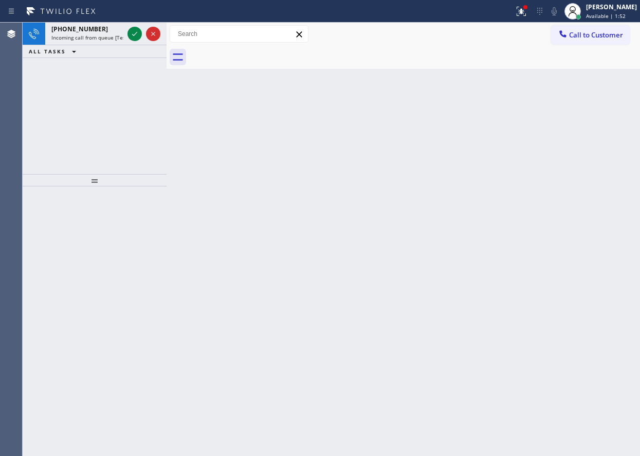
click at [561, 255] on div "Back to Dashboard Change Sender ID Customers Technicians Select a contact Outbo…" at bounding box center [403, 240] width 473 height 434
click at [136, 35] on icon at bounding box center [135, 34] width 12 height 12
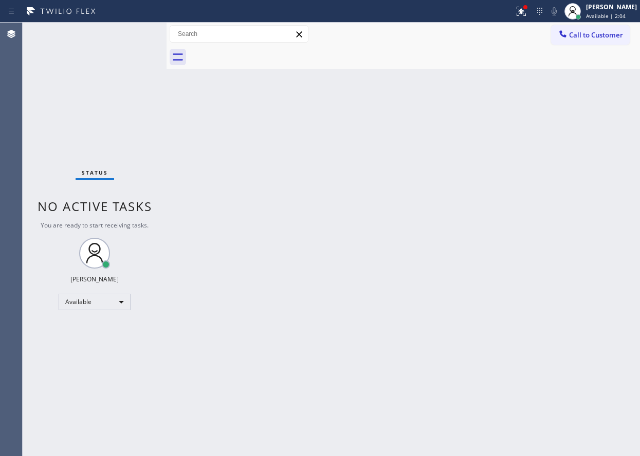
click at [545, 236] on div "Back to Dashboard Change Sender ID Customers Technicians Select a contact Outbo…" at bounding box center [403, 240] width 473 height 434
click at [150, 36] on div "Status No active tasks You are ready to start receiving tasks. [PERSON_NAME] Av…" at bounding box center [95, 240] width 144 height 434
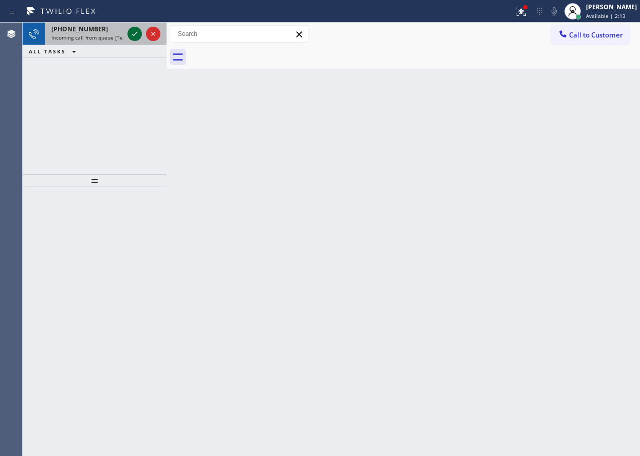
click at [139, 34] on icon at bounding box center [135, 34] width 12 height 12
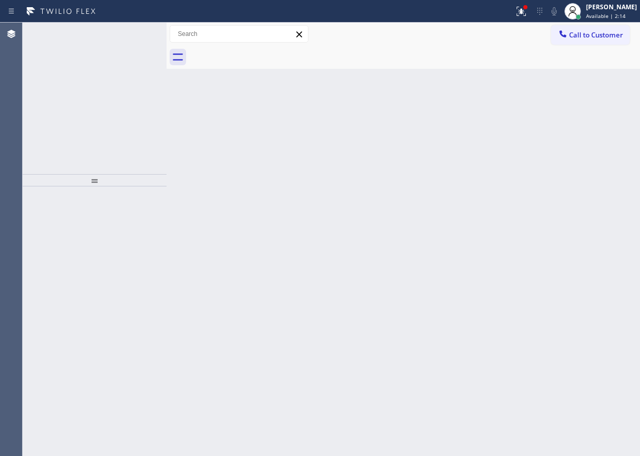
click at [136, 34] on icon at bounding box center [135, 34] width 12 height 12
click at [131, 33] on div "Status No active tasks You are ready to start receiving tasks. [PERSON_NAME] Av…" at bounding box center [95, 240] width 144 height 434
click at [131, 33] on icon at bounding box center [135, 34] width 12 height 12
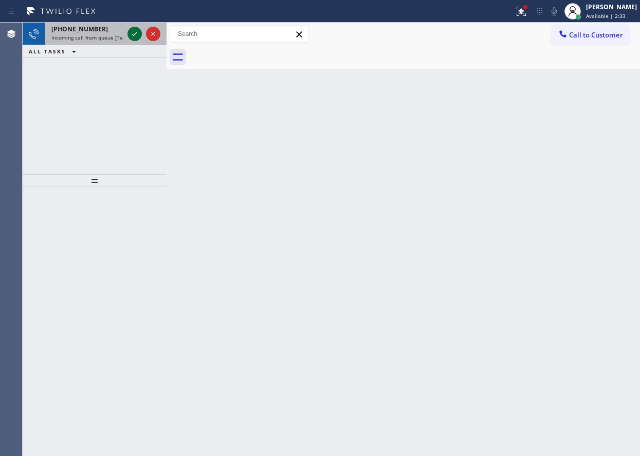
click at [134, 34] on icon at bounding box center [135, 34] width 12 height 12
drag, startPoint x: 519, startPoint y: 271, endPoint x: 185, endPoint y: 87, distance: 381.9
click at [519, 271] on div "Back to Dashboard Change Sender ID Customers Technicians Select a contact Outbo…" at bounding box center [403, 240] width 473 height 434
click at [595, 139] on div "Back to Dashboard Change Sender ID Customers Technicians Select a contact Outbo…" at bounding box center [403, 240] width 473 height 434
click at [134, 32] on icon at bounding box center [135, 34] width 12 height 12
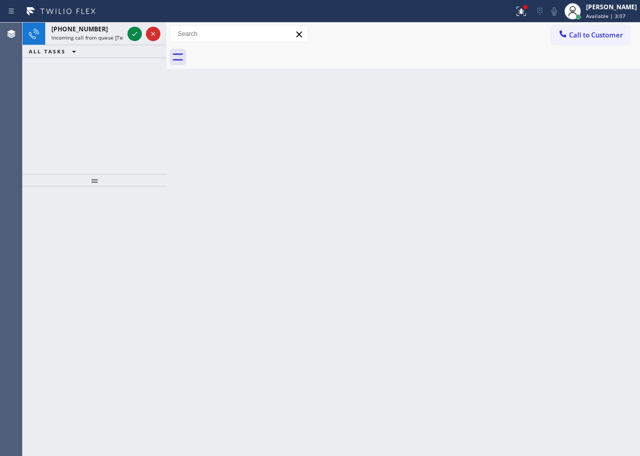
click at [133, 35] on icon at bounding box center [134, 34] width 5 height 4
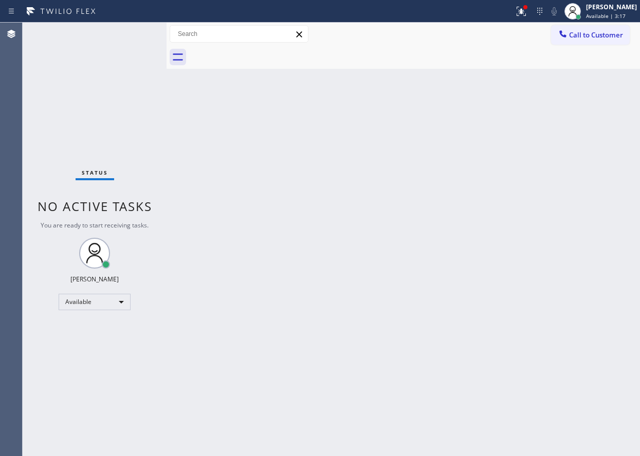
click at [560, 138] on div "Back to Dashboard Change Sender ID Customers Technicians Select a contact Outbo…" at bounding box center [403, 240] width 473 height 434
click at [599, 16] on span "Available | 3:18" at bounding box center [606, 15] width 40 height 7
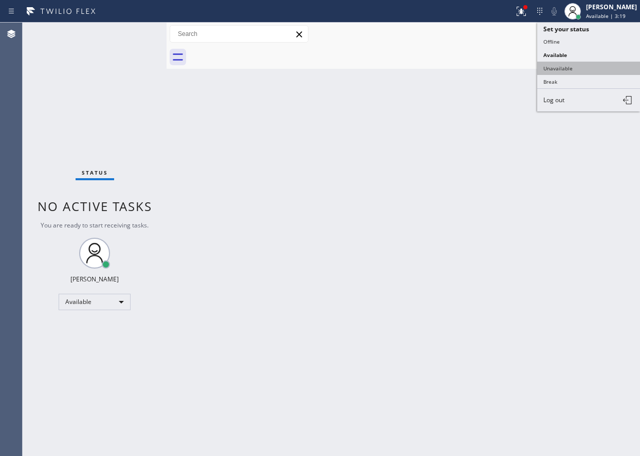
click at [583, 70] on button "Unavailable" at bounding box center [588, 68] width 103 height 13
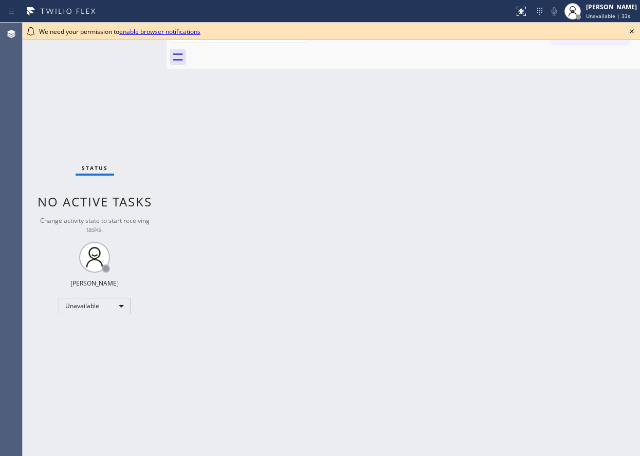
click at [634, 25] on div "We need your permission to enable browser notifications" at bounding box center [331, 31] width 617 height 17
click at [635, 34] on icon at bounding box center [632, 31] width 12 height 12
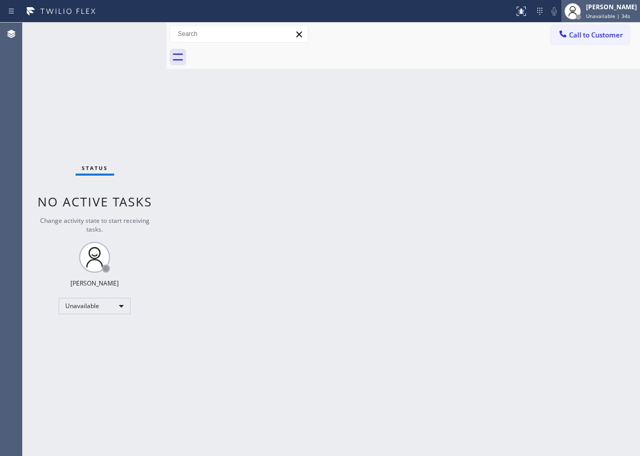
click at [615, 18] on span "Unavailable | 34s" at bounding box center [608, 15] width 44 height 7
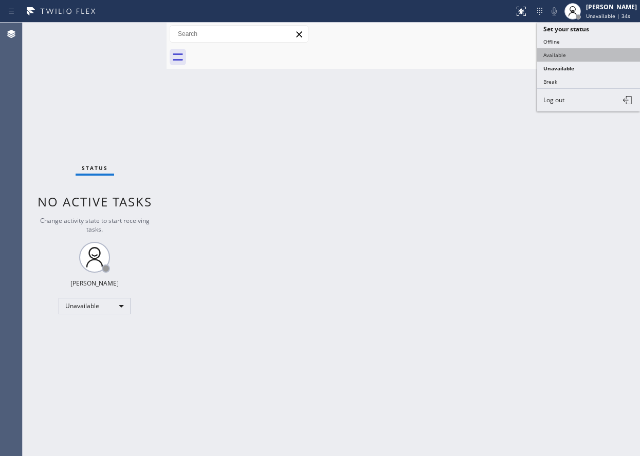
click at [596, 53] on button "Available" at bounding box center [588, 54] width 103 height 13
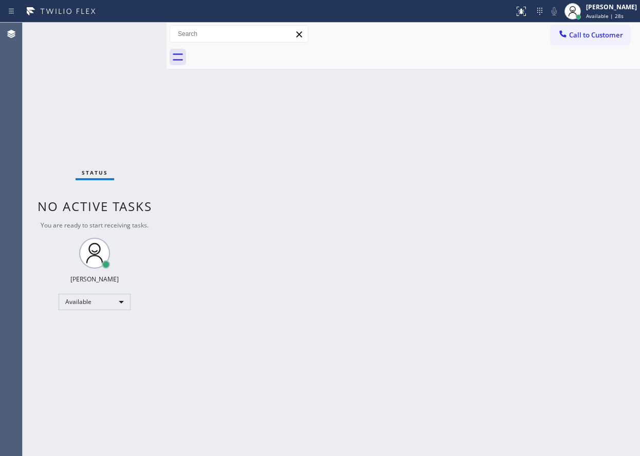
drag, startPoint x: 135, startPoint y: 37, endPoint x: 97, endPoint y: 30, distance: 38.6
click at [133, 35] on div "Status No active tasks You are ready to start receiving tasks. [PERSON_NAME] Av…" at bounding box center [95, 240] width 144 height 434
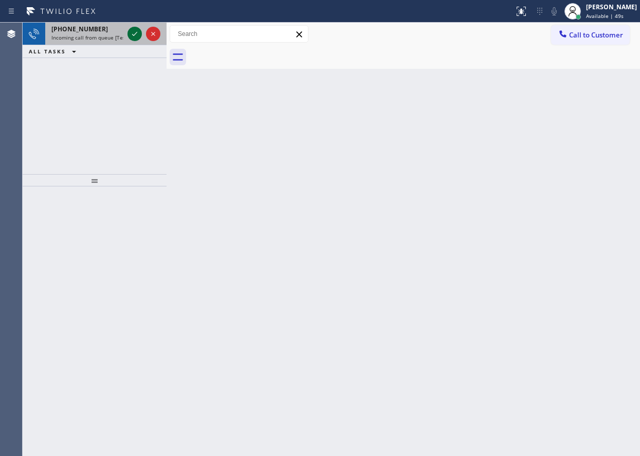
click at [134, 33] on icon at bounding box center [135, 34] width 12 height 12
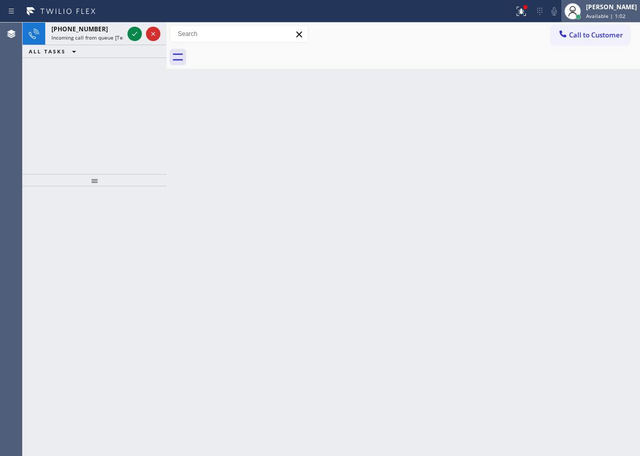
click at [605, 11] on div "[PERSON_NAME]" at bounding box center [611, 7] width 51 height 9
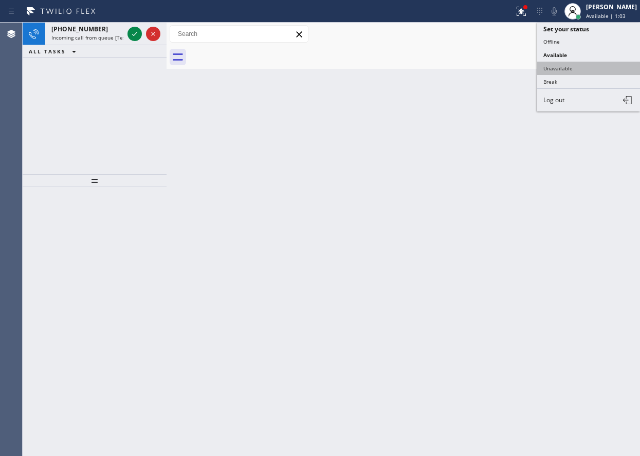
click at [583, 74] on button "Unavailable" at bounding box center [588, 68] width 103 height 13
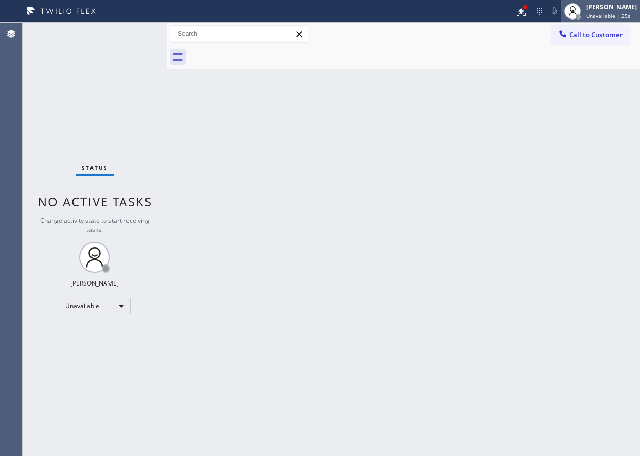
click at [582, 15] on div at bounding box center [578, 16] width 7 height 7
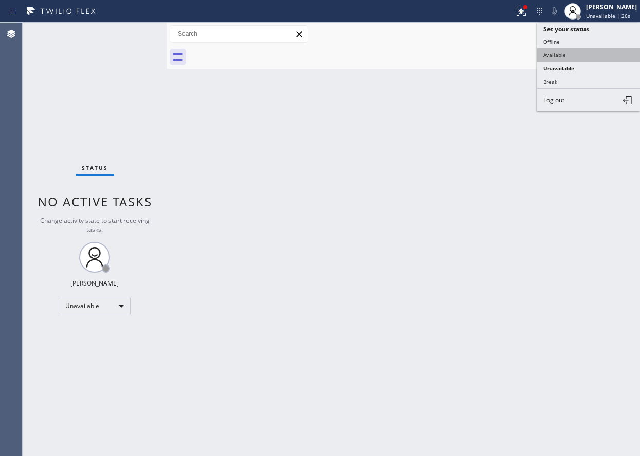
click at [589, 55] on button "Available" at bounding box center [588, 54] width 103 height 13
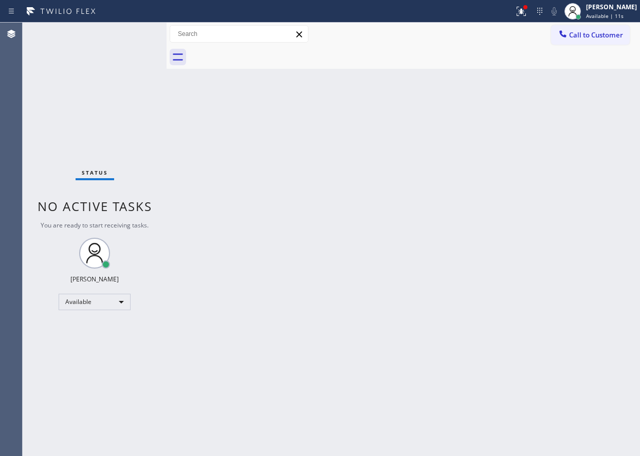
click at [587, 189] on div "Back to Dashboard Change Sender ID Customers Technicians Select a contact Outbo…" at bounding box center [403, 240] width 473 height 434
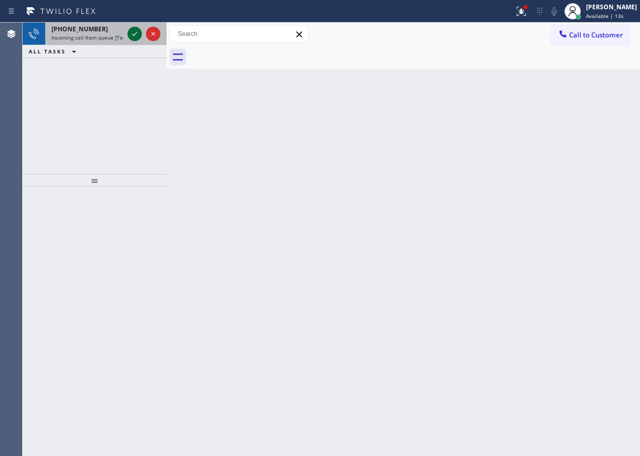
click at [134, 34] on icon at bounding box center [135, 34] width 12 height 12
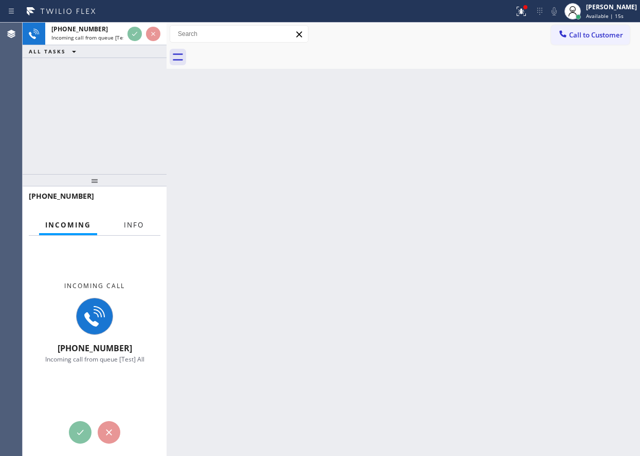
click at [138, 225] on span "Info" at bounding box center [134, 225] width 20 height 9
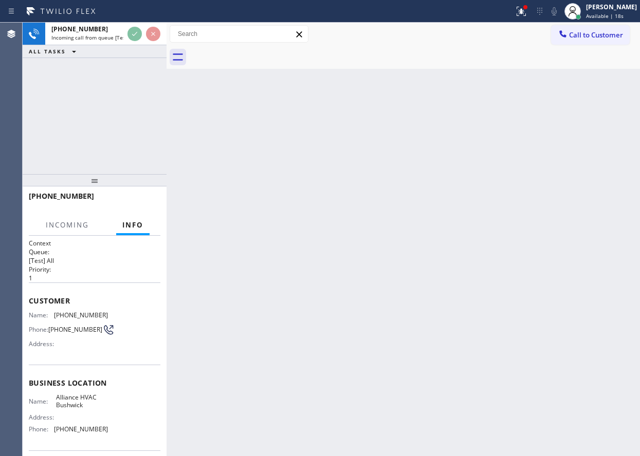
click at [138, 4] on div at bounding box center [257, 11] width 506 height 16
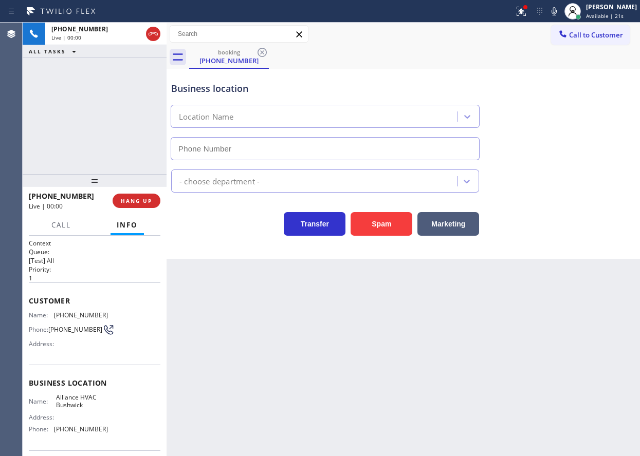
type input "(718) 395-5399"
click at [149, 203] on span "HANG UP" at bounding box center [136, 200] width 31 height 7
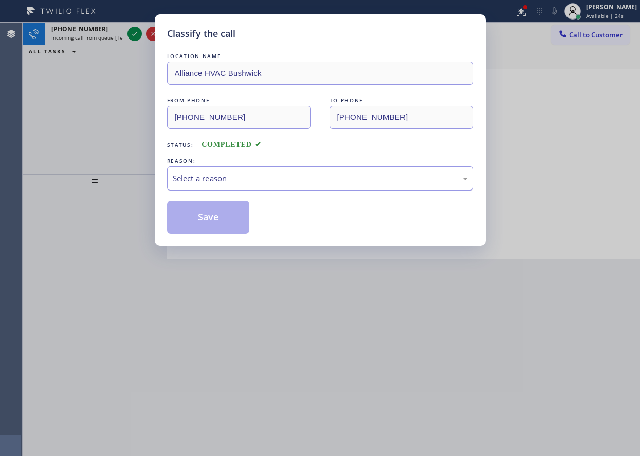
click at [286, 179] on div "Select a reason" at bounding box center [320, 179] width 295 height 12
click at [222, 221] on button "Save" at bounding box center [208, 217] width 83 height 33
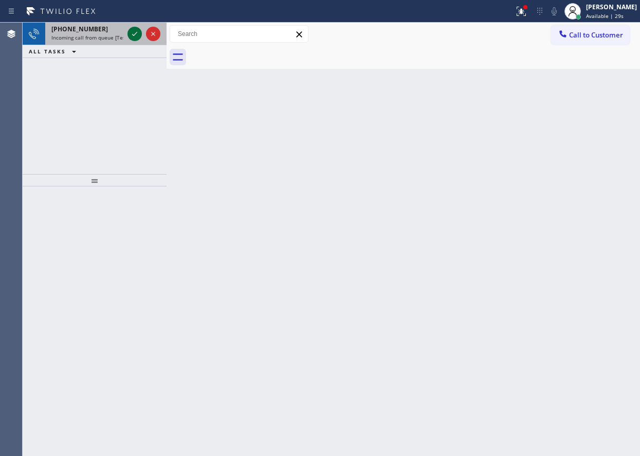
click at [135, 34] on icon at bounding box center [135, 34] width 12 height 12
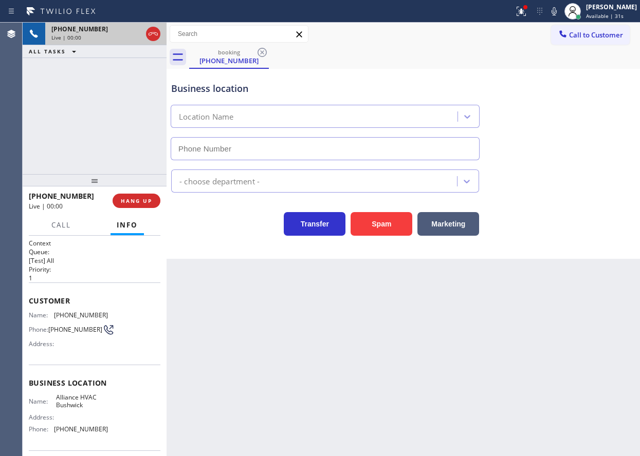
type input "(718) 395-5399"
click at [136, 203] on span "HANG UP" at bounding box center [136, 200] width 31 height 7
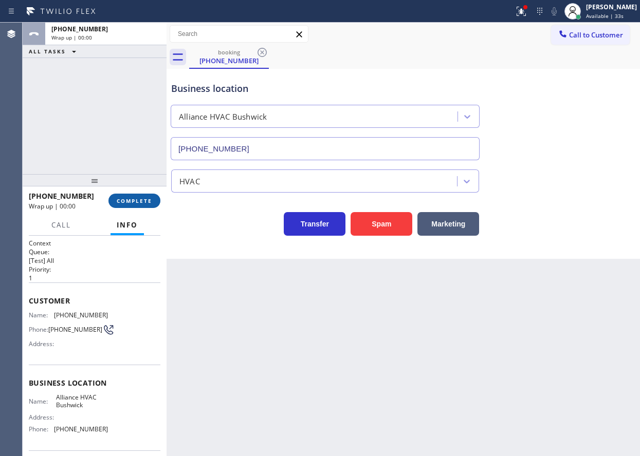
click at [136, 203] on span "COMPLETE" at bounding box center [134, 200] width 35 height 7
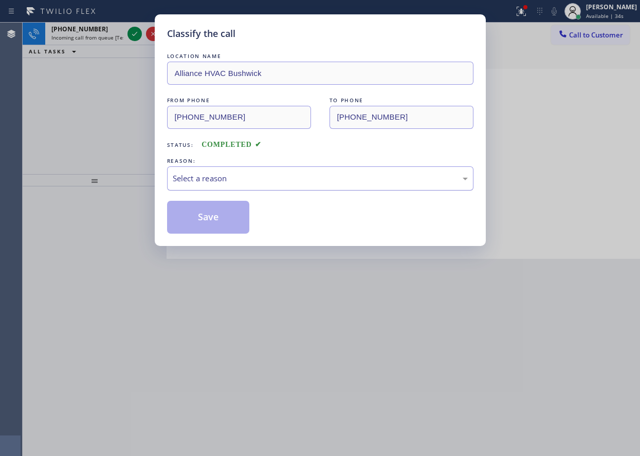
click at [234, 180] on div "Select a reason" at bounding box center [320, 179] width 295 height 12
click at [218, 227] on button "Save" at bounding box center [208, 217] width 83 height 33
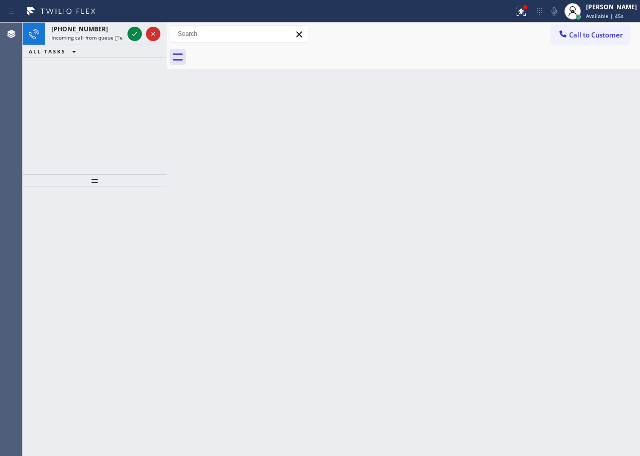
click at [593, 236] on div "Back to Dashboard Change Sender ID Customers Technicians Select a contact Outbo…" at bounding box center [403, 240] width 473 height 434
click at [135, 35] on icon at bounding box center [135, 34] width 12 height 12
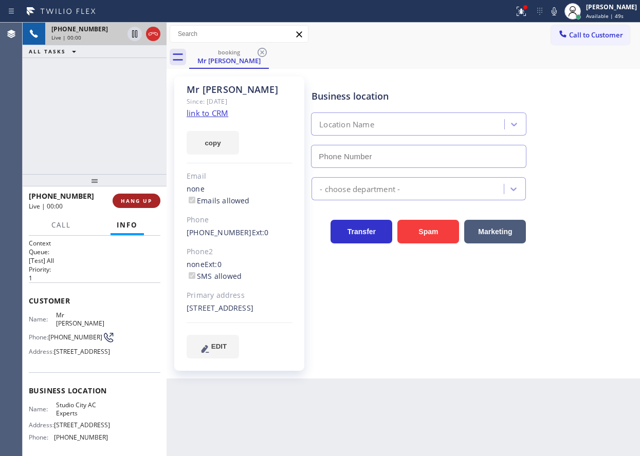
type input "(818) 643-3794"
click at [134, 205] on span "HANG UP" at bounding box center [136, 200] width 31 height 7
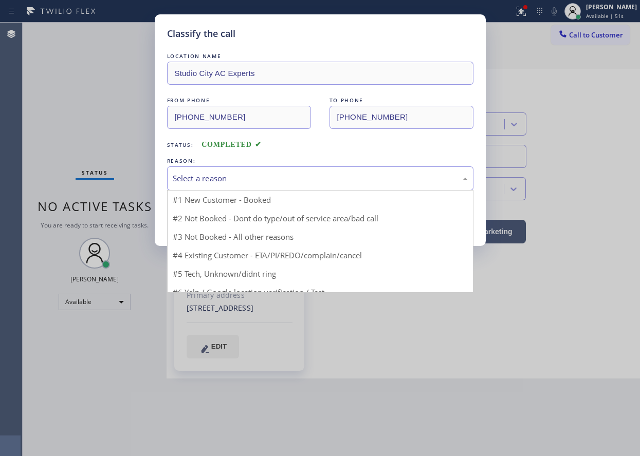
click at [230, 176] on div "Select a reason" at bounding box center [320, 179] width 295 height 12
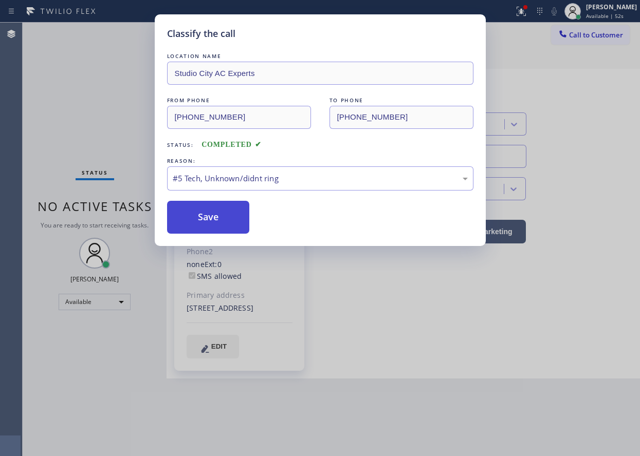
click at [223, 224] on button "Save" at bounding box center [208, 217] width 83 height 33
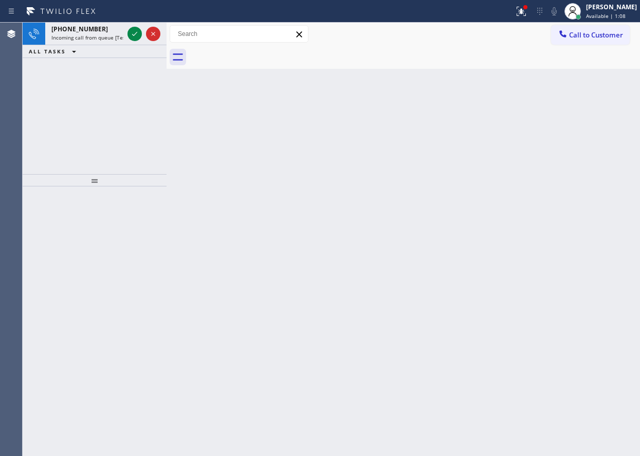
click at [584, 310] on div "Back to Dashboard Change Sender ID Customers Technicians Select a contact Outbo…" at bounding box center [403, 240] width 473 height 434
click at [532, 163] on div "Back to Dashboard Change Sender ID Customers Technicians Select a contact Outbo…" at bounding box center [403, 240] width 473 height 434
click at [134, 36] on icon at bounding box center [135, 34] width 12 height 12
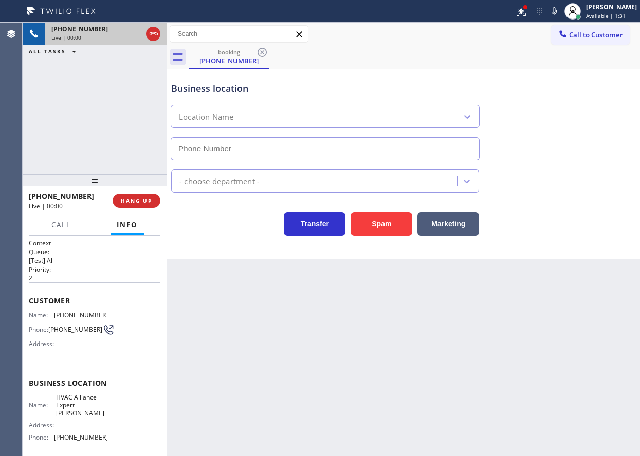
type input "(650) 800-8130"
click at [378, 229] on button "Spam" at bounding box center [382, 224] width 62 height 24
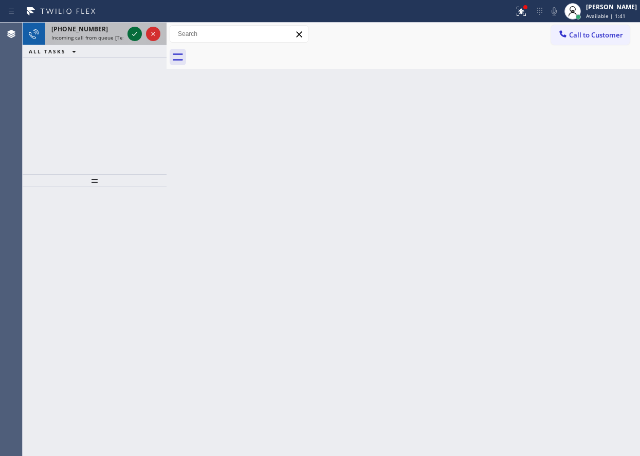
click at [134, 33] on icon at bounding box center [135, 34] width 12 height 12
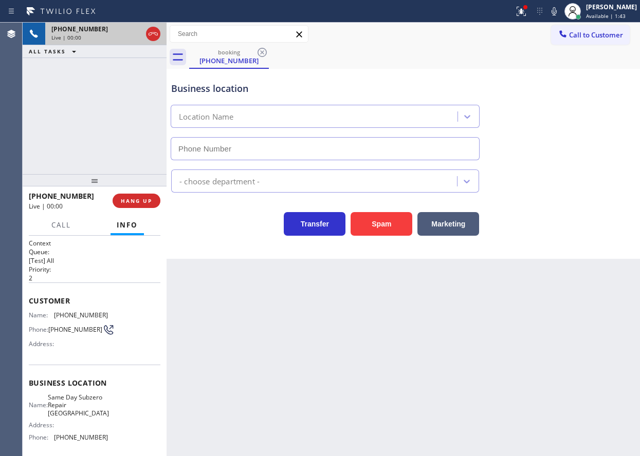
type input "(470) 782-9819"
click at [391, 228] on button "Spam" at bounding box center [382, 224] width 62 height 24
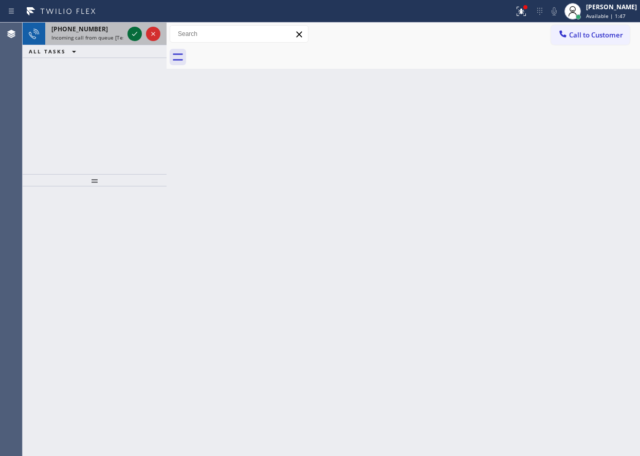
click at [133, 32] on icon at bounding box center [135, 34] width 12 height 12
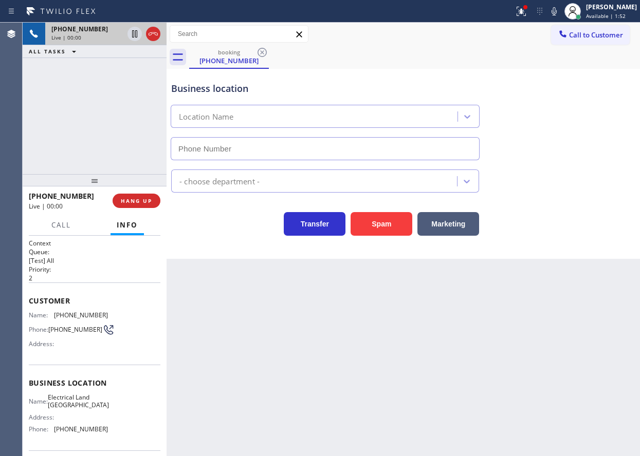
type input "(949) 334-2611"
click at [391, 226] on button "Spam" at bounding box center [382, 224] width 62 height 24
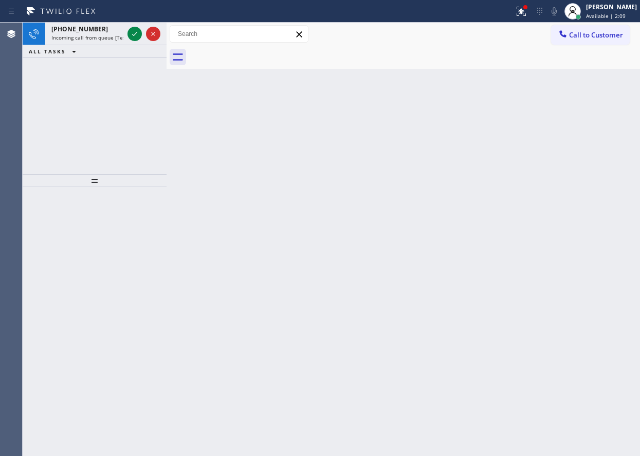
click at [554, 139] on div "Back to Dashboard Change Sender ID Customers Technicians Select a contact Outbo…" at bounding box center [403, 240] width 473 height 434
click at [136, 32] on icon at bounding box center [135, 34] width 12 height 12
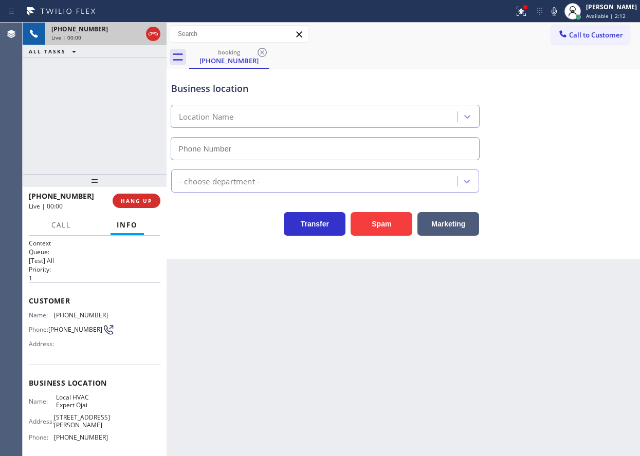
type input "(805) 600-5662"
click at [383, 215] on button "Spam" at bounding box center [382, 224] width 62 height 24
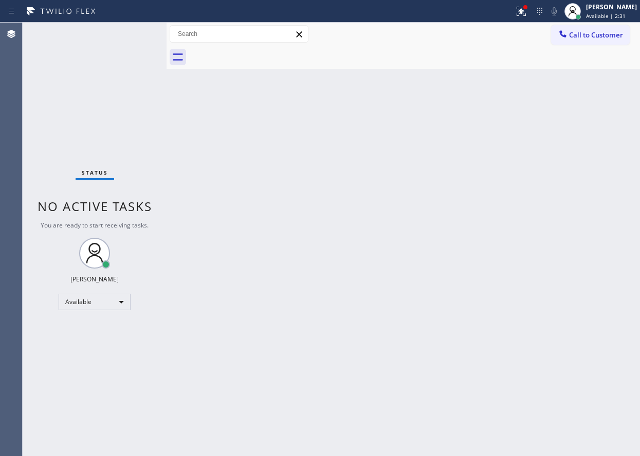
click at [559, 153] on div "Back to Dashboard Change Sender ID Customers Technicians Select a contact Outbo…" at bounding box center [403, 240] width 473 height 434
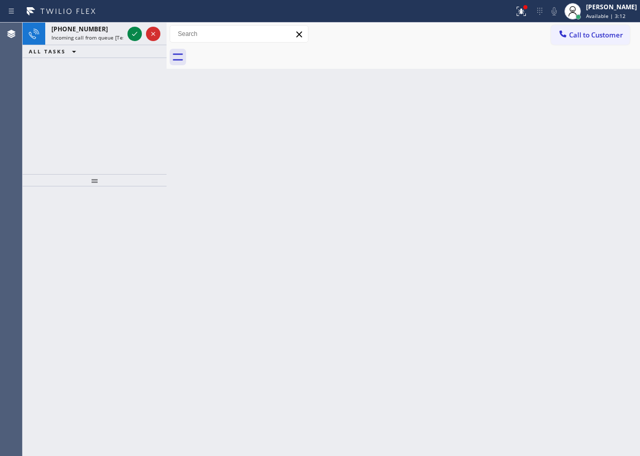
drag, startPoint x: 575, startPoint y: 173, endPoint x: 288, endPoint y: 103, distance: 295.6
click at [575, 173] on div "Back to Dashboard Change Sender ID Customers Technicians Select a contact Outbo…" at bounding box center [403, 240] width 473 height 434
click at [135, 34] on icon at bounding box center [134, 34] width 5 height 4
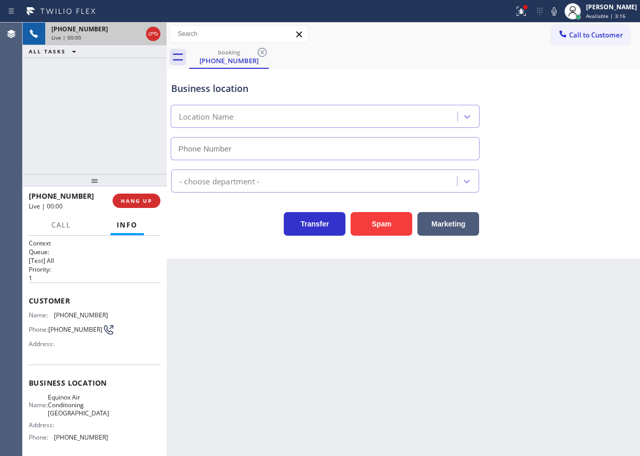
type input "(949) 570-6062"
click at [382, 220] on button "Spam" at bounding box center [382, 224] width 62 height 24
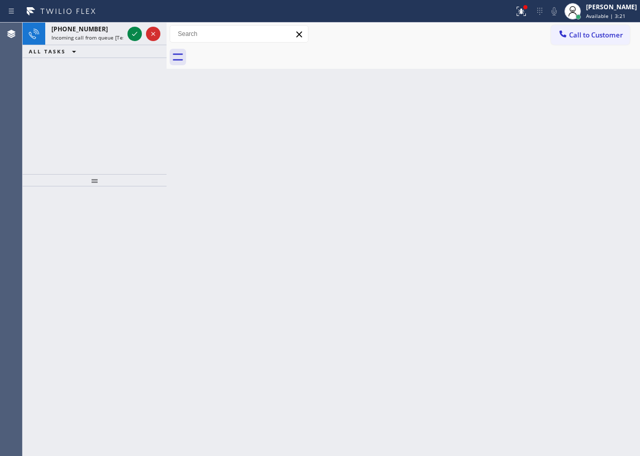
click at [560, 214] on div "Back to Dashboard Change Sender ID Customers Technicians Select a contact Outbo…" at bounding box center [403, 240] width 473 height 434
click at [133, 34] on icon at bounding box center [135, 34] width 12 height 12
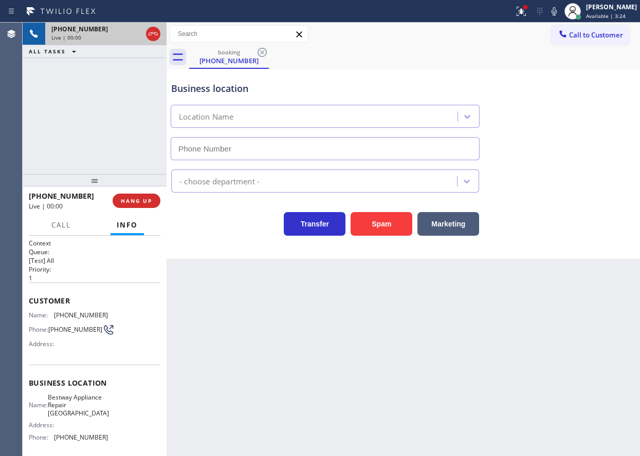
type input "(954) 807-4724"
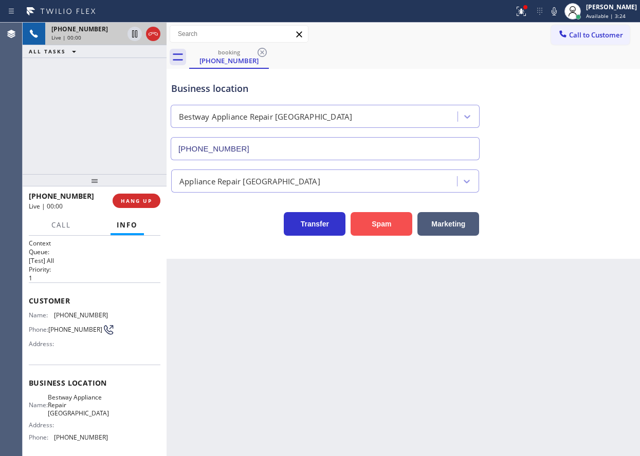
click at [384, 223] on button "Spam" at bounding box center [382, 224] width 62 height 24
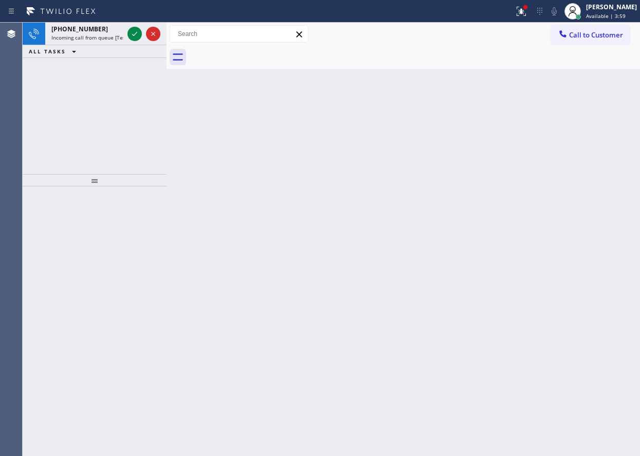
click at [562, 139] on div "Back to Dashboard Change Sender ID Customers Technicians Select a contact Outbo…" at bounding box center [403, 240] width 473 height 434
click at [135, 36] on icon at bounding box center [135, 34] width 12 height 12
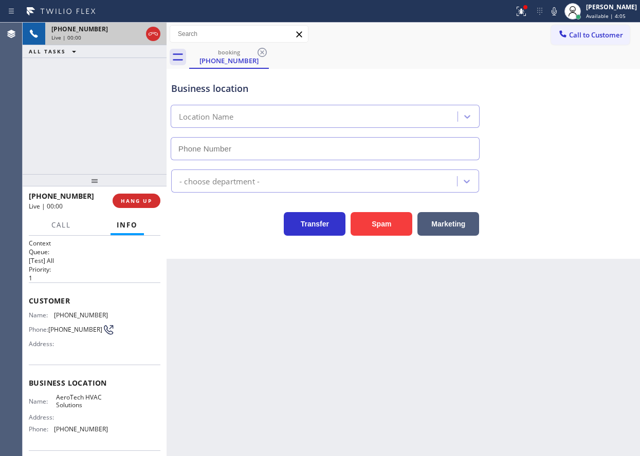
type input "(805) 970-4919"
click at [382, 225] on button "Spam" at bounding box center [382, 224] width 62 height 24
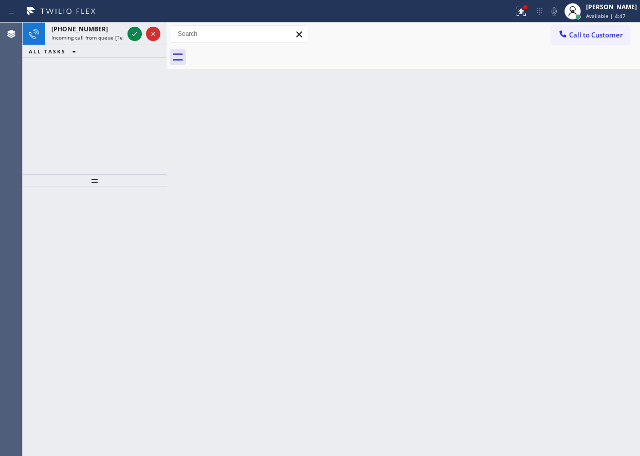
drag, startPoint x: 596, startPoint y: 132, endPoint x: 581, endPoint y: 123, distance: 17.0
click at [596, 132] on div "Back to Dashboard Change Sender ID Customers Technicians Select a contact Outbo…" at bounding box center [403, 240] width 473 height 434
click at [135, 36] on icon at bounding box center [135, 34] width 12 height 12
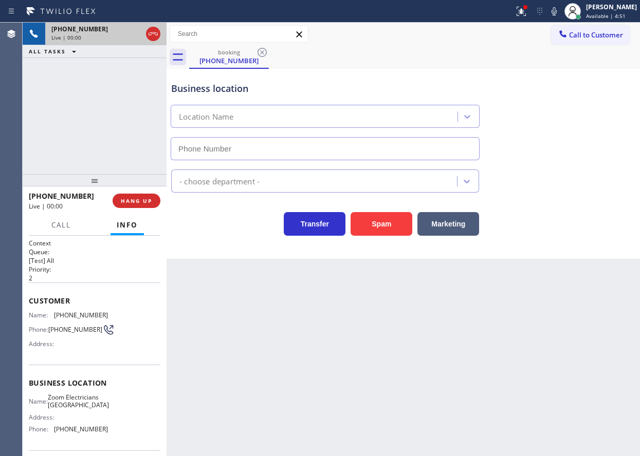
type input "(415) 599-7350"
click at [379, 220] on button "Spam" at bounding box center [382, 224] width 62 height 24
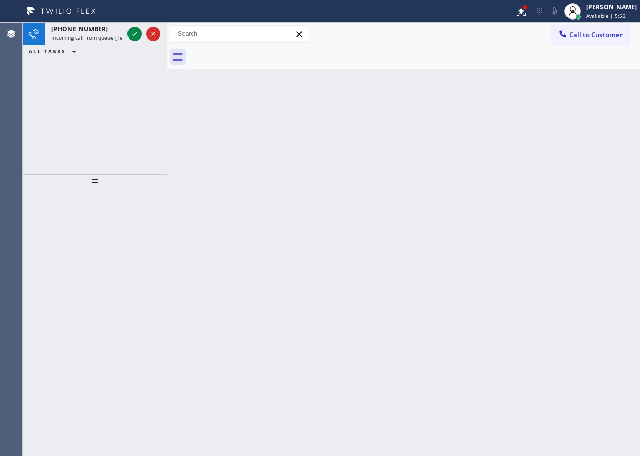
click at [559, 150] on div "Back to Dashboard Change Sender ID Customers Technicians Select a contact Outbo…" at bounding box center [403, 240] width 473 height 434
click at [131, 31] on icon at bounding box center [135, 34] width 12 height 12
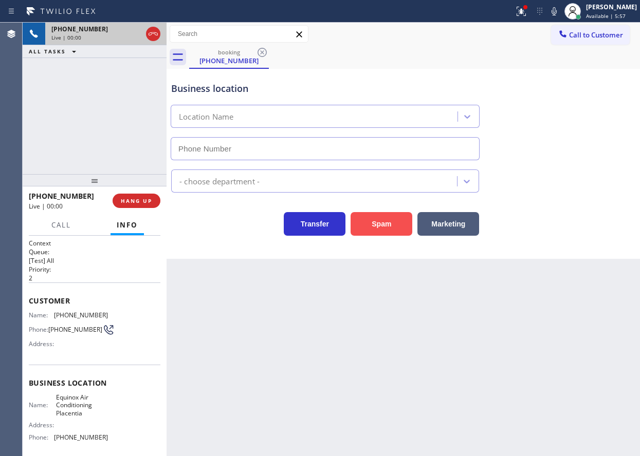
type input "(714) 410-6061"
click at [393, 220] on button "Spam" at bounding box center [382, 224] width 62 height 24
click at [386, 454] on div "Back to Dashboard Change Sender ID Customers Technicians Select a contact Outbo…" at bounding box center [403, 240] width 473 height 434
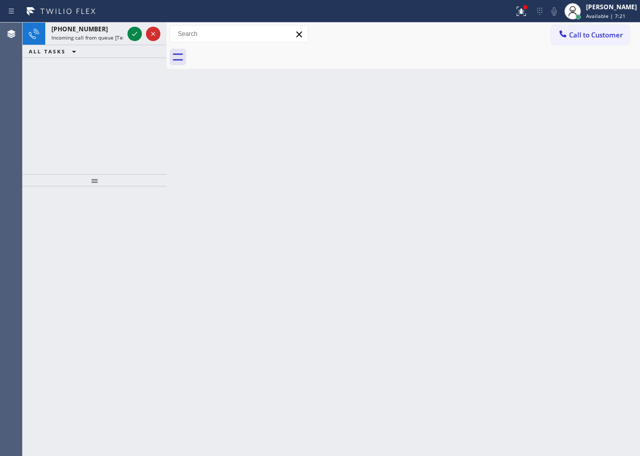
click at [575, 177] on div "Back to Dashboard Change Sender ID Customers Technicians Select a contact Outbo…" at bounding box center [403, 240] width 473 height 434
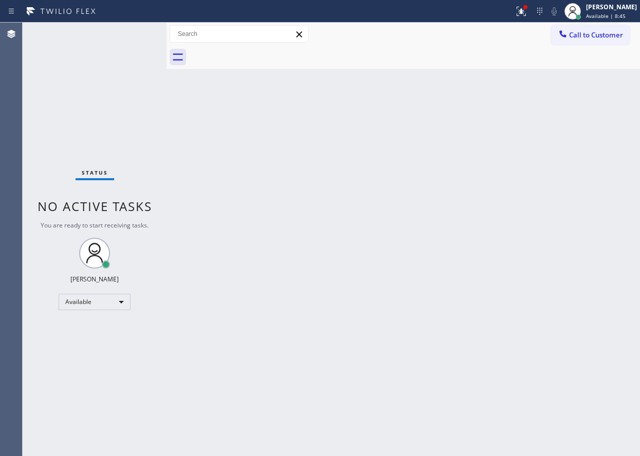
drag, startPoint x: 568, startPoint y: 274, endPoint x: 470, endPoint y: 242, distance: 103.2
click at [568, 274] on div "Back to Dashboard Change Sender ID Customers Technicians Select a contact Outbo…" at bounding box center [403, 240] width 473 height 434
drag, startPoint x: 558, startPoint y: 121, endPoint x: 263, endPoint y: 19, distance: 312.8
click at [558, 121] on div "Back to Dashboard Change Sender ID Customers Technicians Select a contact Outbo…" at bounding box center [403, 240] width 473 height 434
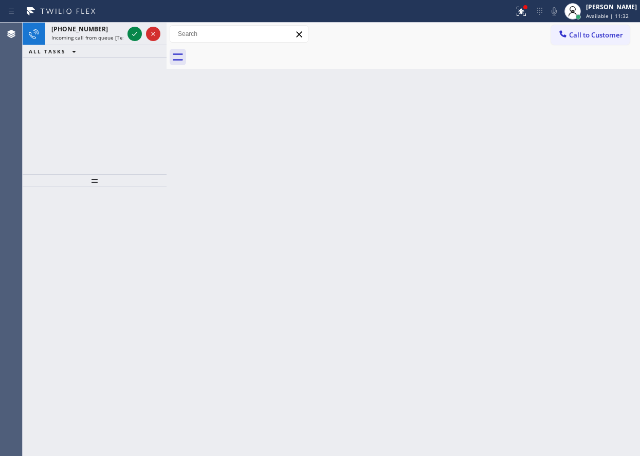
click at [564, 123] on div "Back to Dashboard Change Sender ID Customers Technicians Select a contact Outbo…" at bounding box center [403, 240] width 473 height 434
click at [134, 33] on icon at bounding box center [135, 34] width 12 height 12
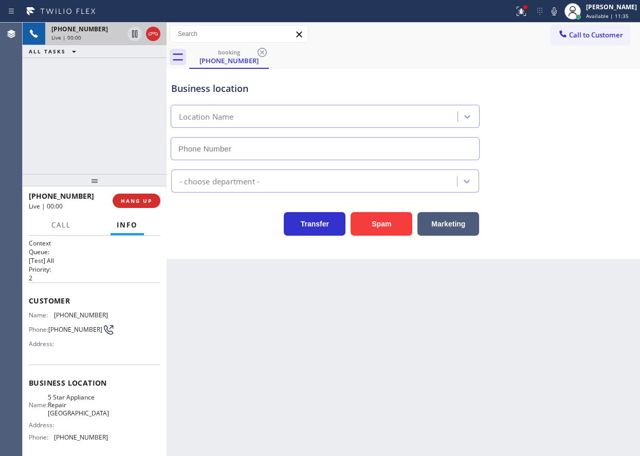
type input "[PHONE_NUMBER]"
click at [401, 230] on button "Spam" at bounding box center [382, 224] width 62 height 24
